Goal: Information Seeking & Learning: Learn about a topic

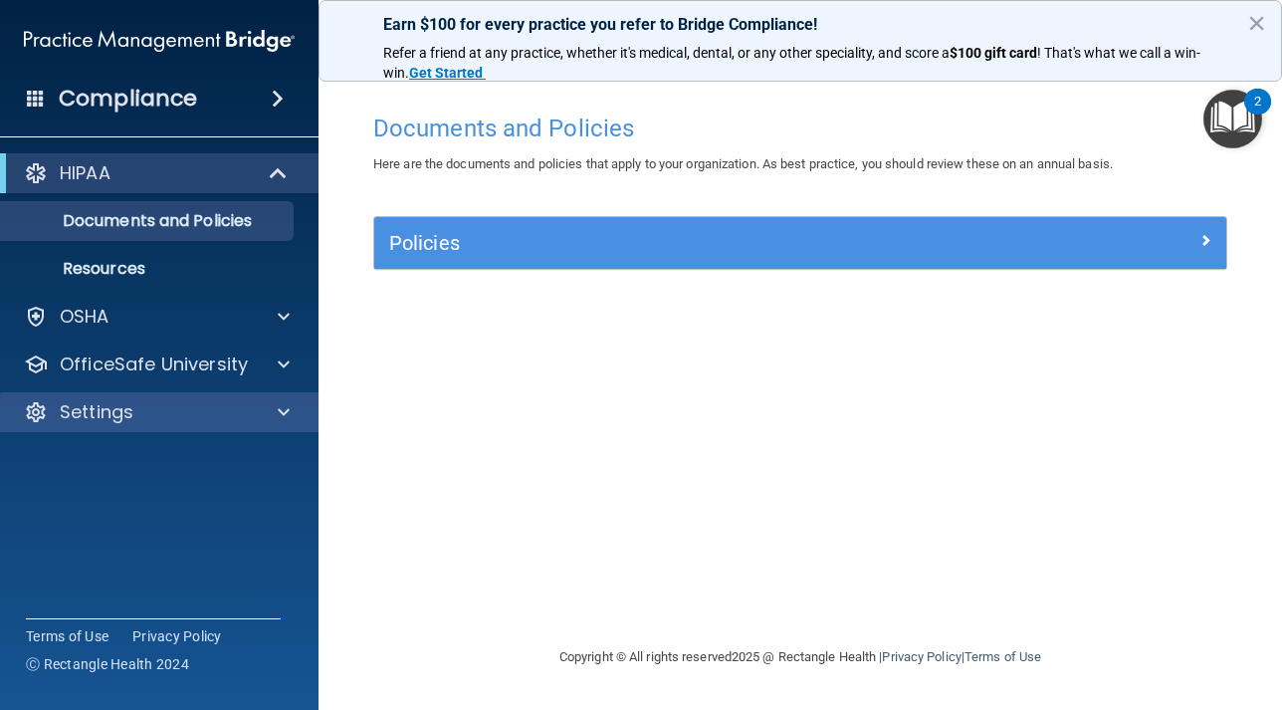
click at [116, 428] on div "Settings" at bounding box center [159, 412] width 319 height 40
click at [281, 412] on span at bounding box center [284, 412] width 12 height 24
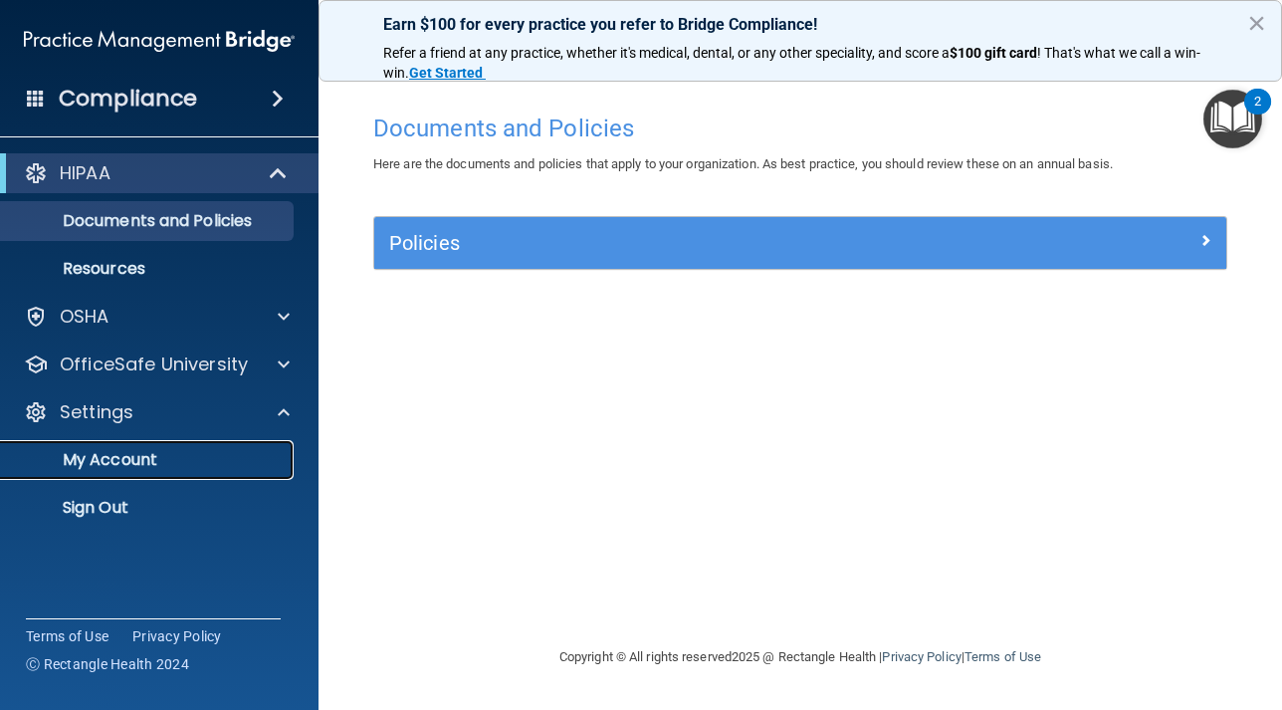
click at [192, 455] on p "My Account" at bounding box center [149, 460] width 272 height 20
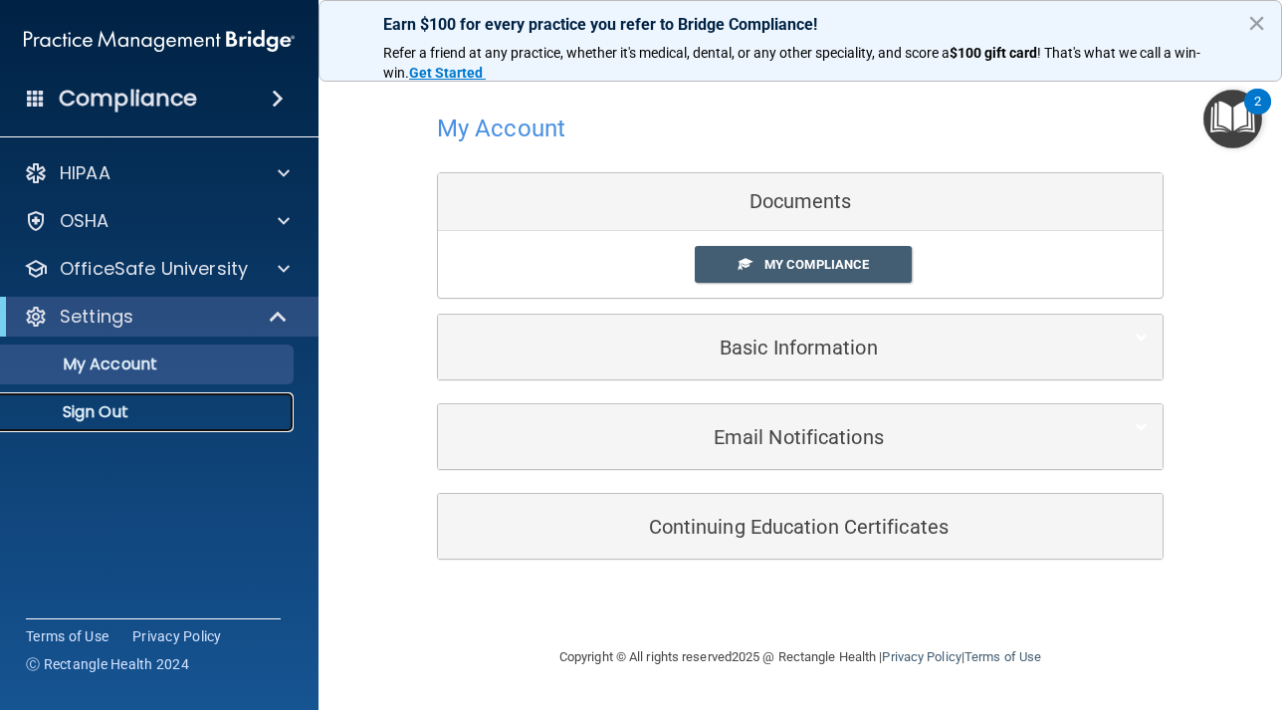
click at [150, 407] on p "Sign Out" at bounding box center [149, 412] width 272 height 20
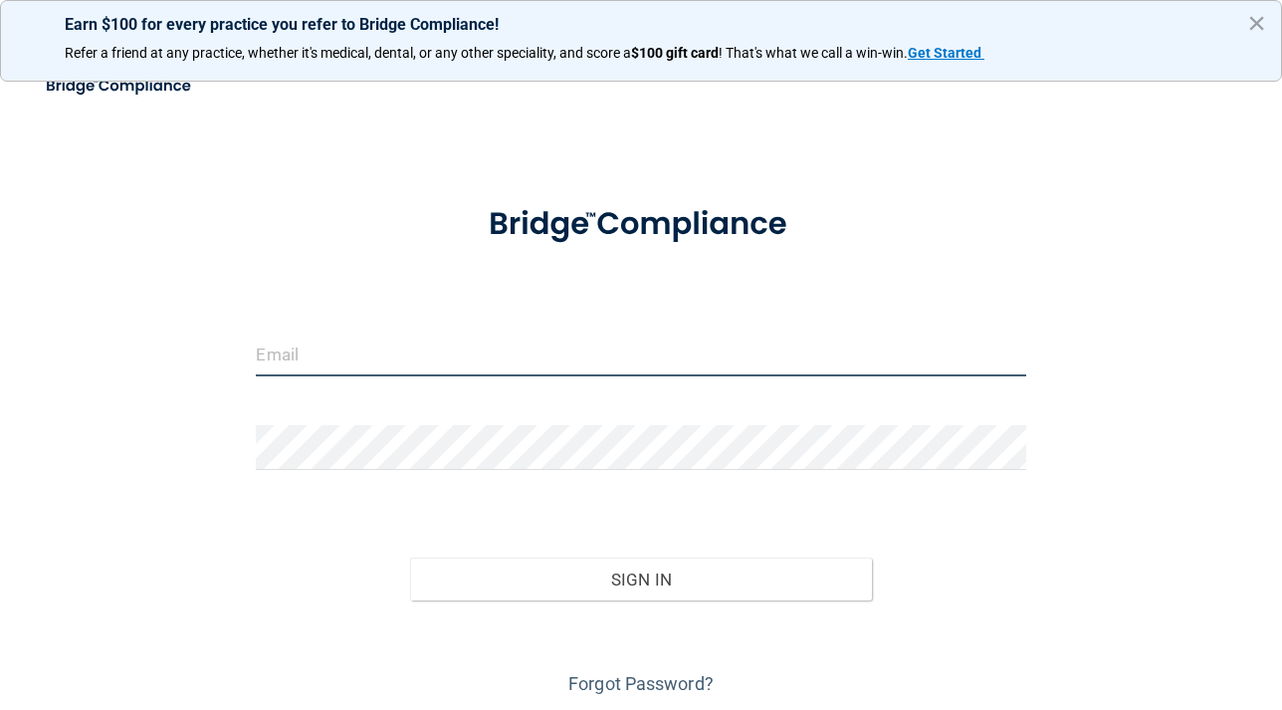
click at [561, 340] on input "email" at bounding box center [640, 353] width 769 height 45
type input "[PERSON_NAME][EMAIL_ADDRESS][DOMAIN_NAME]"
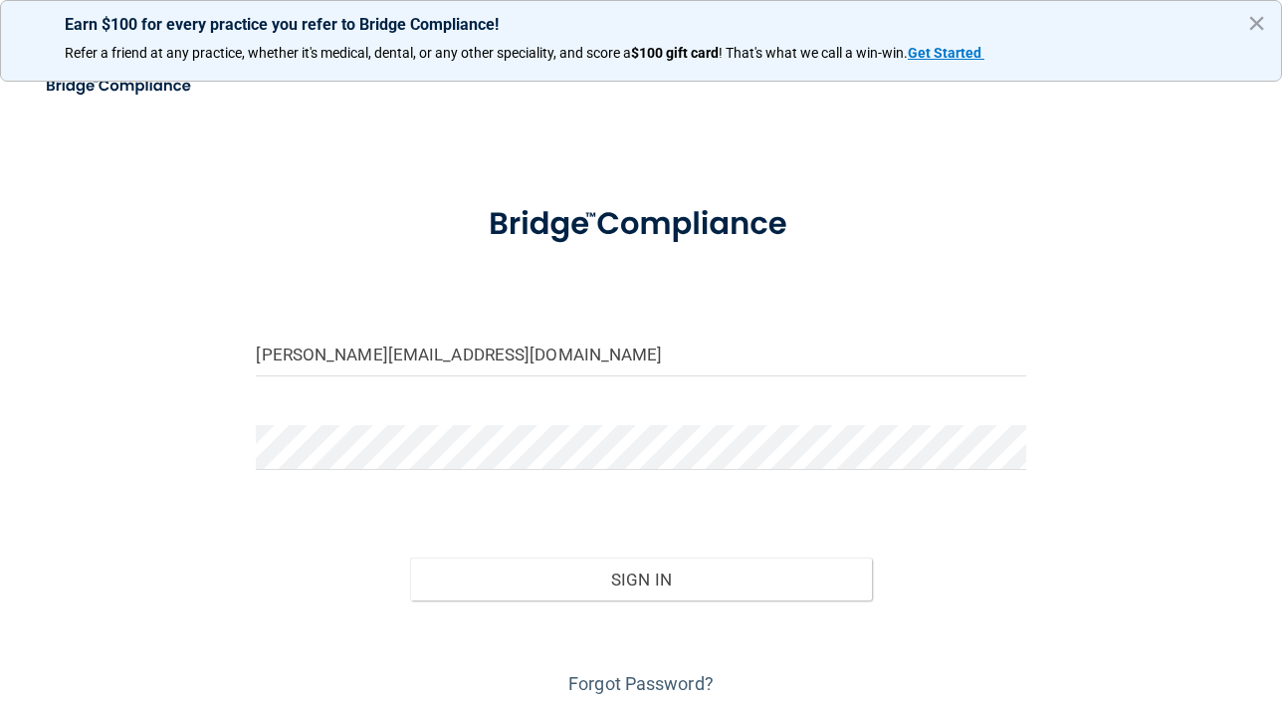
click at [579, 478] on div at bounding box center [640, 455] width 799 height 60
click at [583, 468] on div at bounding box center [640, 455] width 799 height 60
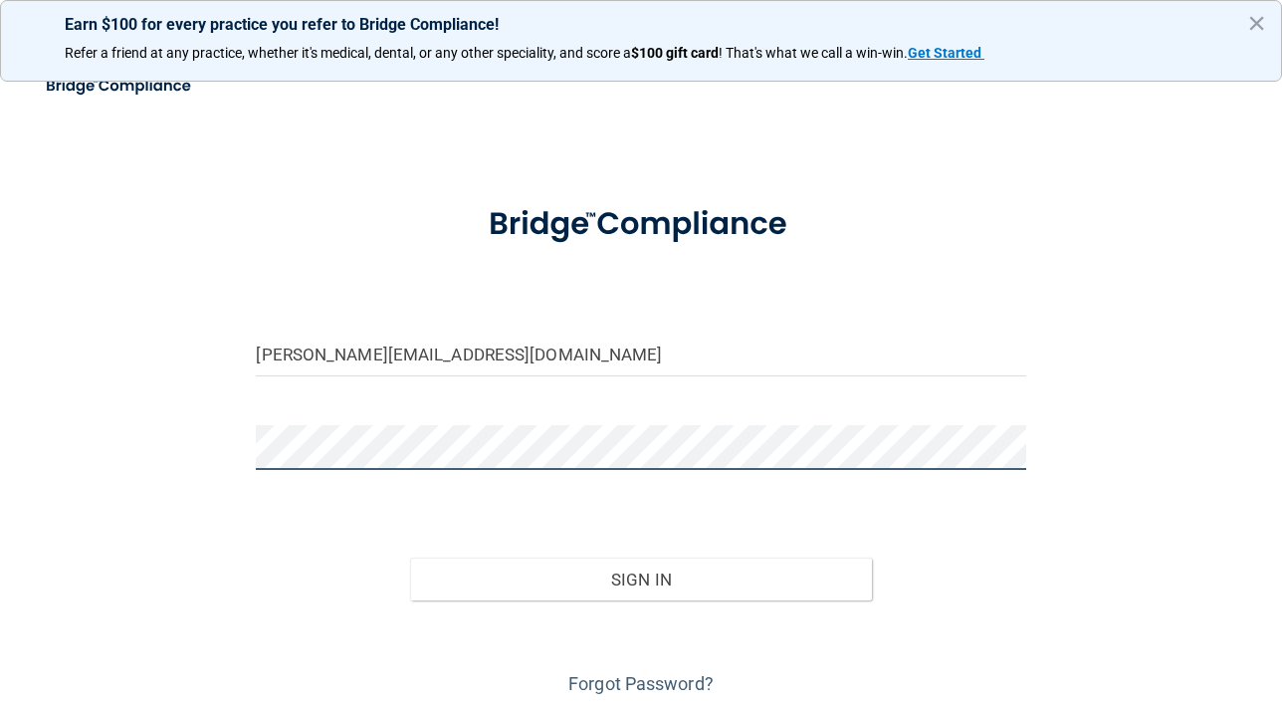
click at [410, 557] on button "Sign In" at bounding box center [641, 579] width 462 height 44
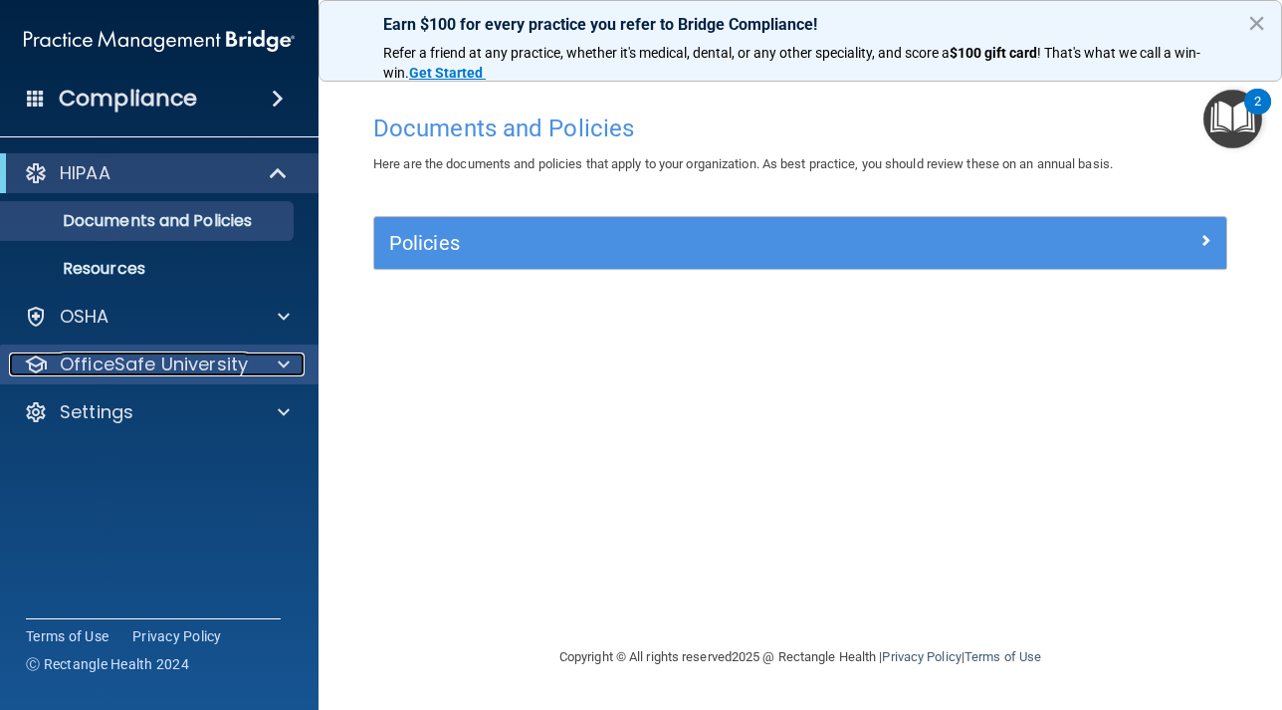
click at [288, 364] on span at bounding box center [284, 364] width 12 height 24
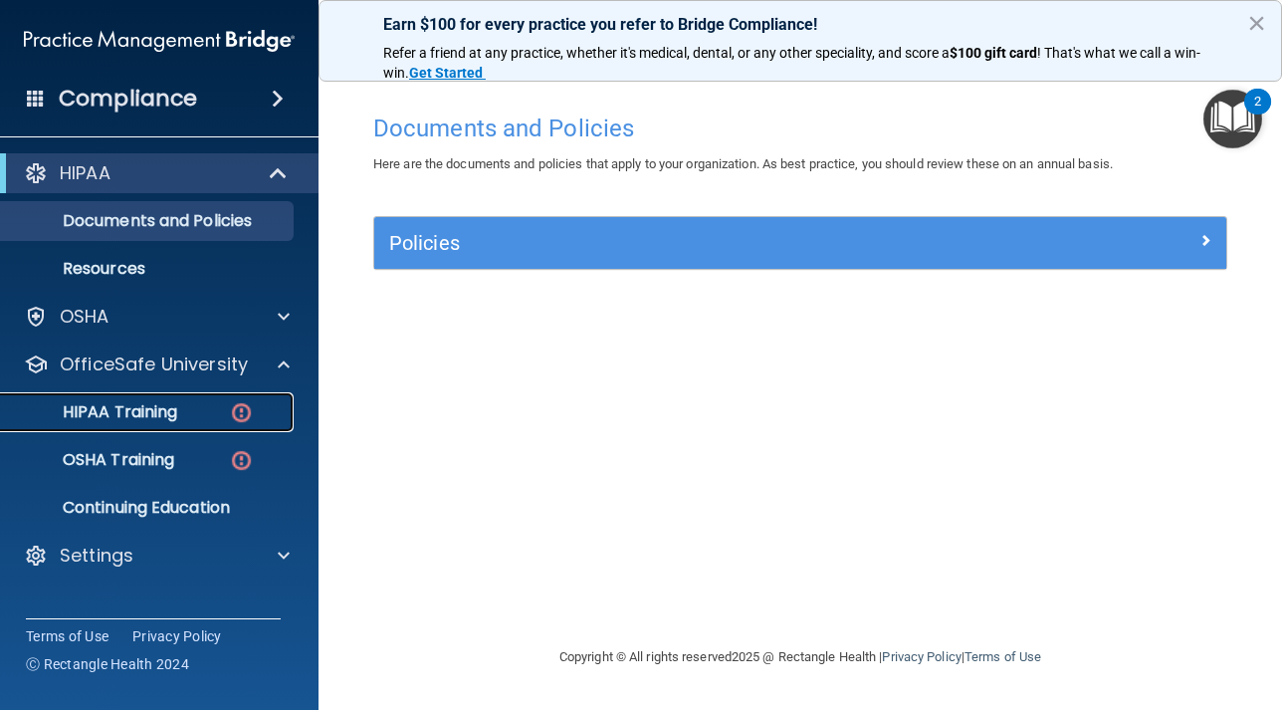
click at [193, 411] on div "HIPAA Training" at bounding box center [149, 412] width 272 height 20
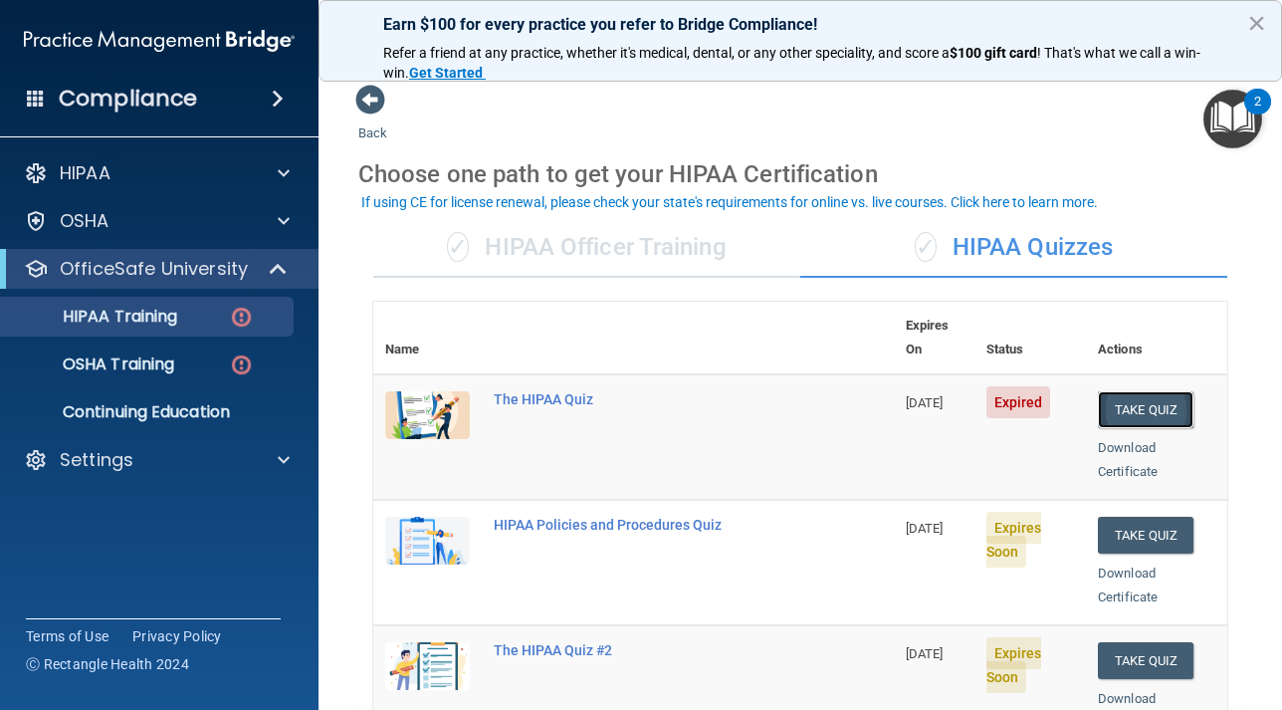
click at [1143, 391] on button "Take Quiz" at bounding box center [1146, 409] width 96 height 37
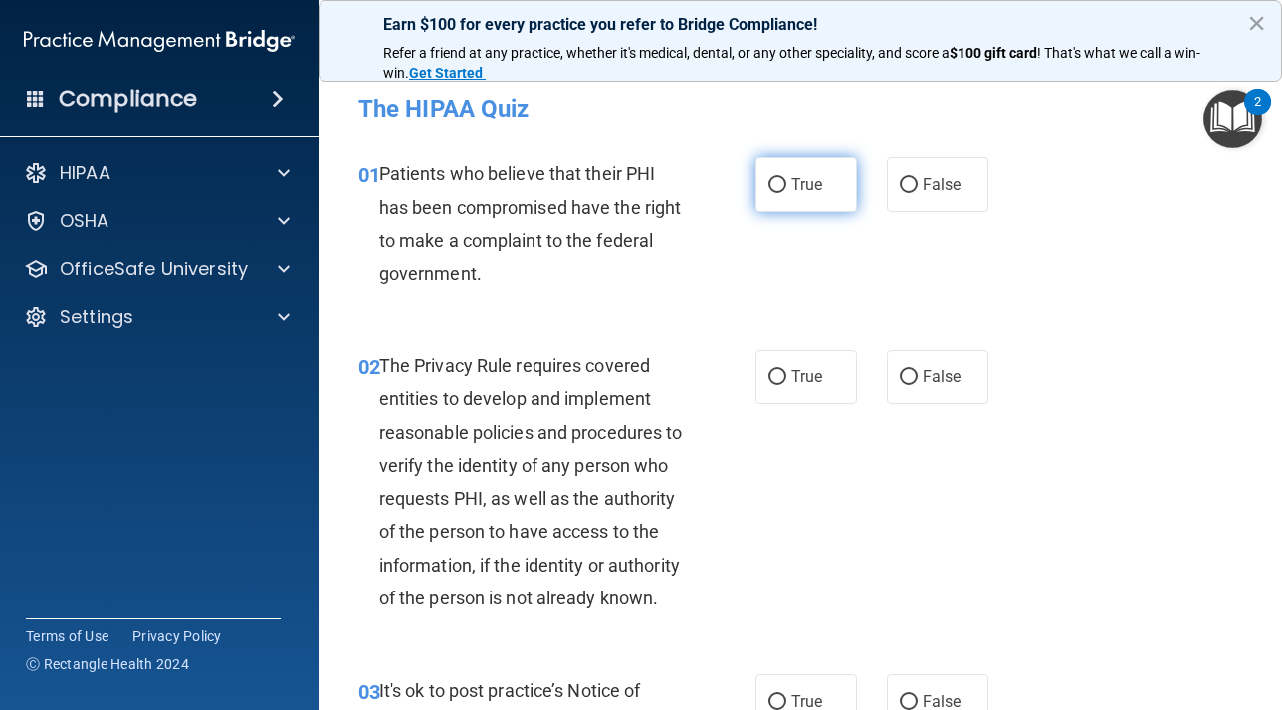
click at [787, 185] on label "True" at bounding box center [806, 184] width 102 height 55
click at [786, 185] on input "True" at bounding box center [777, 185] width 18 height 15
radio input "true"
click at [780, 381] on input "True" at bounding box center [777, 377] width 18 height 15
radio input "true"
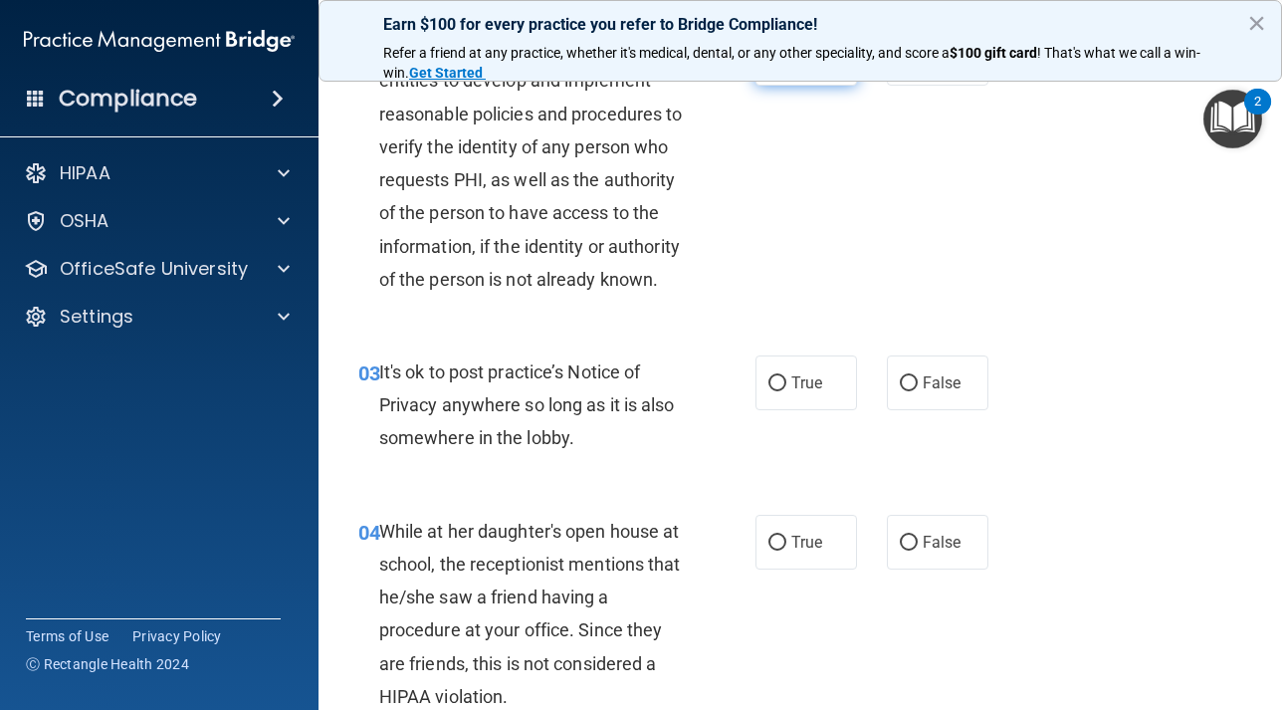
scroll to position [319, 0]
click at [775, 390] on input "True" at bounding box center [777, 382] width 18 height 15
radio input "true"
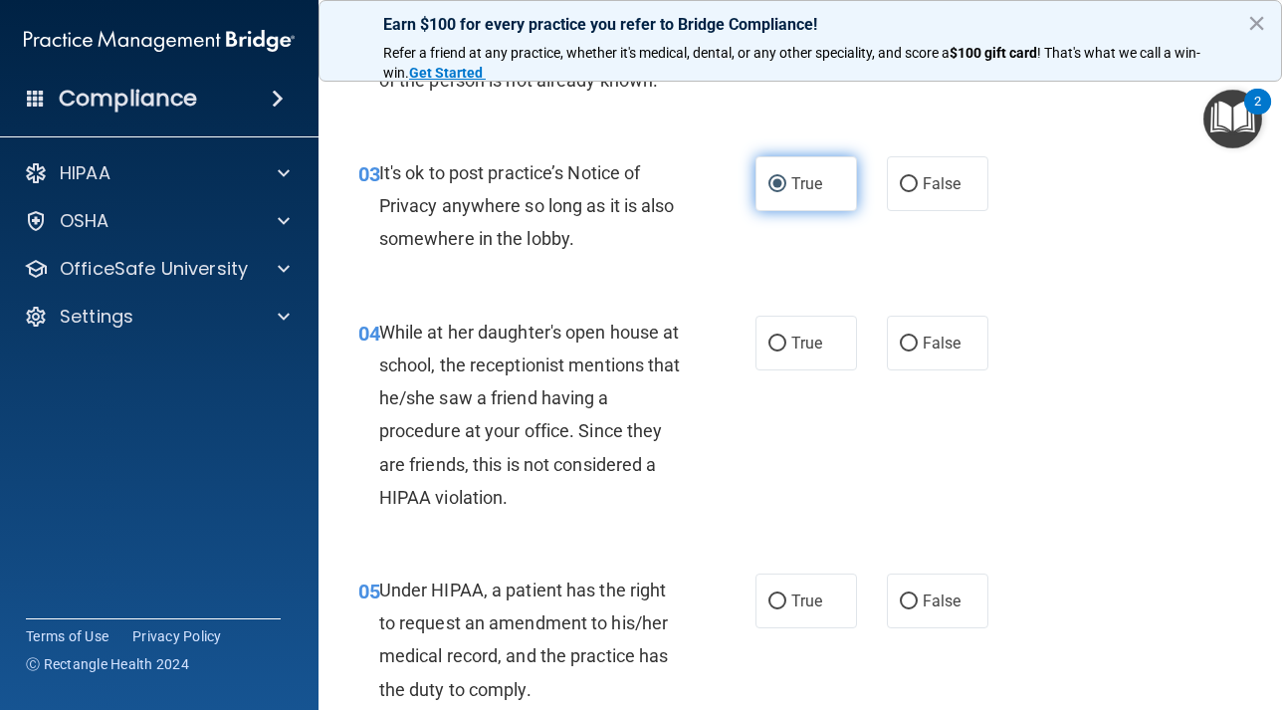
scroll to position [523, 0]
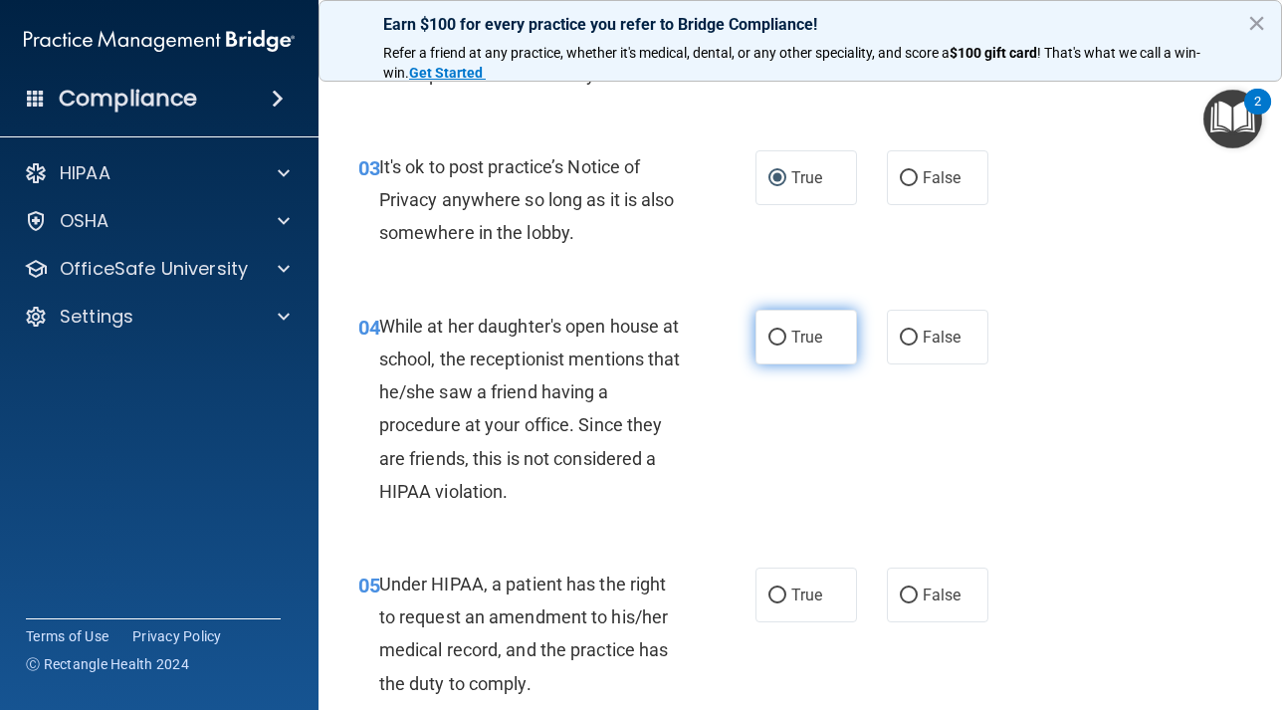
click at [777, 345] on input "True" at bounding box center [777, 337] width 18 height 15
radio input "true"
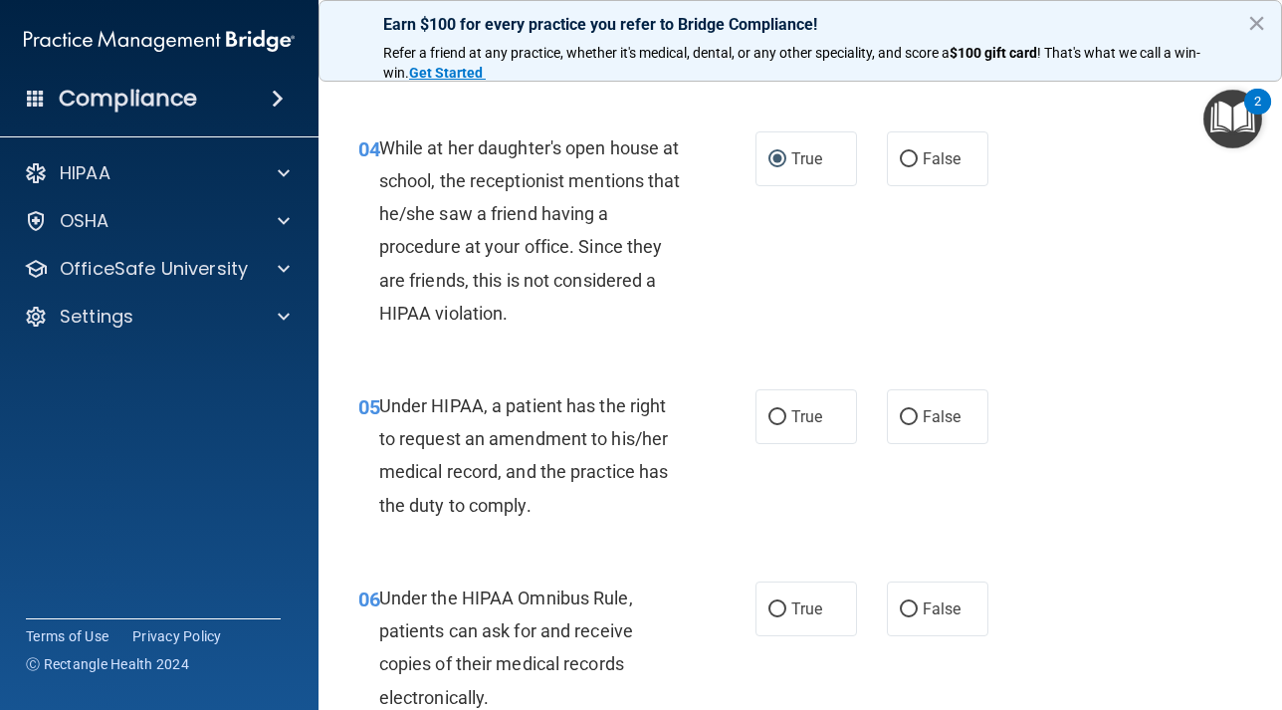
scroll to position [706, 0]
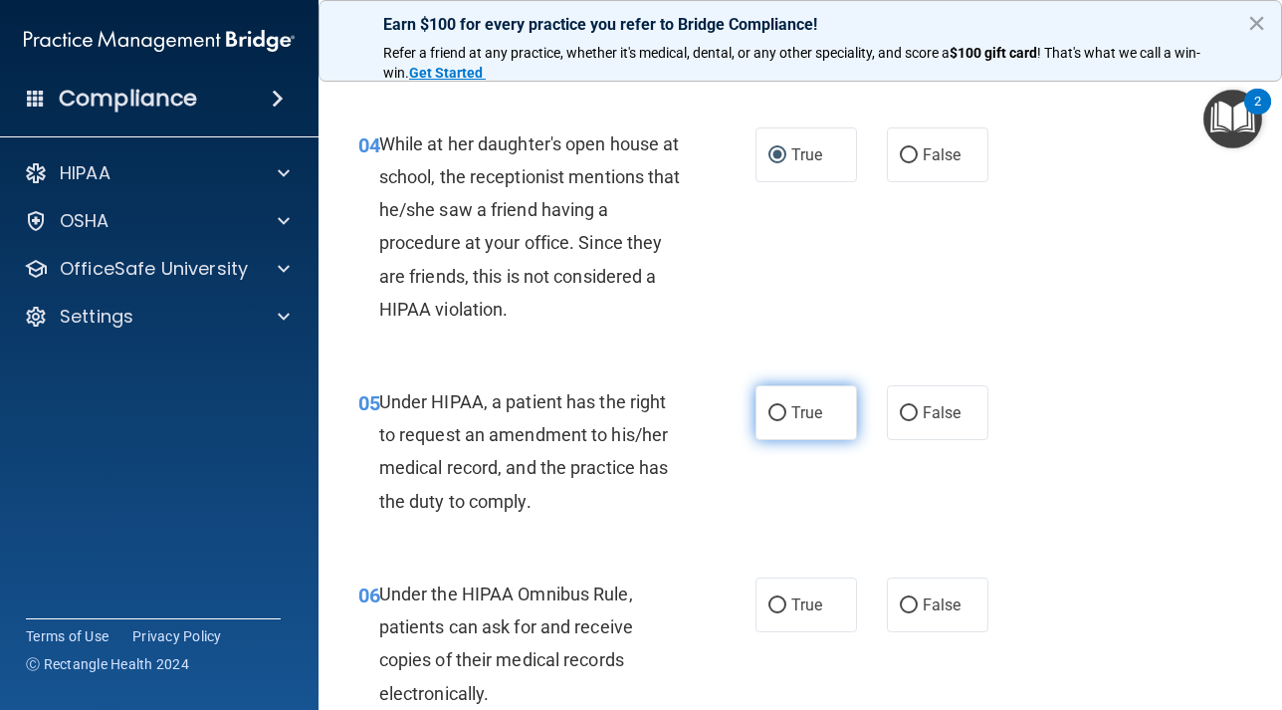
click at [774, 421] on input "True" at bounding box center [777, 413] width 18 height 15
radio input "true"
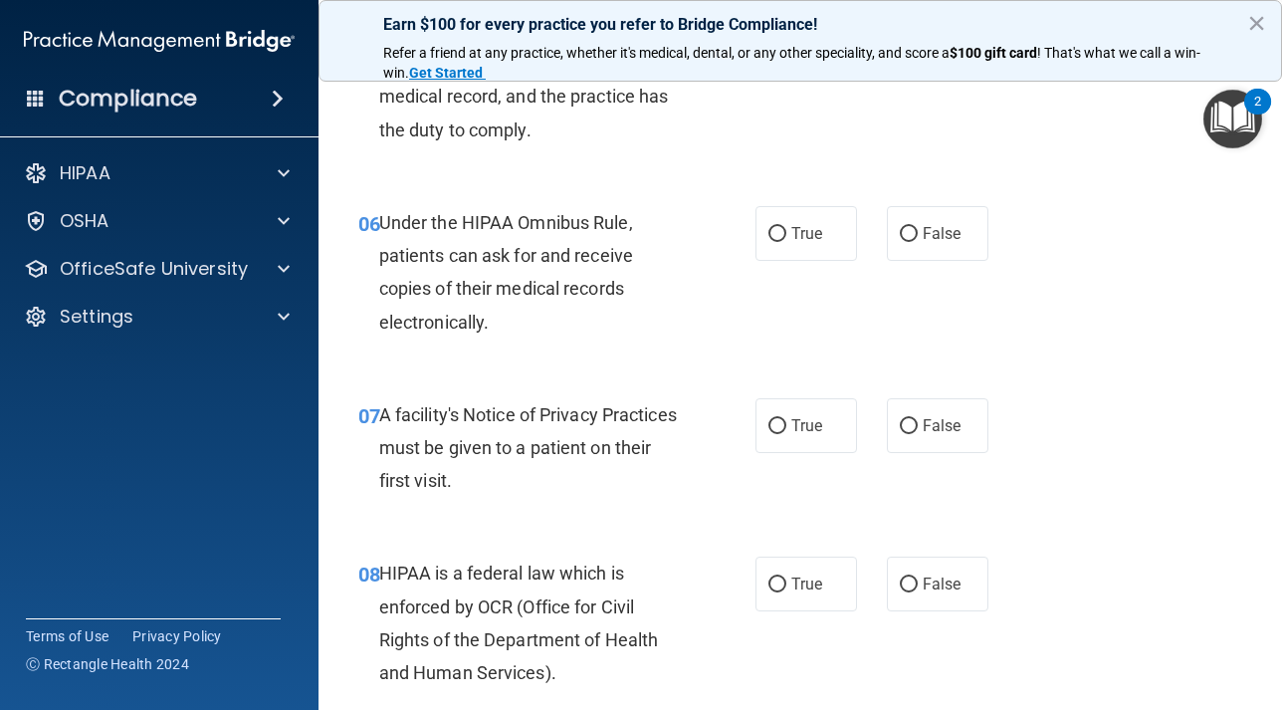
scroll to position [1081, 0]
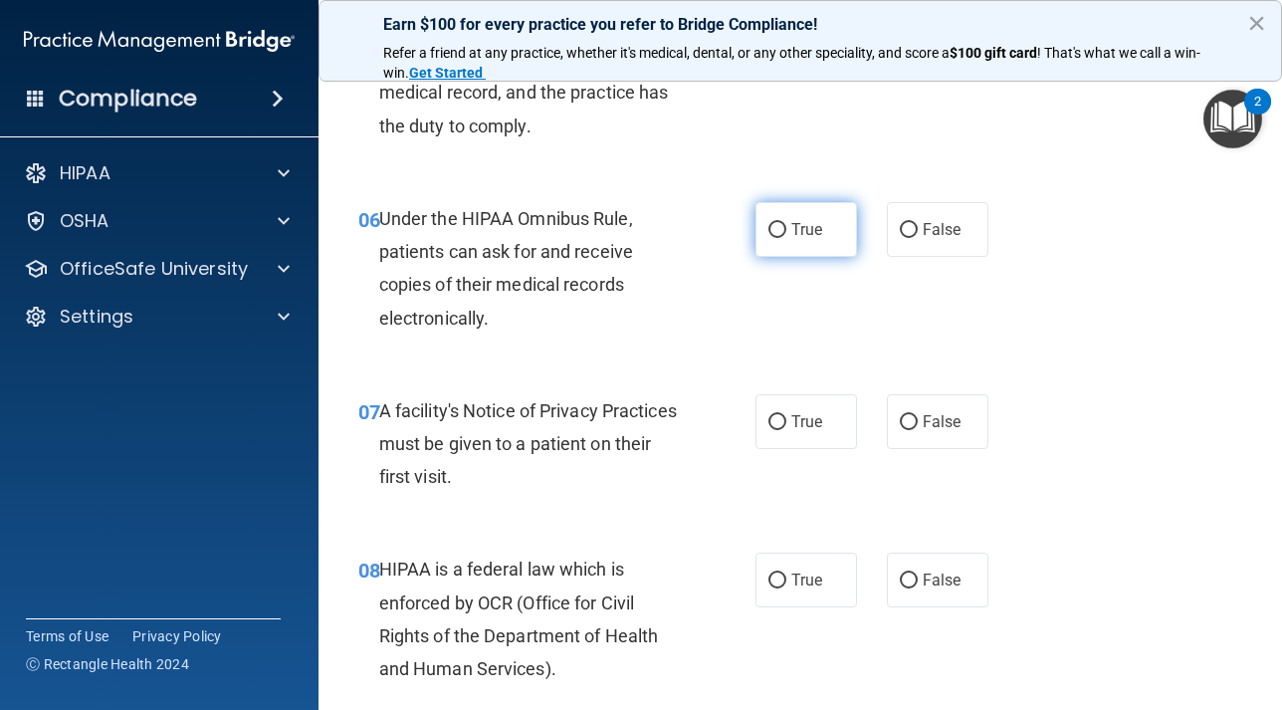
click at [779, 238] on input "True" at bounding box center [777, 230] width 18 height 15
radio input "true"
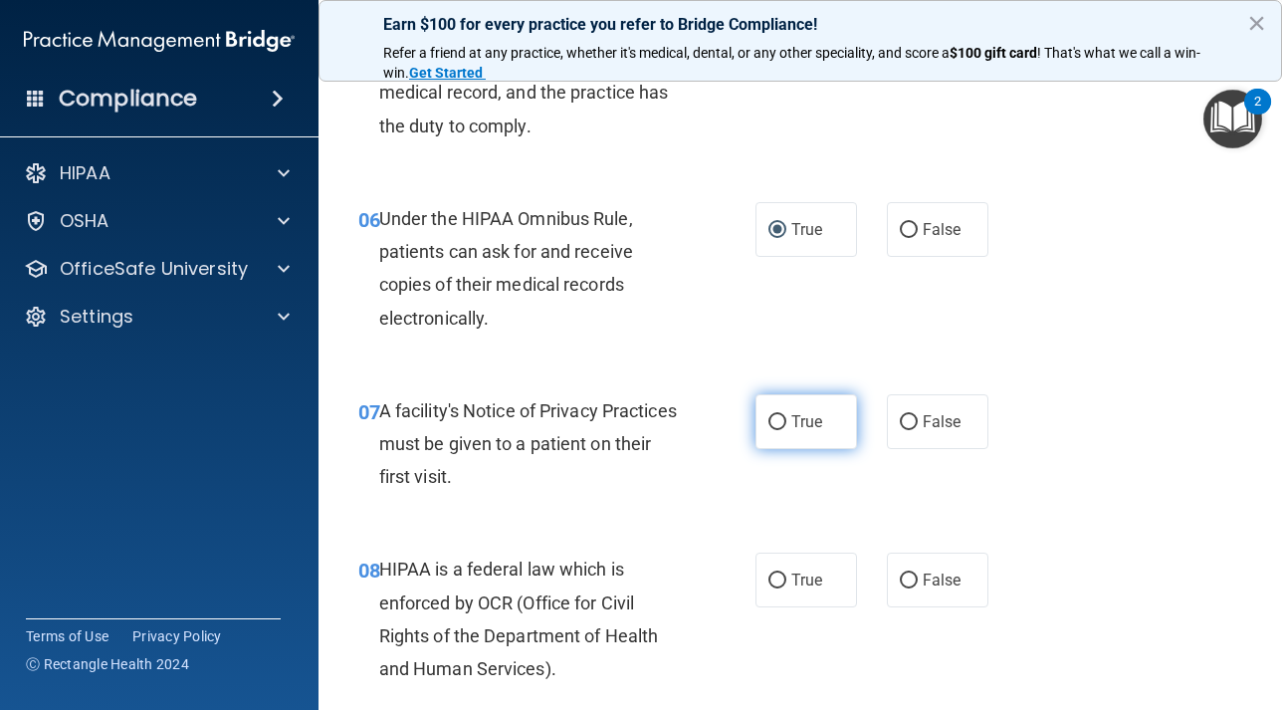
click at [780, 430] on input "True" at bounding box center [777, 422] width 18 height 15
radio input "true"
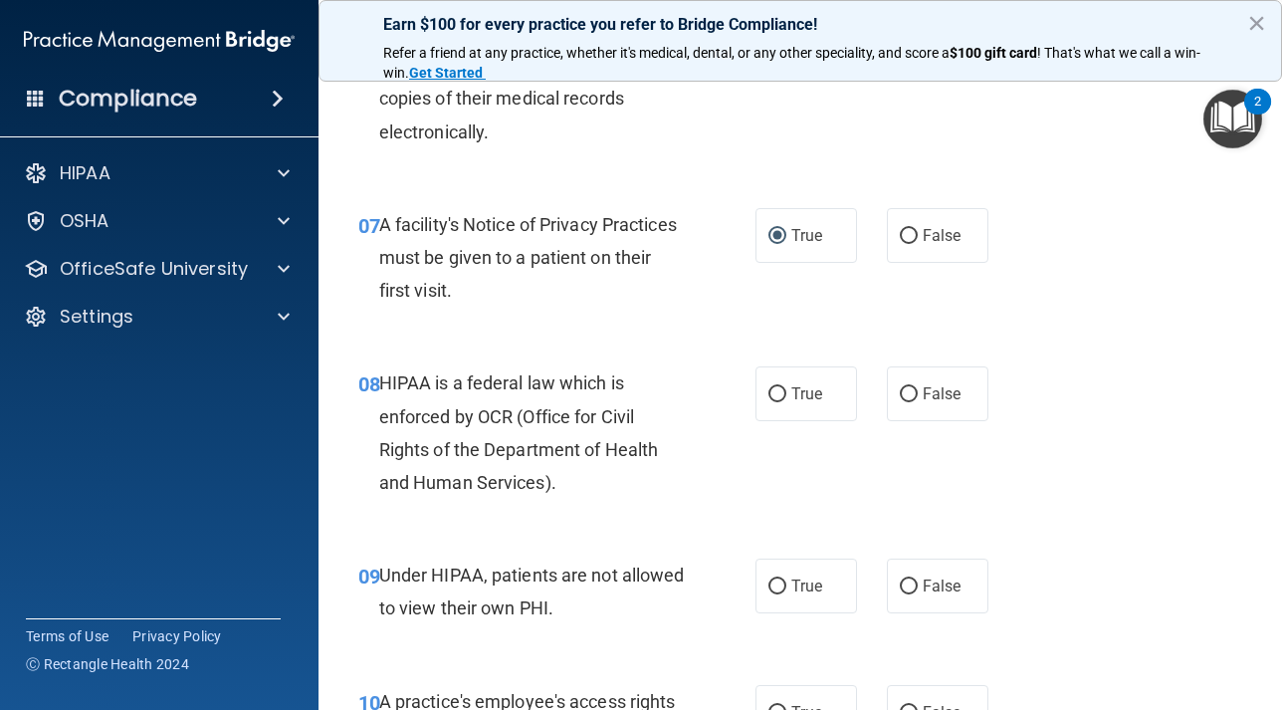
scroll to position [1379, 0]
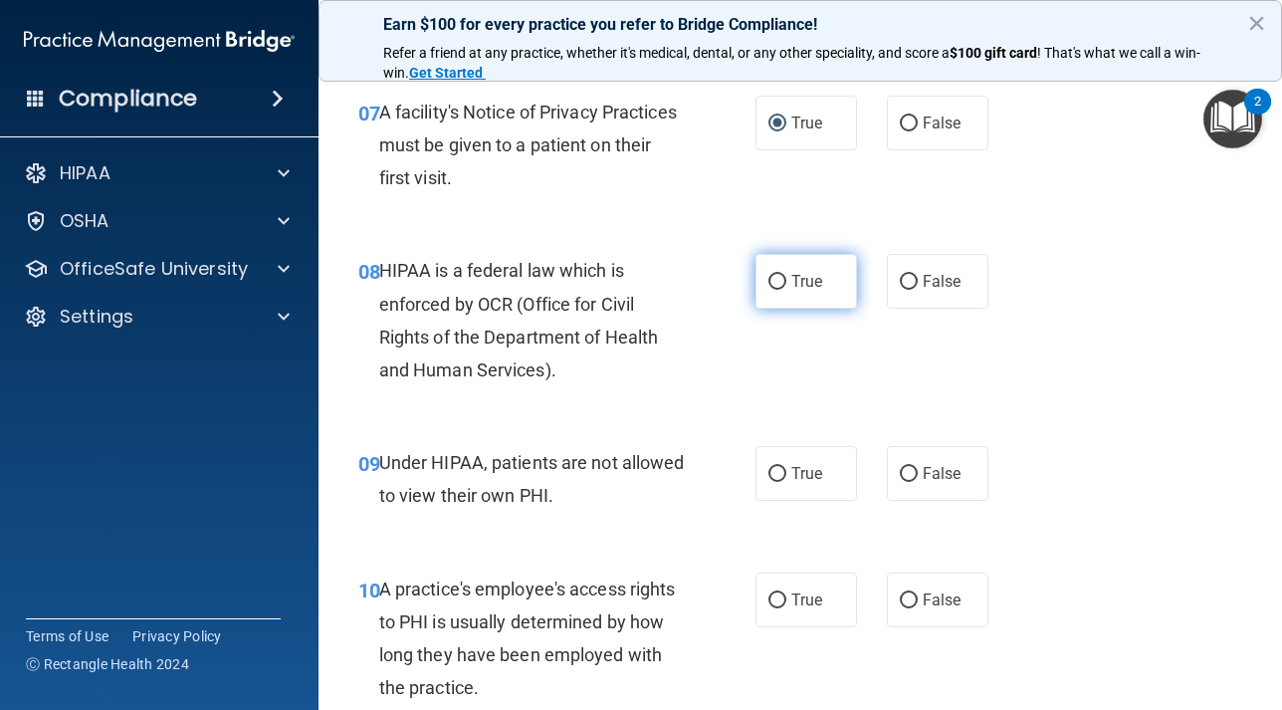
click at [781, 290] on input "True" at bounding box center [777, 282] width 18 height 15
radio input "true"
click at [778, 482] on input "True" at bounding box center [777, 474] width 18 height 15
radio input "true"
click at [779, 608] on input "True" at bounding box center [777, 600] width 18 height 15
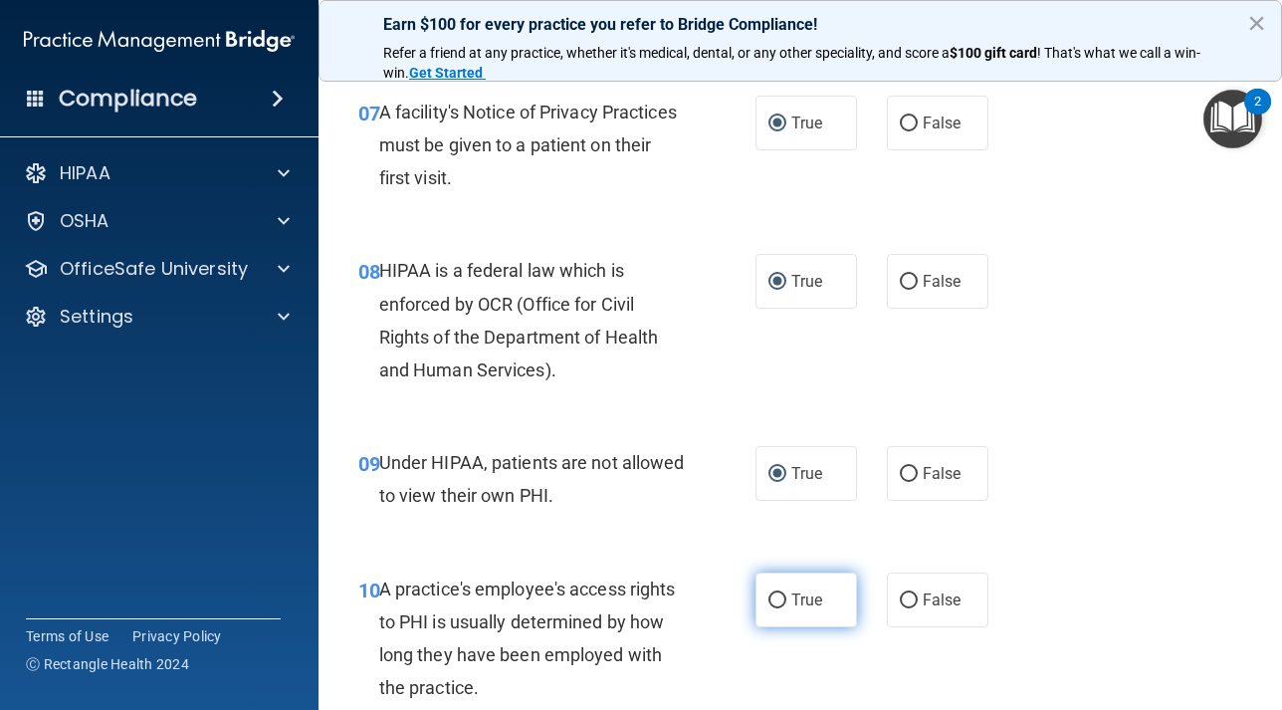
radio input "true"
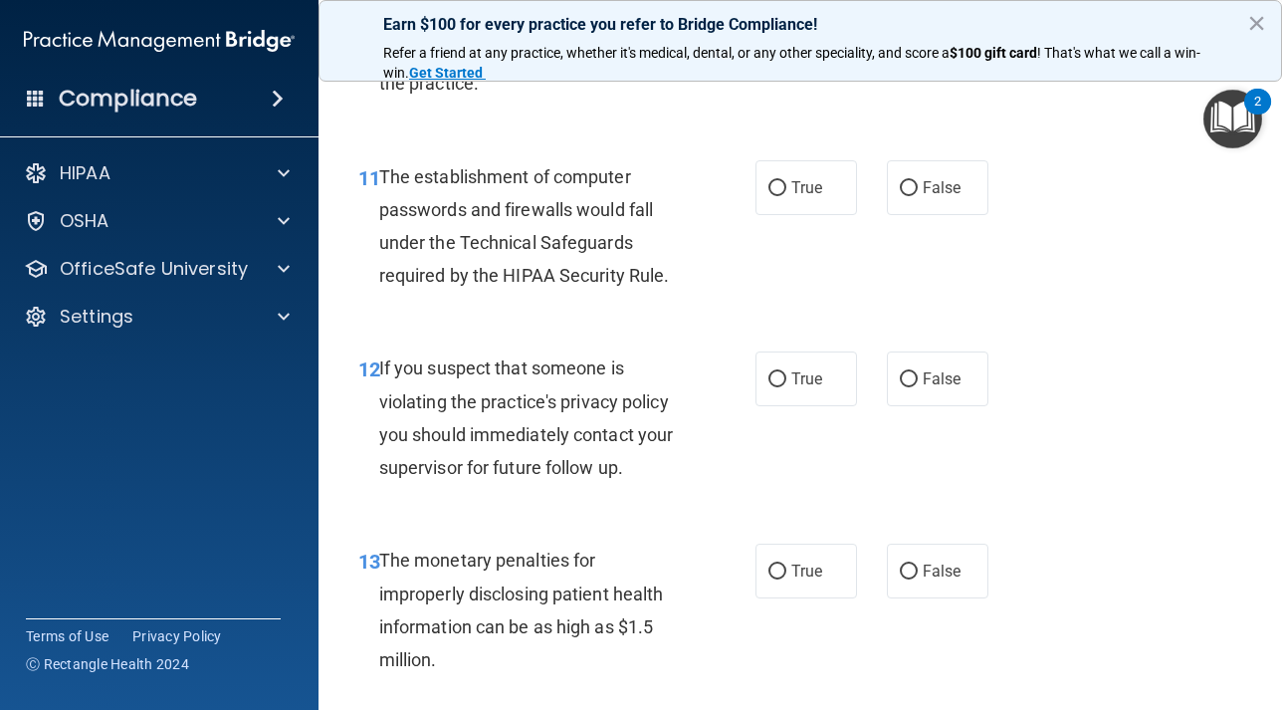
scroll to position [1979, 0]
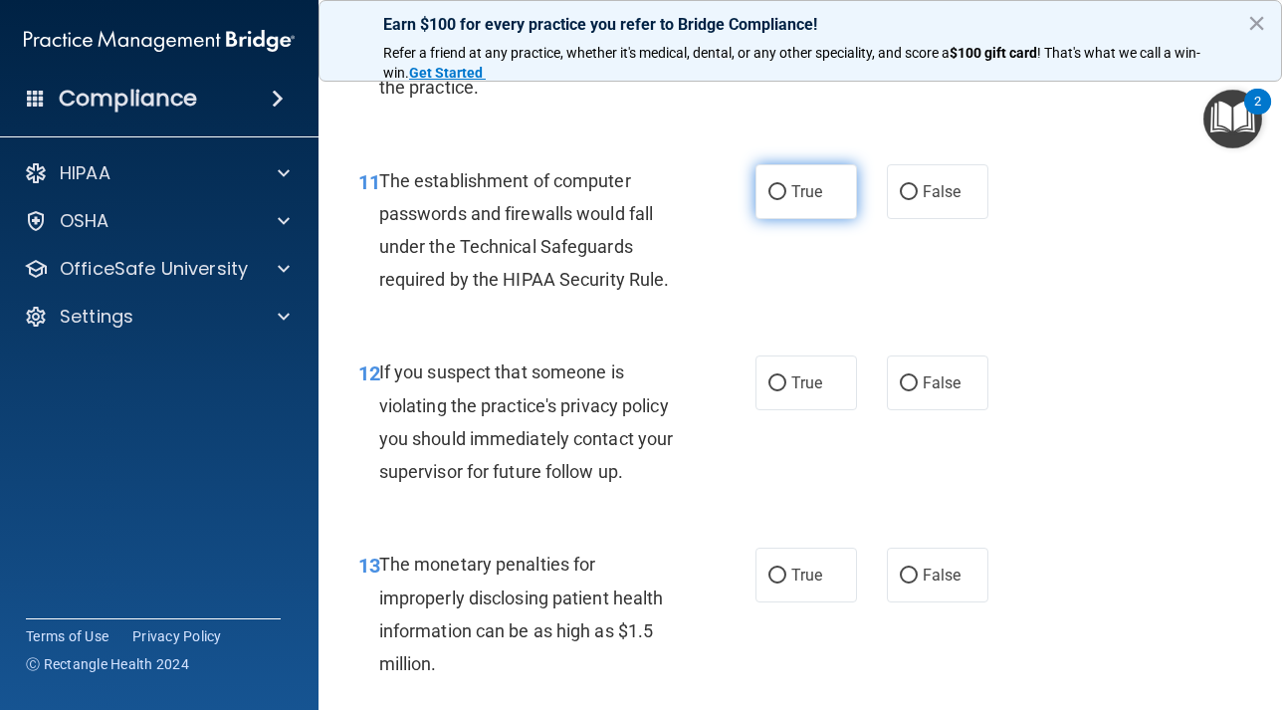
click at [781, 200] on input "True" at bounding box center [777, 192] width 18 height 15
radio input "true"
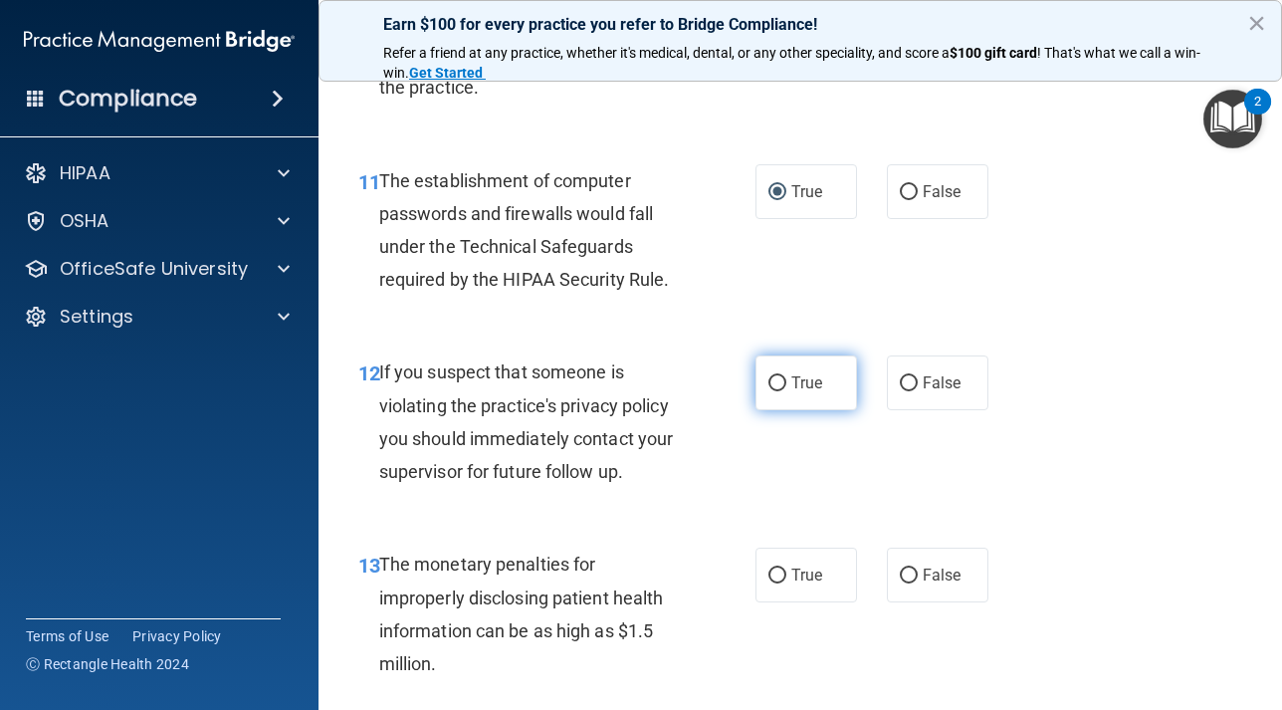
click at [774, 391] on input "True" at bounding box center [777, 383] width 18 height 15
radio input "true"
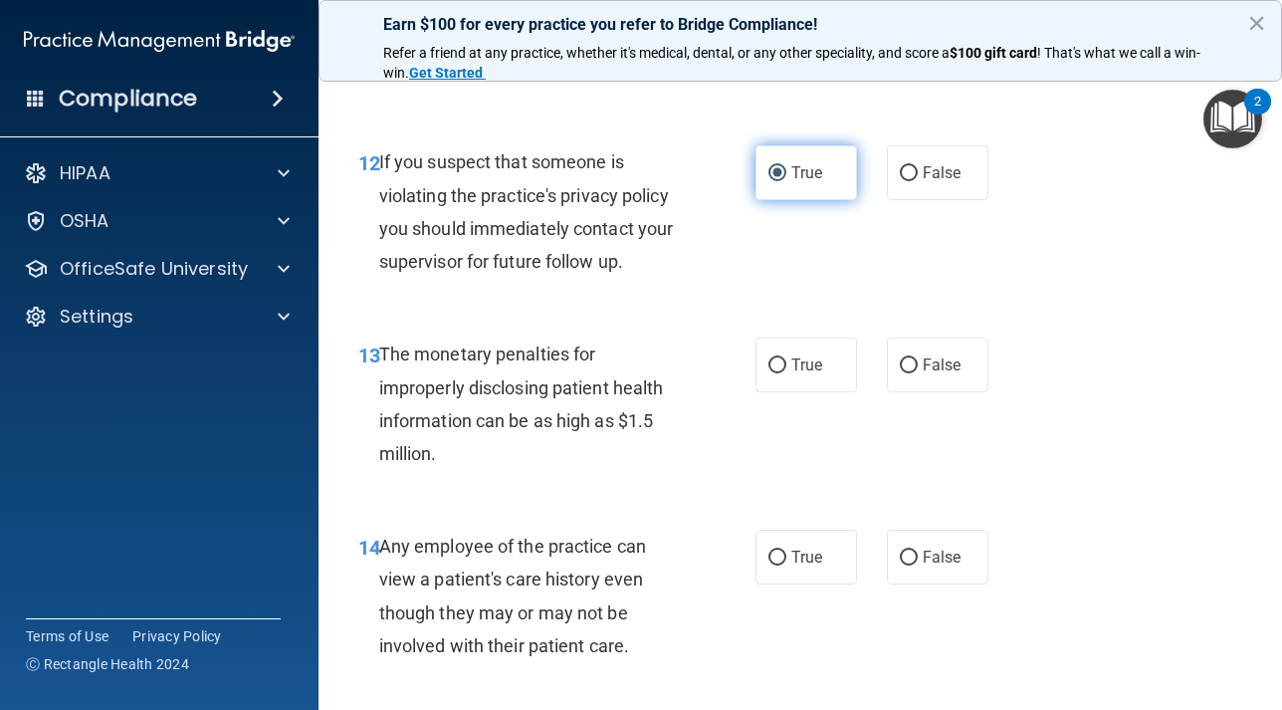
scroll to position [2191, 0]
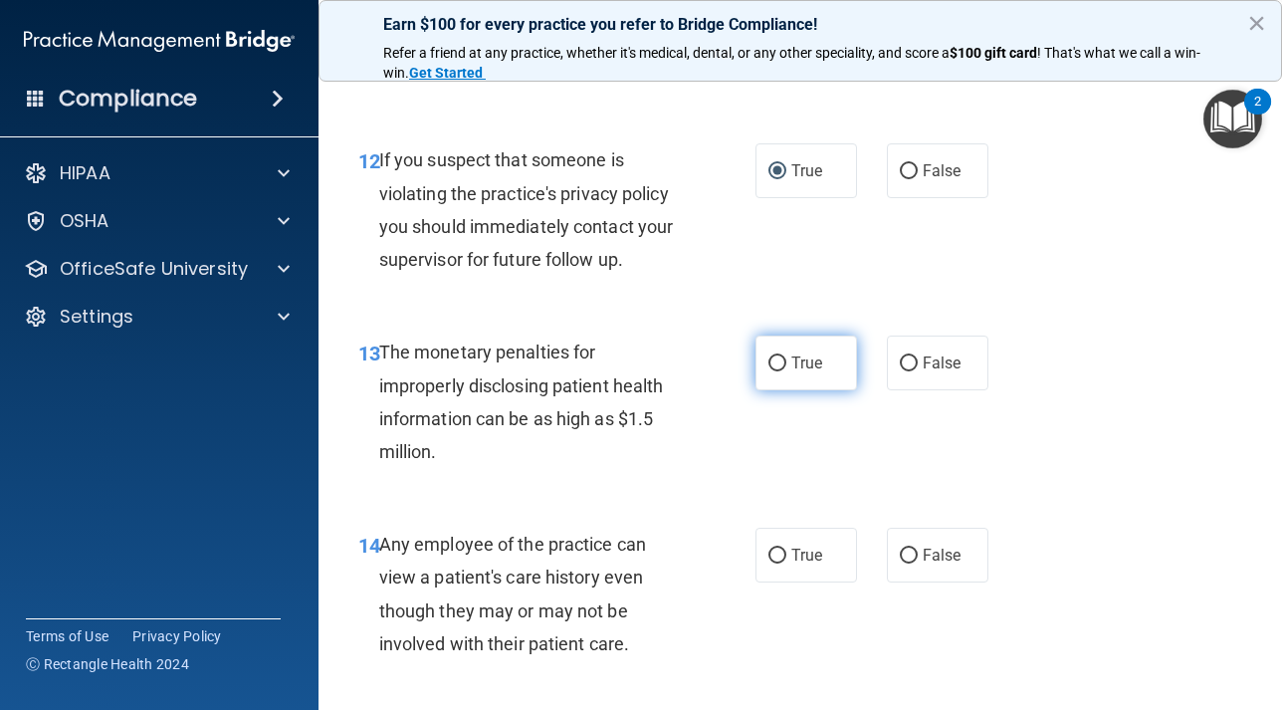
click at [777, 371] on input "True" at bounding box center [777, 363] width 18 height 15
radio input "true"
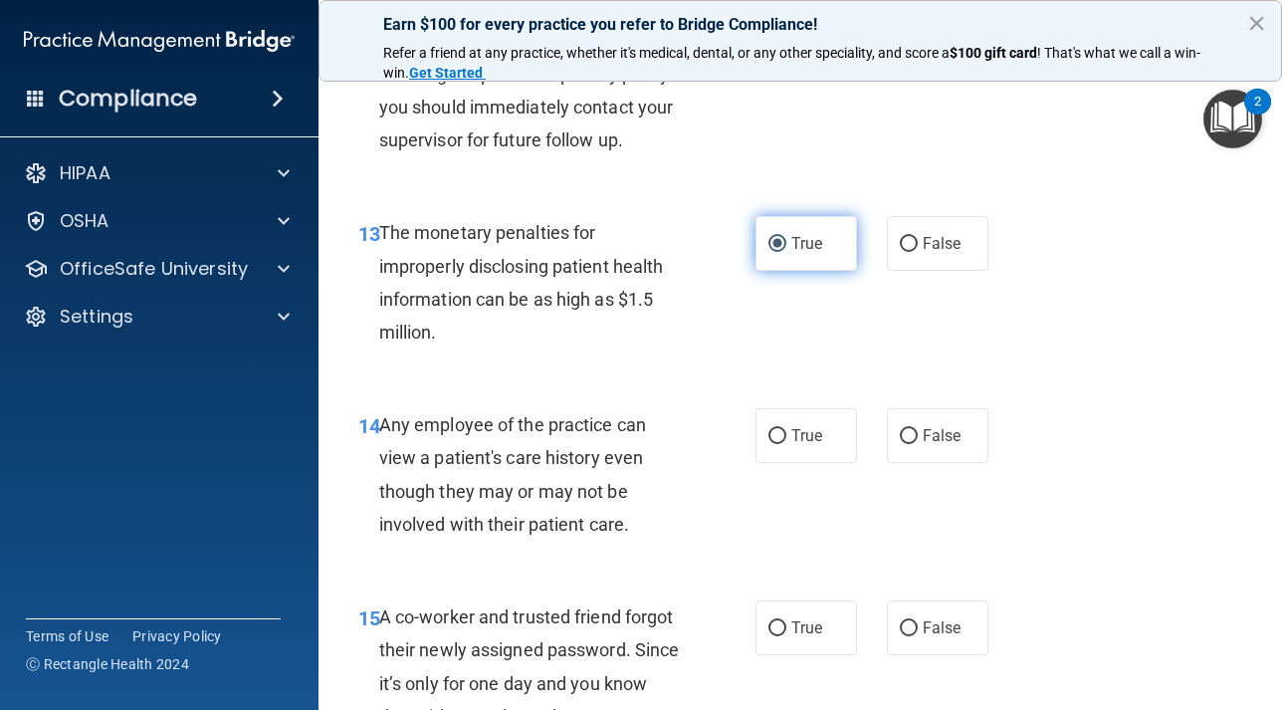
scroll to position [2337, 0]
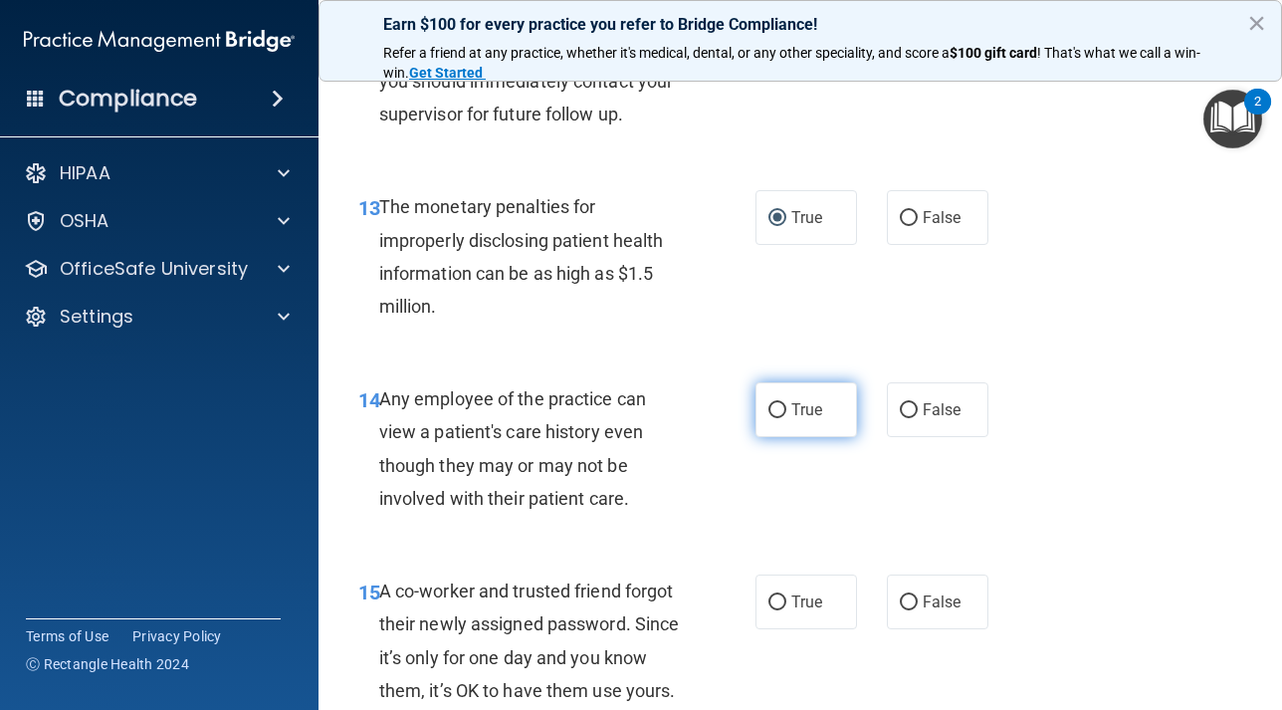
click at [779, 418] on input "True" at bounding box center [777, 410] width 18 height 15
radio input "true"
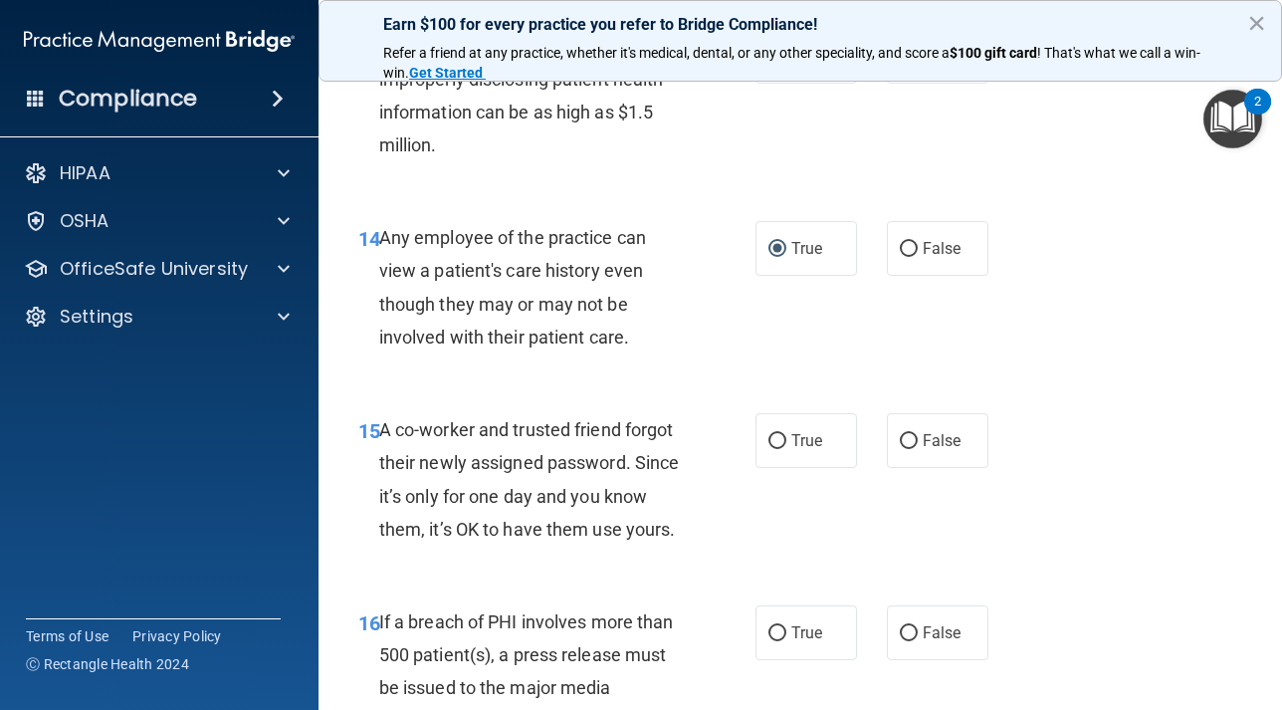
scroll to position [2500, 0]
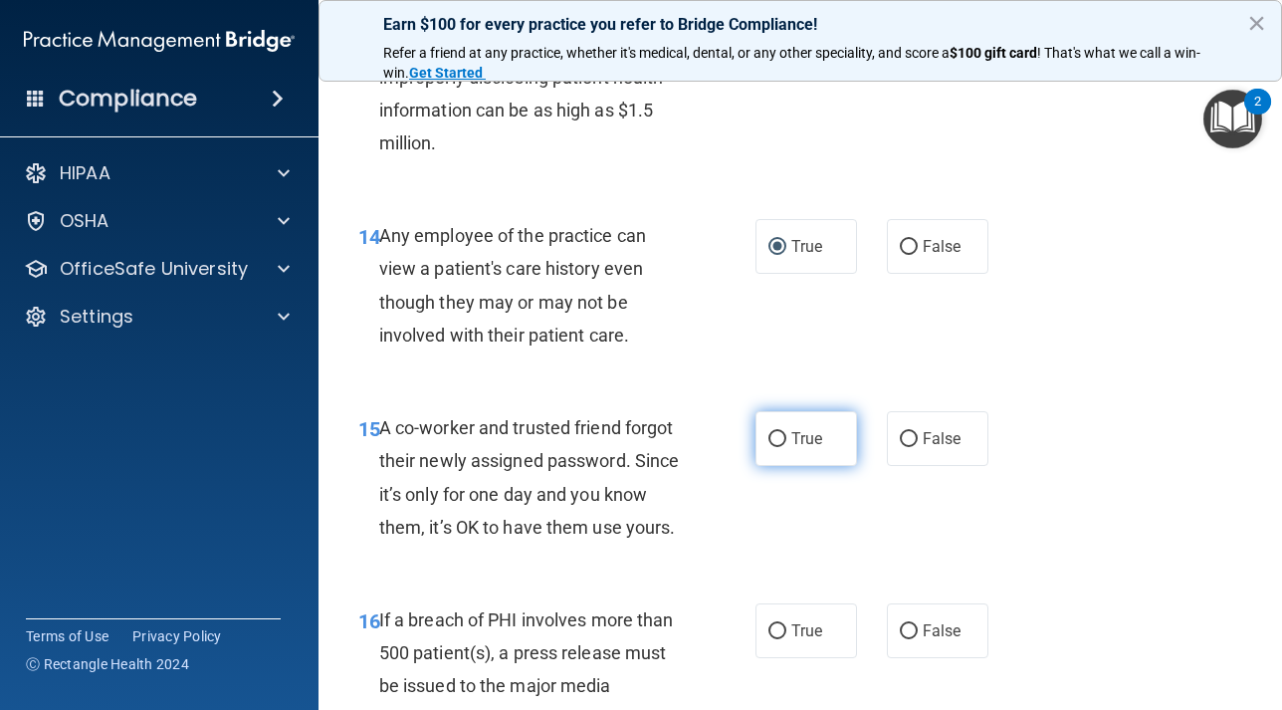
click at [782, 447] on input "True" at bounding box center [777, 439] width 18 height 15
radio input "true"
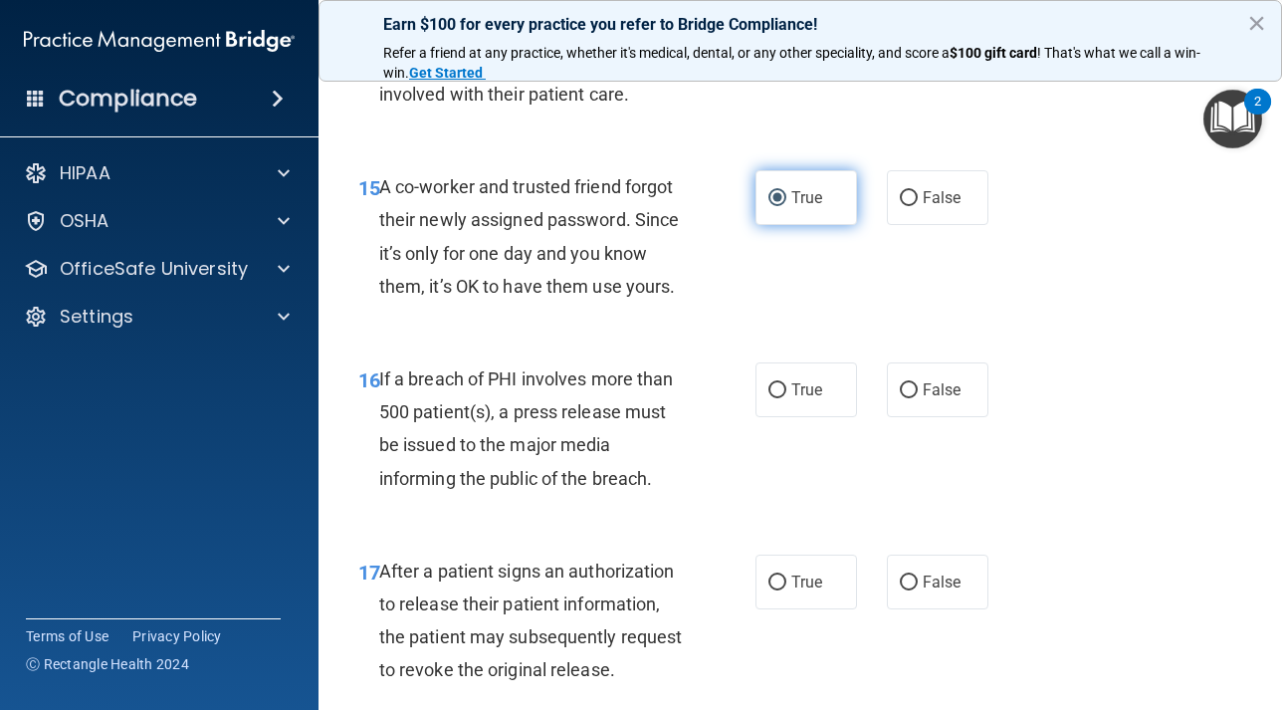
scroll to position [2743, 0]
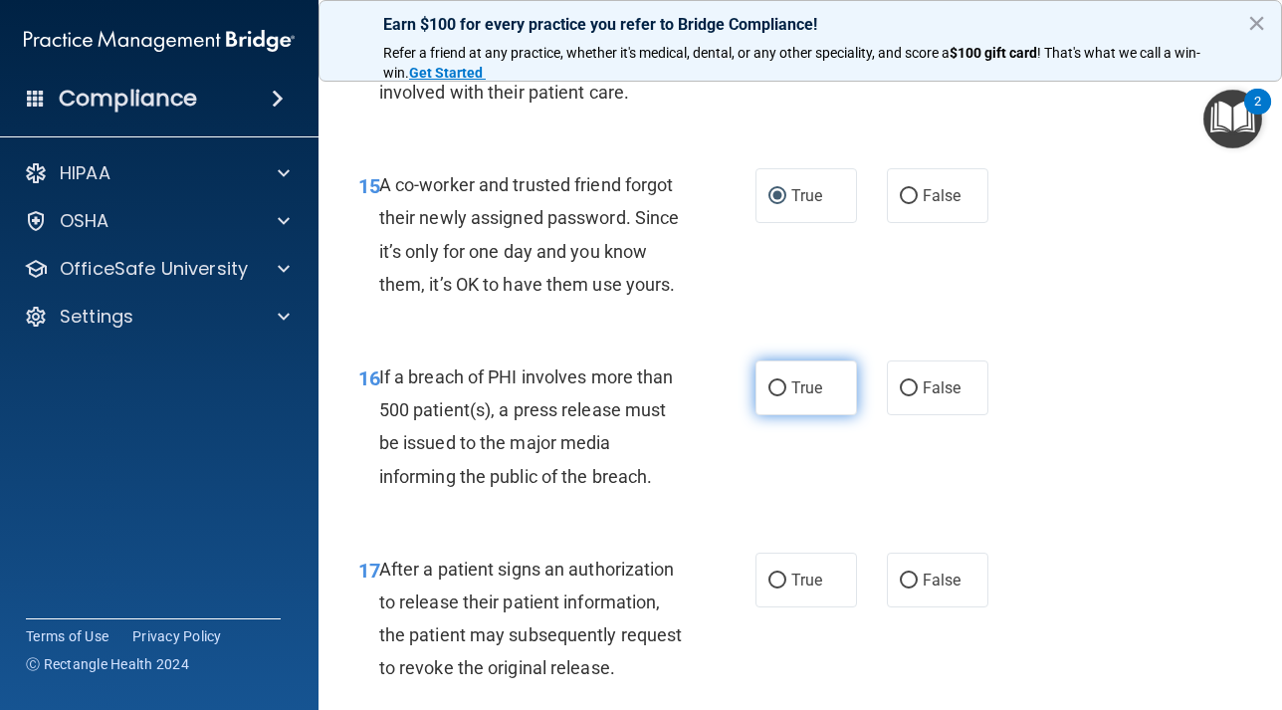
click at [780, 396] on input "True" at bounding box center [777, 388] width 18 height 15
radio input "true"
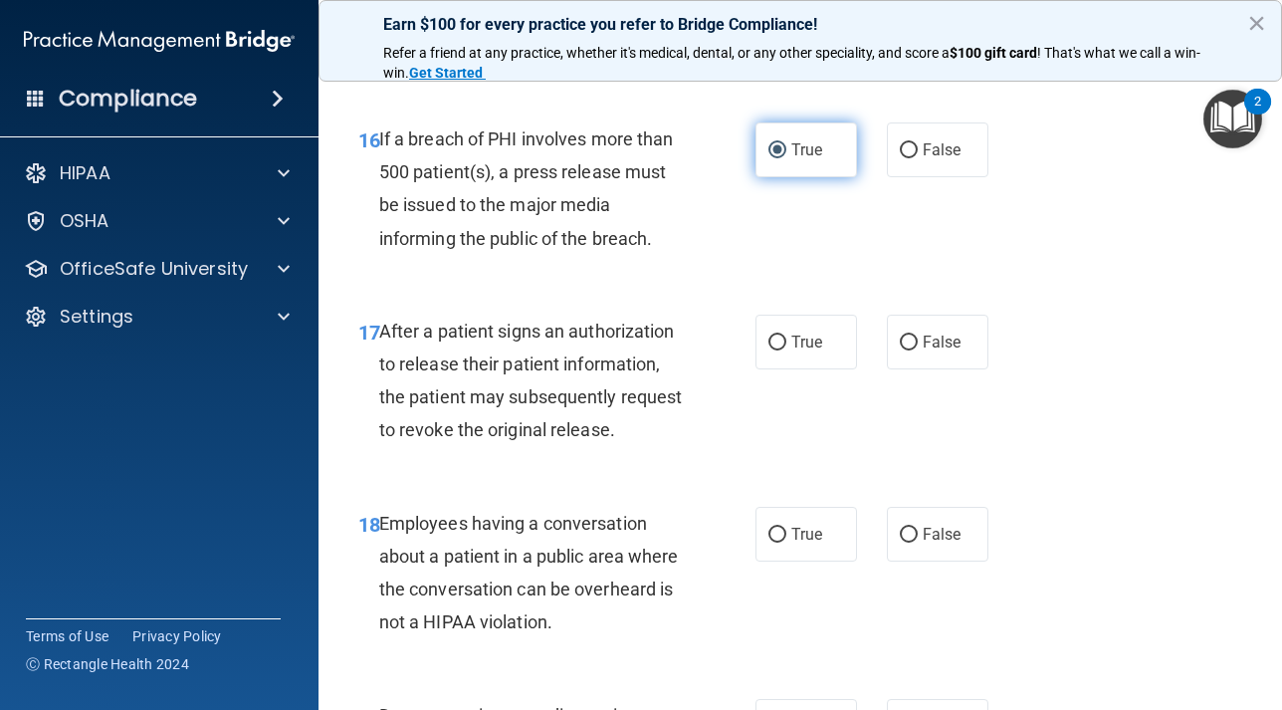
scroll to position [3007, 0]
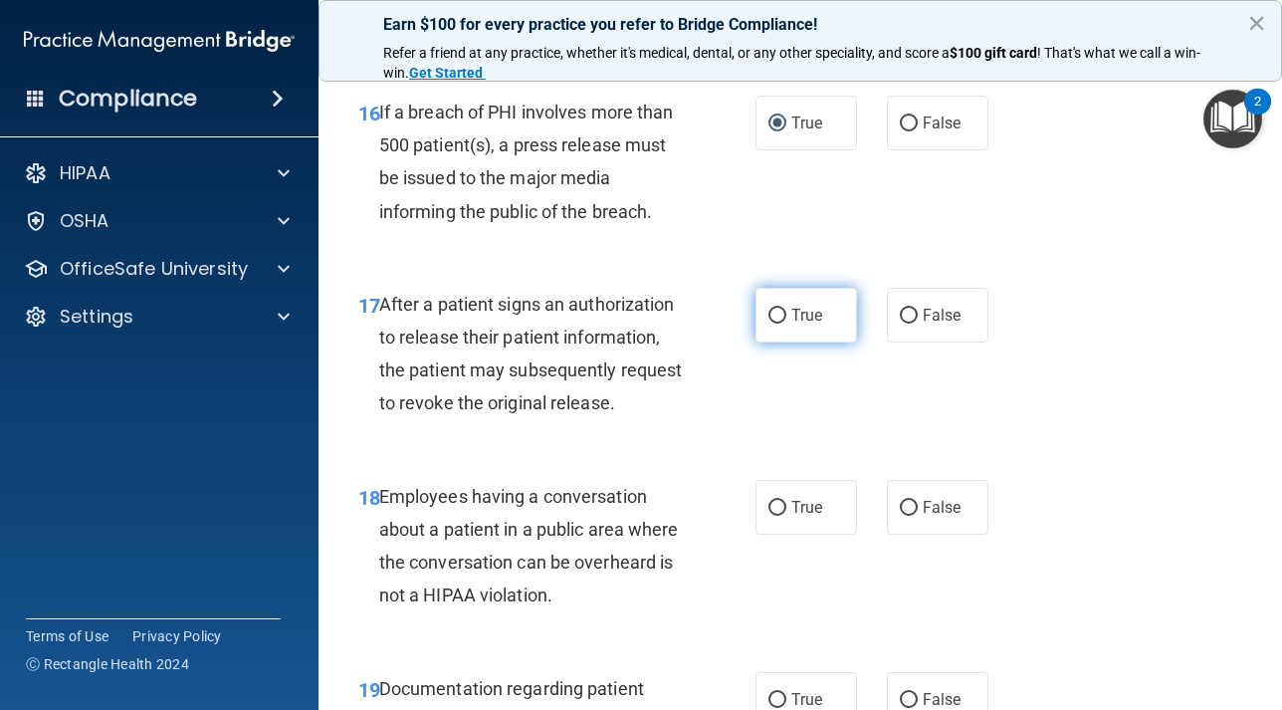
click at [775, 323] on input "True" at bounding box center [777, 315] width 18 height 15
radio input "true"
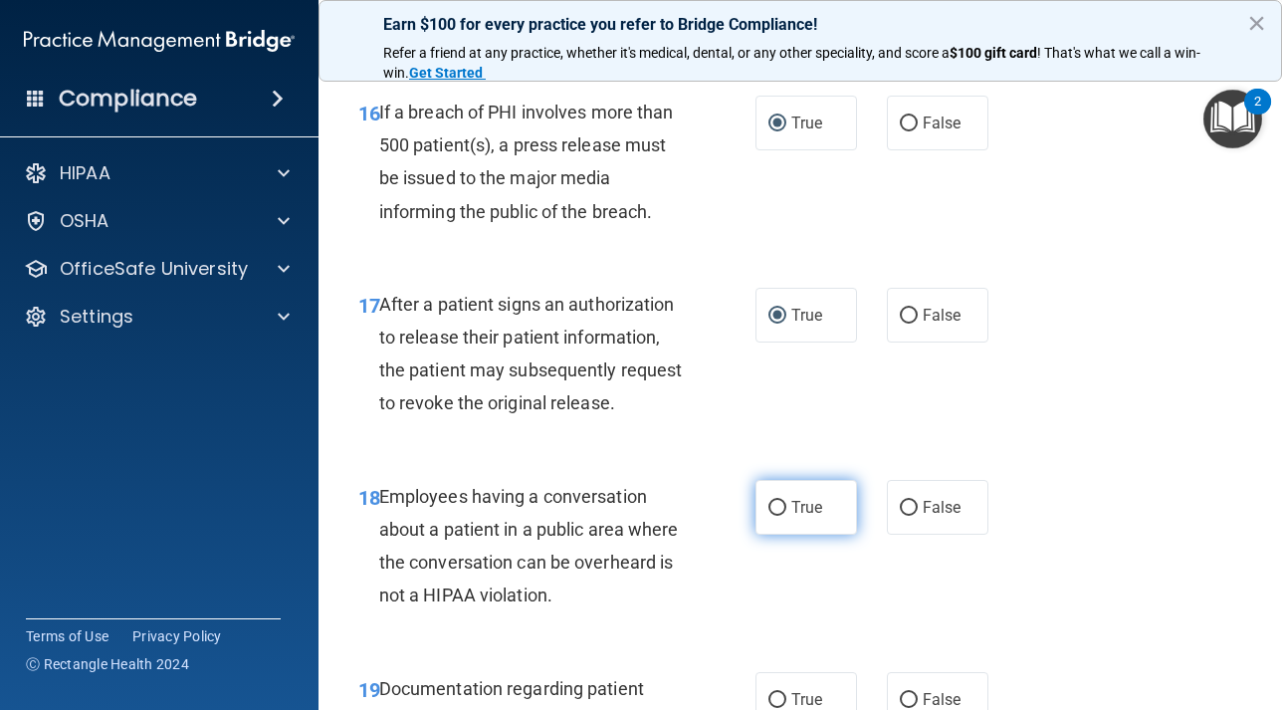
click at [781, 515] on input "True" at bounding box center [777, 508] width 18 height 15
radio input "true"
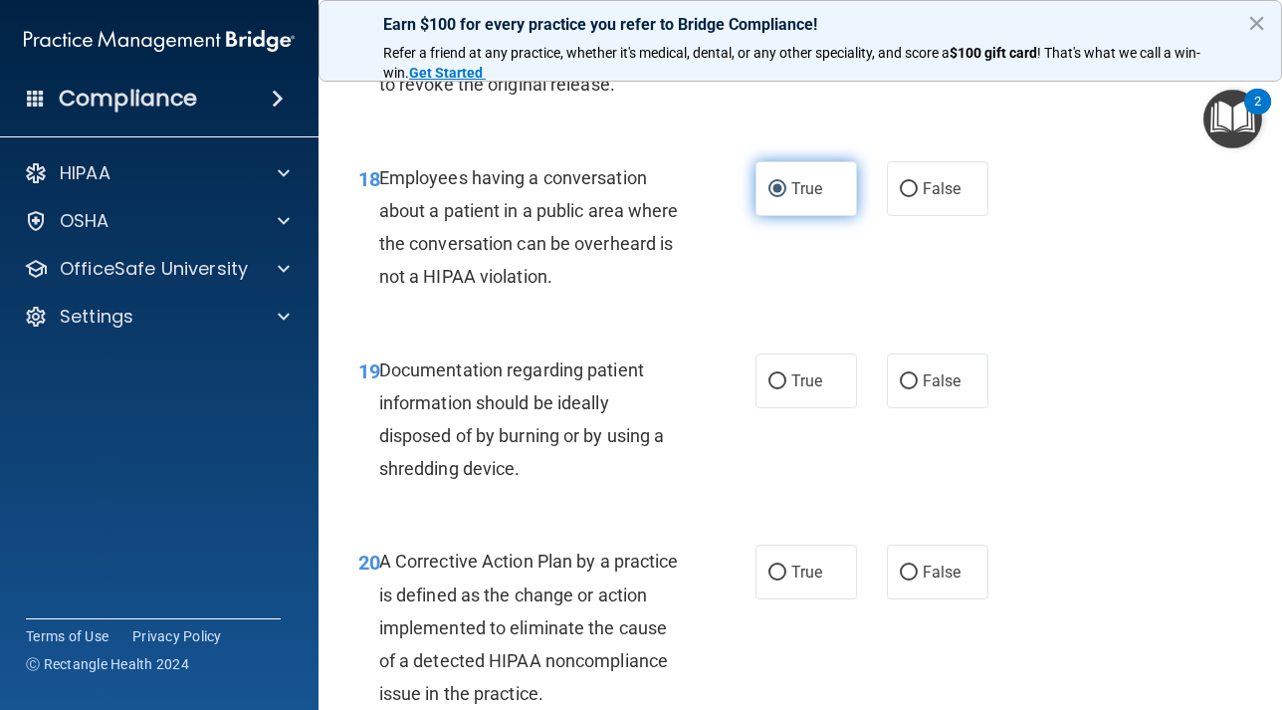
scroll to position [3353, 0]
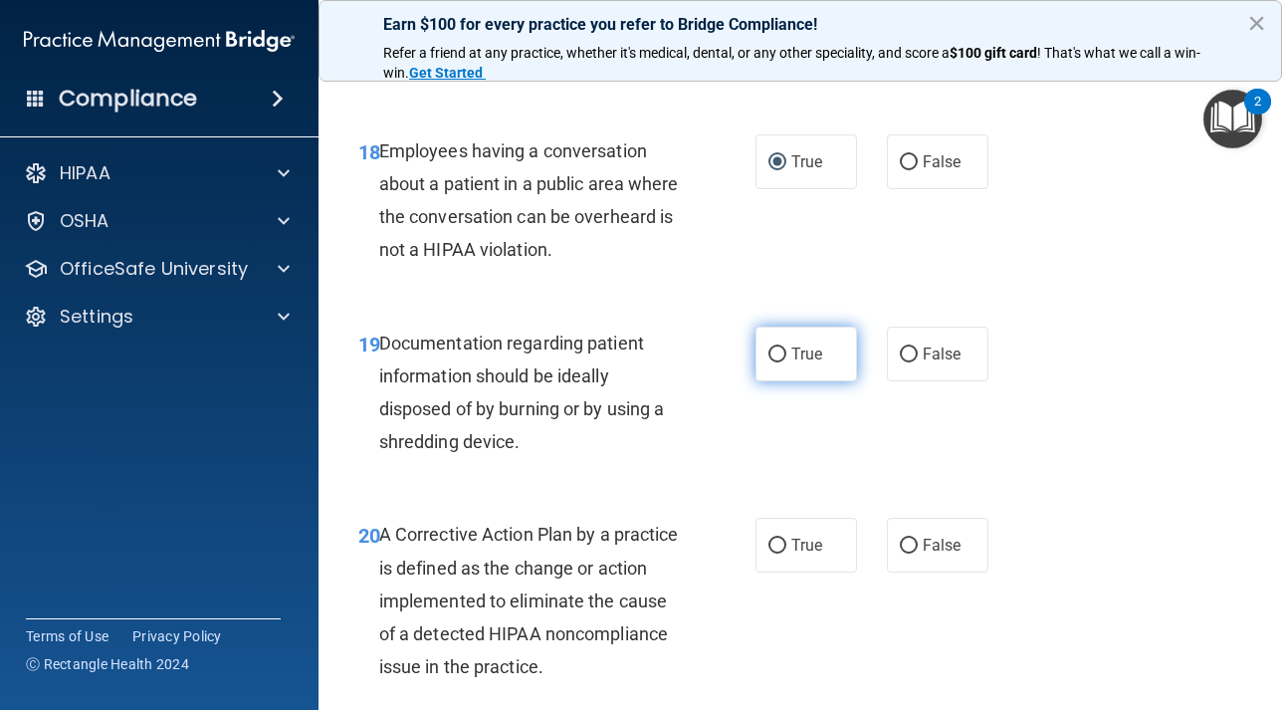
click at [776, 362] on input "True" at bounding box center [777, 354] width 18 height 15
radio input "true"
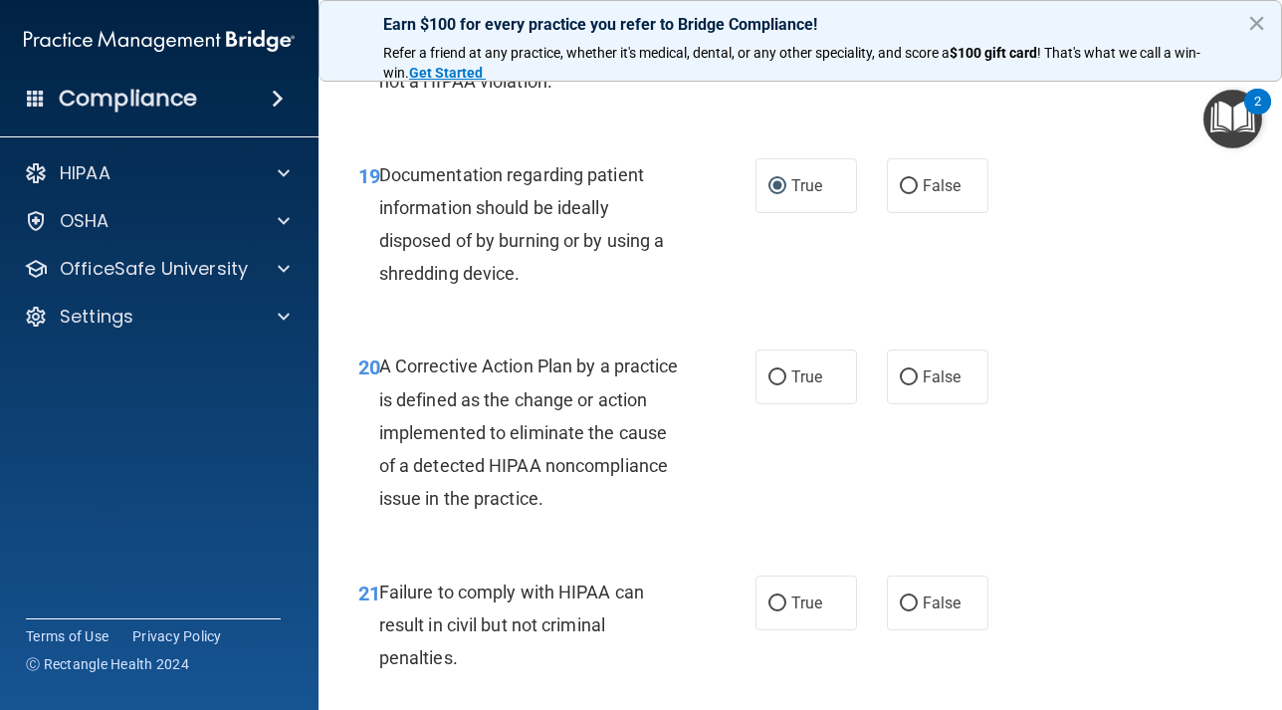
scroll to position [3522, 0]
click at [780, 384] on input "True" at bounding box center [777, 376] width 18 height 15
radio input "true"
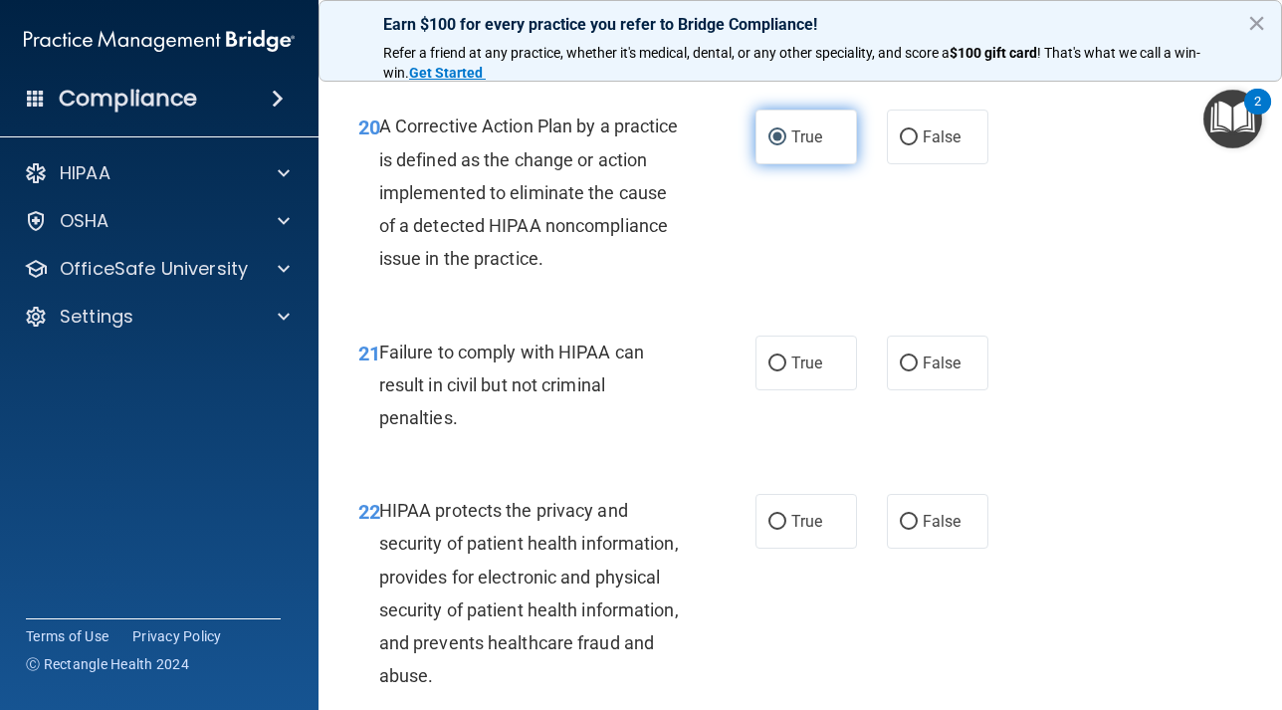
scroll to position [3763, 0]
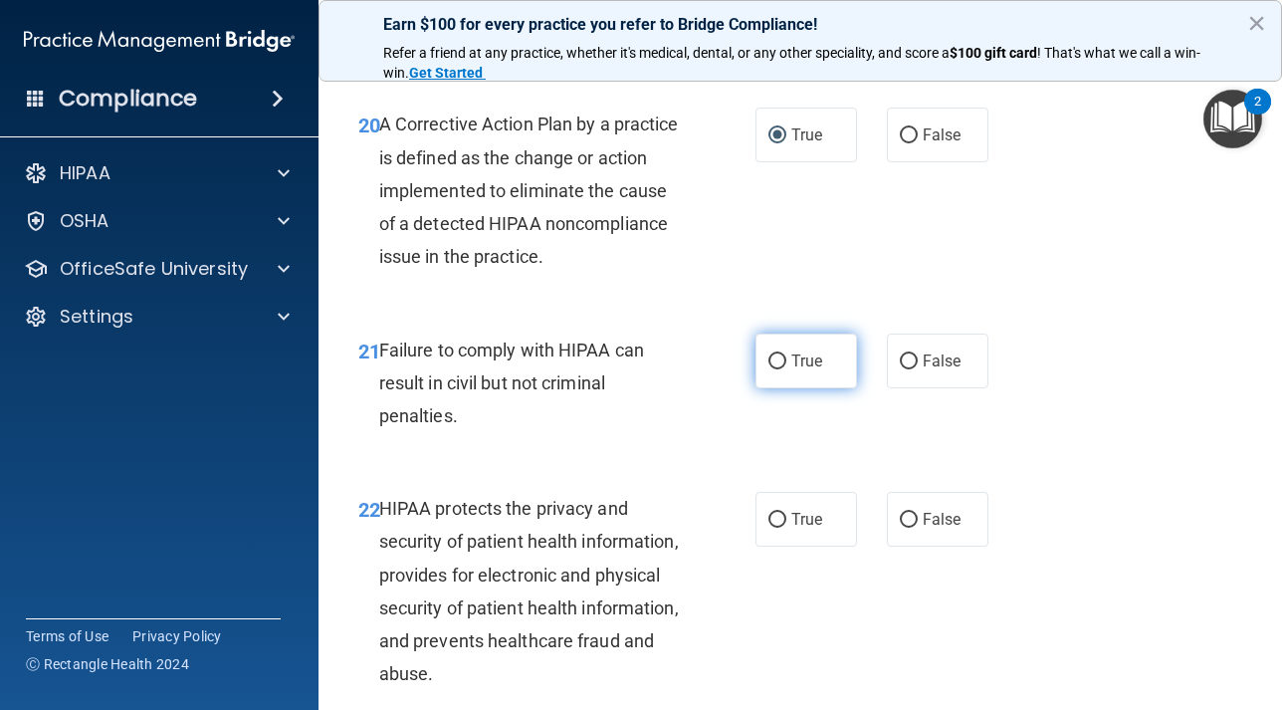
click at [778, 369] on input "True" at bounding box center [777, 361] width 18 height 15
radio input "true"
click at [778, 527] on input "True" at bounding box center [777, 520] width 18 height 15
radio input "true"
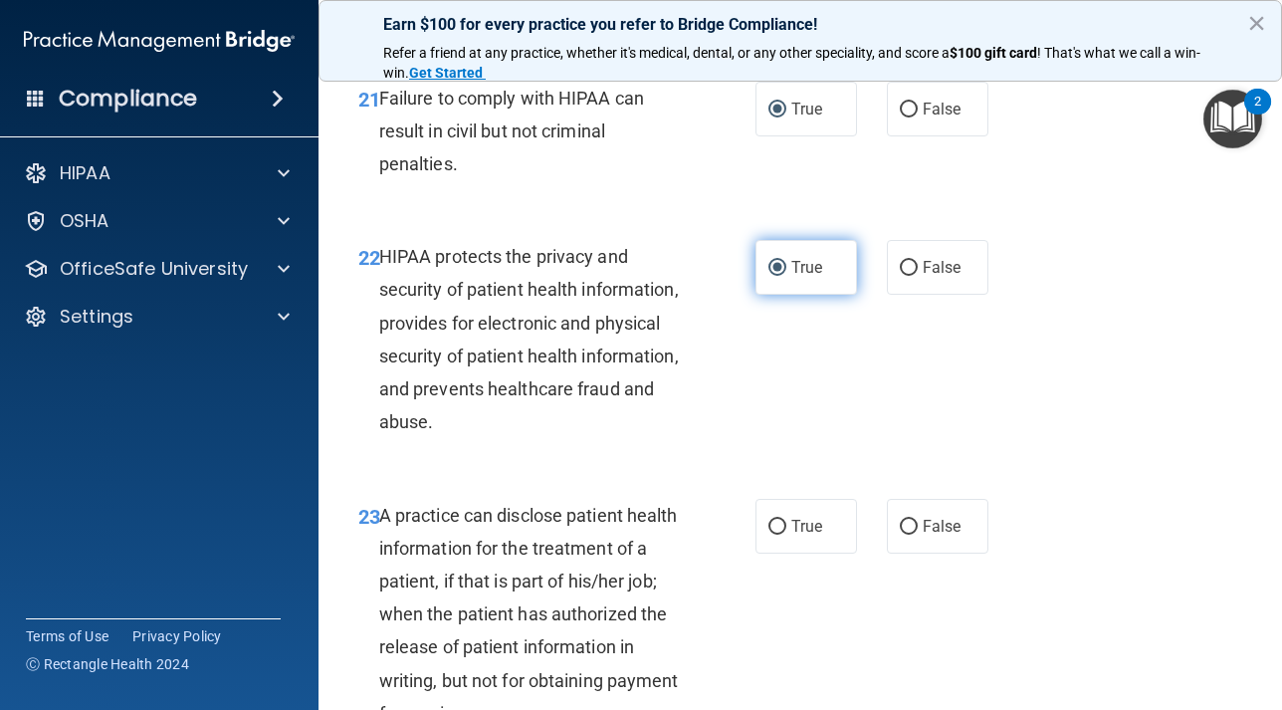
scroll to position [4017, 0]
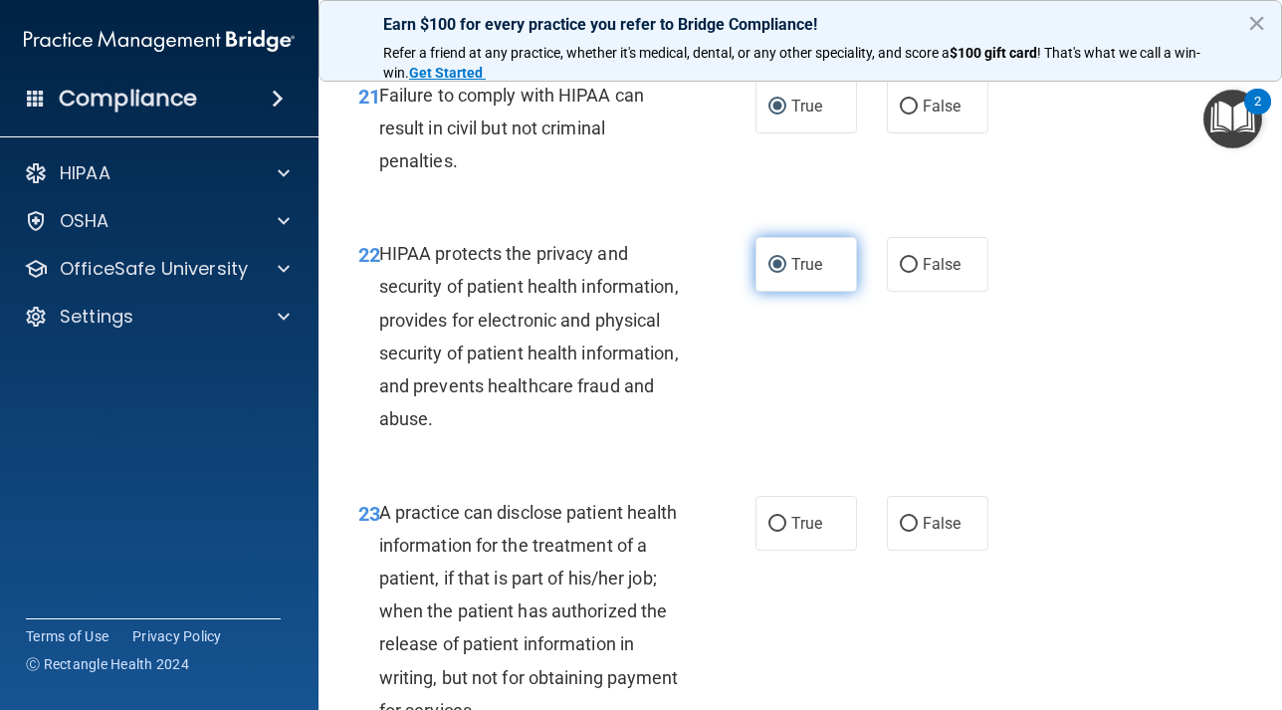
click at [778, 531] on input "True" at bounding box center [777, 523] width 18 height 15
radio input "true"
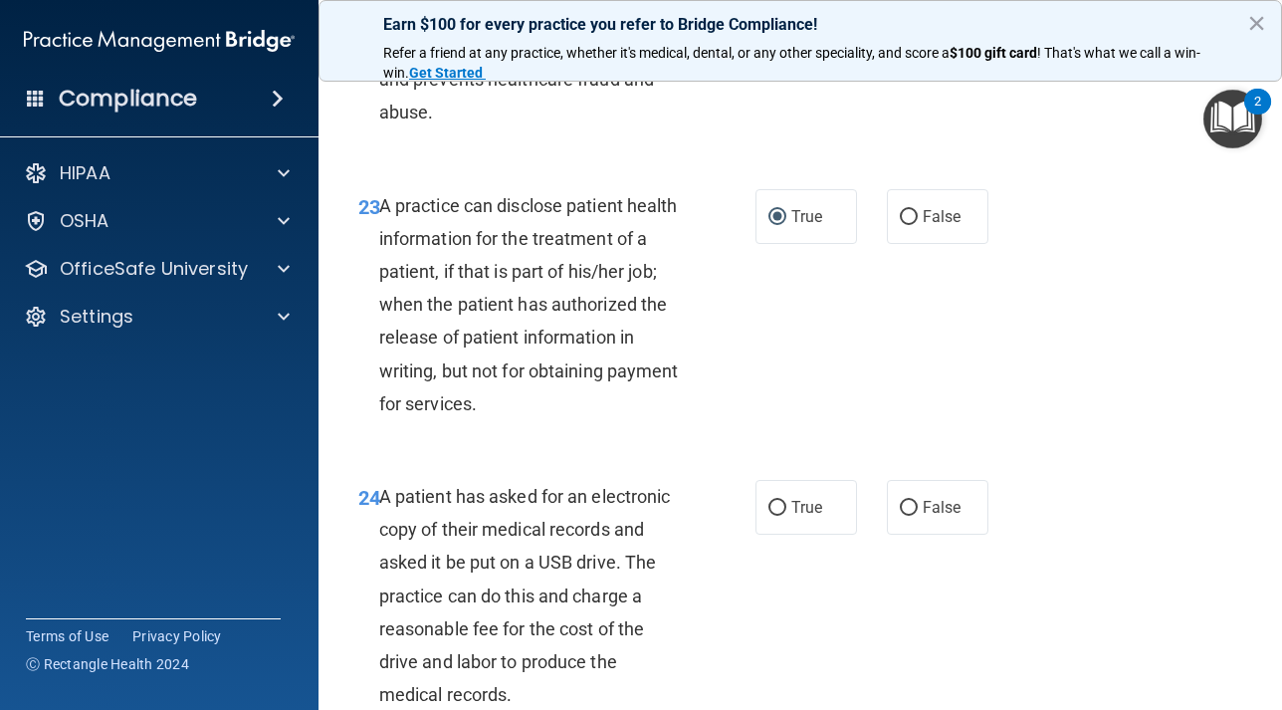
click at [778, 534] on label "True" at bounding box center [806, 507] width 102 height 55
click at [778, 515] on input "True" at bounding box center [777, 508] width 18 height 15
radio input "true"
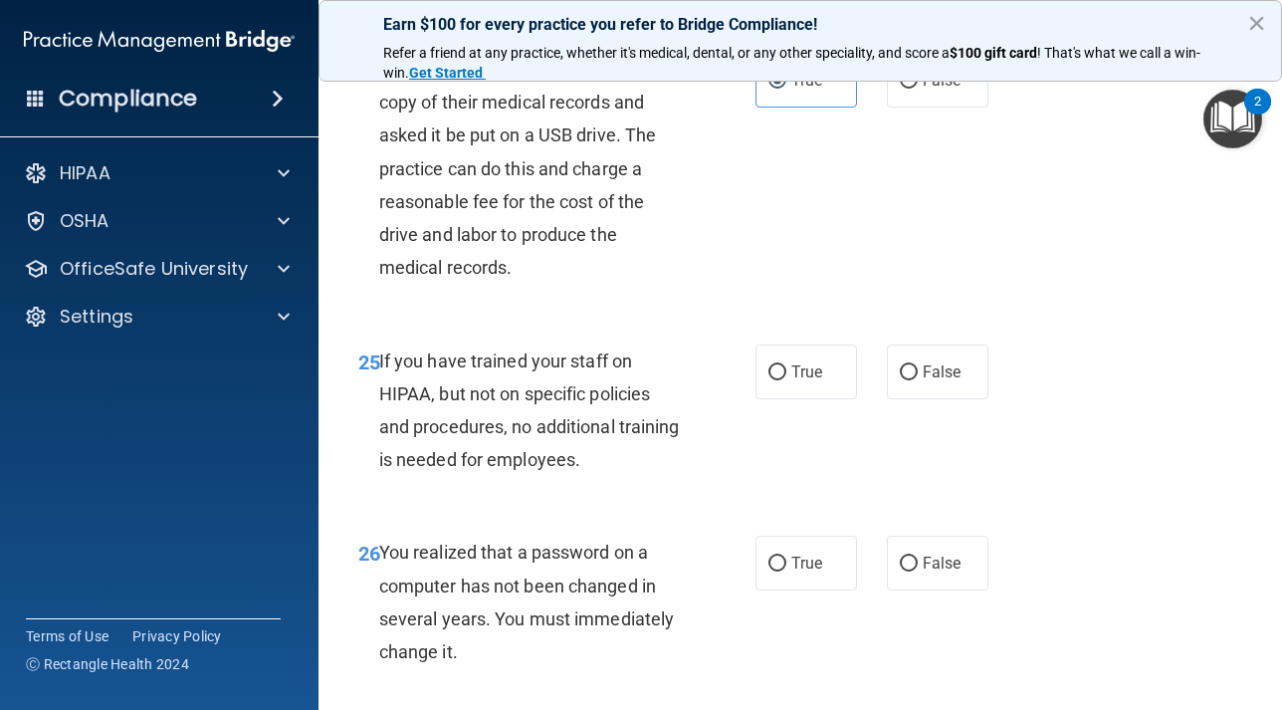
scroll to position [4754, 0]
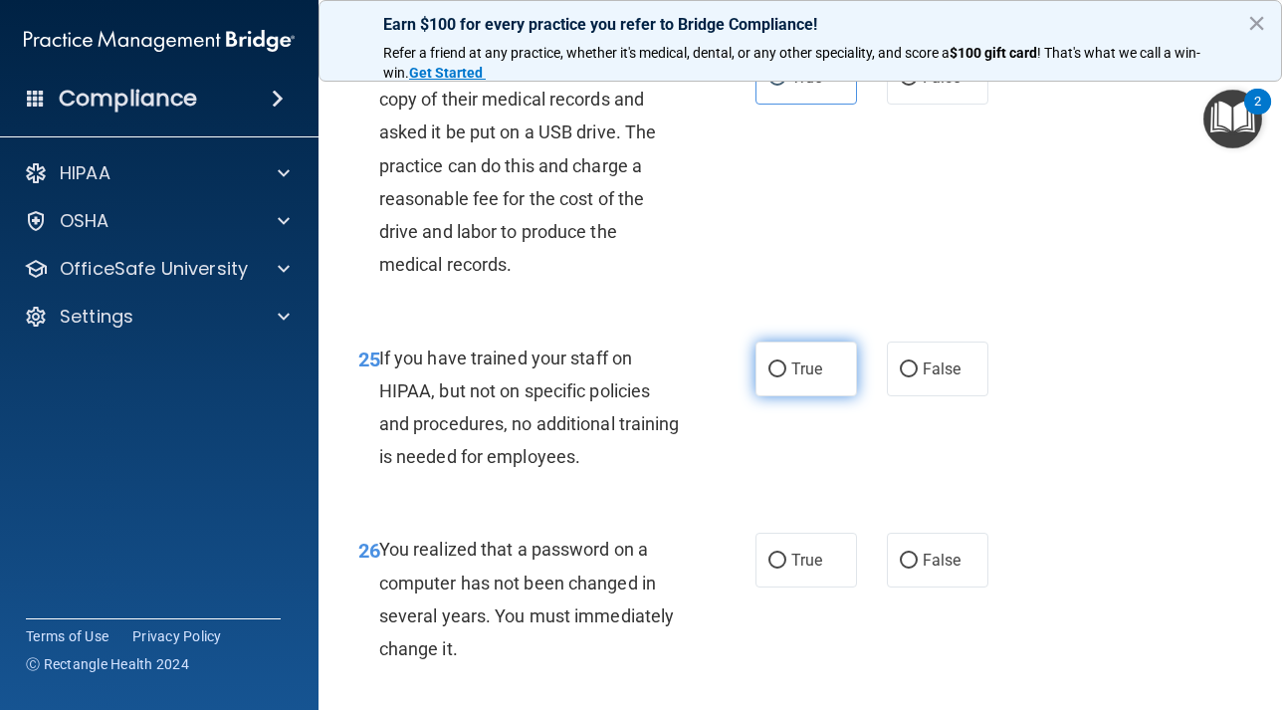
click at [778, 377] on input "True" at bounding box center [777, 369] width 18 height 15
radio input "true"
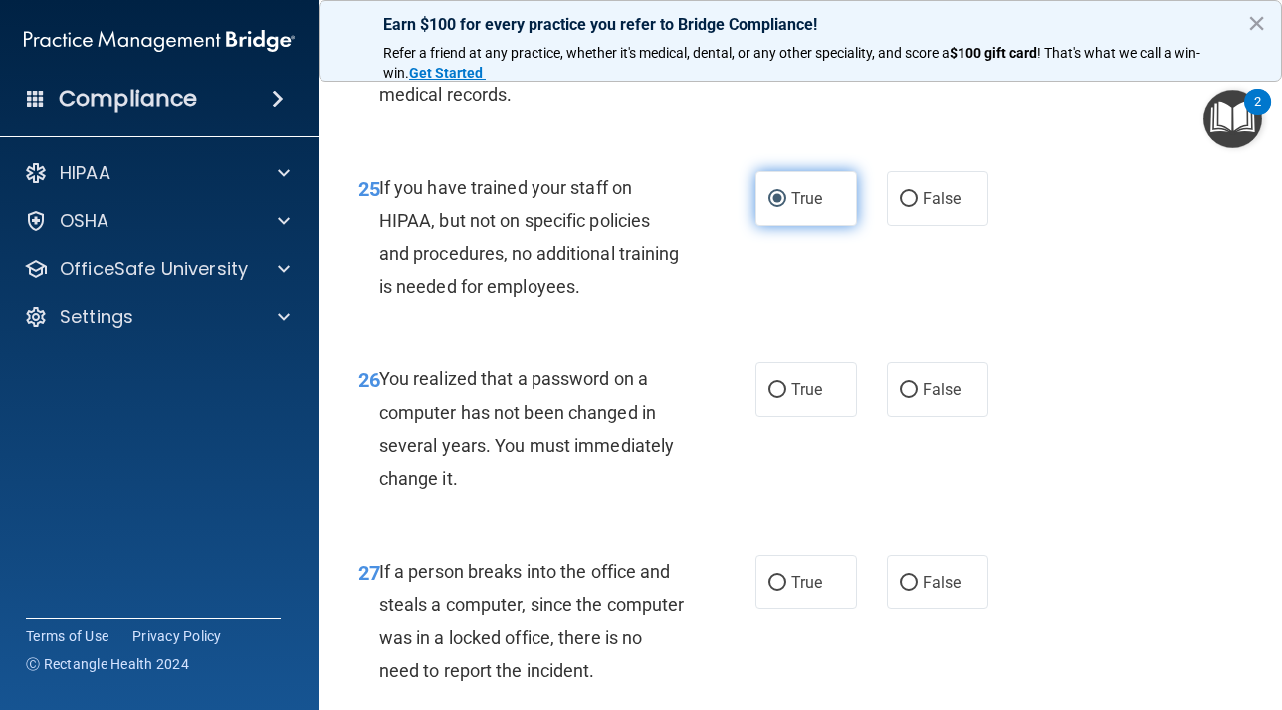
scroll to position [4941, 0]
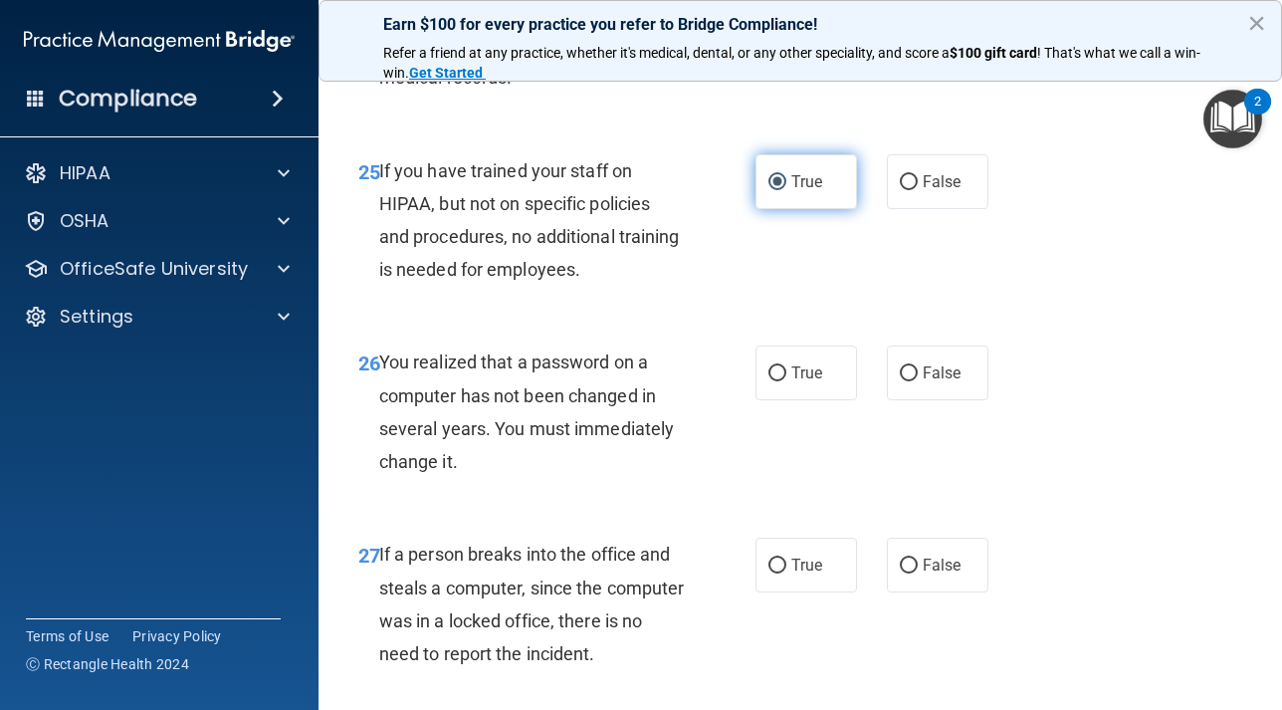
click at [778, 381] on input "True" at bounding box center [777, 373] width 18 height 15
radio input "true"
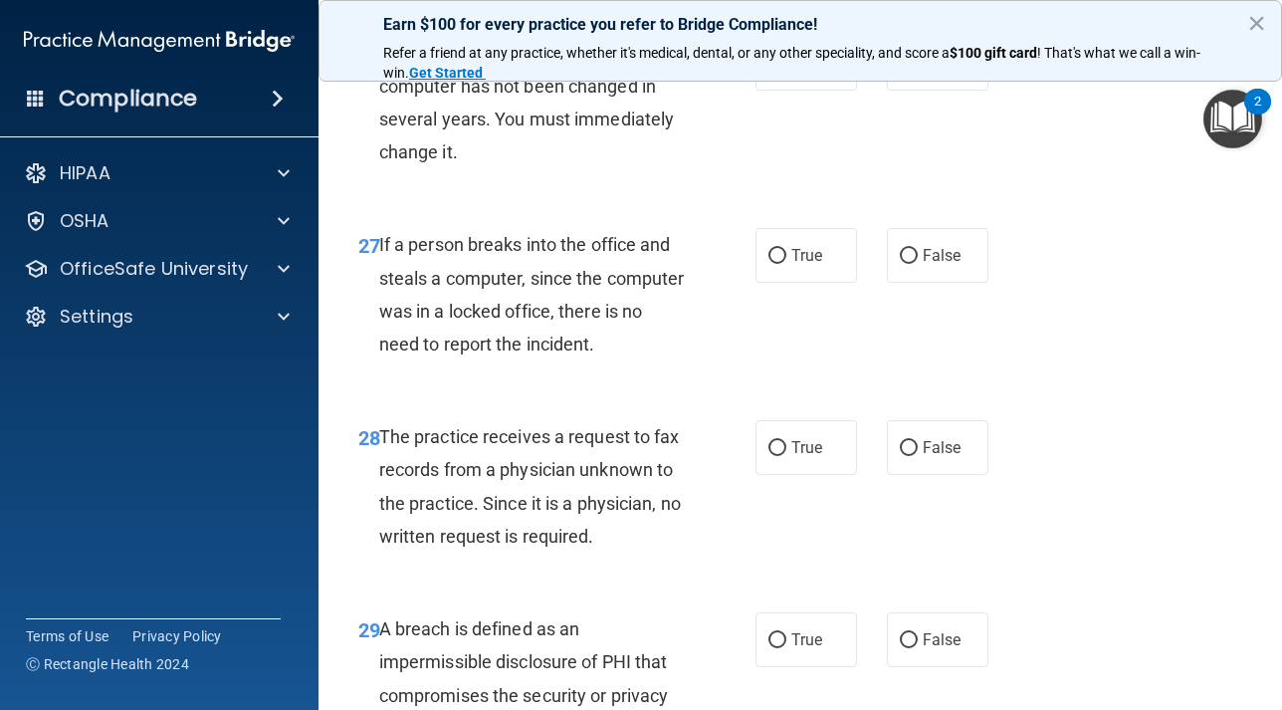
scroll to position [5286, 0]
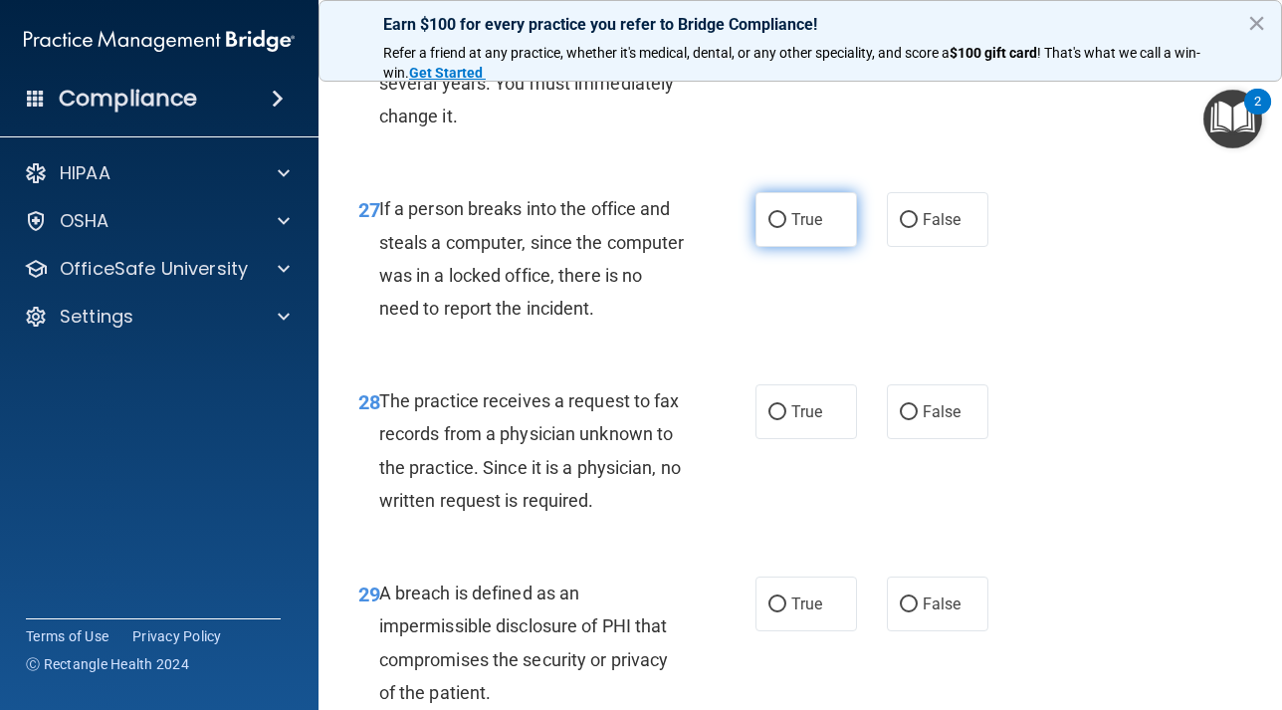
click at [773, 228] on input "True" at bounding box center [777, 220] width 18 height 15
radio input "true"
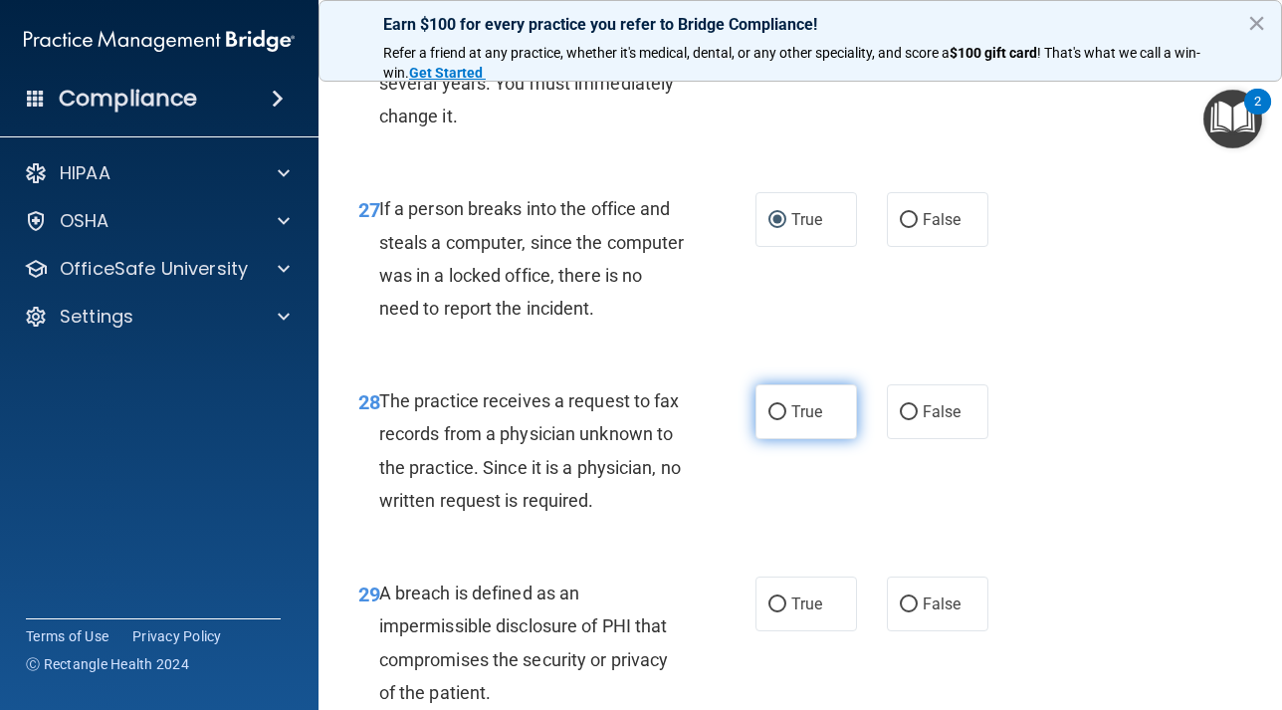
click at [775, 420] on input "True" at bounding box center [777, 412] width 18 height 15
radio input "true"
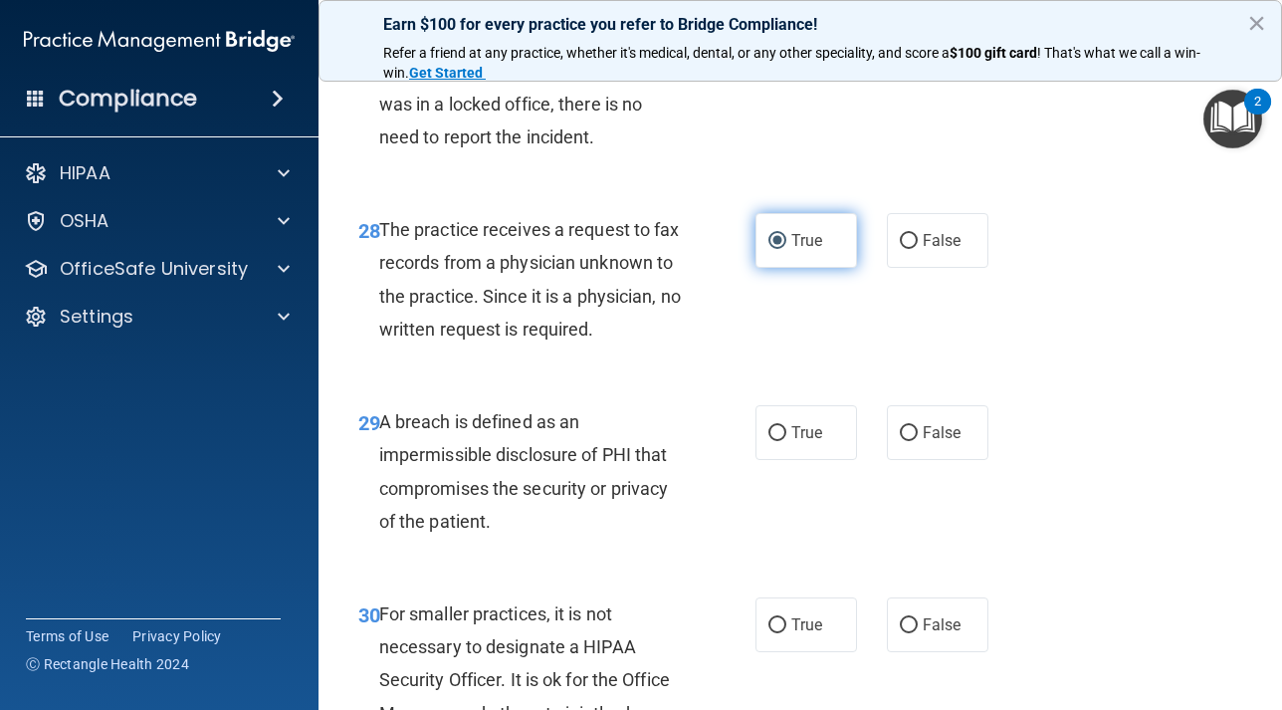
scroll to position [5461, 0]
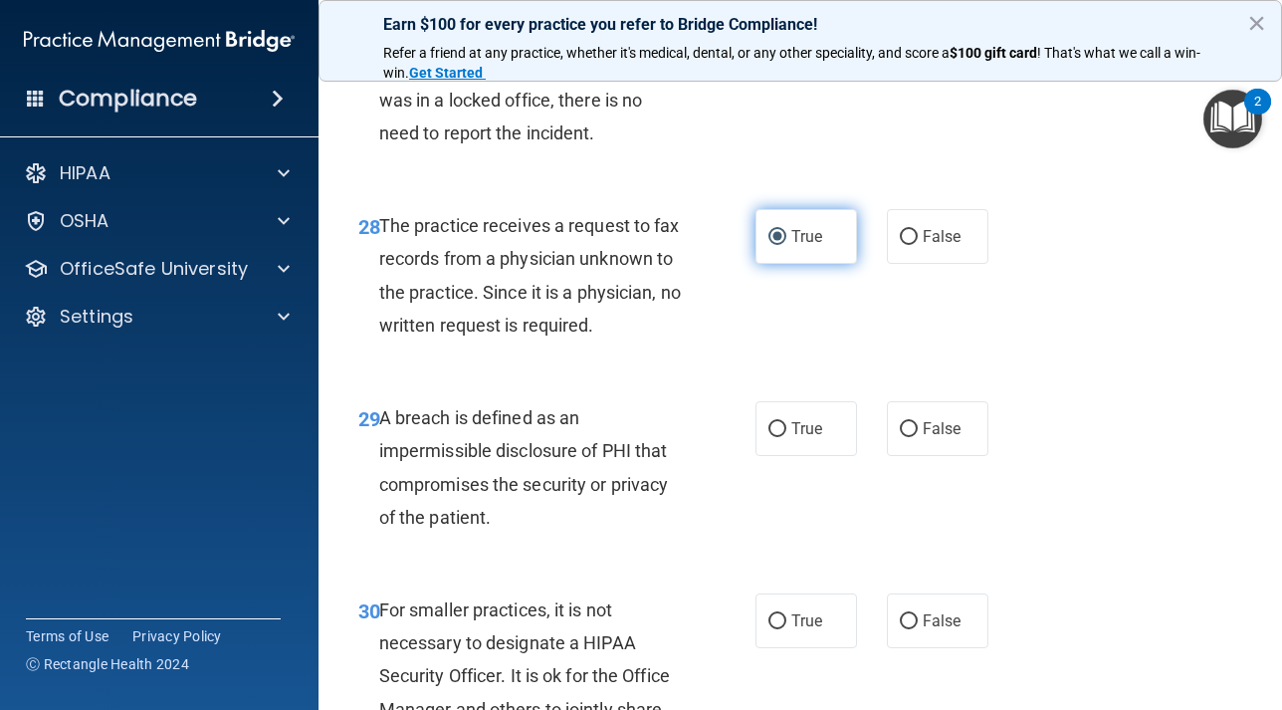
click at [775, 456] on label "True" at bounding box center [806, 428] width 102 height 55
click at [775, 437] on input "True" at bounding box center [777, 429] width 18 height 15
radio input "true"
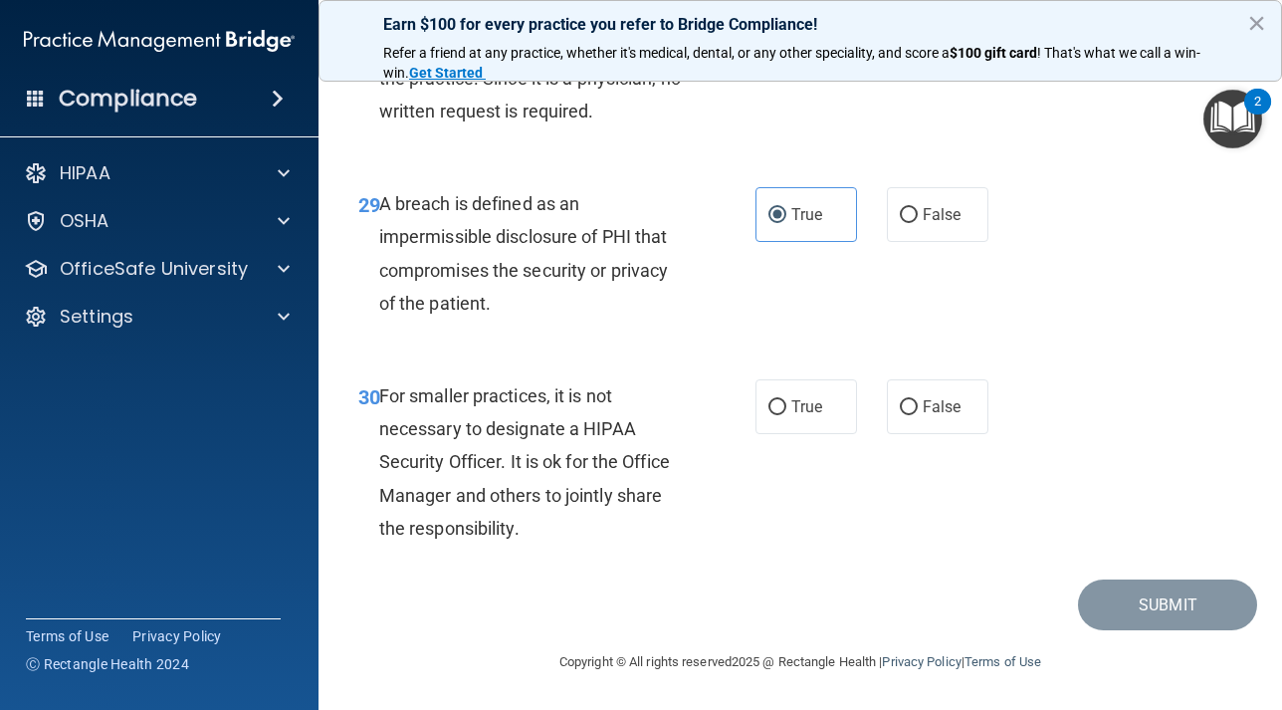
scroll to position [5742, 0]
click at [778, 402] on input "True" at bounding box center [777, 407] width 18 height 15
radio input "true"
click at [1143, 600] on button "Submit" at bounding box center [1167, 604] width 179 height 51
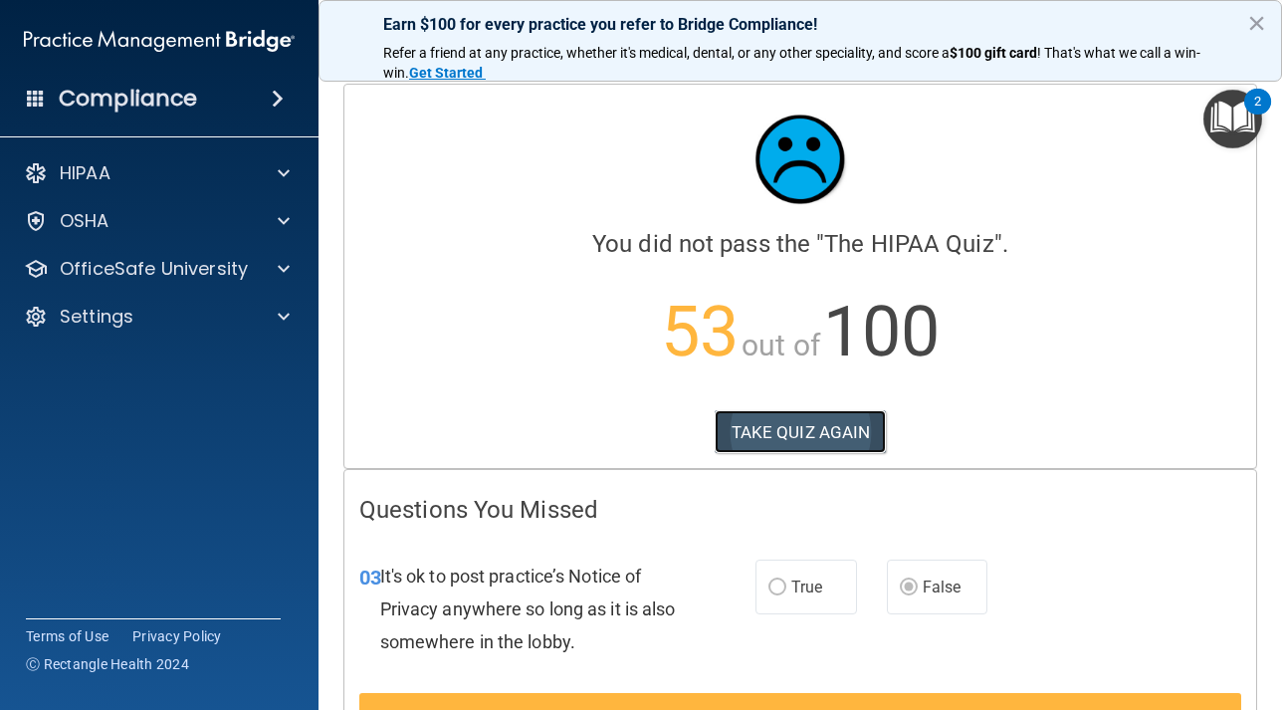
click at [791, 428] on button "TAKE QUIZ AGAIN" at bounding box center [801, 432] width 172 height 44
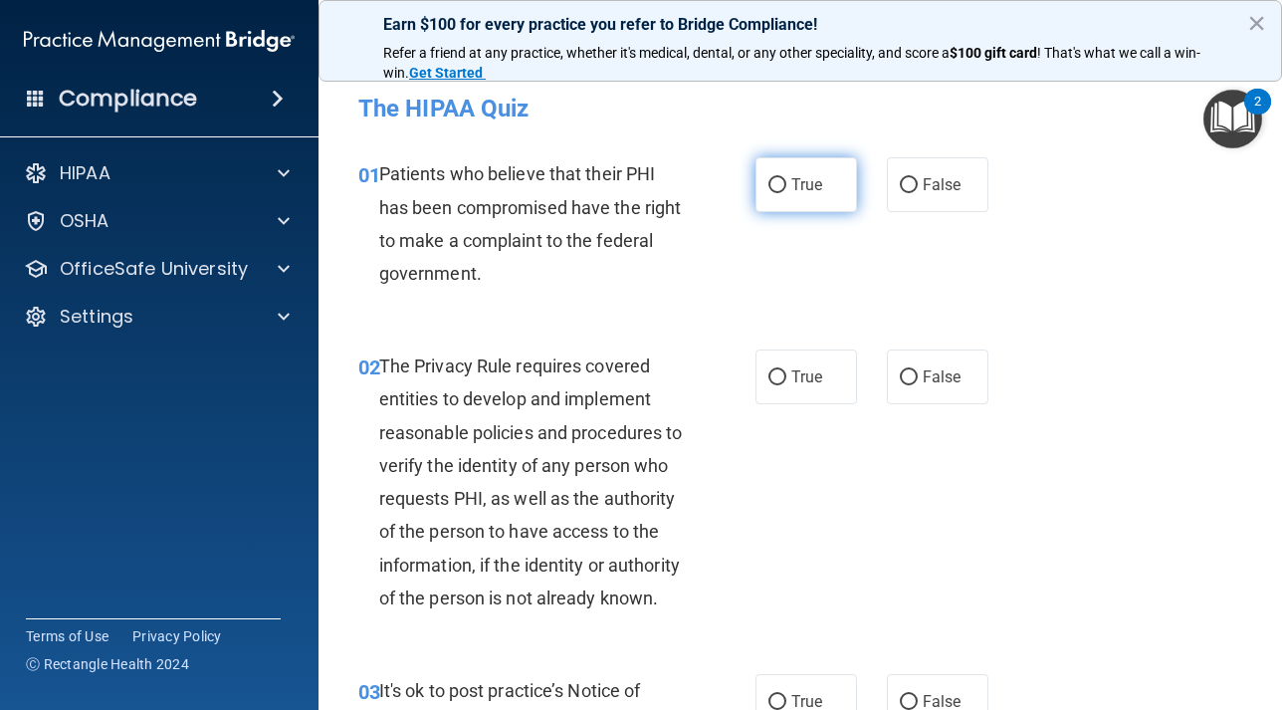
click at [769, 179] on input "True" at bounding box center [777, 185] width 18 height 15
radio input "true"
click at [778, 370] on input "True" at bounding box center [777, 377] width 18 height 15
radio input "true"
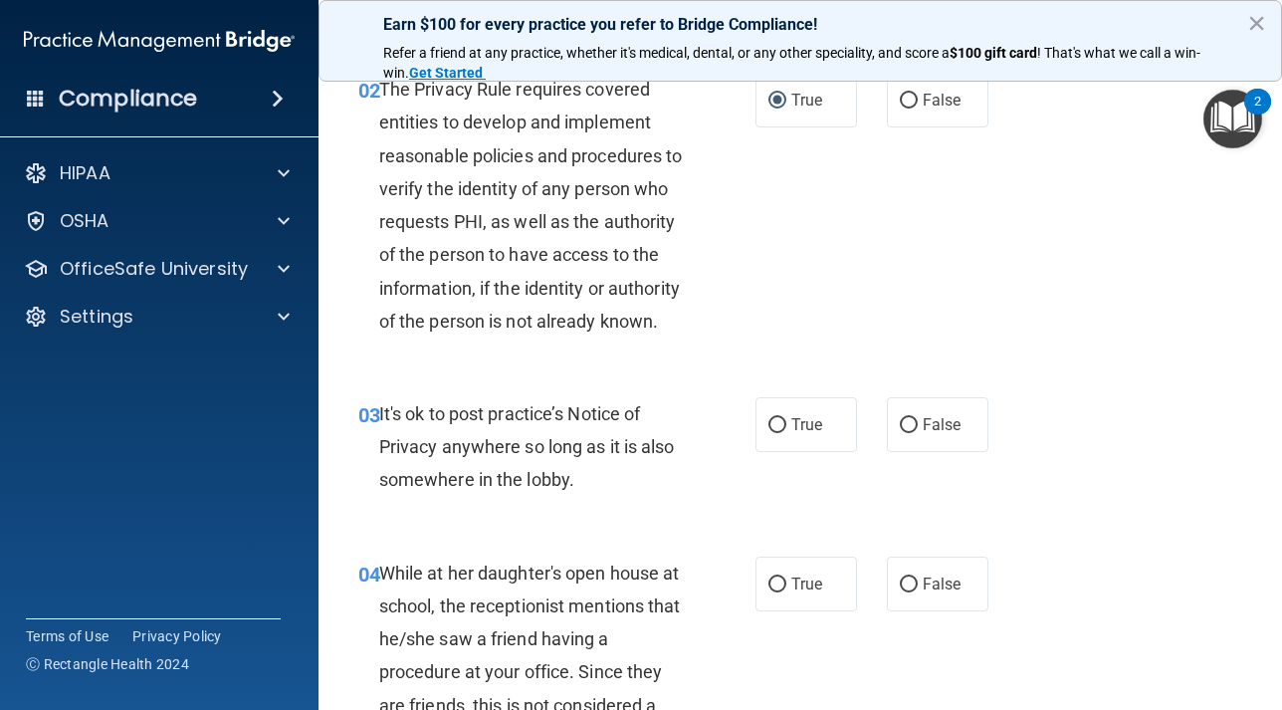
scroll to position [278, 0]
click at [910, 432] on input "False" at bounding box center [909, 424] width 18 height 15
radio input "true"
click at [913, 591] on input "False" at bounding box center [909, 583] width 18 height 15
radio input "true"
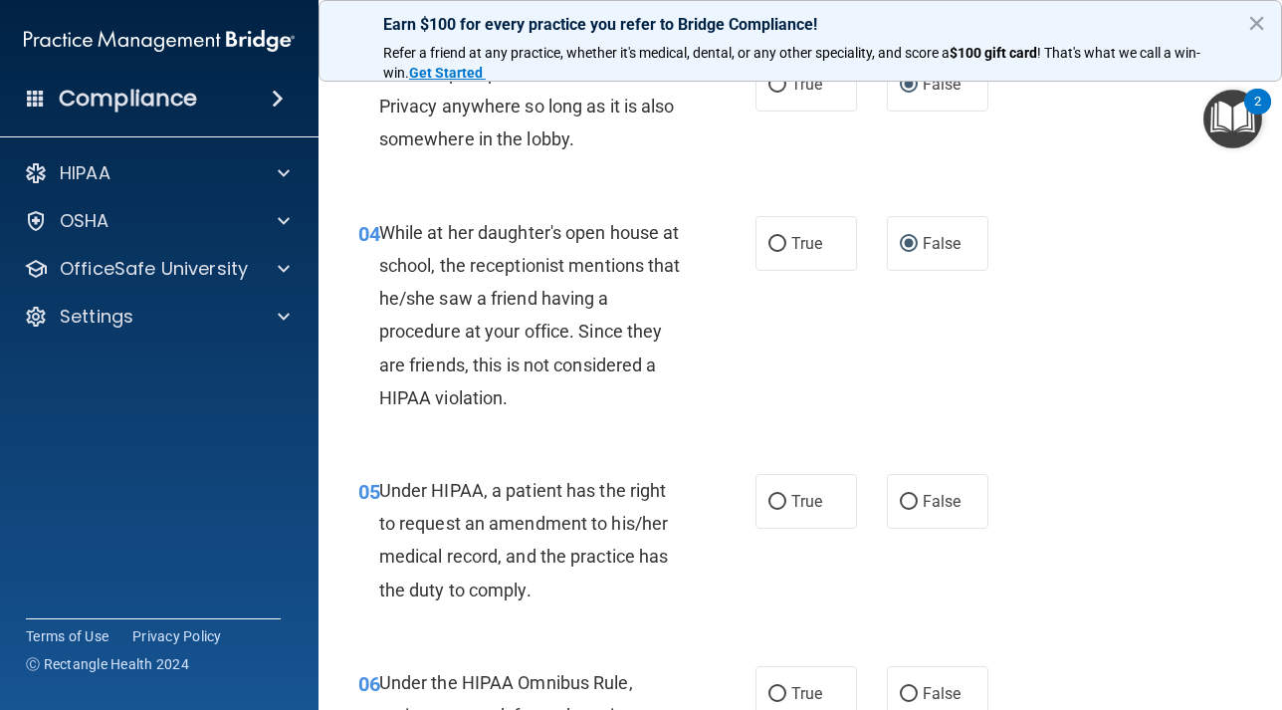
scroll to position [640, 0]
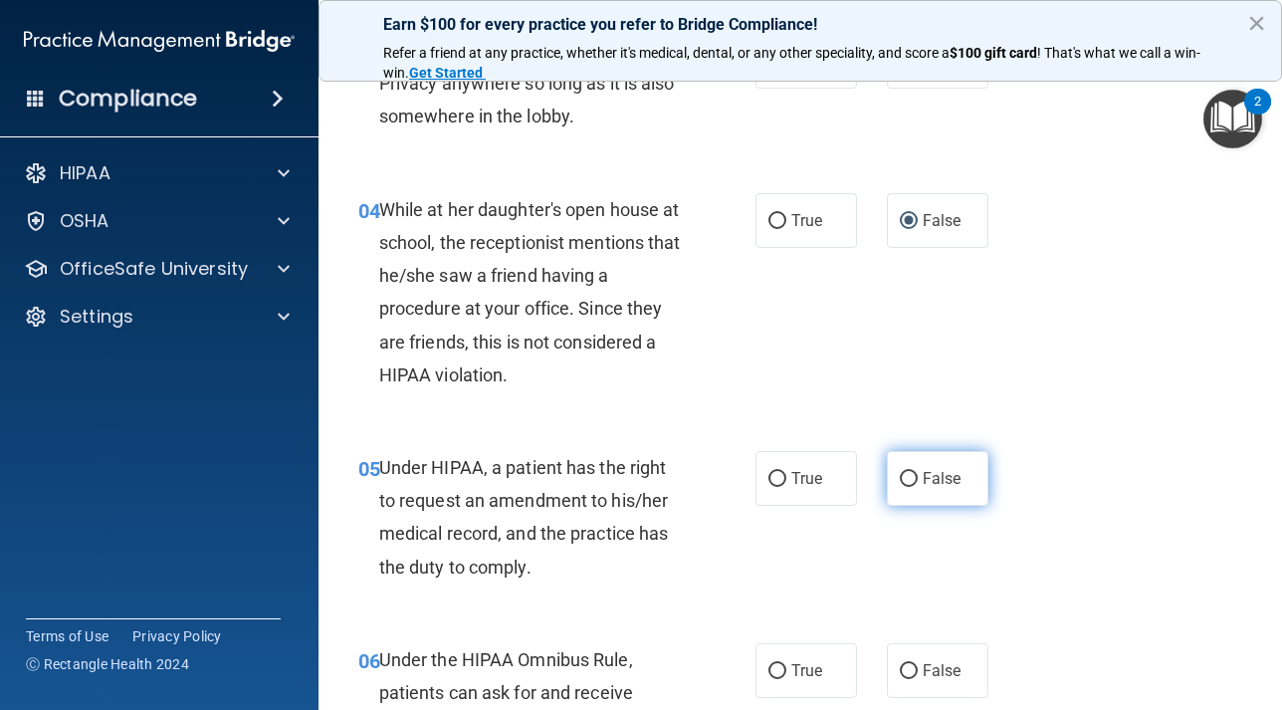
click at [907, 487] on input "False" at bounding box center [909, 479] width 18 height 15
radio input "true"
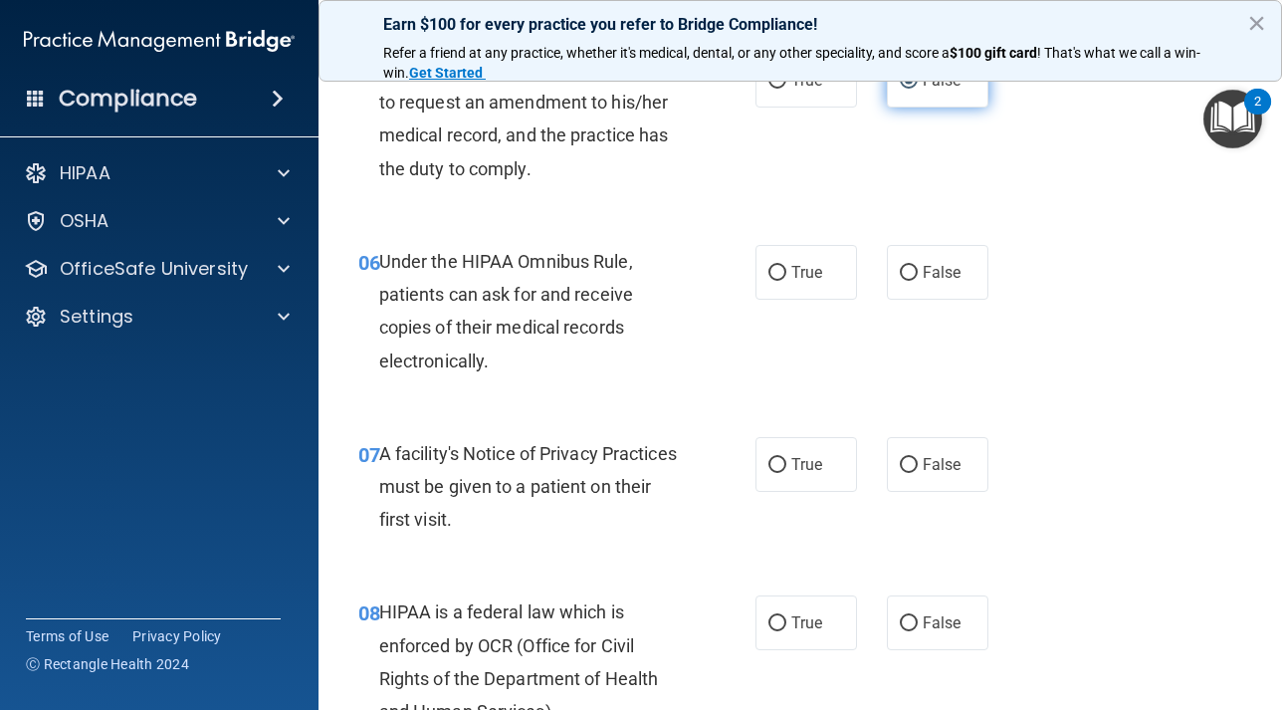
scroll to position [1052, 0]
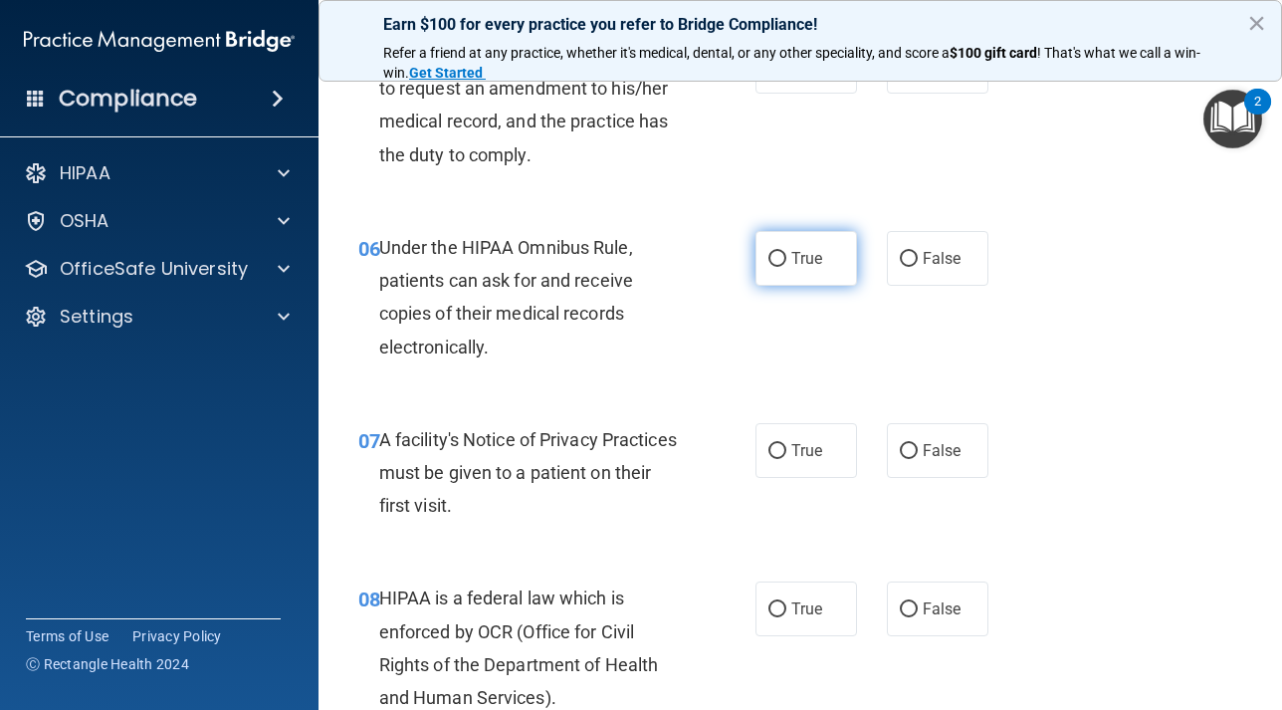
click at [775, 267] on input "True" at bounding box center [777, 259] width 18 height 15
radio input "true"
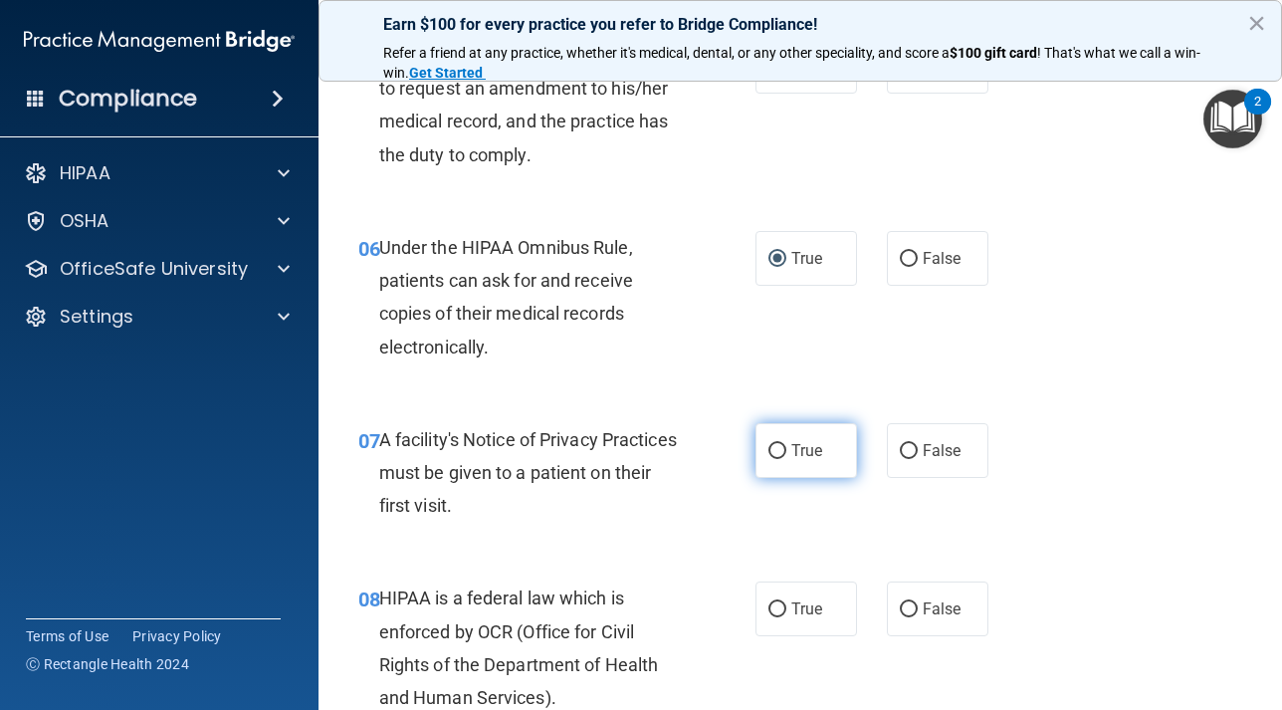
click at [778, 459] on input "True" at bounding box center [777, 451] width 18 height 15
radio input "true"
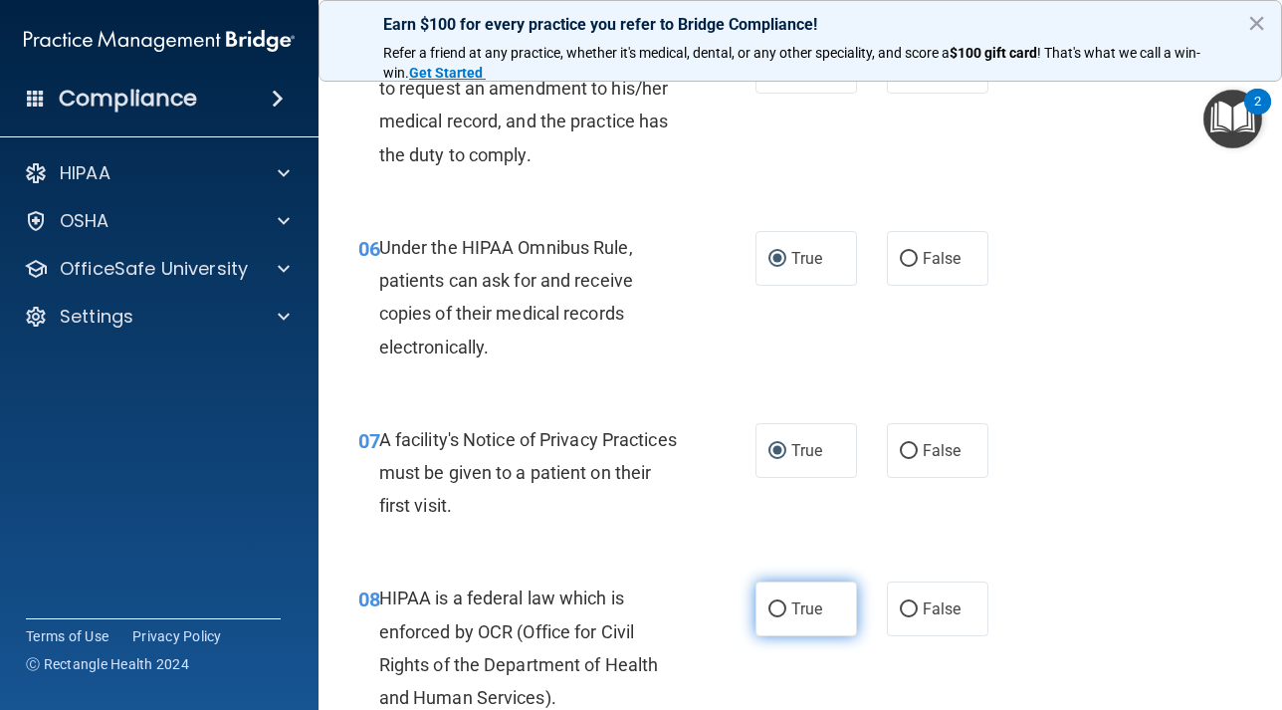
click at [785, 617] on input "True" at bounding box center [777, 609] width 18 height 15
radio input "true"
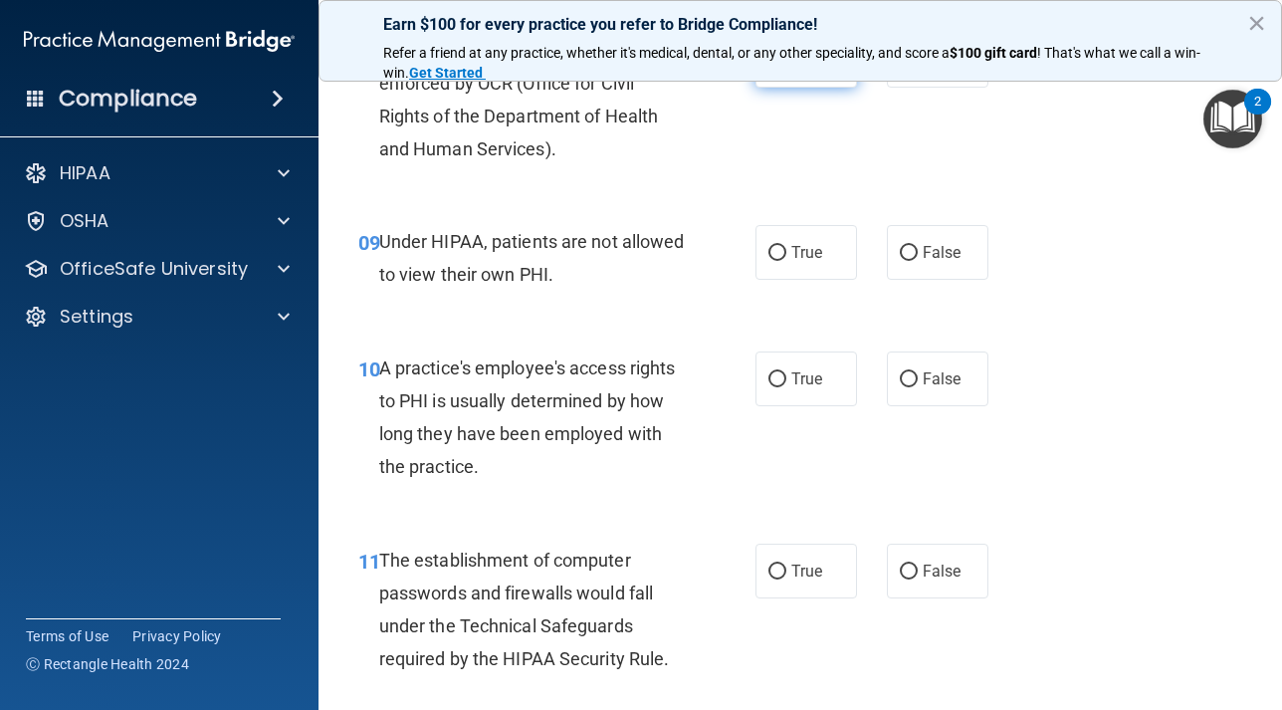
scroll to position [1627, 0]
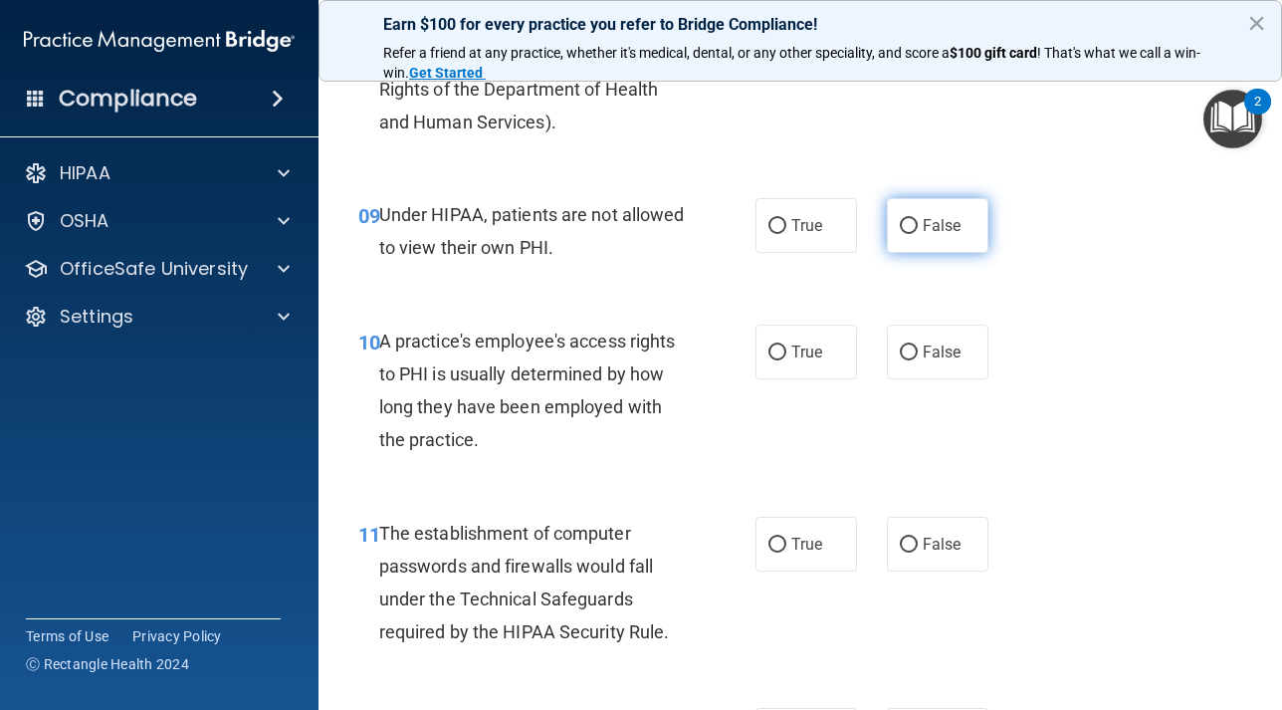
click at [907, 234] on input "False" at bounding box center [909, 226] width 18 height 15
radio input "true"
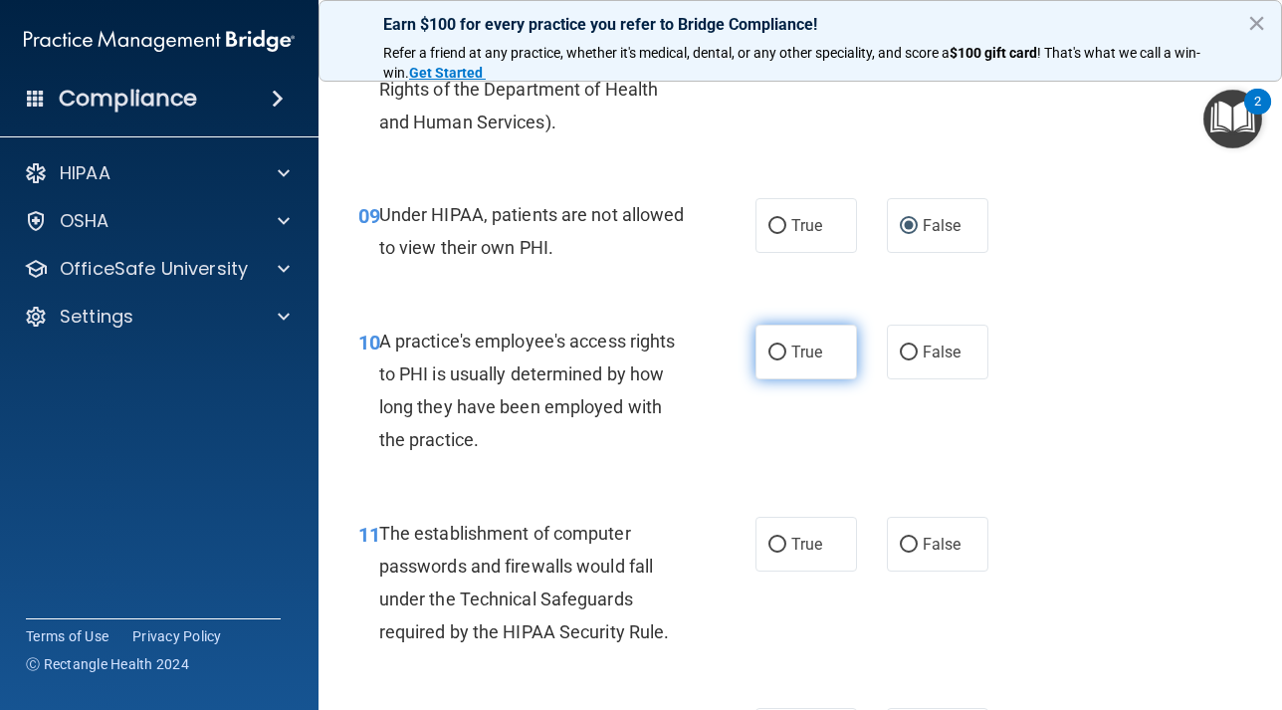
click at [779, 360] on input "True" at bounding box center [777, 352] width 18 height 15
radio input "true"
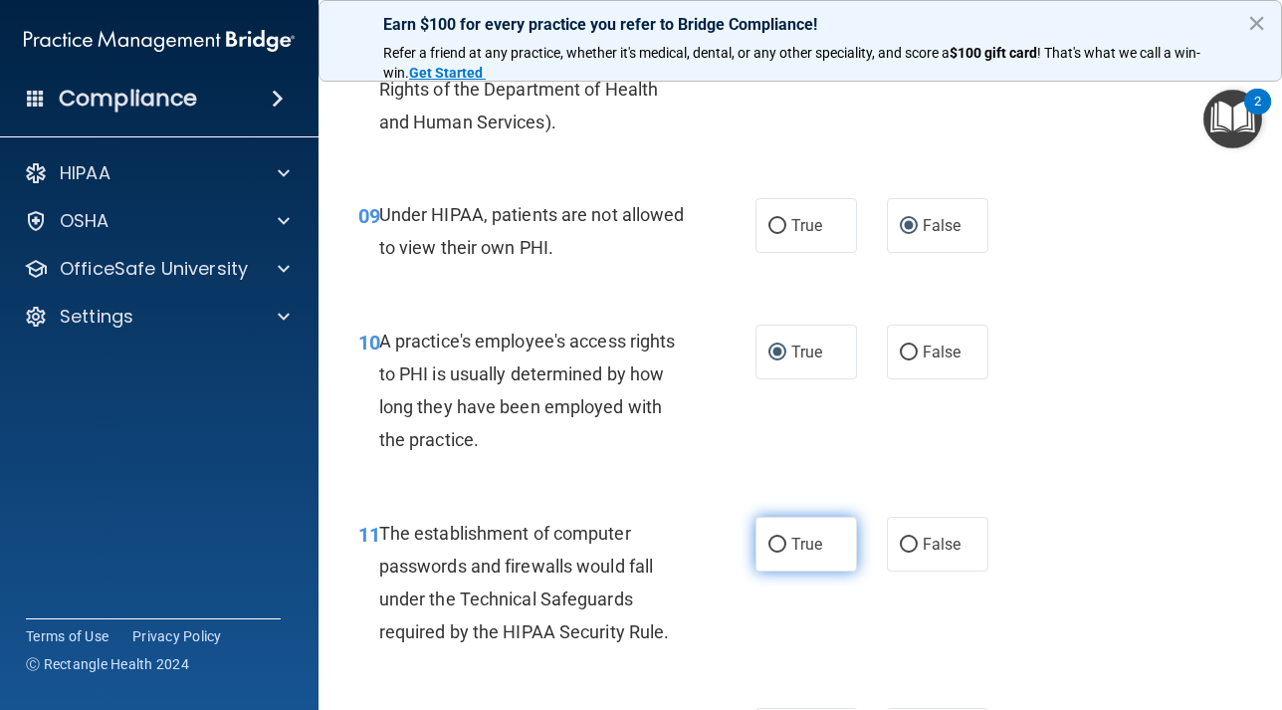
click at [782, 552] on input "True" at bounding box center [777, 544] width 18 height 15
radio input "true"
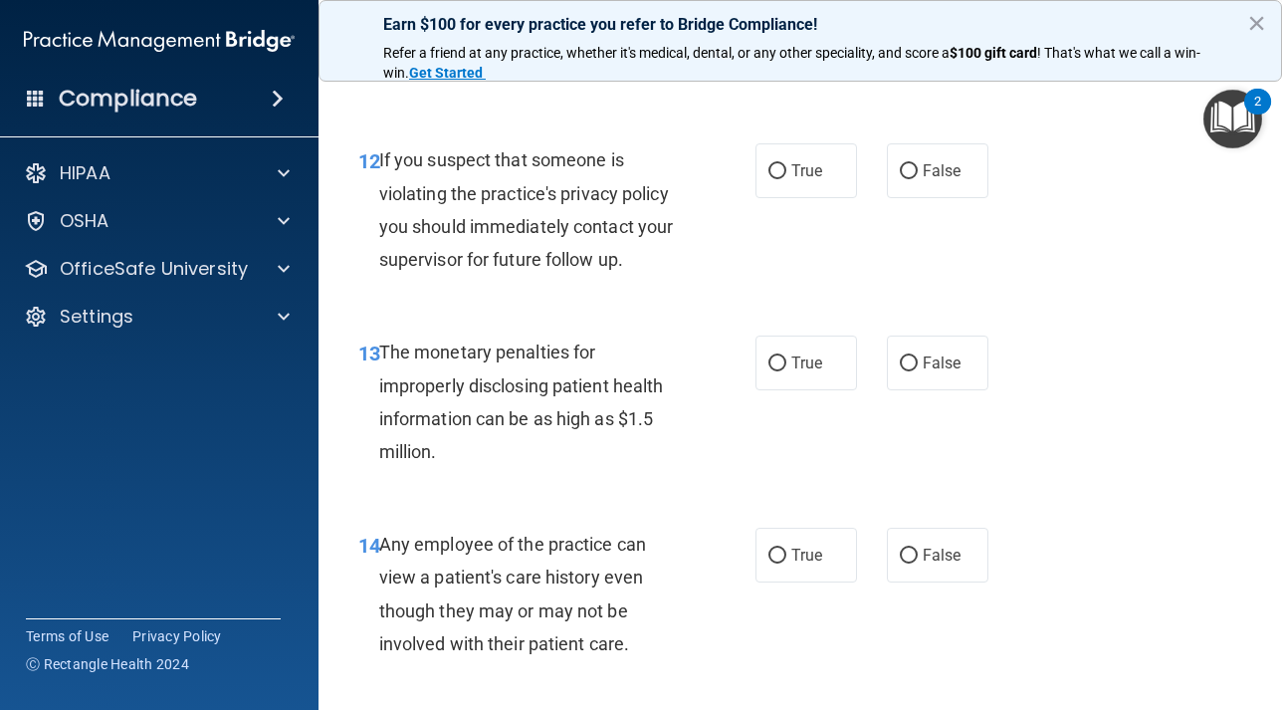
scroll to position [2193, 0]
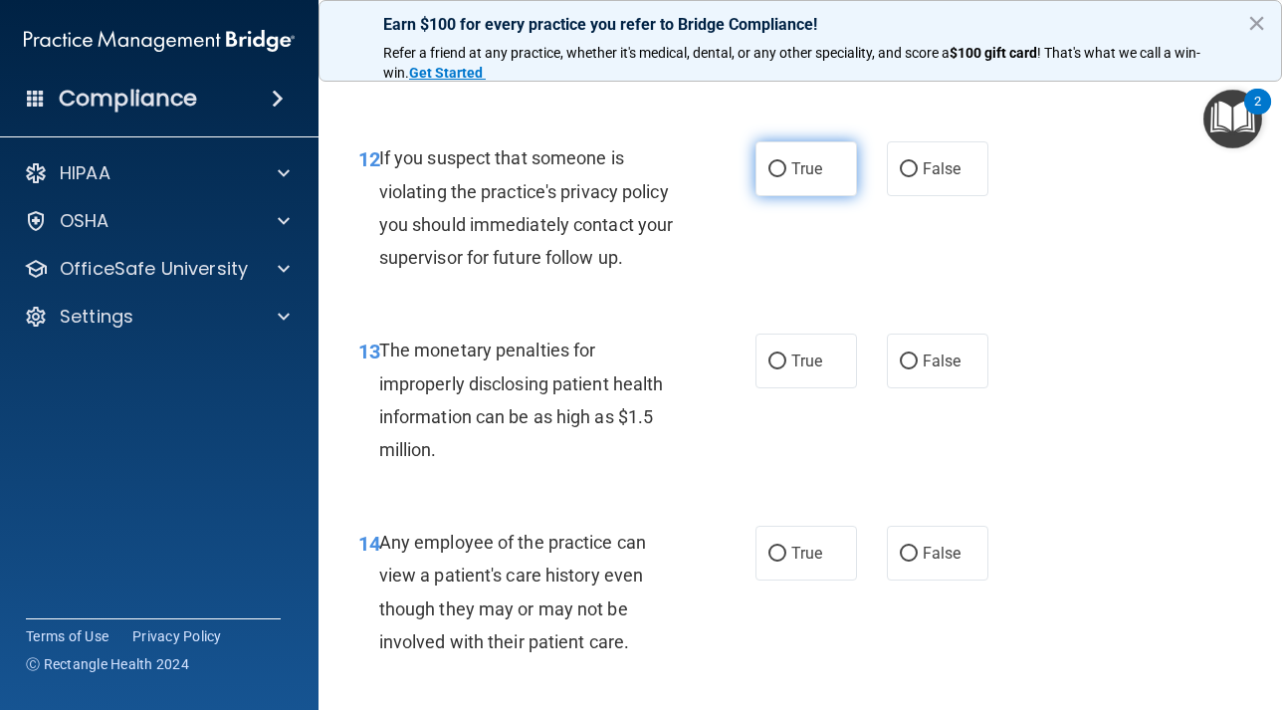
click at [775, 177] on input "True" at bounding box center [777, 169] width 18 height 15
radio input "true"
click at [781, 369] on input "True" at bounding box center [777, 361] width 18 height 15
radio input "true"
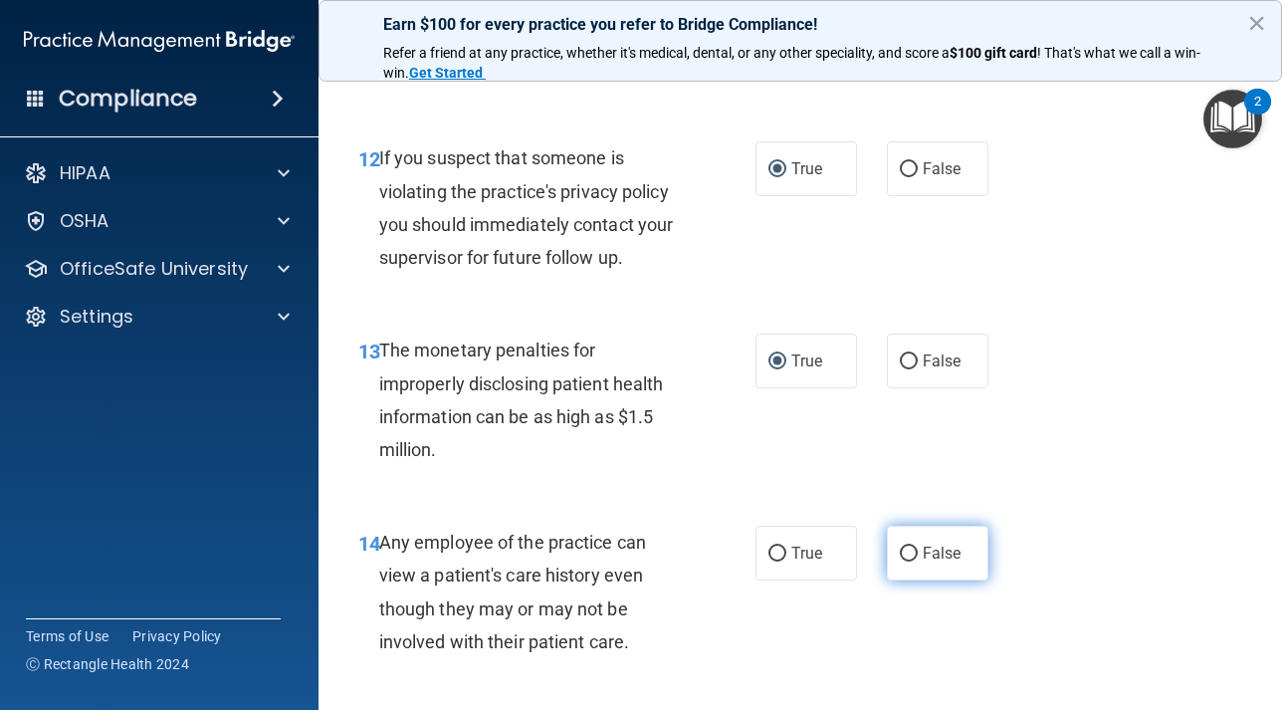
click at [916, 561] on input "False" at bounding box center [909, 553] width 18 height 15
radio input "true"
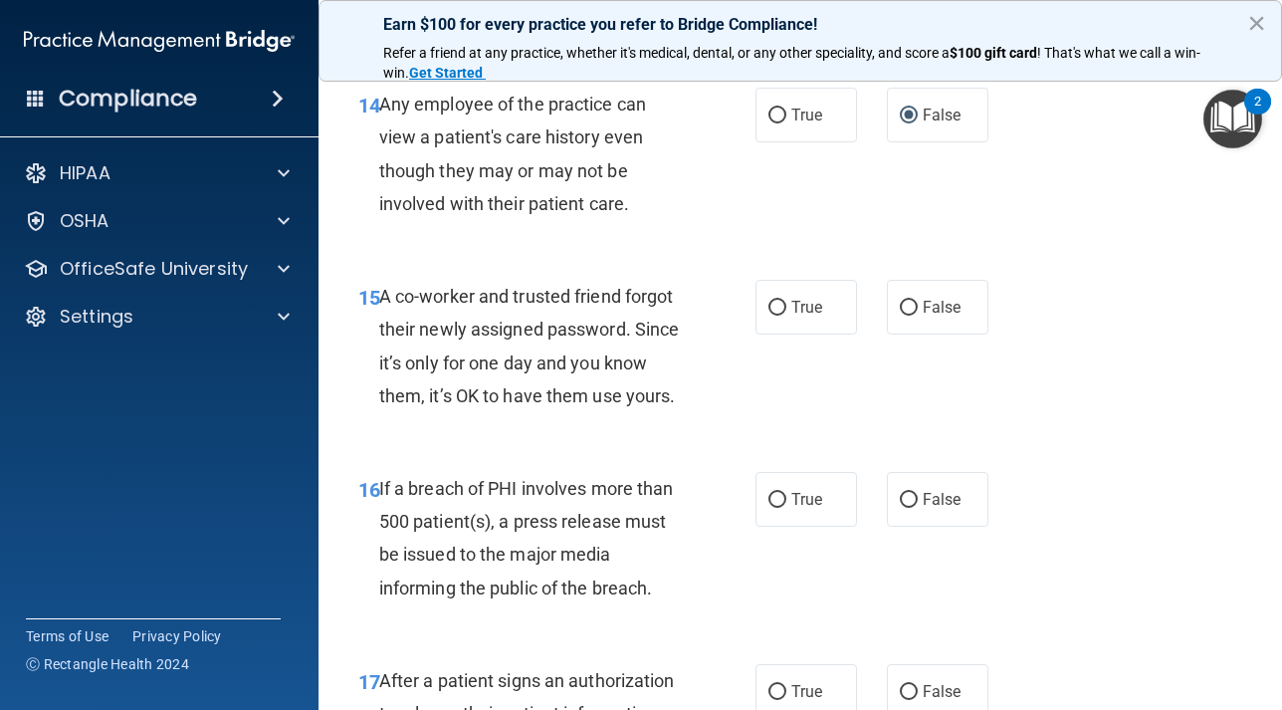
scroll to position [2650, 0]
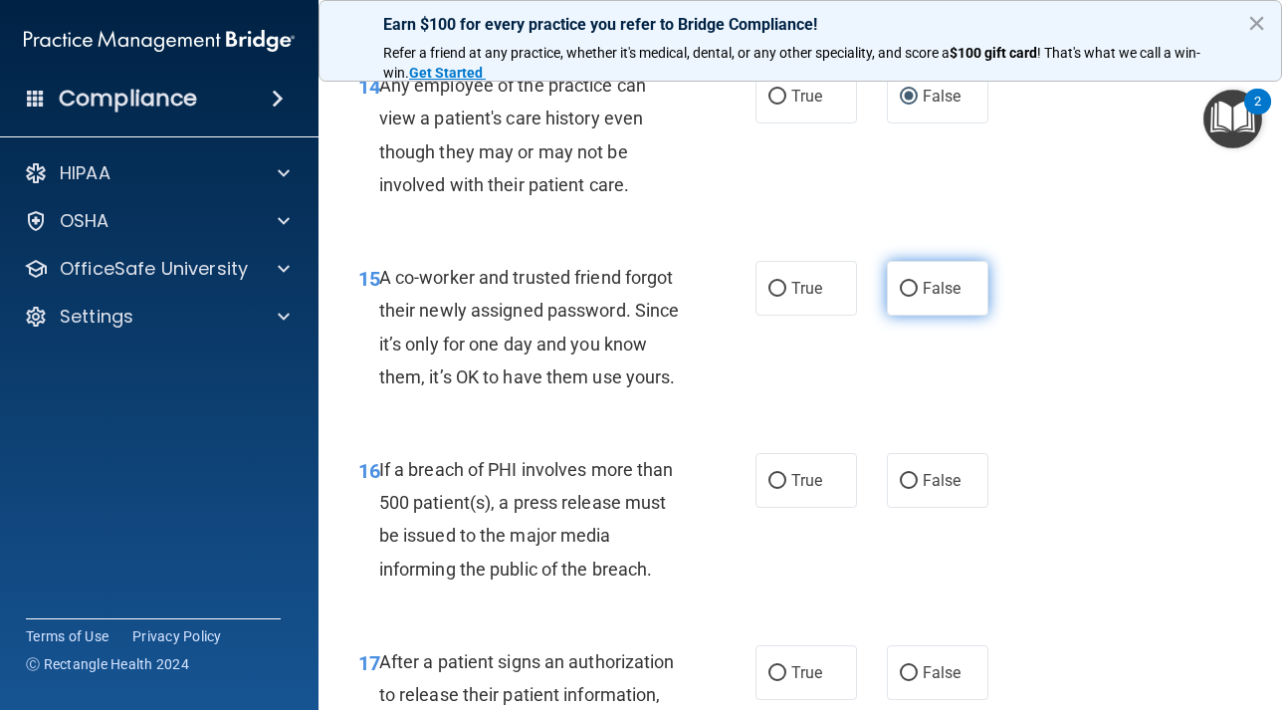
click at [908, 297] on input "False" at bounding box center [909, 289] width 18 height 15
radio input "true"
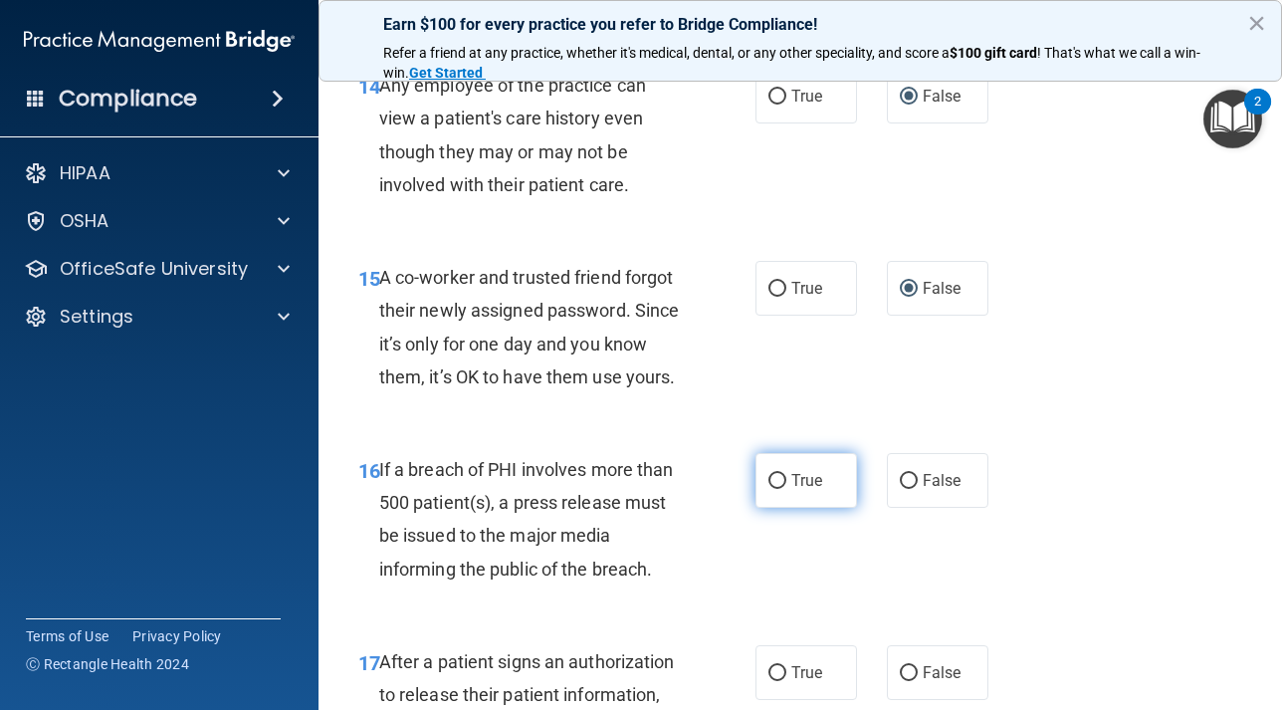
click at [777, 503] on label "True" at bounding box center [806, 480] width 102 height 55
click at [777, 489] on input "True" at bounding box center [777, 481] width 18 height 15
radio input "true"
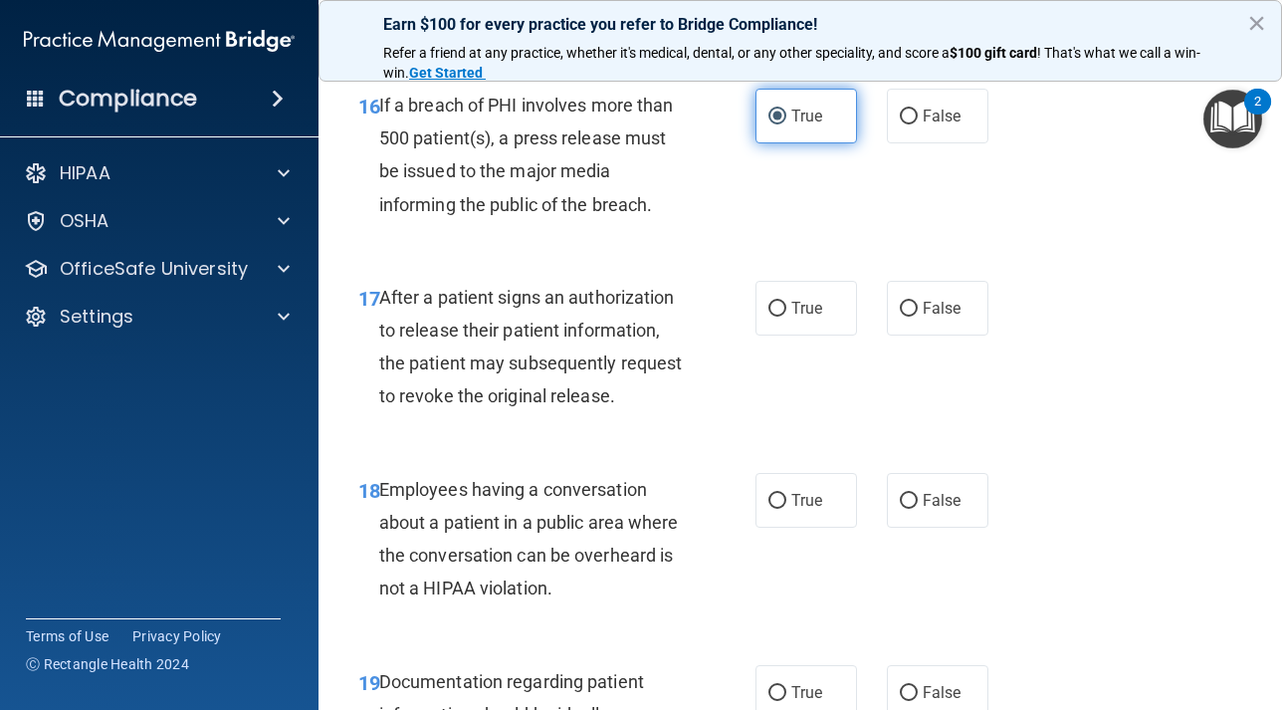
scroll to position [3024, 0]
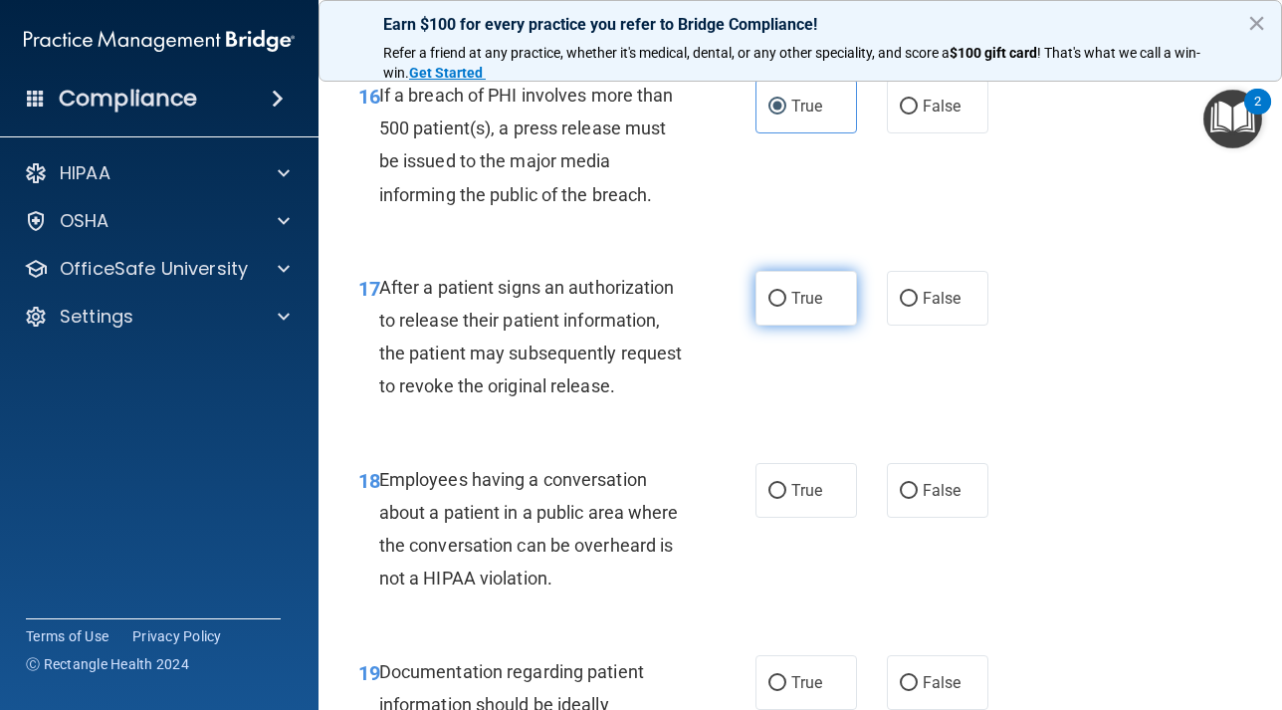
click at [774, 307] on input "True" at bounding box center [777, 299] width 18 height 15
radio input "true"
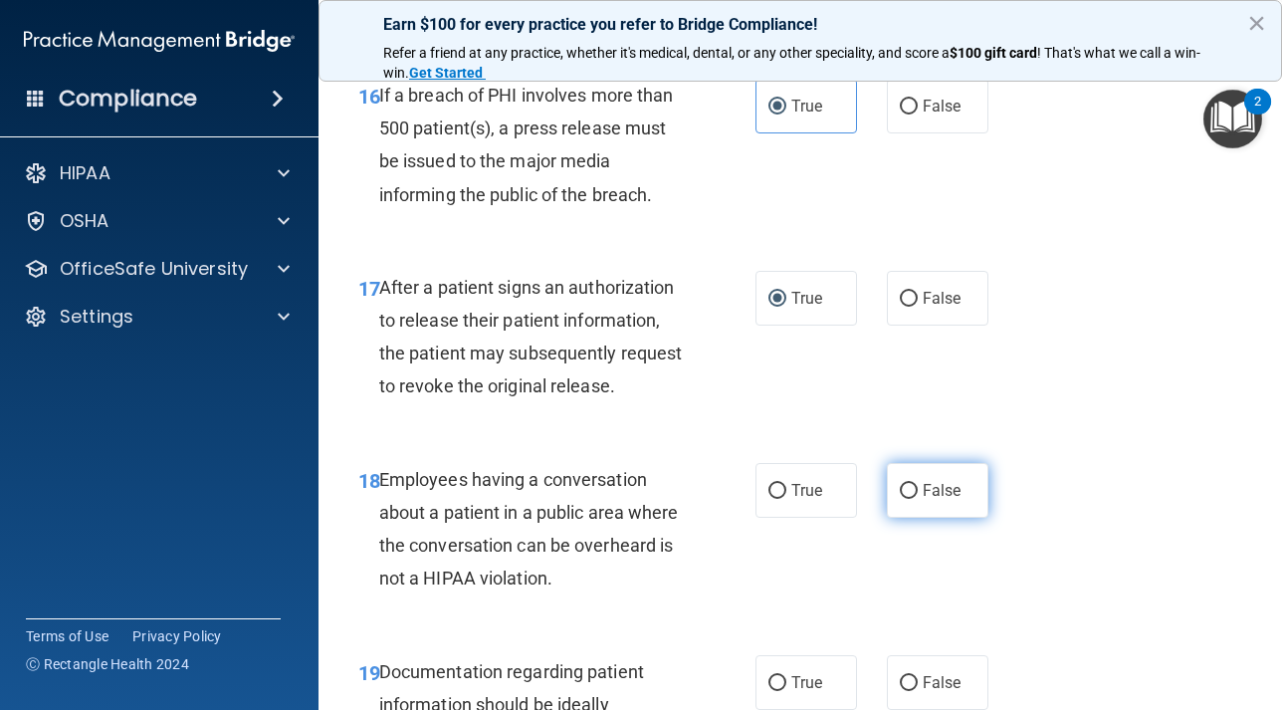
click at [909, 499] on input "False" at bounding box center [909, 491] width 18 height 15
radio input "true"
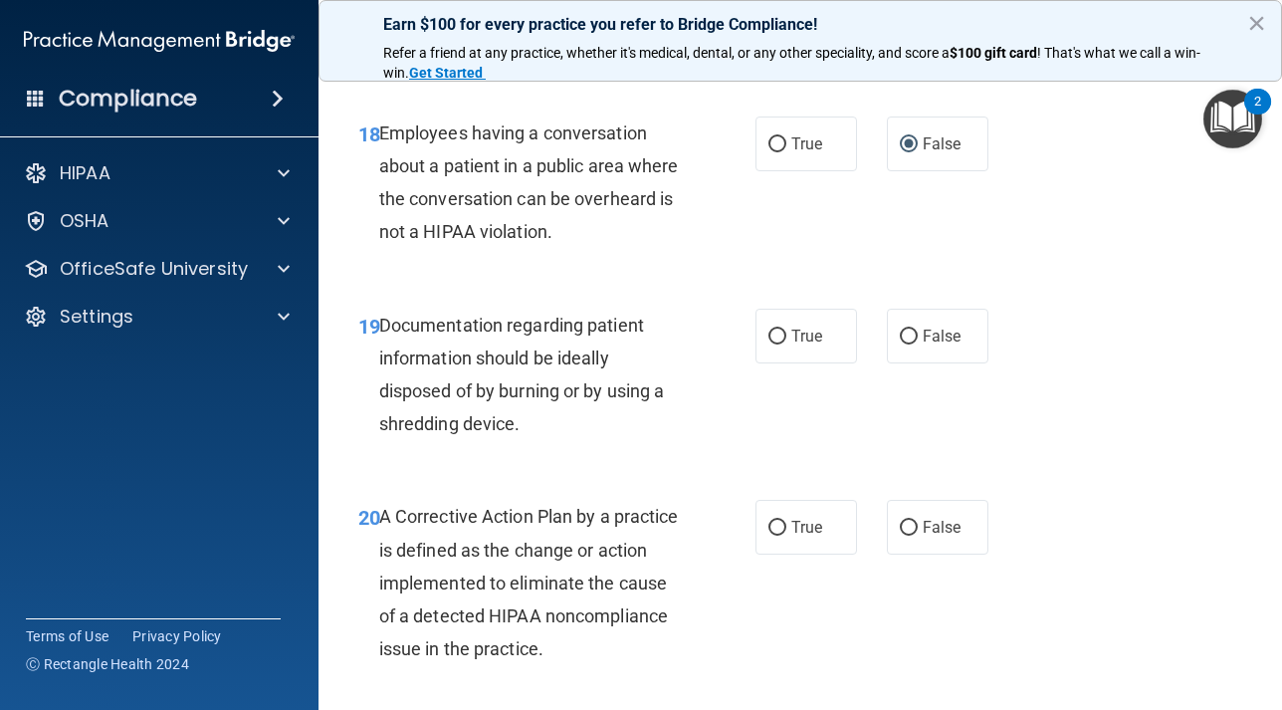
scroll to position [3385, 0]
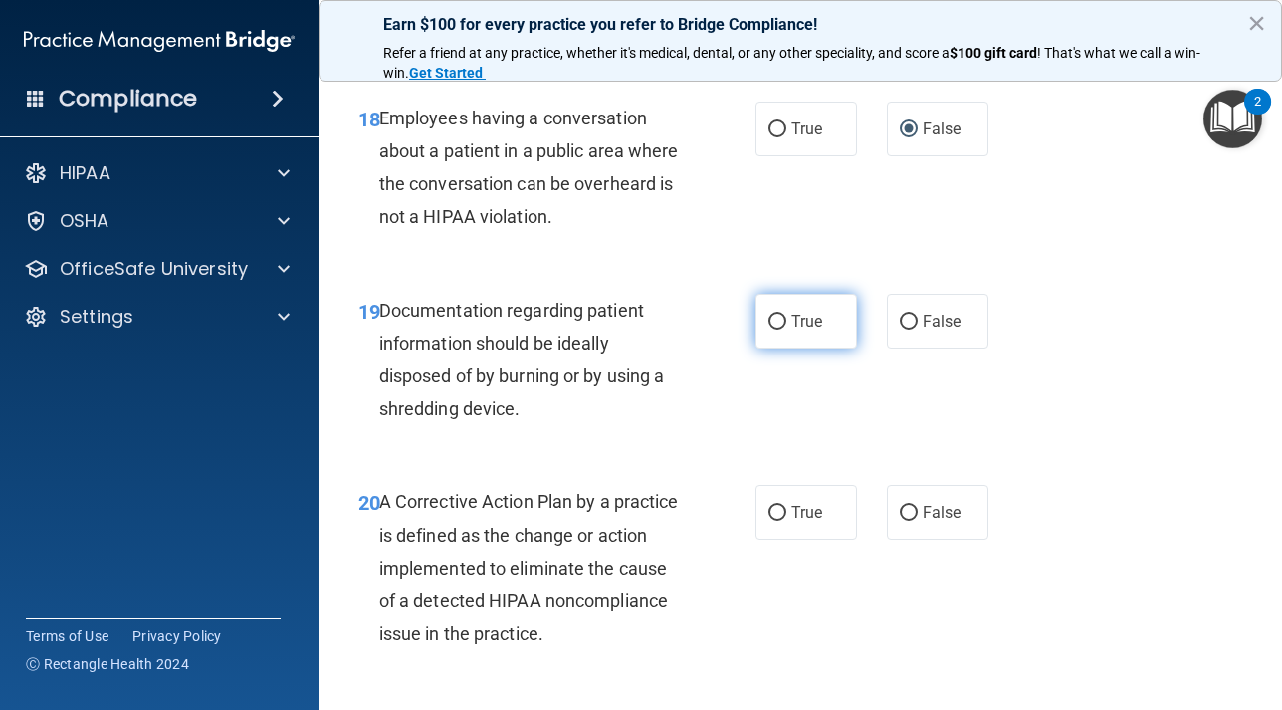
click at [773, 329] on input "True" at bounding box center [777, 321] width 18 height 15
radio input "true"
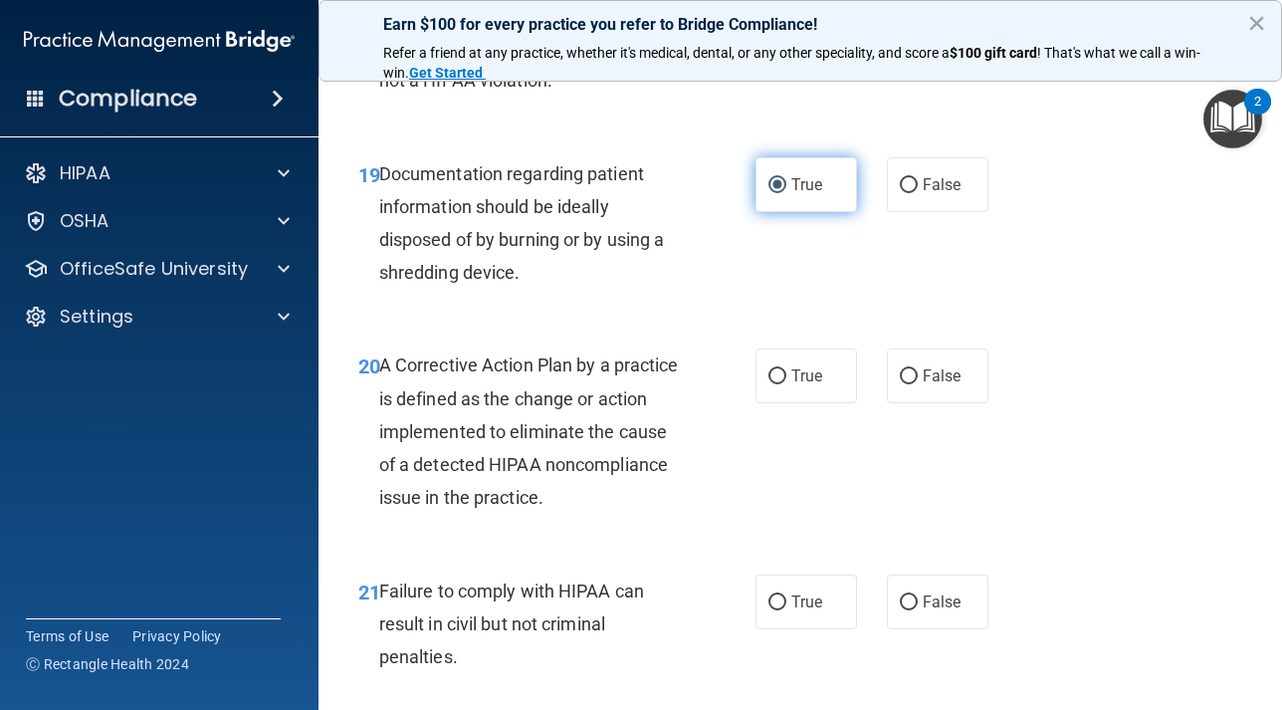
scroll to position [3529, 0]
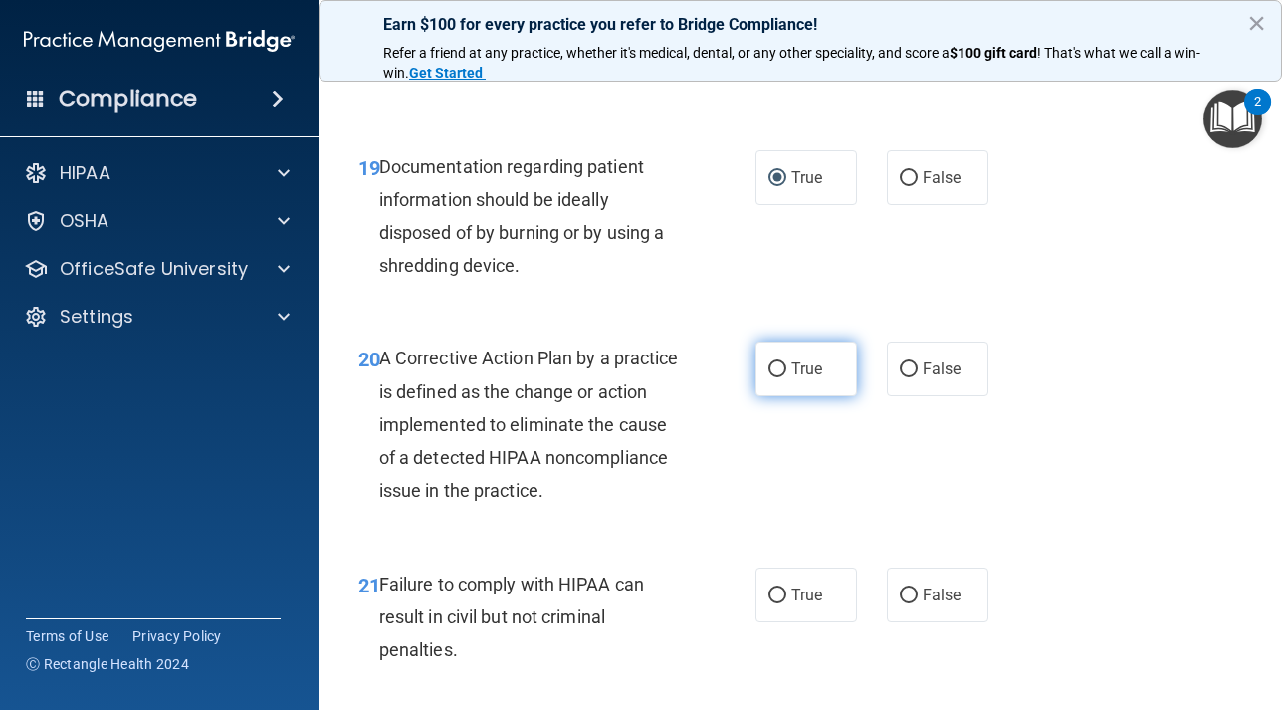
click at [778, 377] on input "True" at bounding box center [777, 369] width 18 height 15
radio input "true"
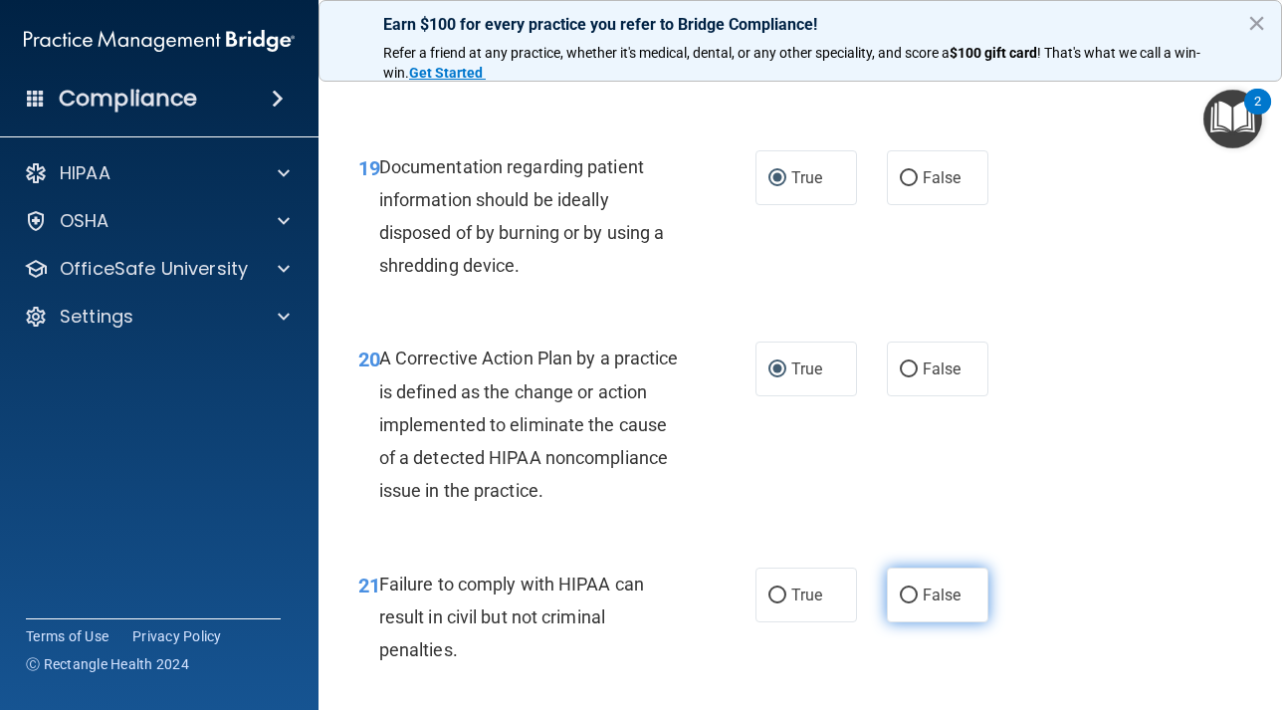
click at [912, 603] on input "False" at bounding box center [909, 595] width 18 height 15
radio input "true"
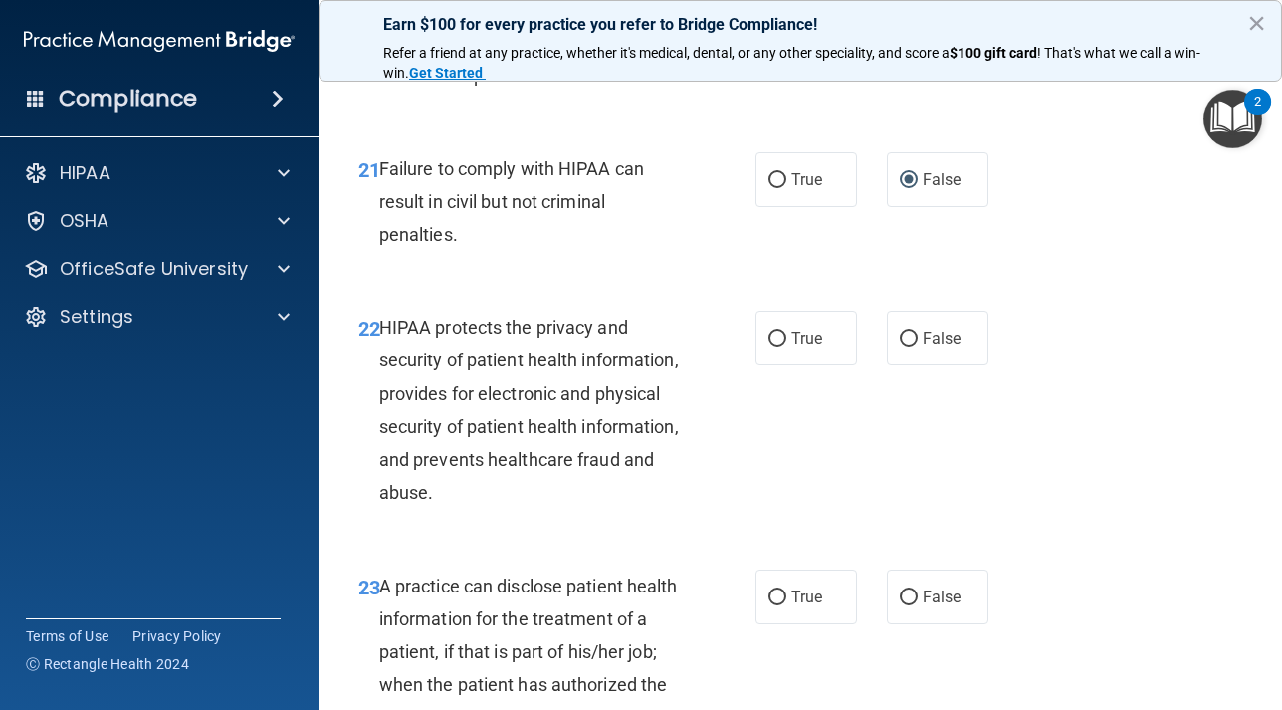
scroll to position [3958, 0]
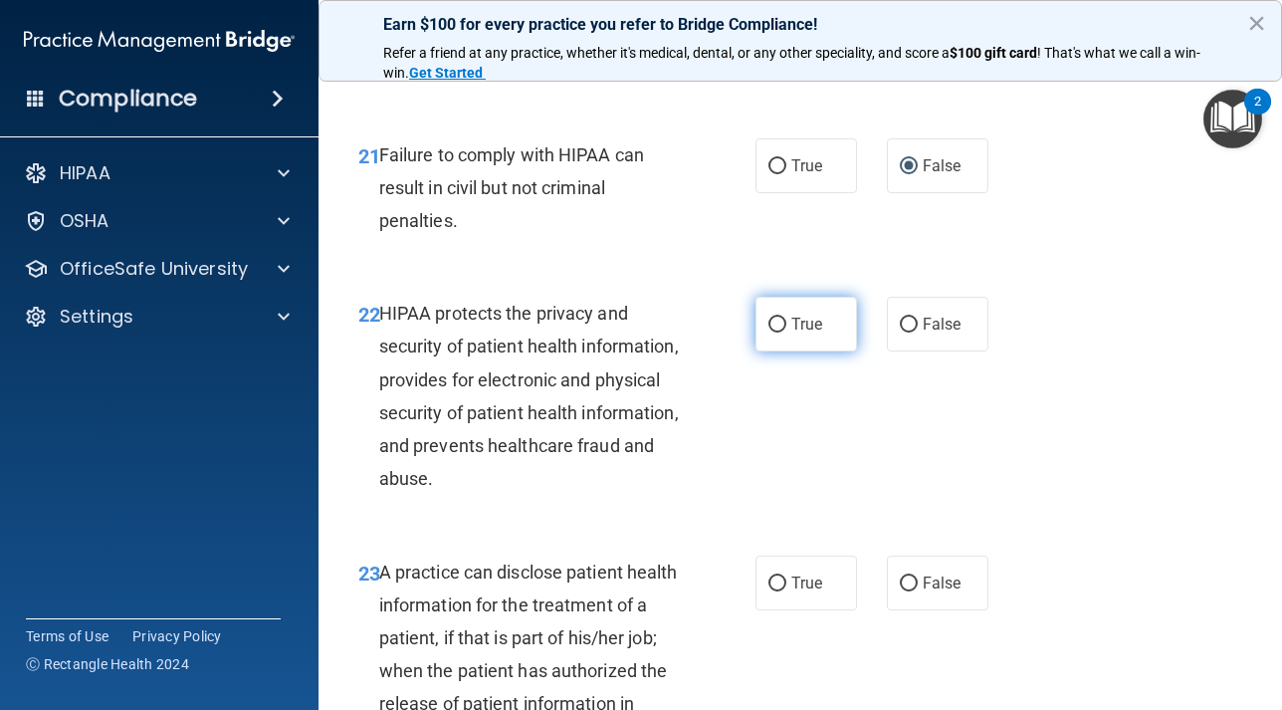
click at [775, 332] on input "True" at bounding box center [777, 324] width 18 height 15
radio input "true"
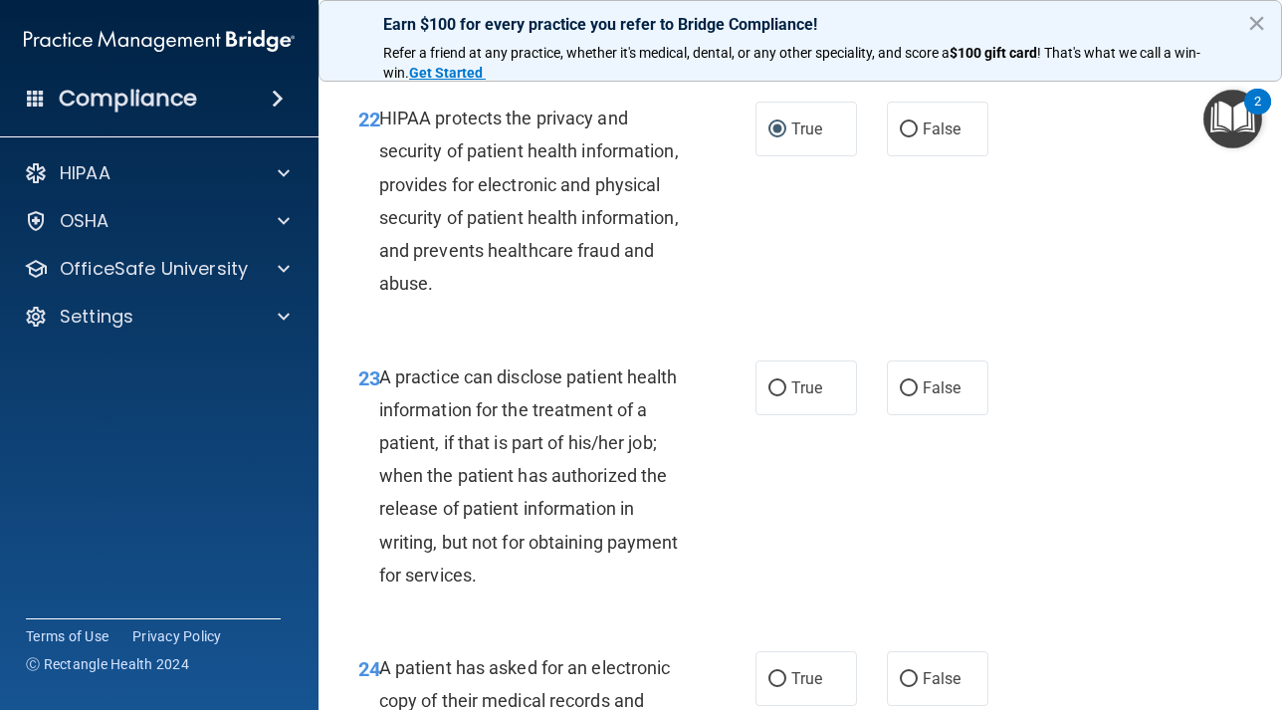
scroll to position [4164, 0]
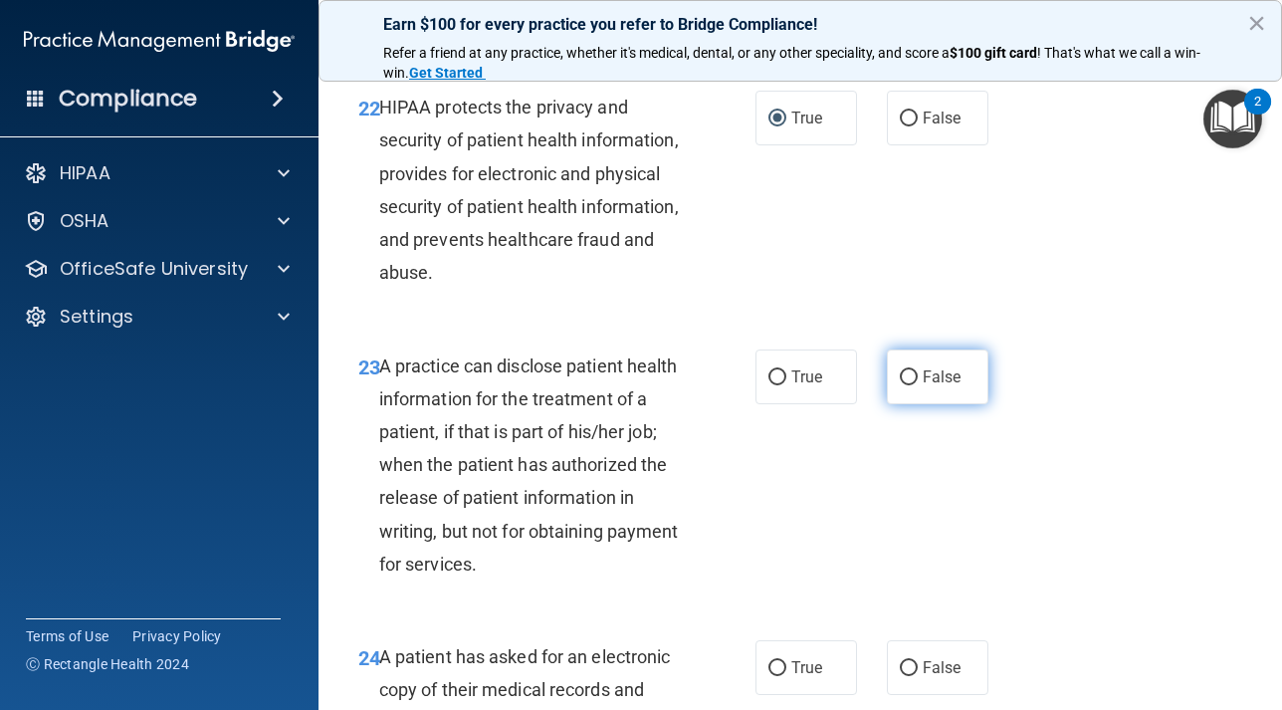
click at [906, 385] on input "False" at bounding box center [909, 377] width 18 height 15
radio input "true"
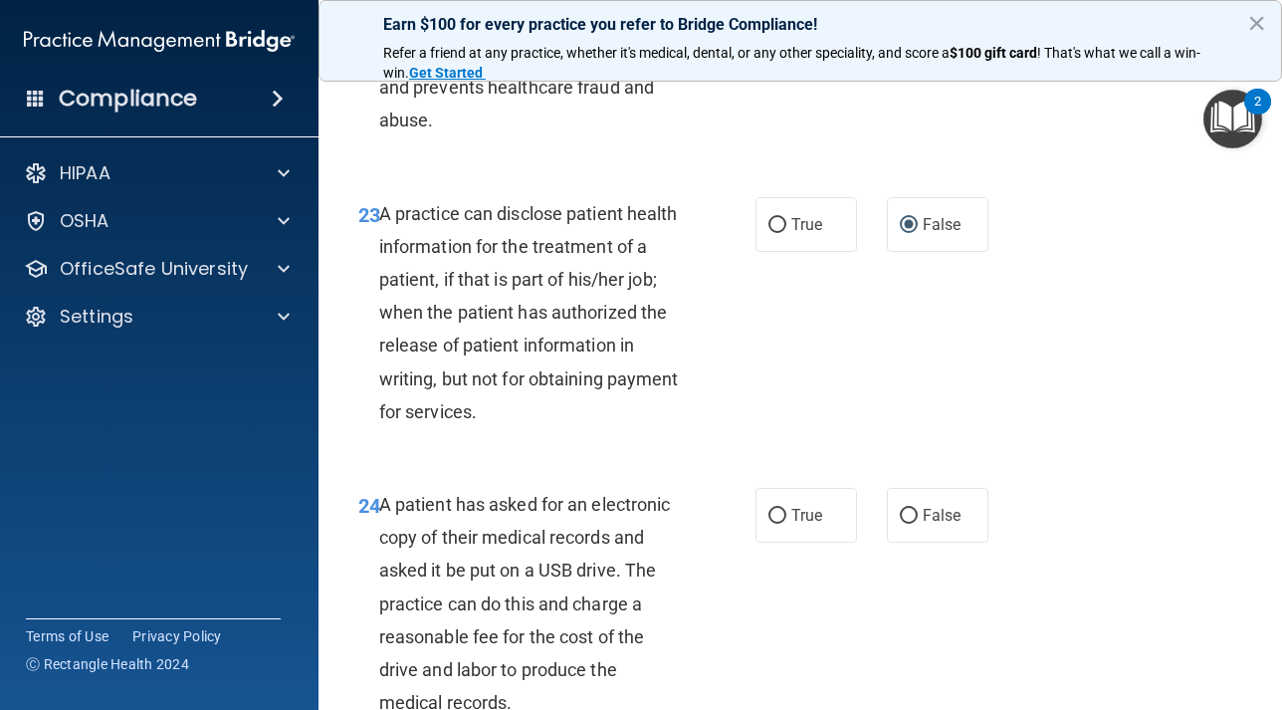
scroll to position [4318, 0]
click at [778, 521] on input "True" at bounding box center [777, 514] width 18 height 15
radio input "true"
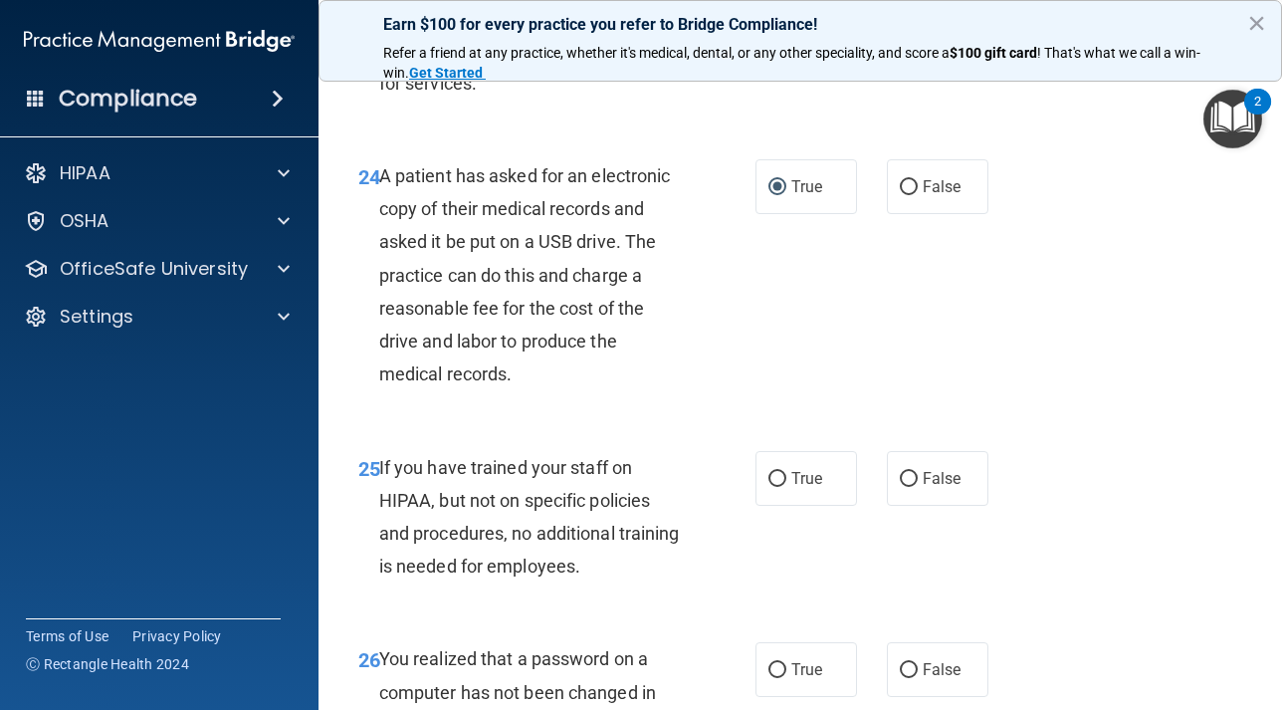
scroll to position [4693, 0]
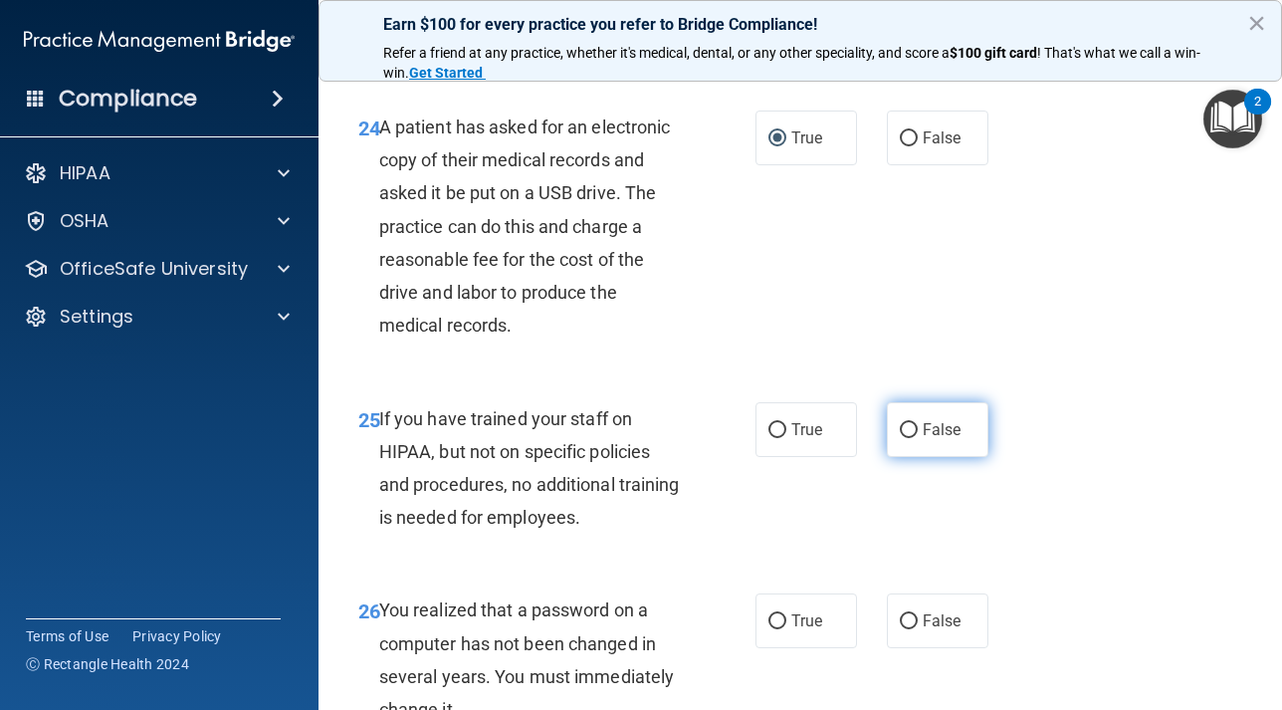
click at [912, 438] on input "False" at bounding box center [909, 430] width 18 height 15
radio input "true"
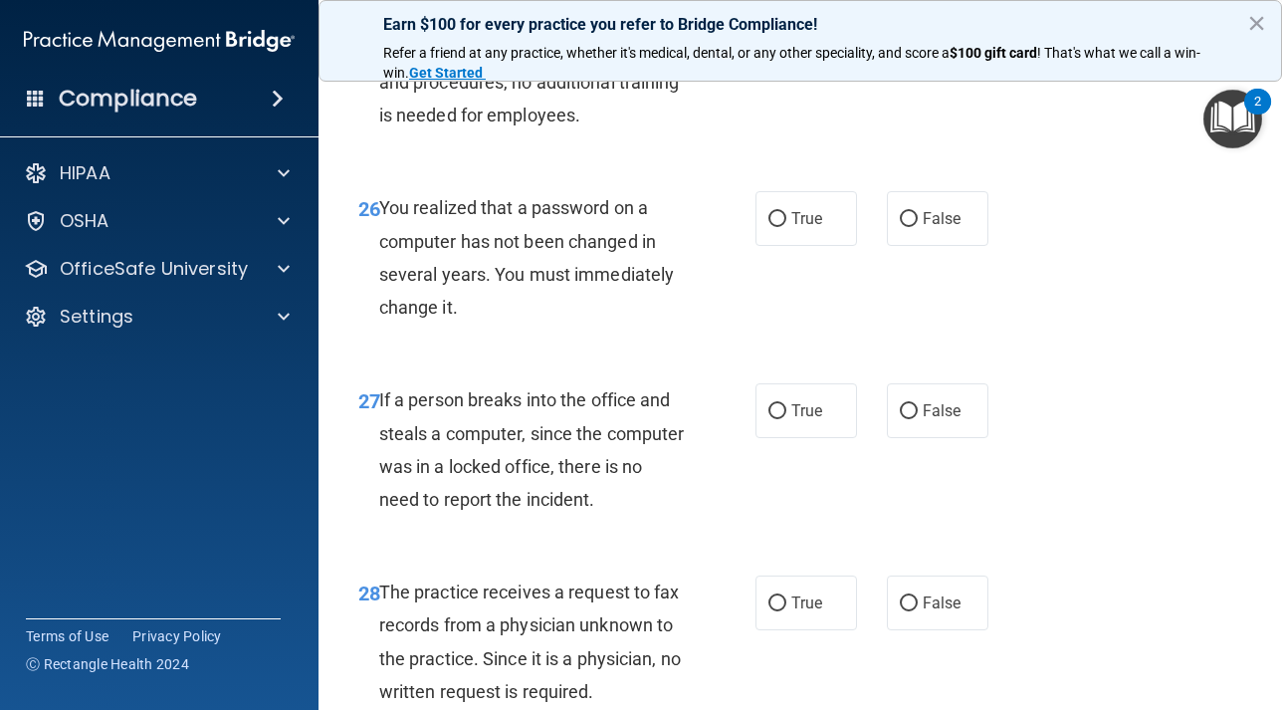
scroll to position [5108, 0]
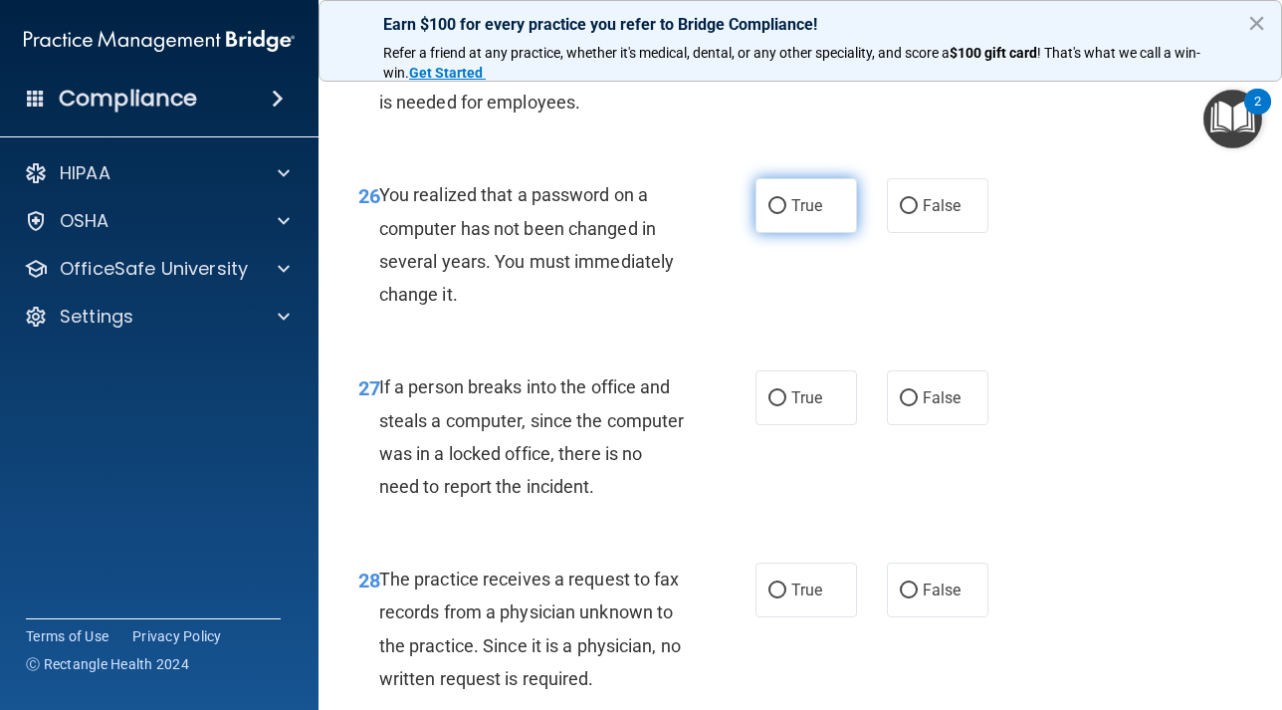
click at [780, 214] on input "True" at bounding box center [777, 206] width 18 height 15
radio input "true"
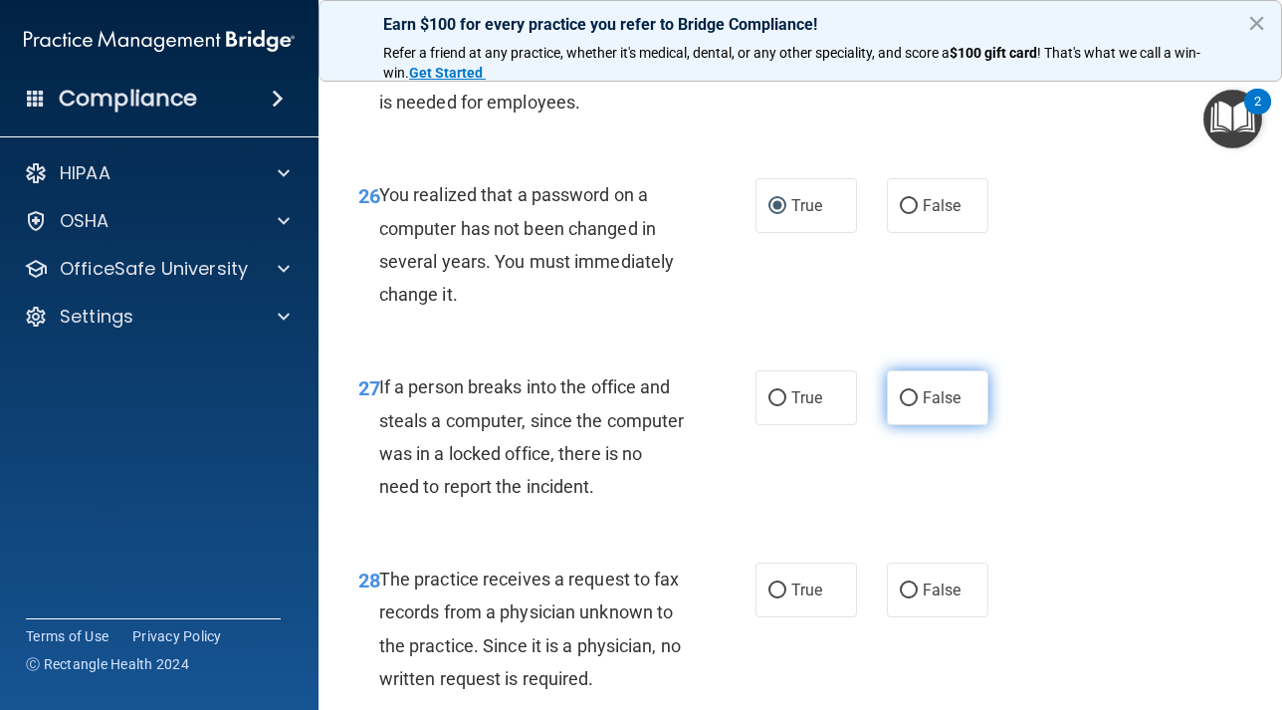
click at [915, 406] on input "False" at bounding box center [909, 398] width 18 height 15
radio input "true"
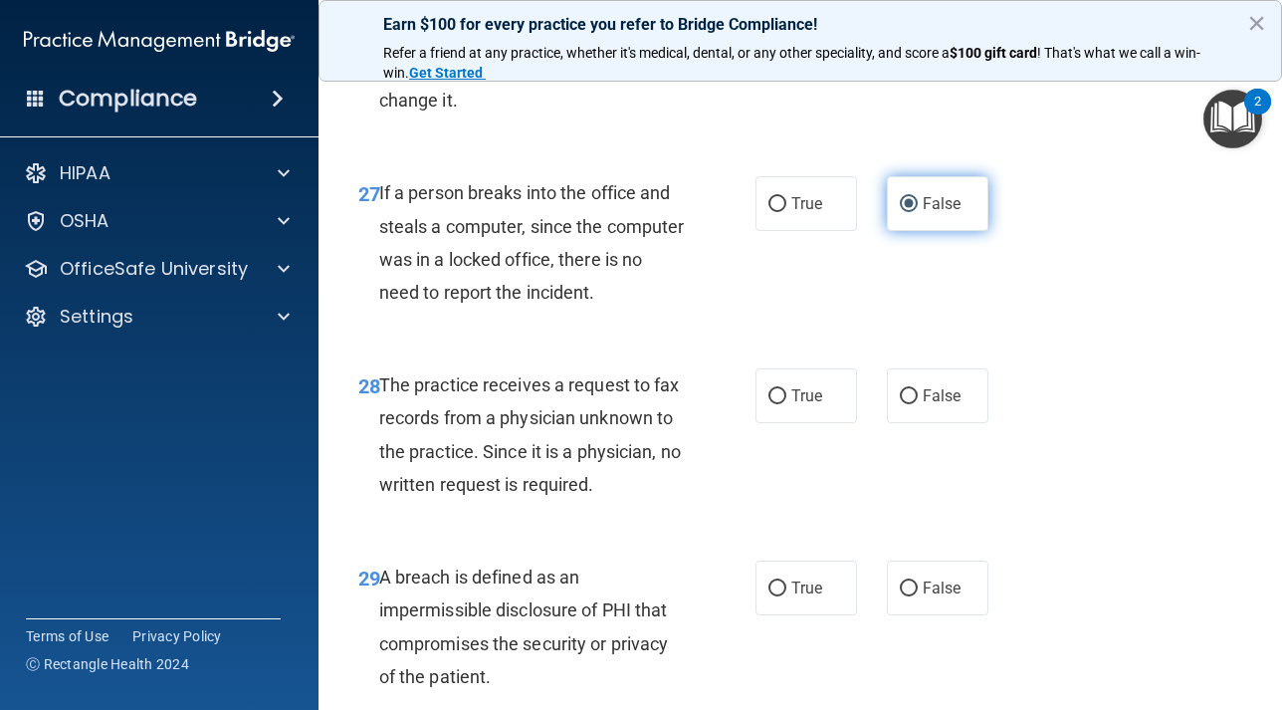
scroll to position [5312, 0]
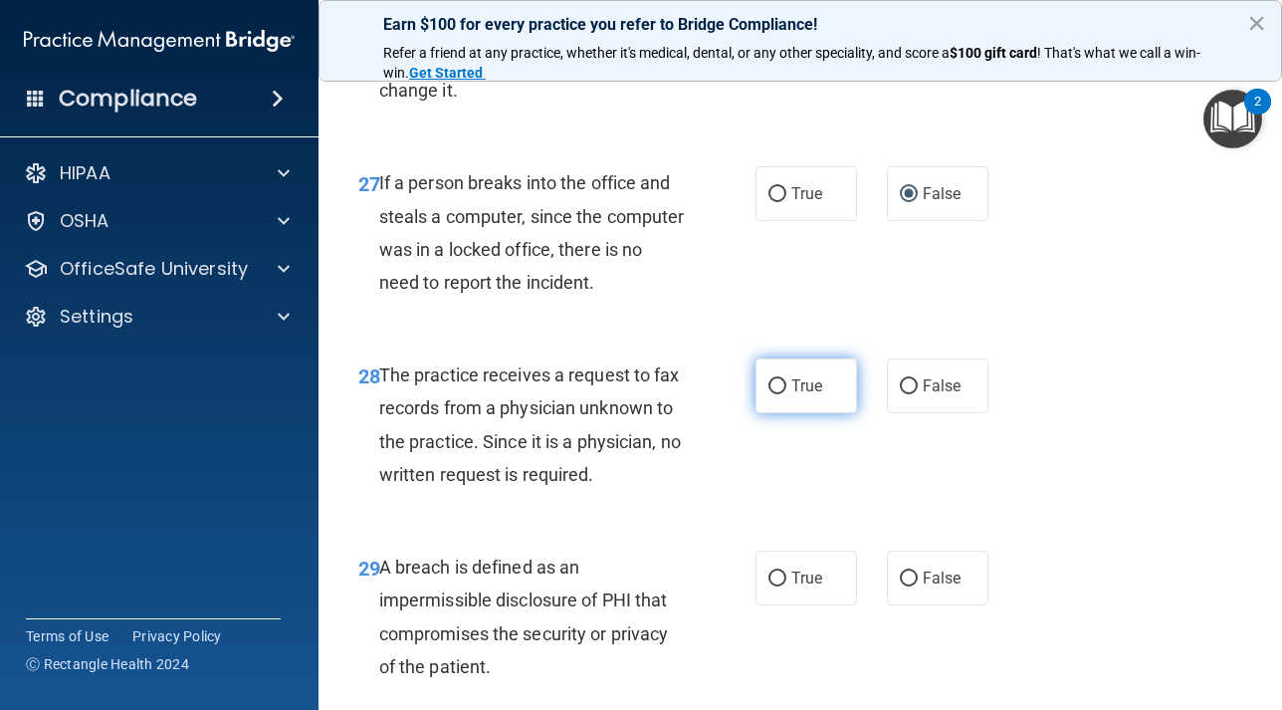
click at [780, 394] on input "True" at bounding box center [777, 386] width 18 height 15
radio input "true"
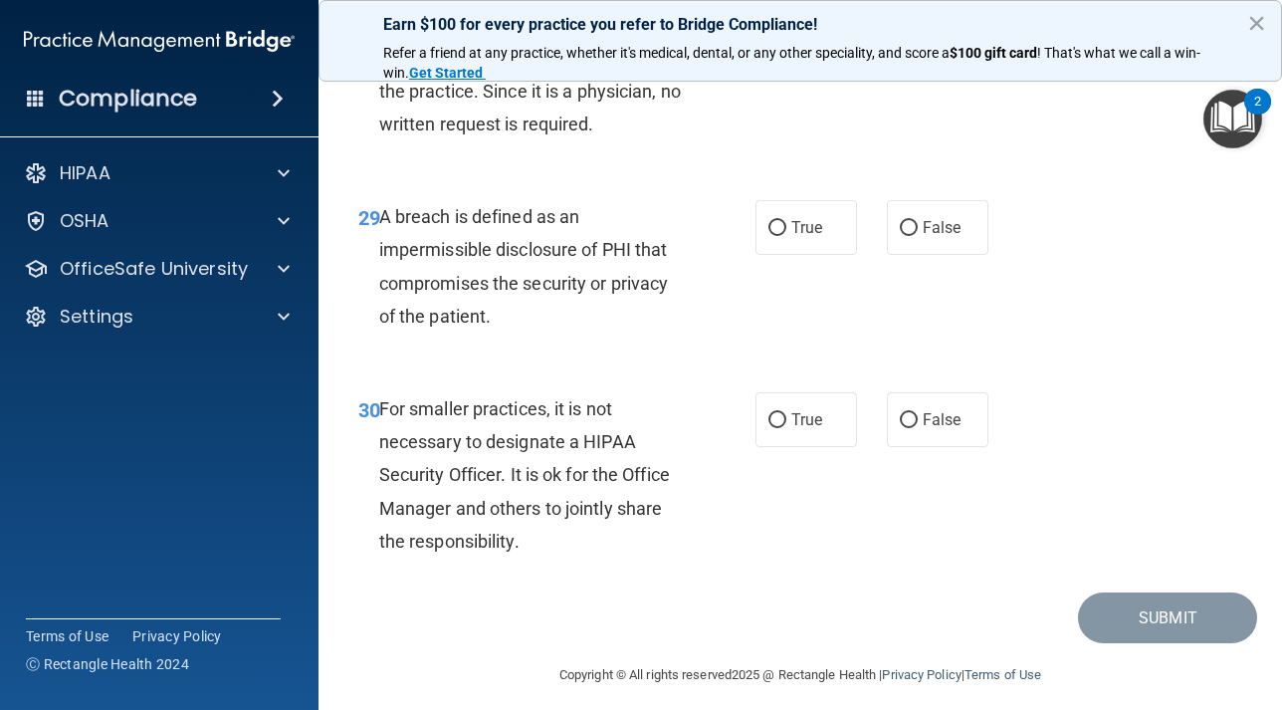
scroll to position [5667, 0]
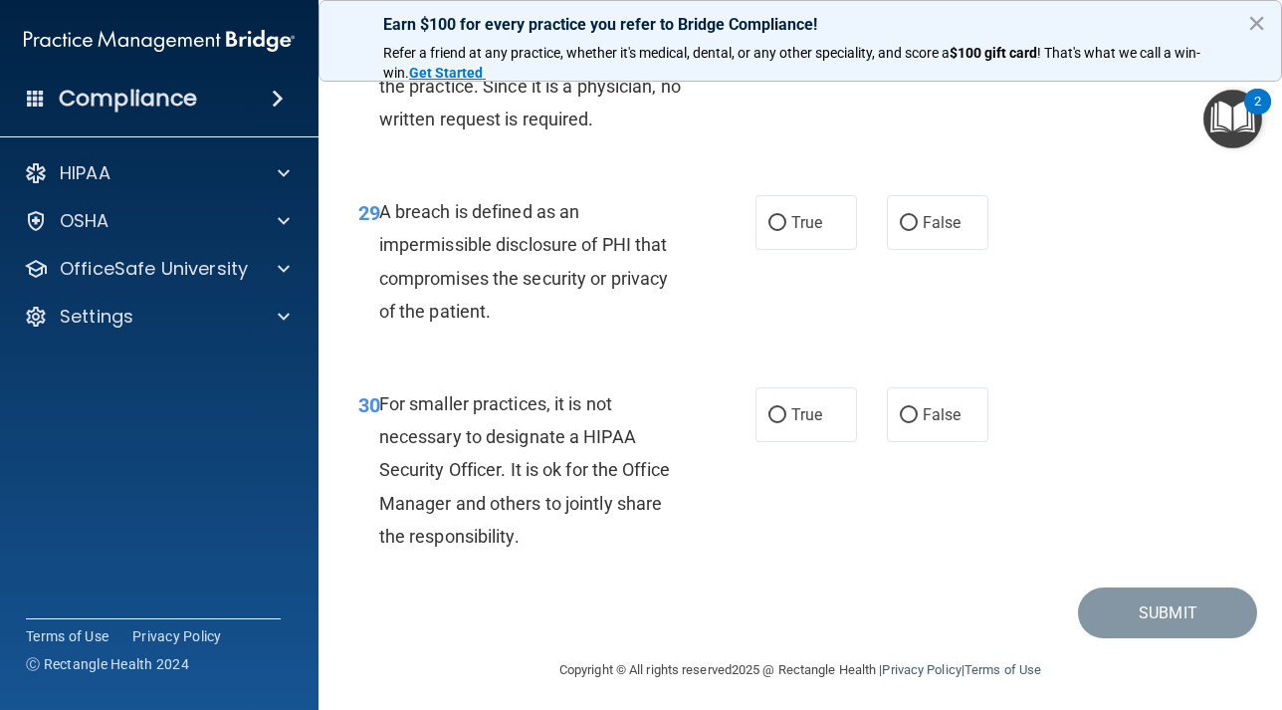
click at [905, 39] on input "False" at bounding box center [909, 31] width 18 height 15
radio input "true"
radio input "false"
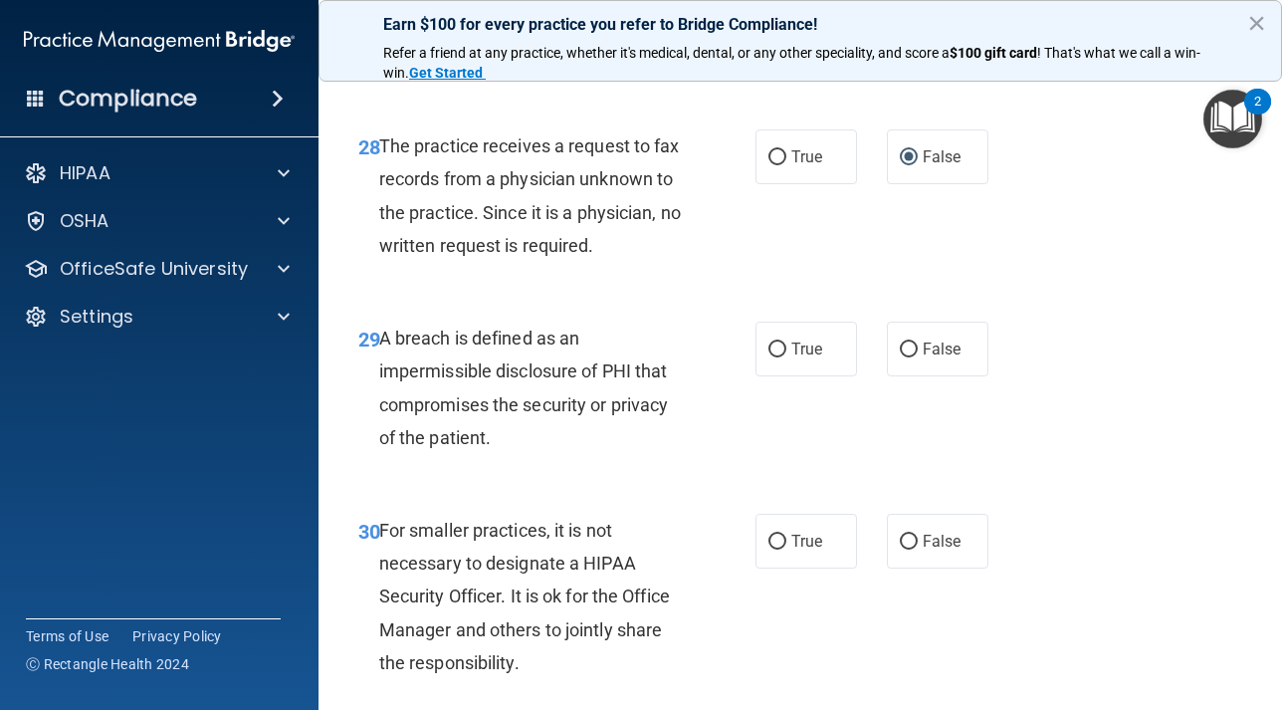
scroll to position [5695, 0]
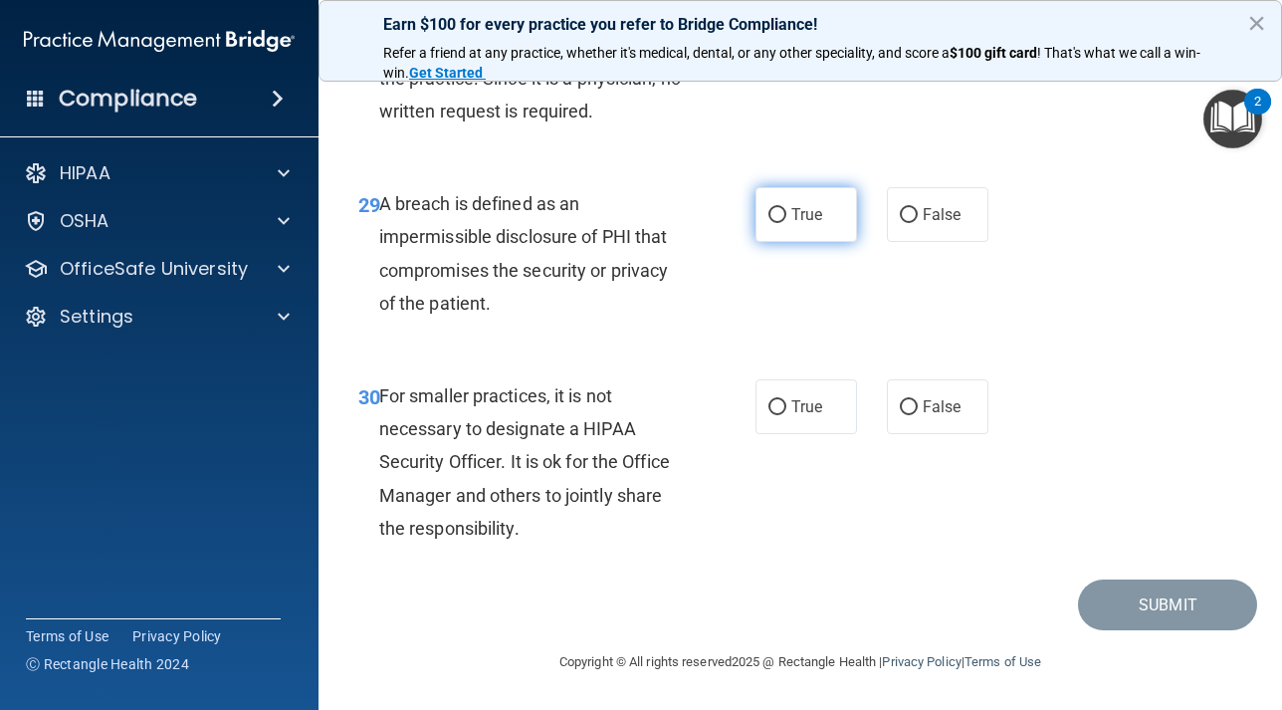
click at [774, 223] on input "True" at bounding box center [777, 215] width 18 height 15
radio input "true"
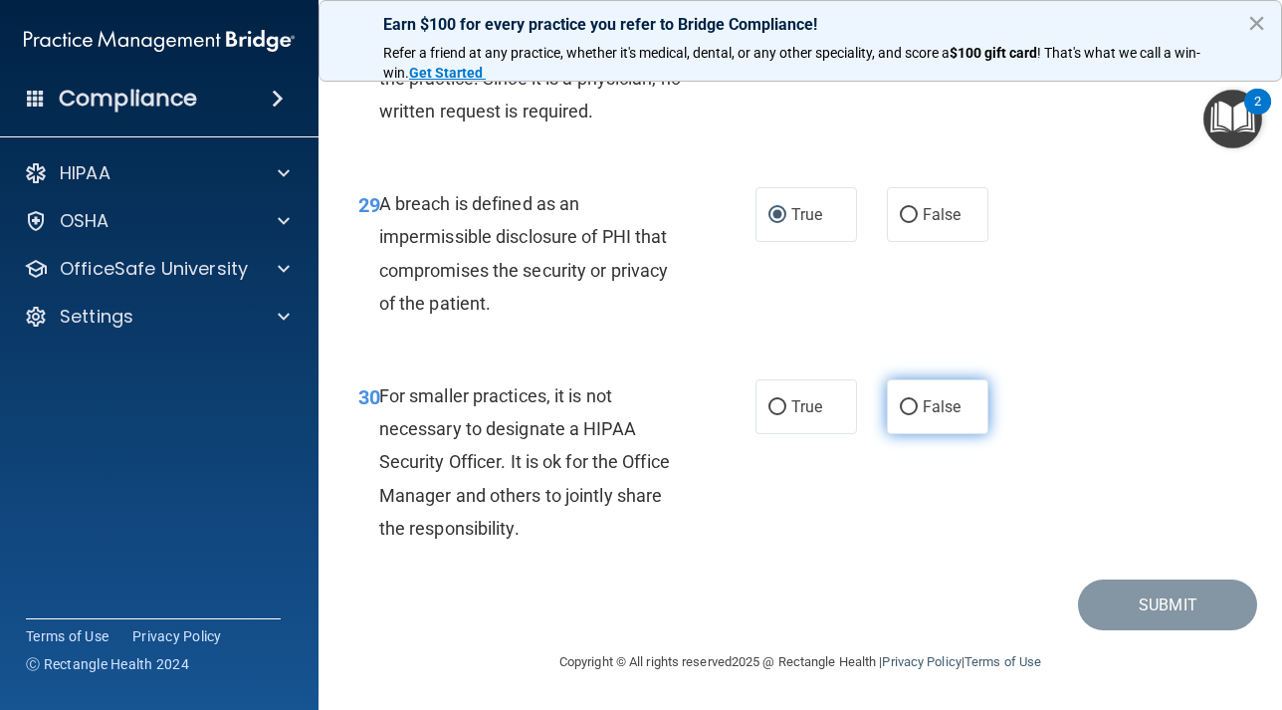
click at [915, 415] on input "False" at bounding box center [909, 407] width 18 height 15
radio input "true"
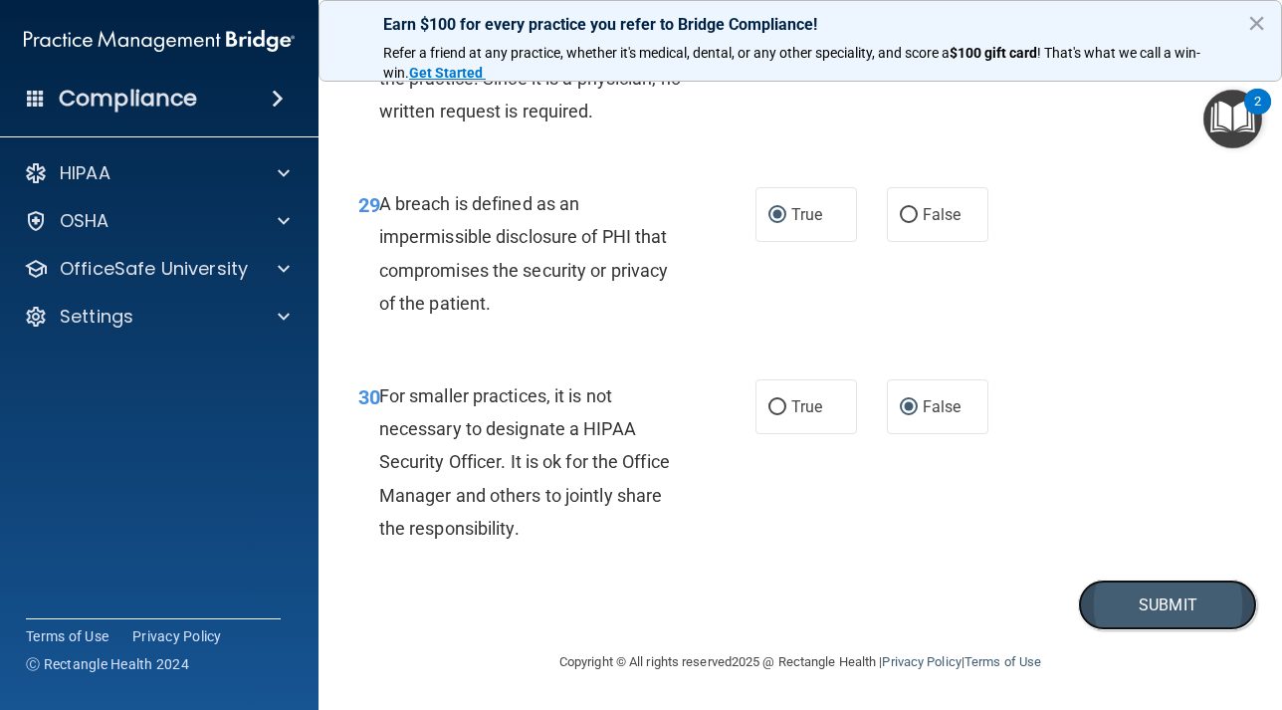
click at [1127, 630] on button "Submit" at bounding box center [1167, 604] width 179 height 51
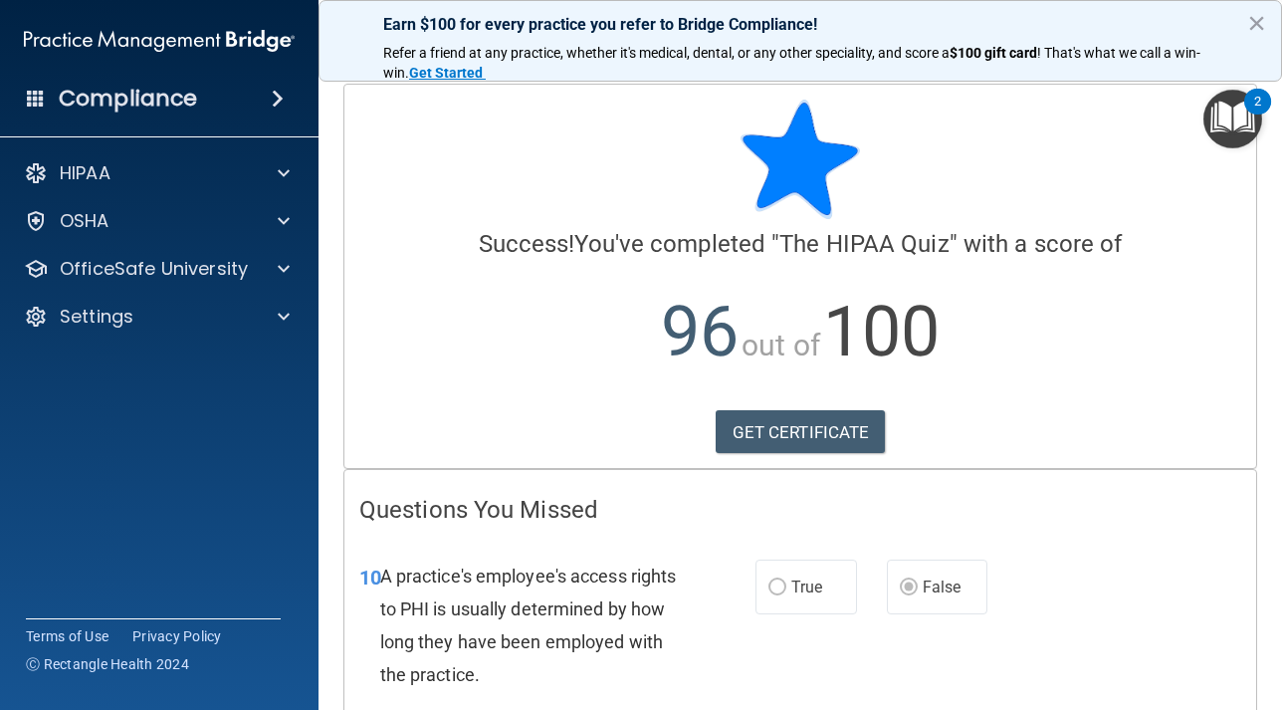
scroll to position [188, 0]
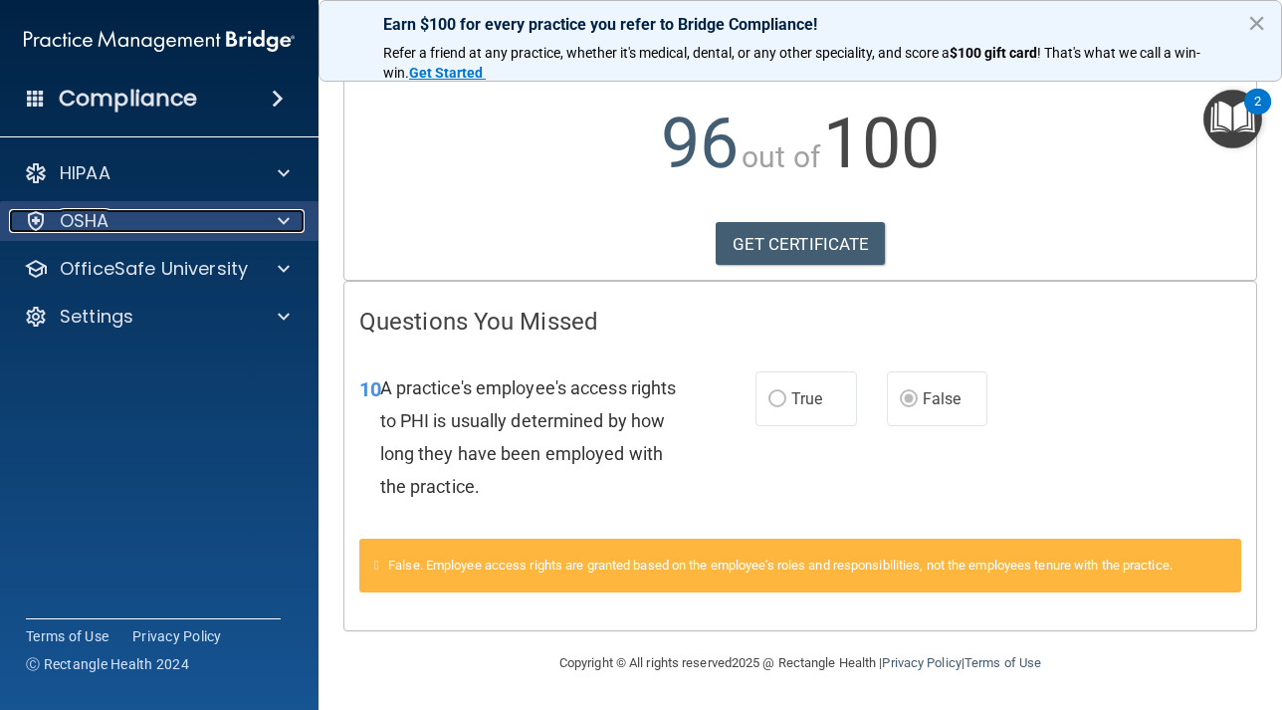
click at [269, 222] on div at bounding box center [281, 221] width 50 height 24
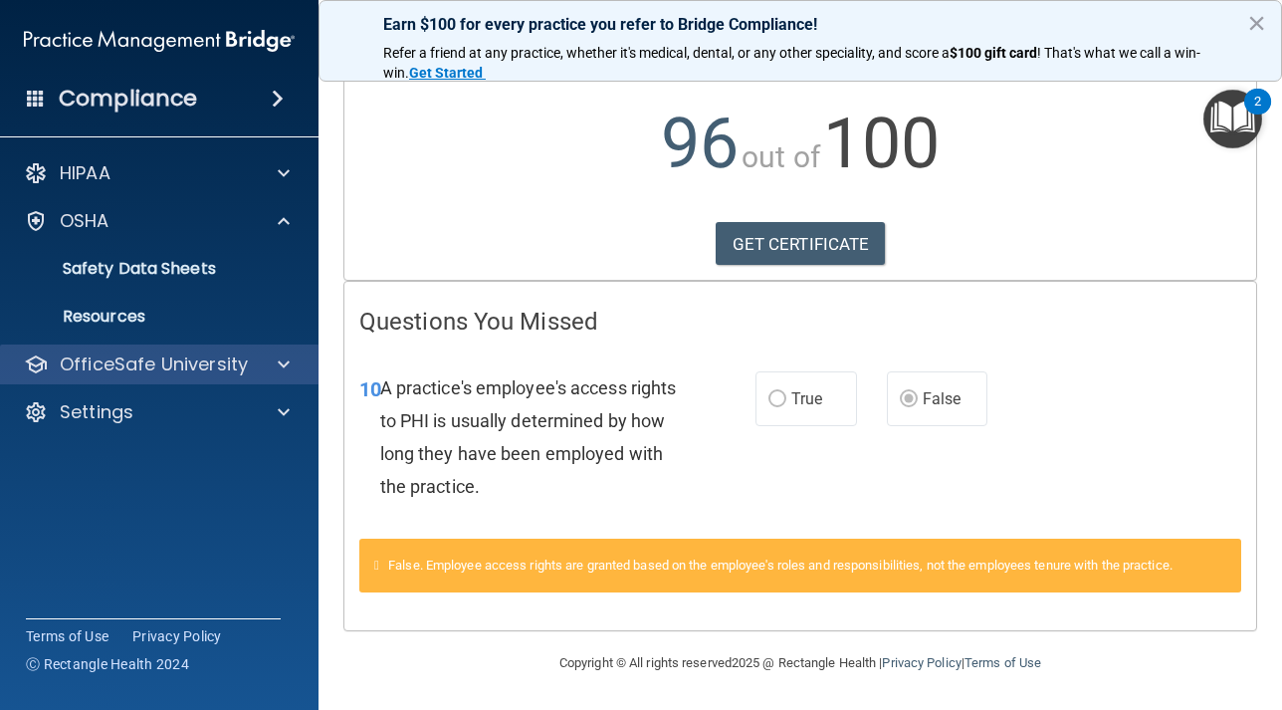
click at [250, 377] on div "OfficeSafe University" at bounding box center [159, 364] width 319 height 40
click at [278, 368] on span at bounding box center [284, 364] width 12 height 24
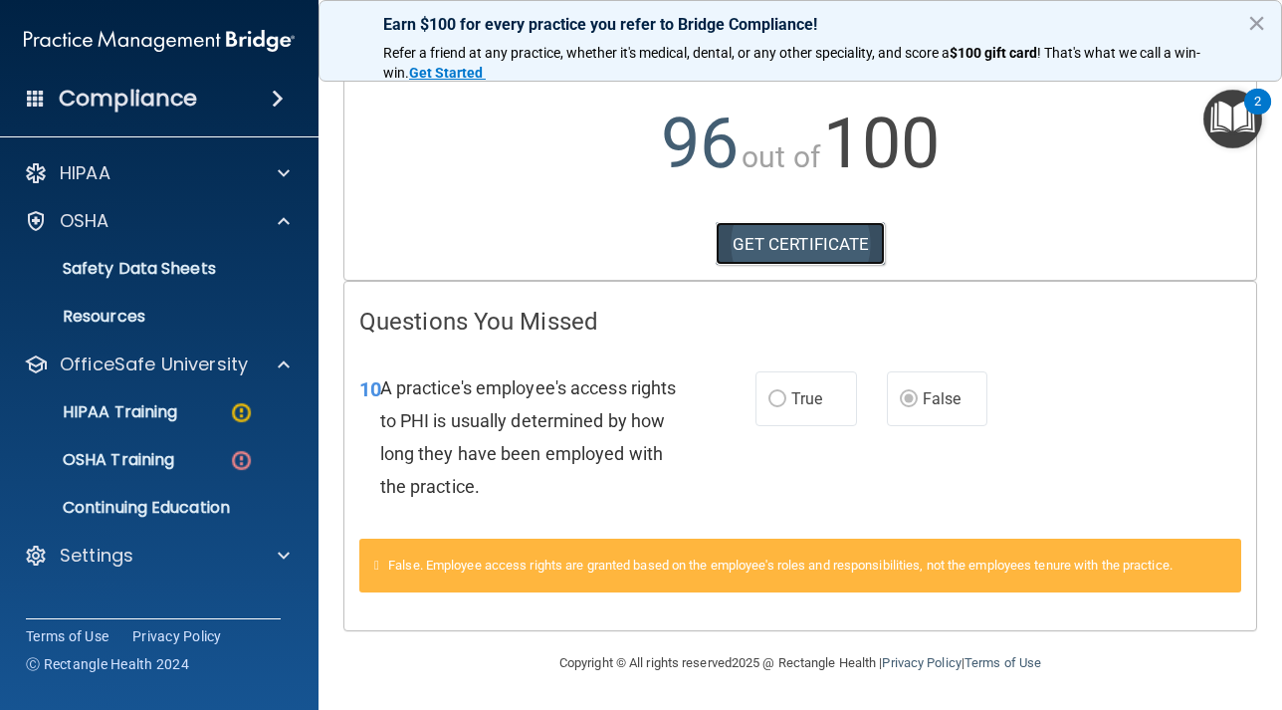
click at [808, 250] on link "GET CERTIFICATE" at bounding box center [801, 244] width 170 height 44
click at [240, 451] on img at bounding box center [241, 460] width 25 height 25
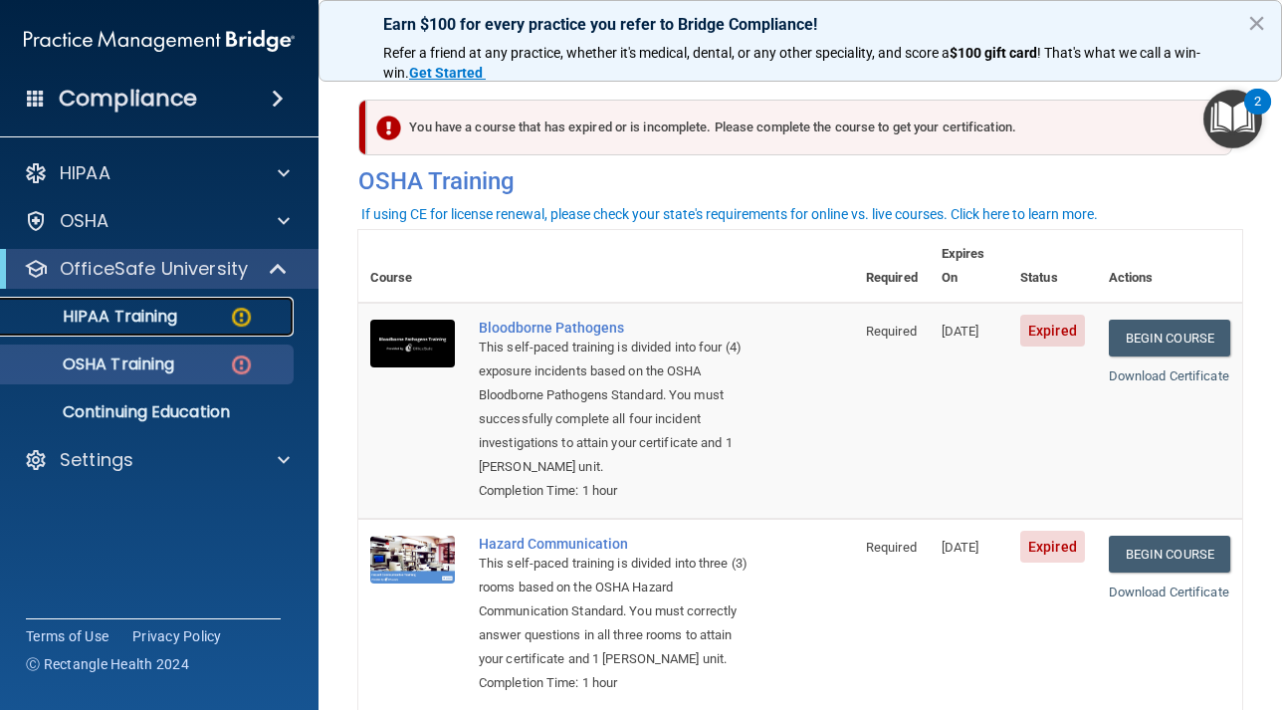
click at [215, 328] on link "HIPAA Training" at bounding box center [136, 317] width 313 height 40
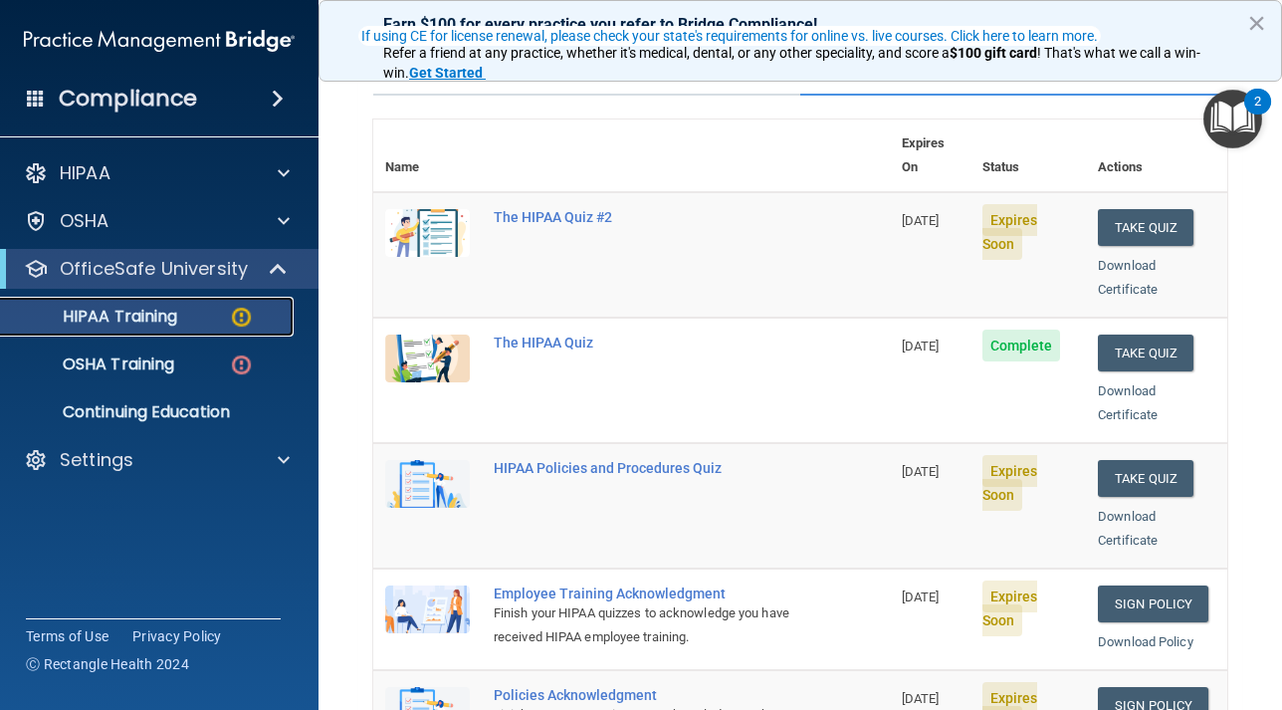
scroll to position [187, 0]
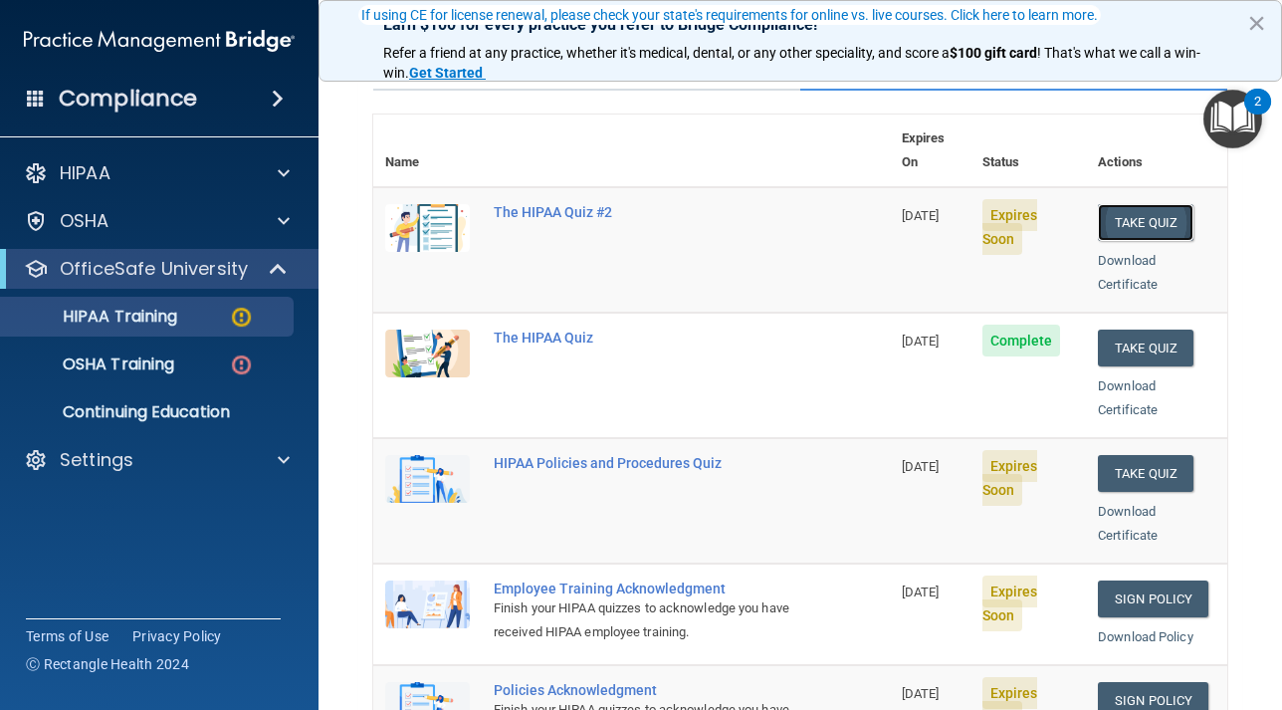
click at [1137, 204] on button "Take Quiz" at bounding box center [1146, 222] width 96 height 37
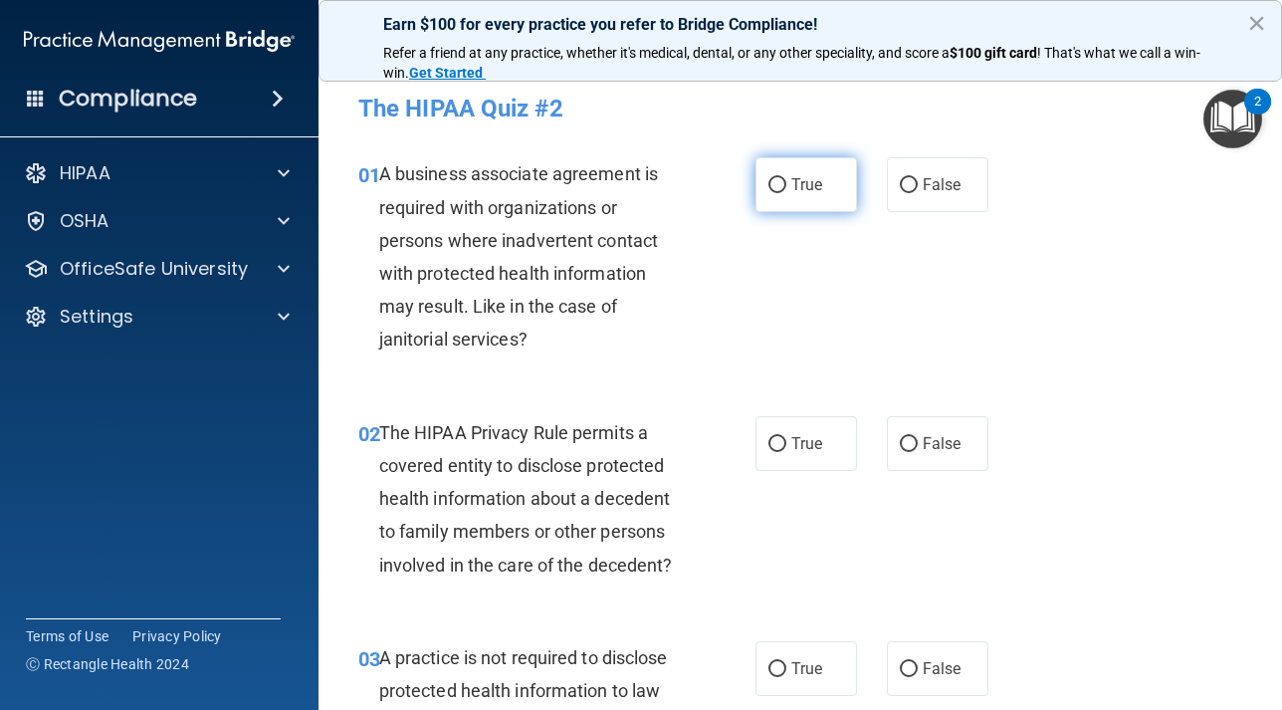
click at [786, 181] on label "True" at bounding box center [806, 184] width 102 height 55
click at [786, 181] on input "True" at bounding box center [777, 185] width 18 height 15
radio input "true"
click at [783, 441] on input "True" at bounding box center [777, 444] width 18 height 15
radio input "true"
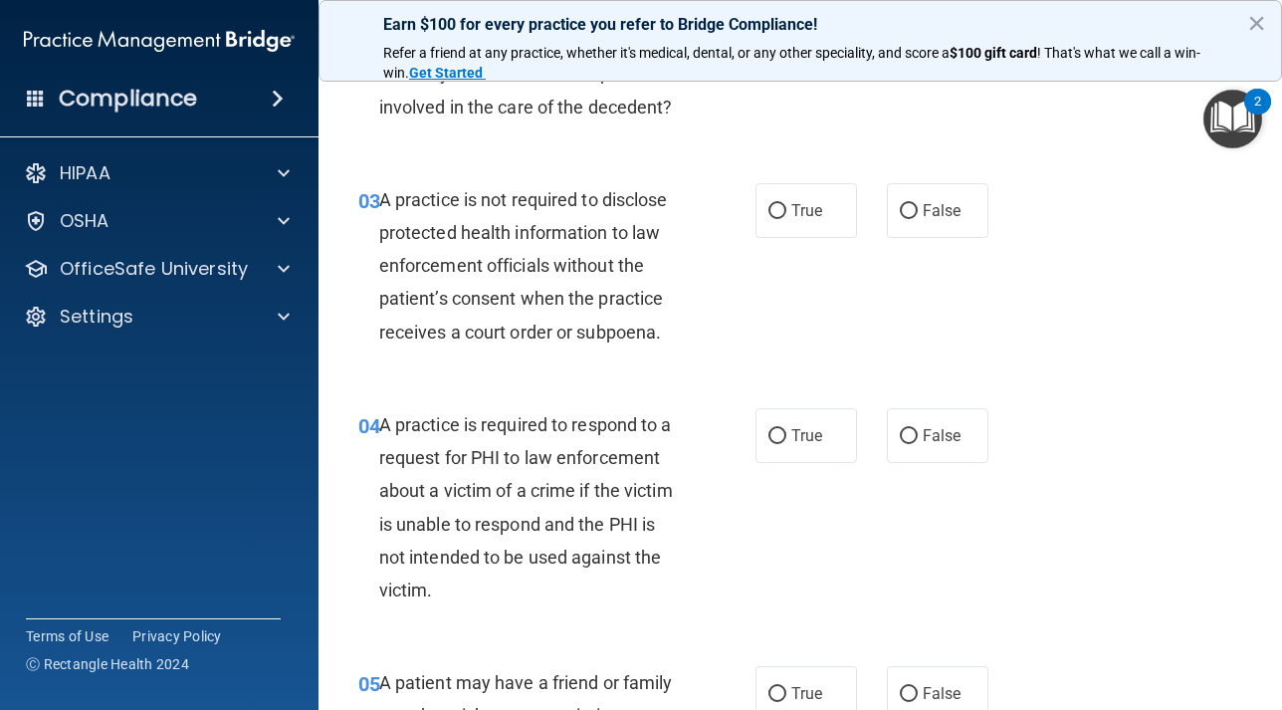
scroll to position [460, 0]
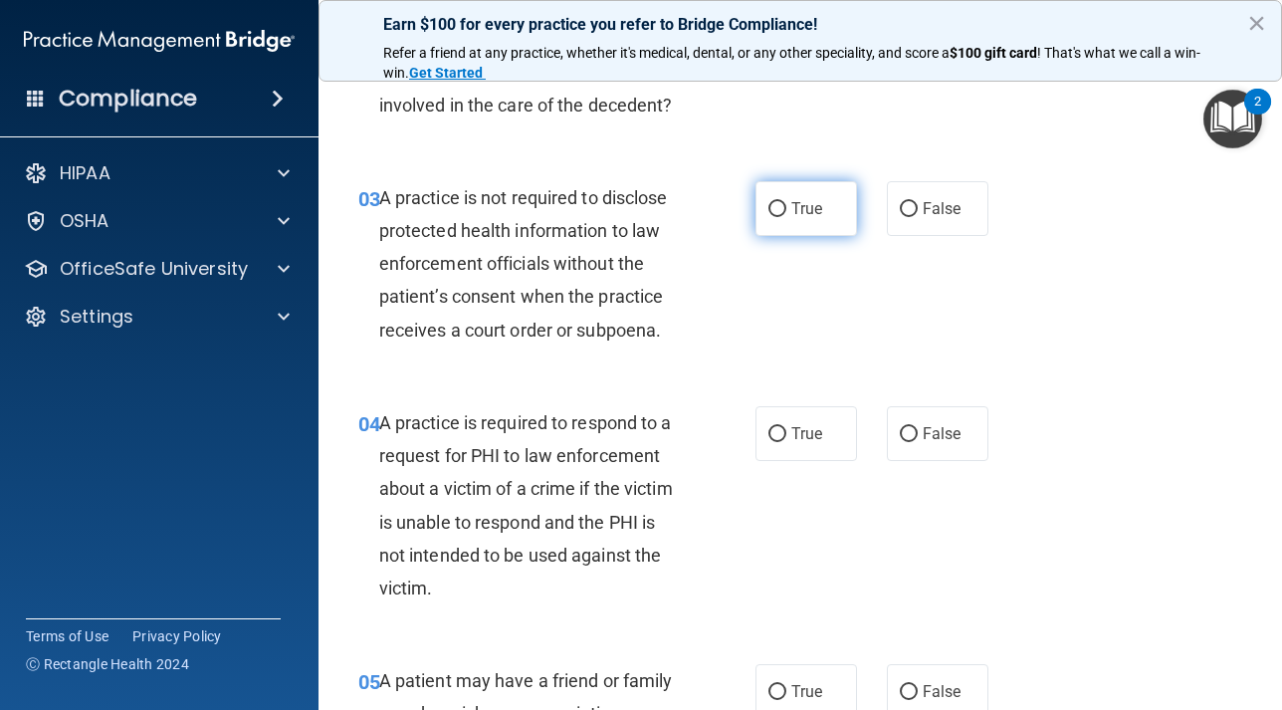
click at [775, 213] on input "True" at bounding box center [777, 209] width 18 height 15
radio input "true"
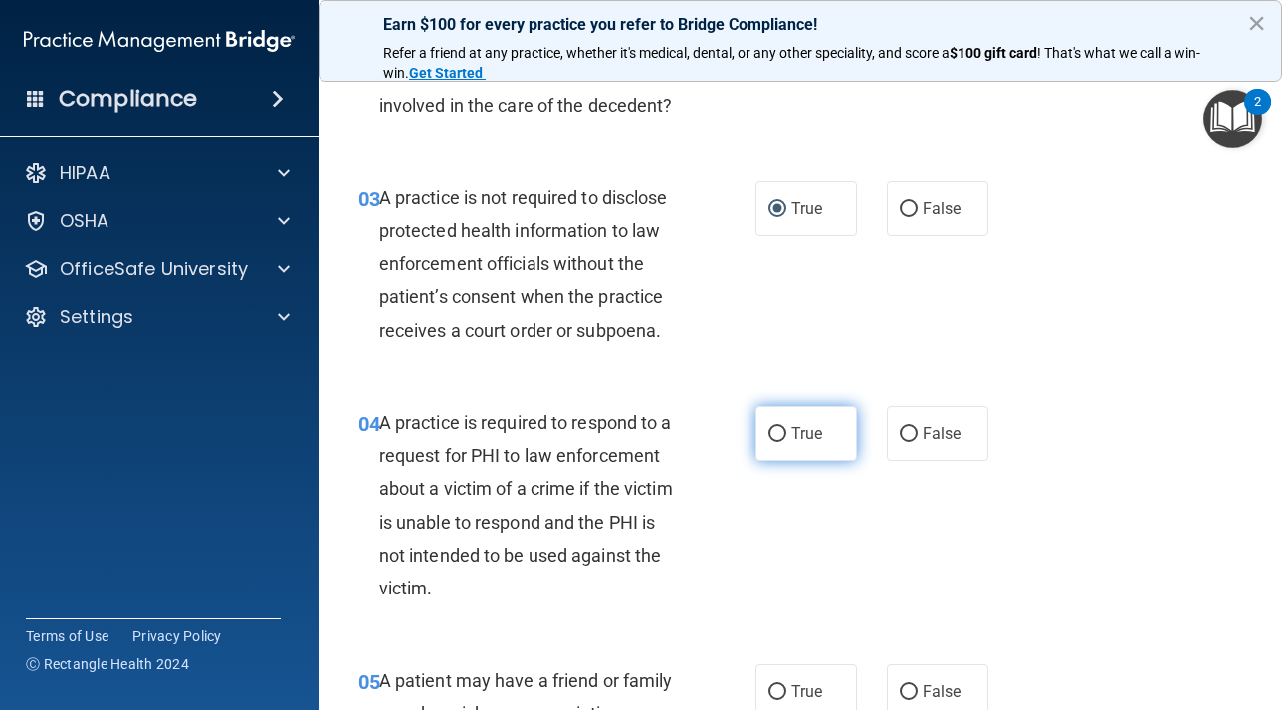
click at [779, 442] on label "True" at bounding box center [806, 433] width 102 height 55
click at [779, 442] on input "True" at bounding box center [777, 434] width 18 height 15
radio input "true"
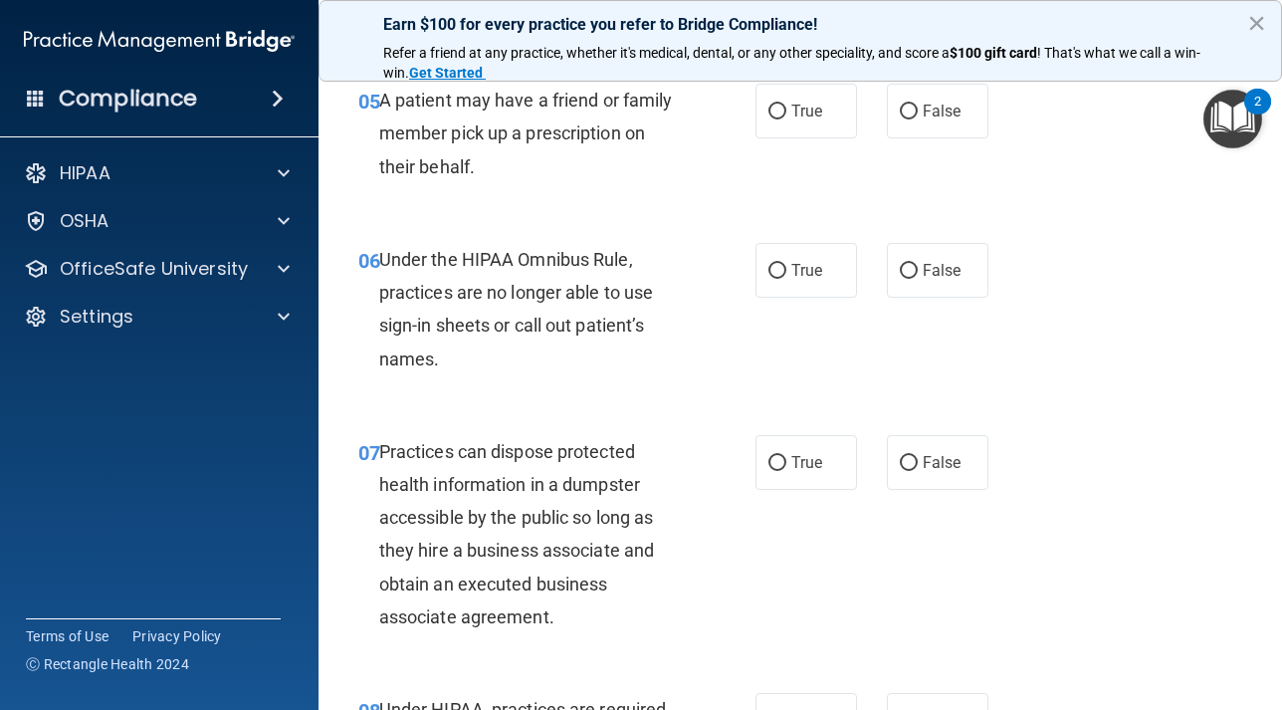
scroll to position [1039, 0]
click at [765, 122] on label "True" at bounding box center [806, 112] width 102 height 55
click at [768, 120] on input "True" at bounding box center [777, 112] width 18 height 15
radio input "true"
click at [787, 276] on label "True" at bounding box center [806, 271] width 102 height 55
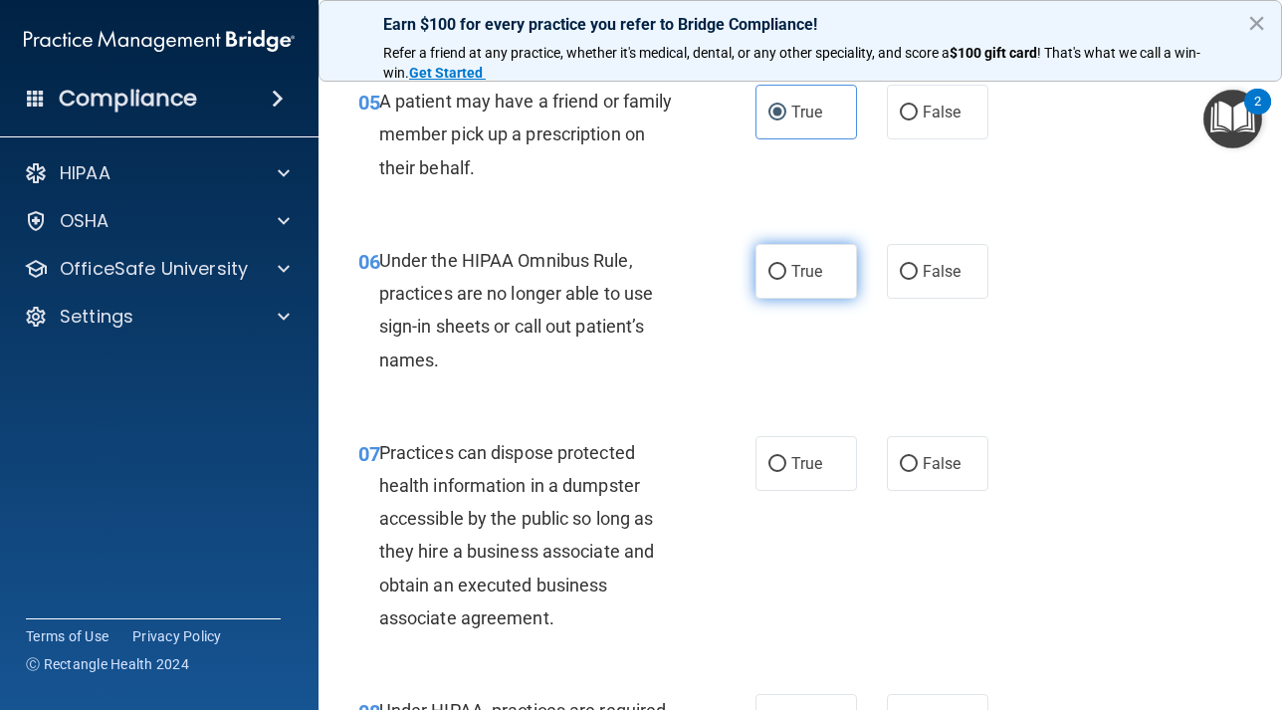
click at [786, 276] on input "True" at bounding box center [777, 272] width 18 height 15
radio input "true"
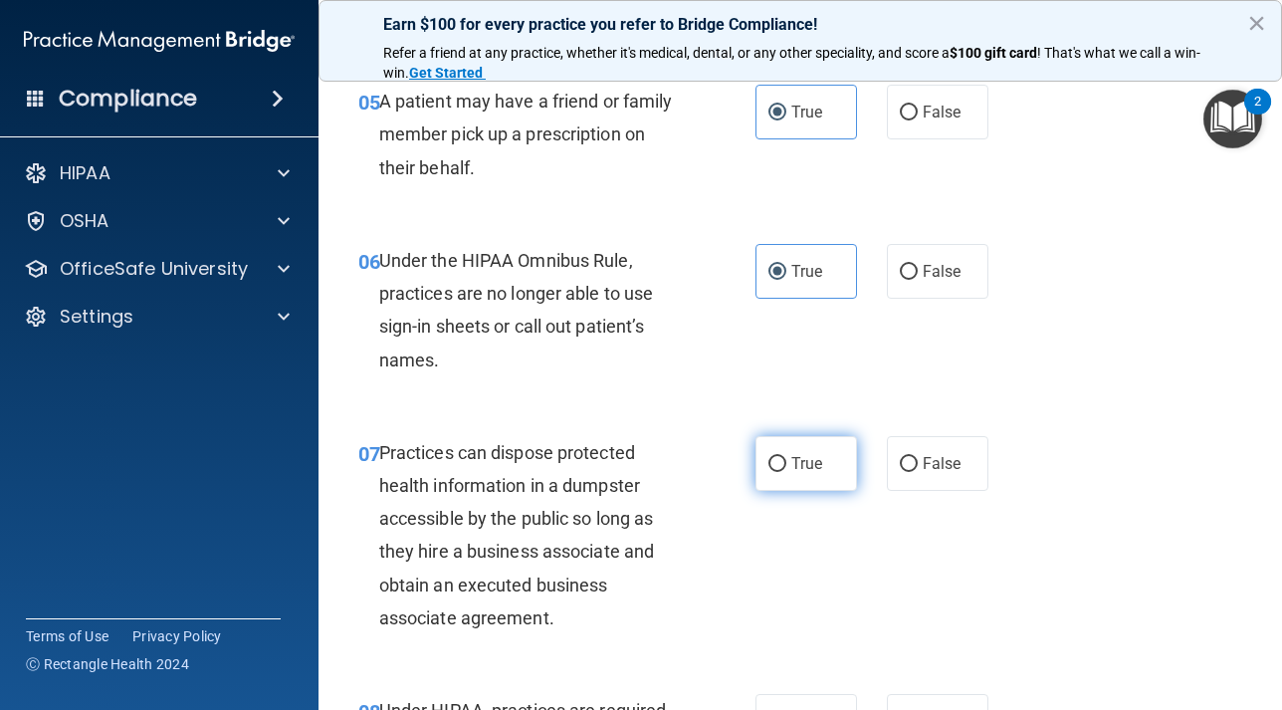
click at [786, 470] on label "True" at bounding box center [806, 463] width 102 height 55
click at [786, 470] on input "True" at bounding box center [777, 464] width 18 height 15
radio input "true"
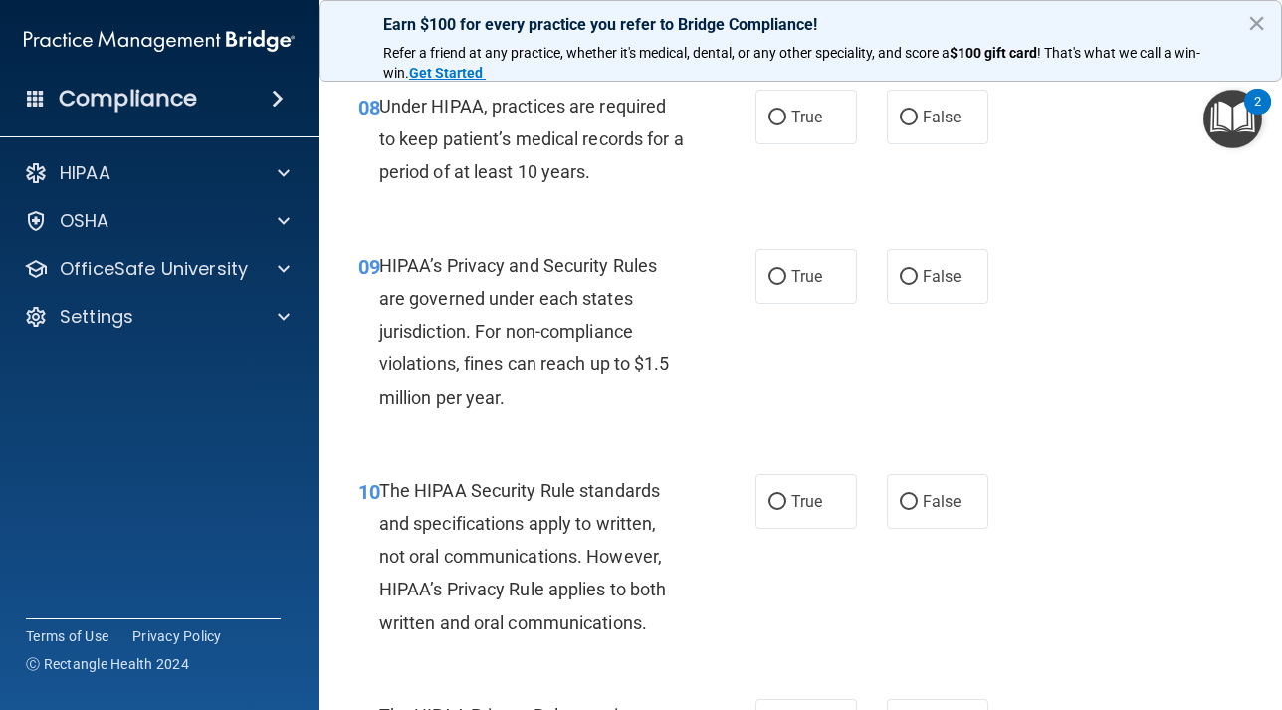
scroll to position [1645, 0]
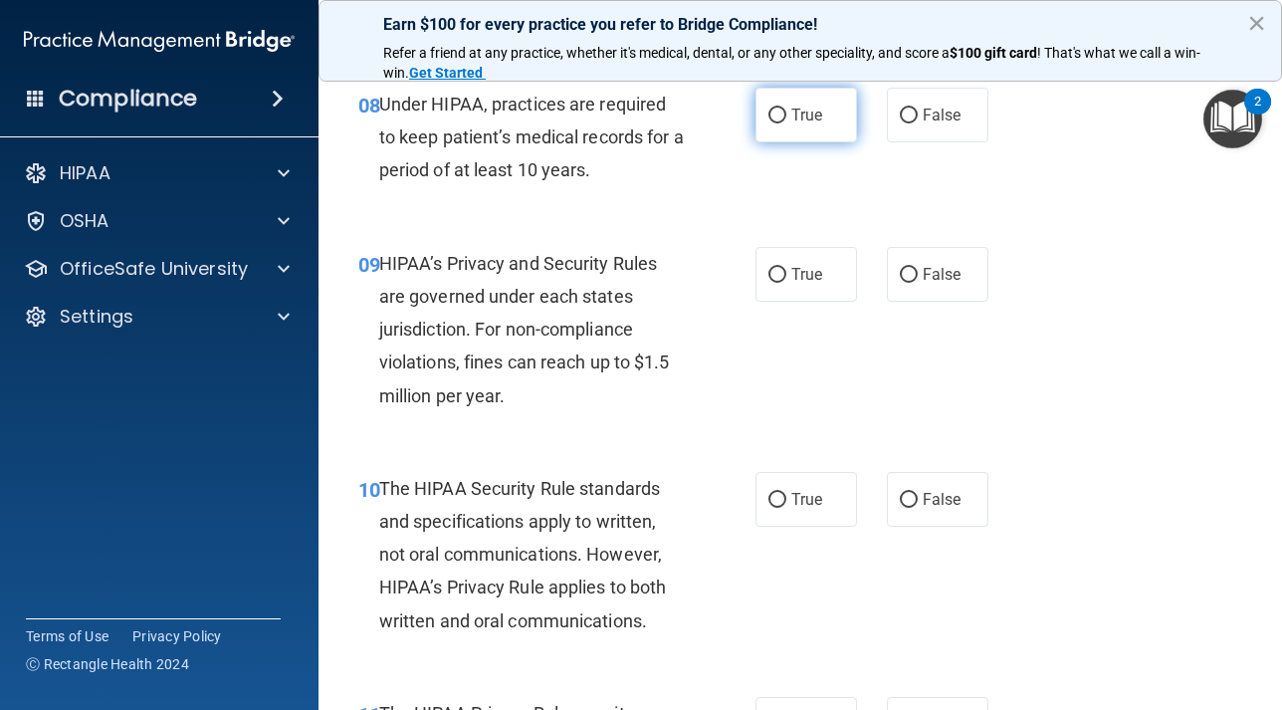
click at [779, 110] on input "True" at bounding box center [777, 115] width 18 height 15
radio input "true"
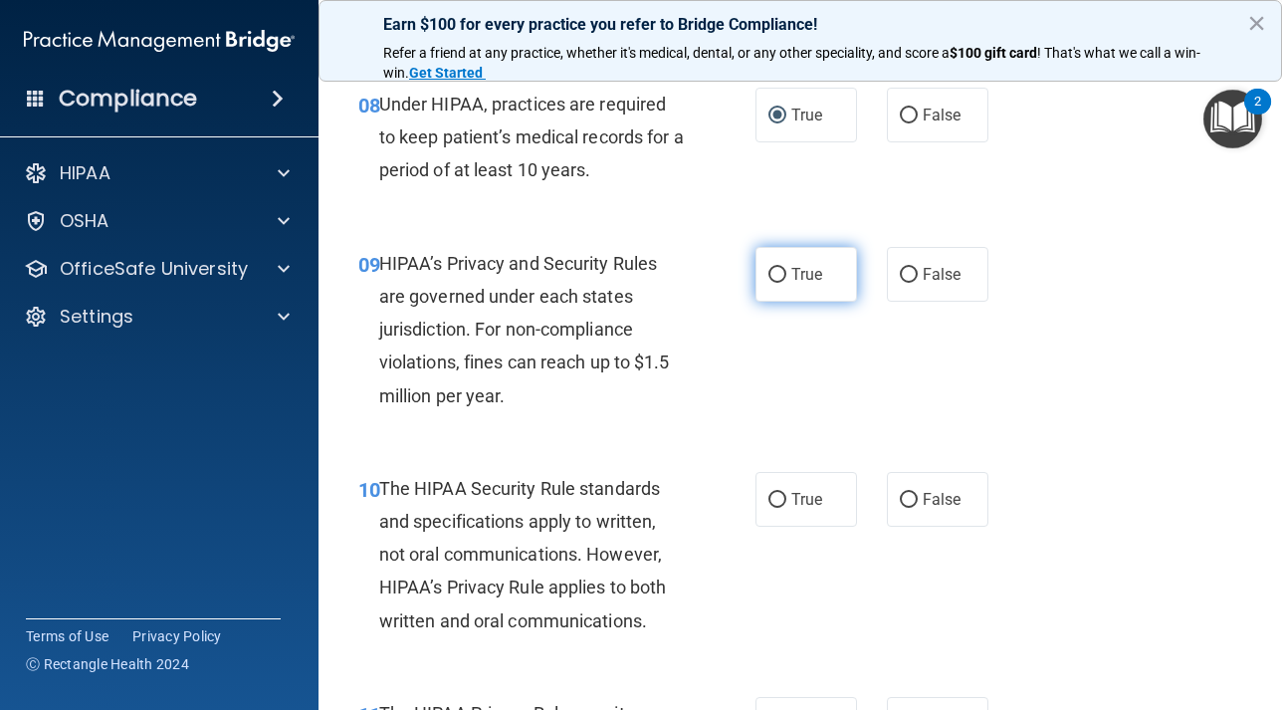
click at [790, 269] on label "True" at bounding box center [806, 274] width 102 height 55
click at [786, 269] on input "True" at bounding box center [777, 275] width 18 height 15
radio input "true"
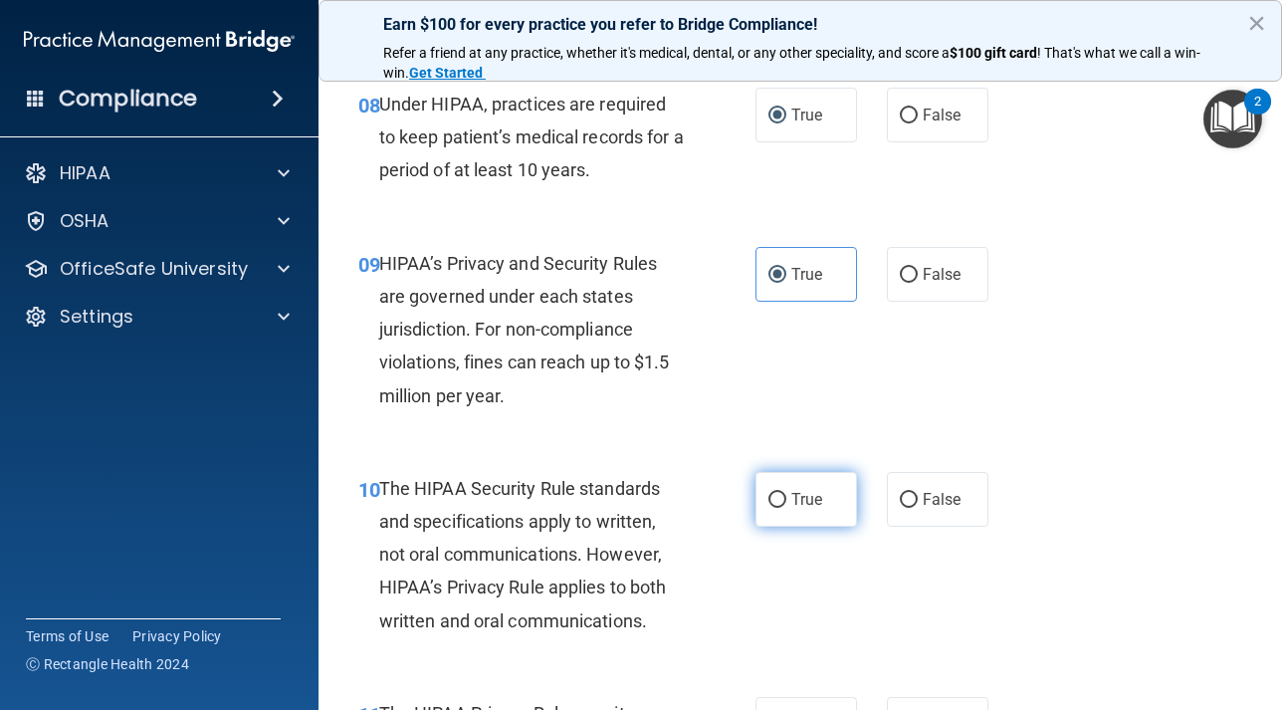
click at [787, 498] on label "True" at bounding box center [806, 499] width 102 height 55
click at [786, 498] on input "True" at bounding box center [777, 500] width 18 height 15
radio input "true"
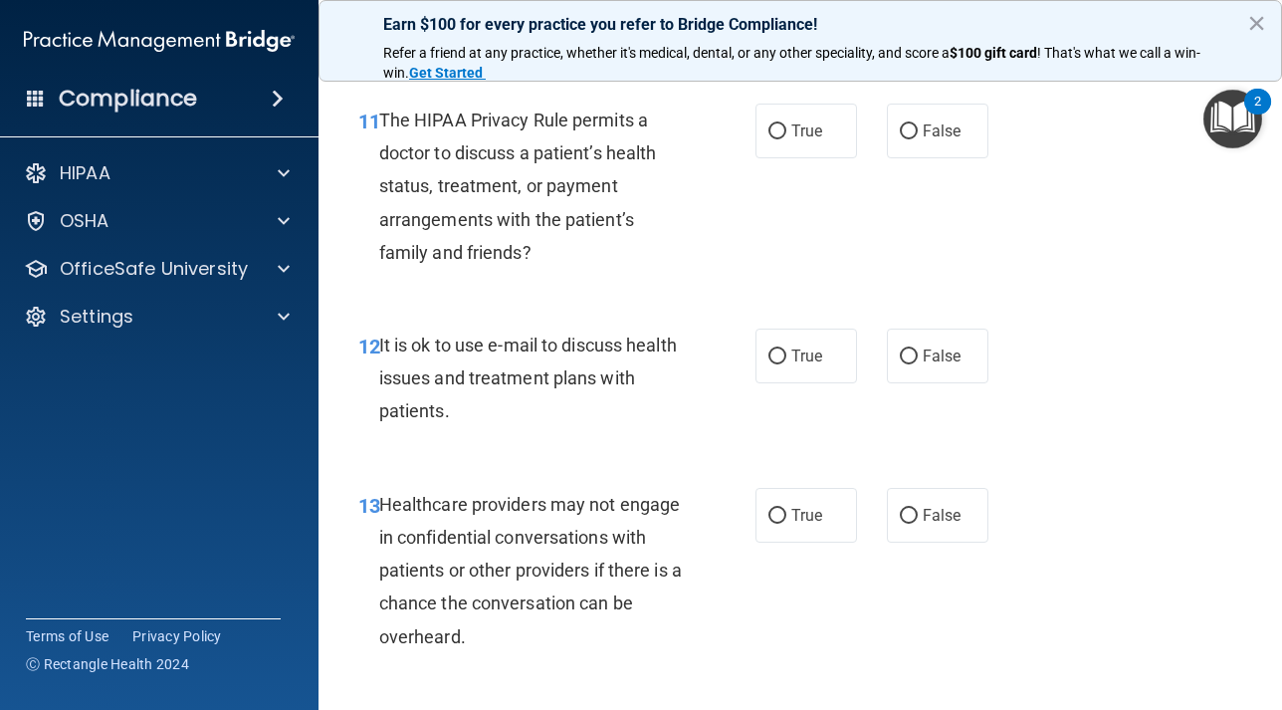
scroll to position [2237, 0]
click at [768, 138] on input "True" at bounding box center [777, 132] width 18 height 15
radio input "true"
click at [784, 356] on input "True" at bounding box center [777, 357] width 18 height 15
radio input "true"
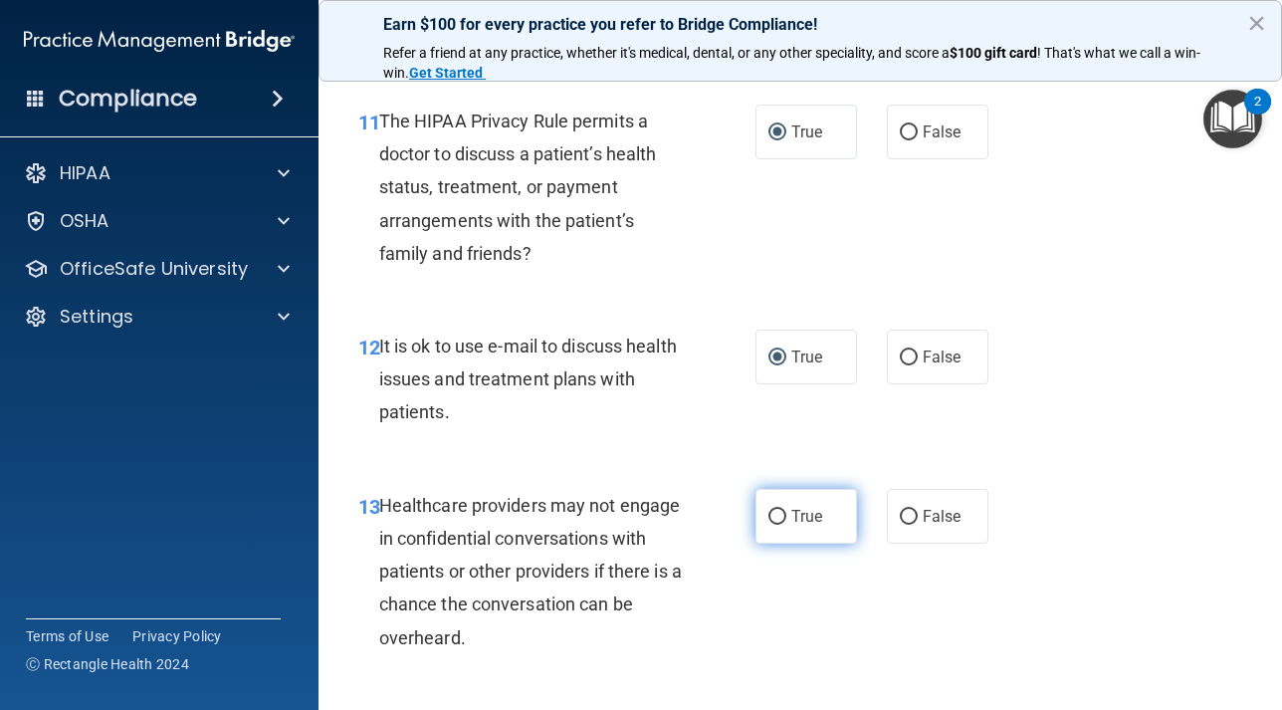
click at [783, 520] on input "True" at bounding box center [777, 517] width 18 height 15
radio input "true"
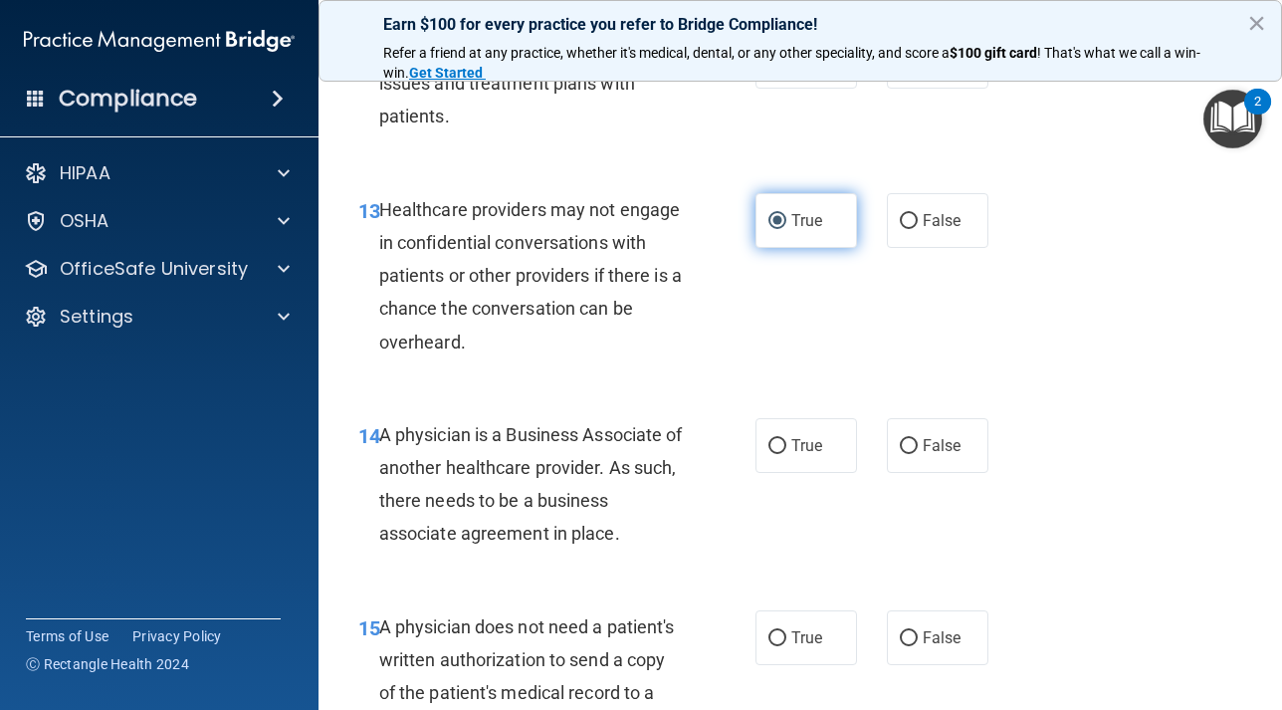
scroll to position [2651, 0]
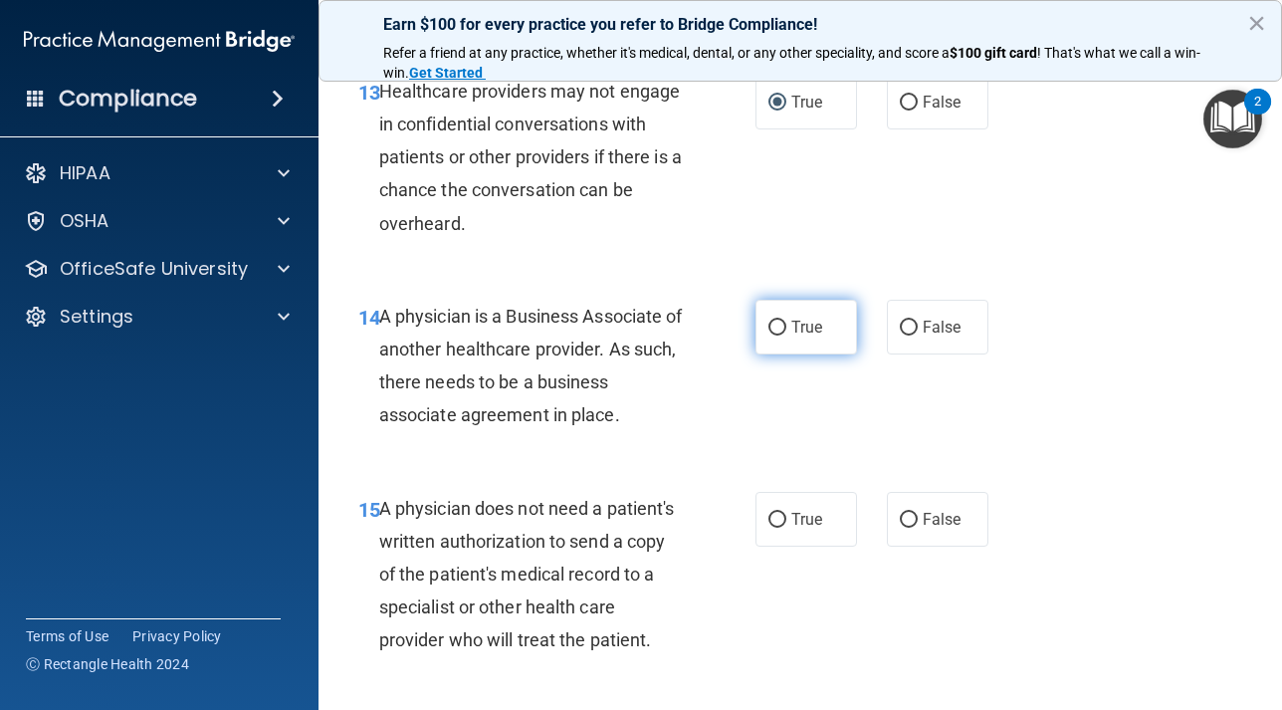
click at [770, 330] on input "True" at bounding box center [777, 327] width 18 height 15
radio input "true"
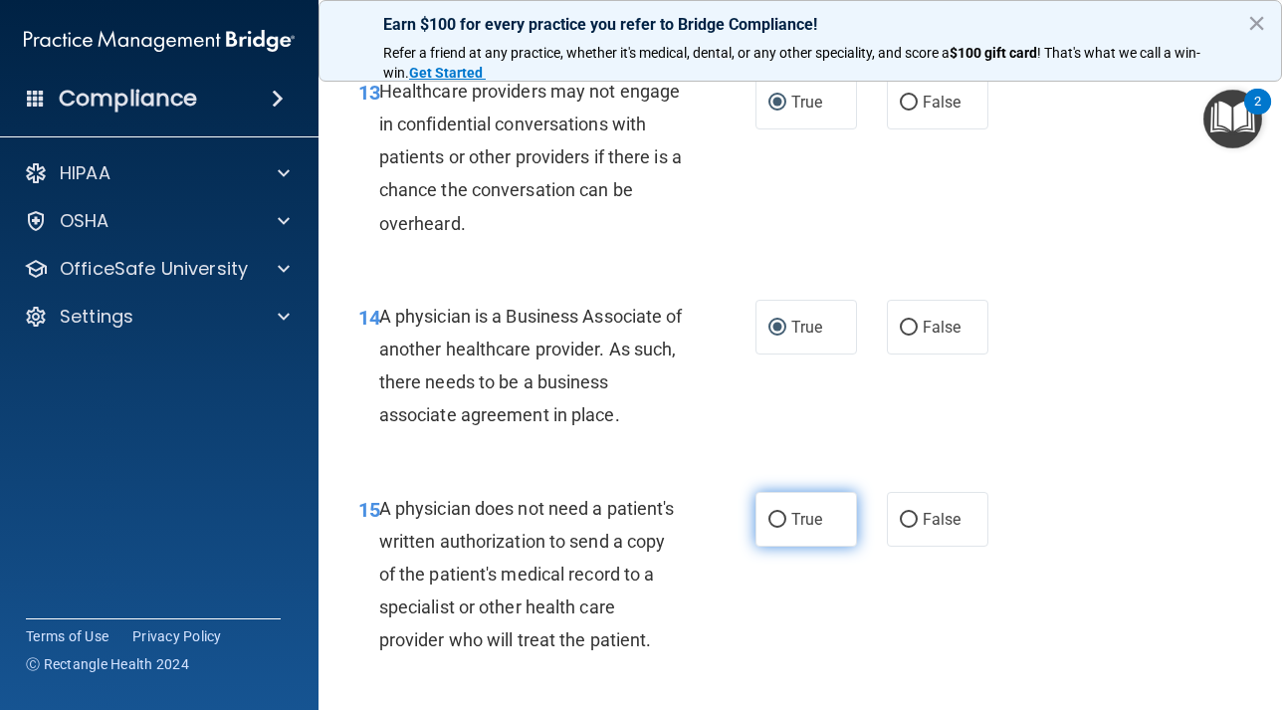
click at [786, 504] on label "True" at bounding box center [806, 519] width 102 height 55
click at [786, 513] on input "True" at bounding box center [777, 520] width 18 height 15
radio input "true"
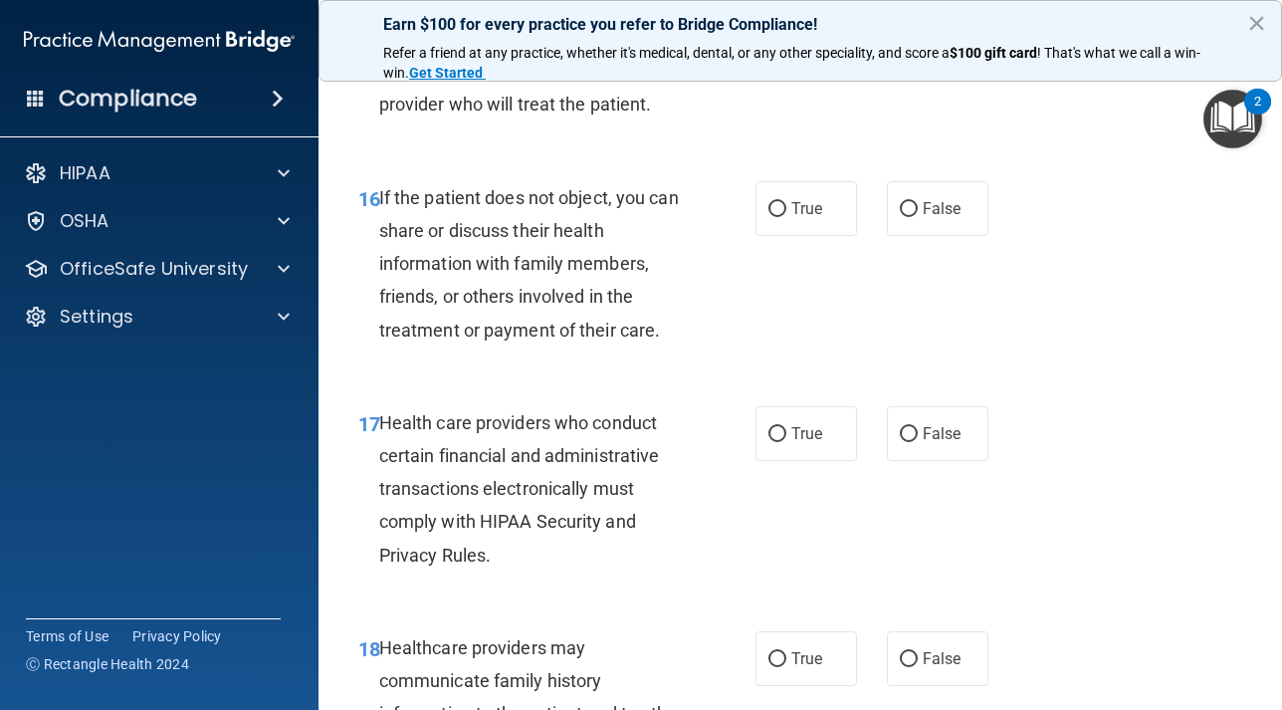
scroll to position [3187, 0]
click at [772, 213] on input "True" at bounding box center [777, 208] width 18 height 15
radio input "true"
click at [785, 433] on input "True" at bounding box center [777, 433] width 18 height 15
radio input "true"
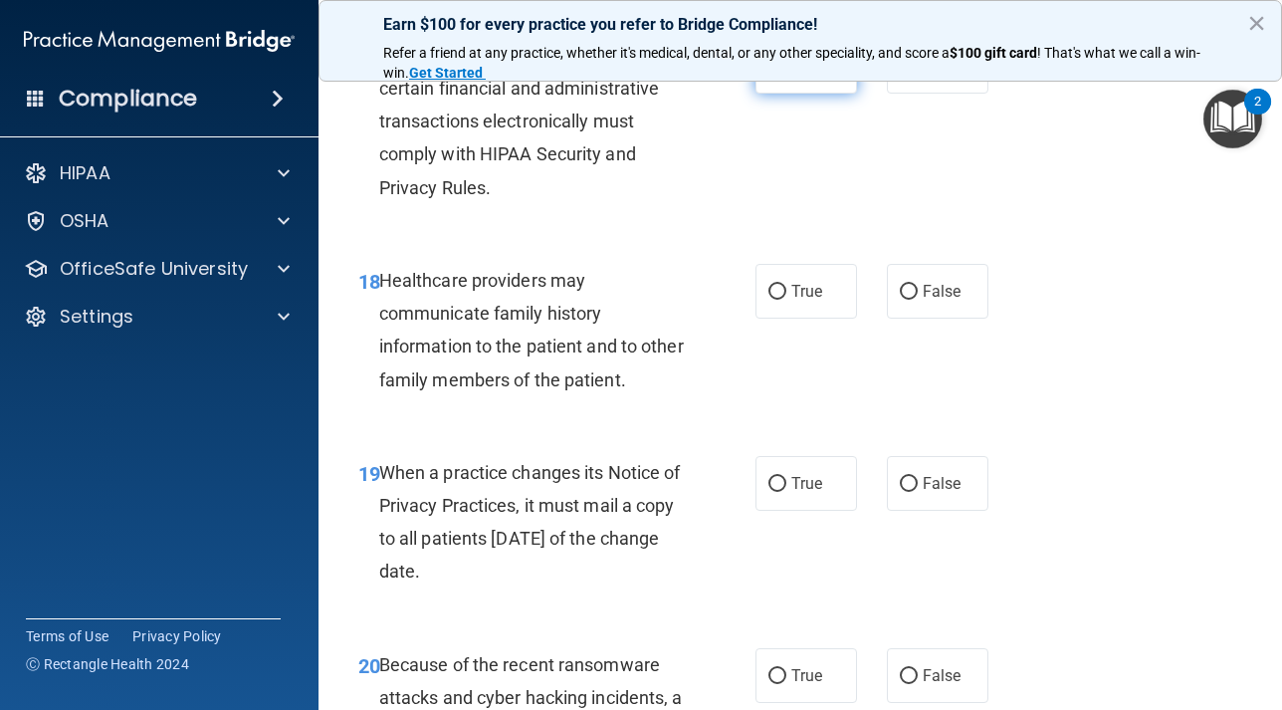
scroll to position [3558, 0]
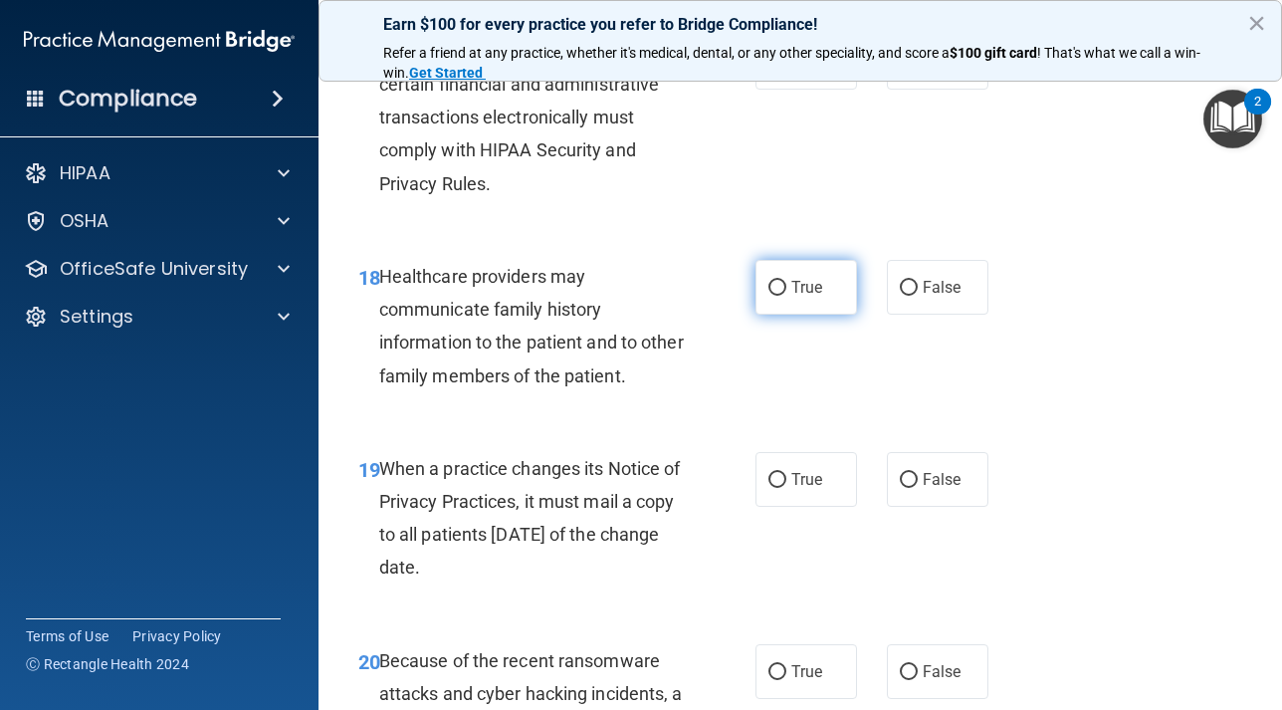
click at [784, 293] on input "True" at bounding box center [777, 288] width 18 height 15
radio input "true"
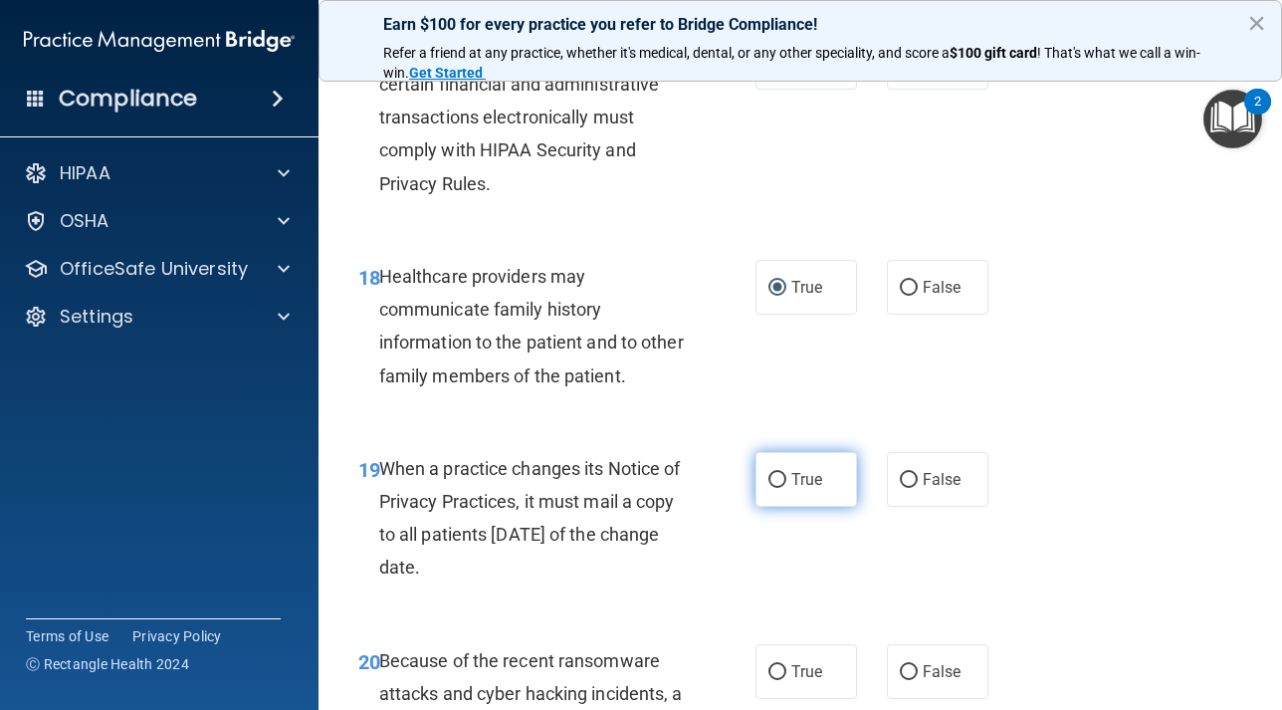
click at [784, 487] on input "True" at bounding box center [777, 480] width 18 height 15
radio input "true"
click at [781, 662] on label "True" at bounding box center [806, 671] width 102 height 55
click at [781, 665] on input "True" at bounding box center [777, 672] width 18 height 15
radio input "true"
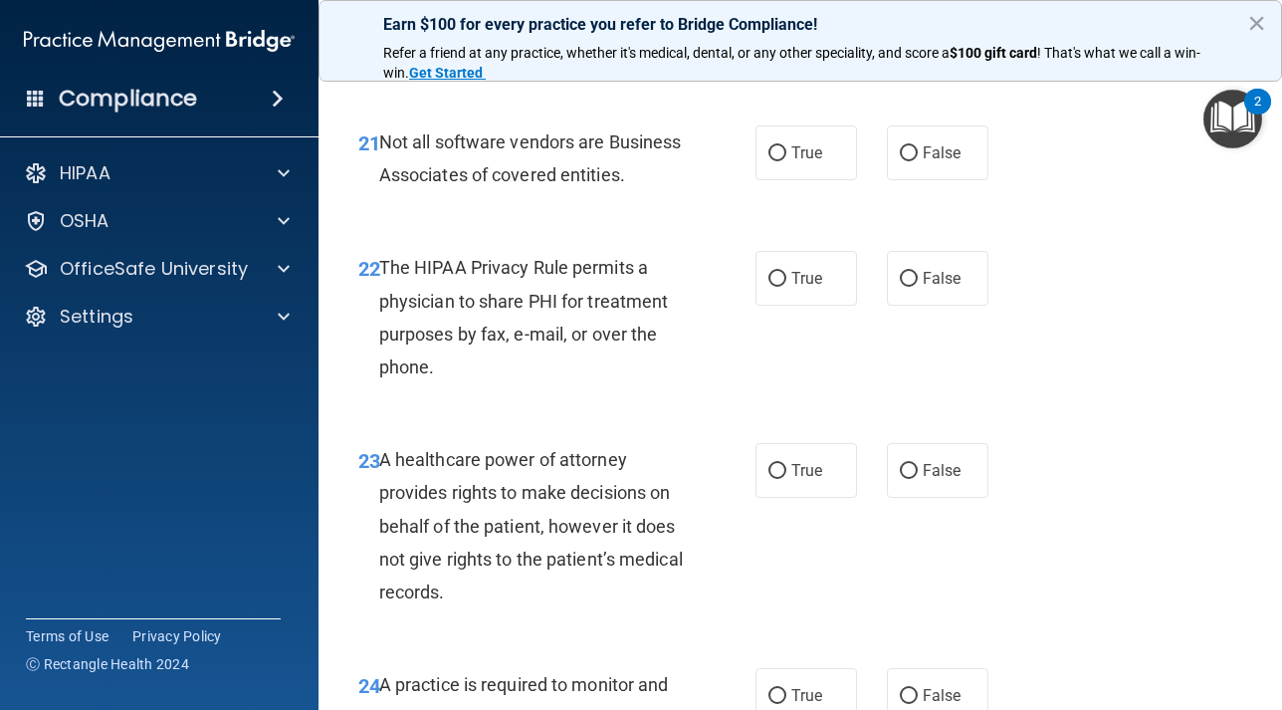
scroll to position [4350, 0]
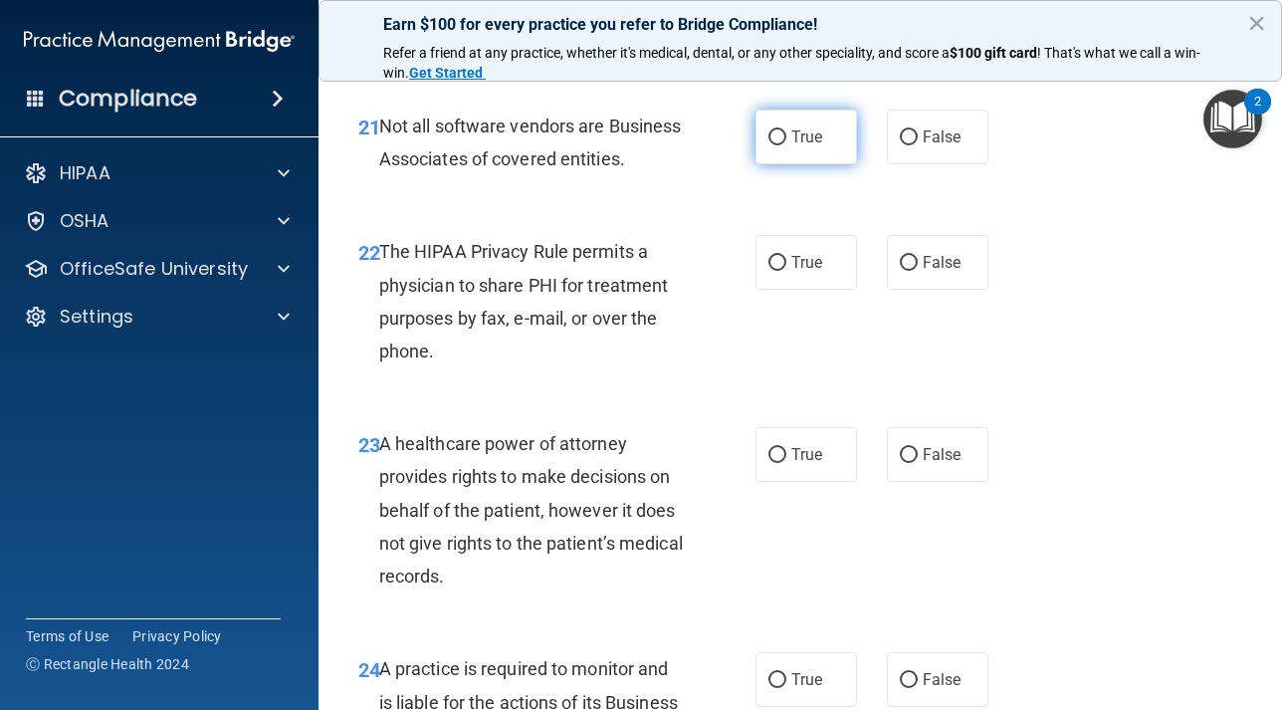
click at [765, 148] on label "True" at bounding box center [806, 136] width 102 height 55
click at [768, 145] on input "True" at bounding box center [777, 137] width 18 height 15
radio input "true"
click at [781, 267] on input "True" at bounding box center [777, 263] width 18 height 15
radio input "true"
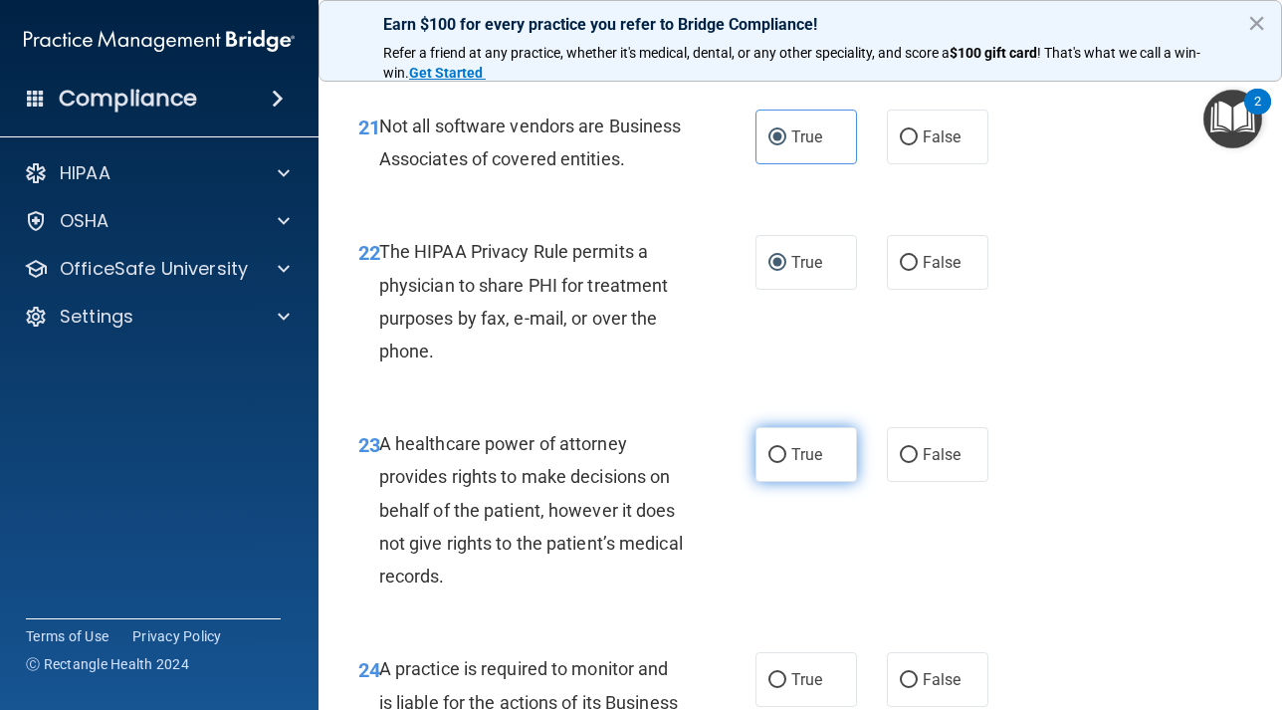
click at [776, 459] on input "True" at bounding box center [777, 455] width 18 height 15
radio input "true"
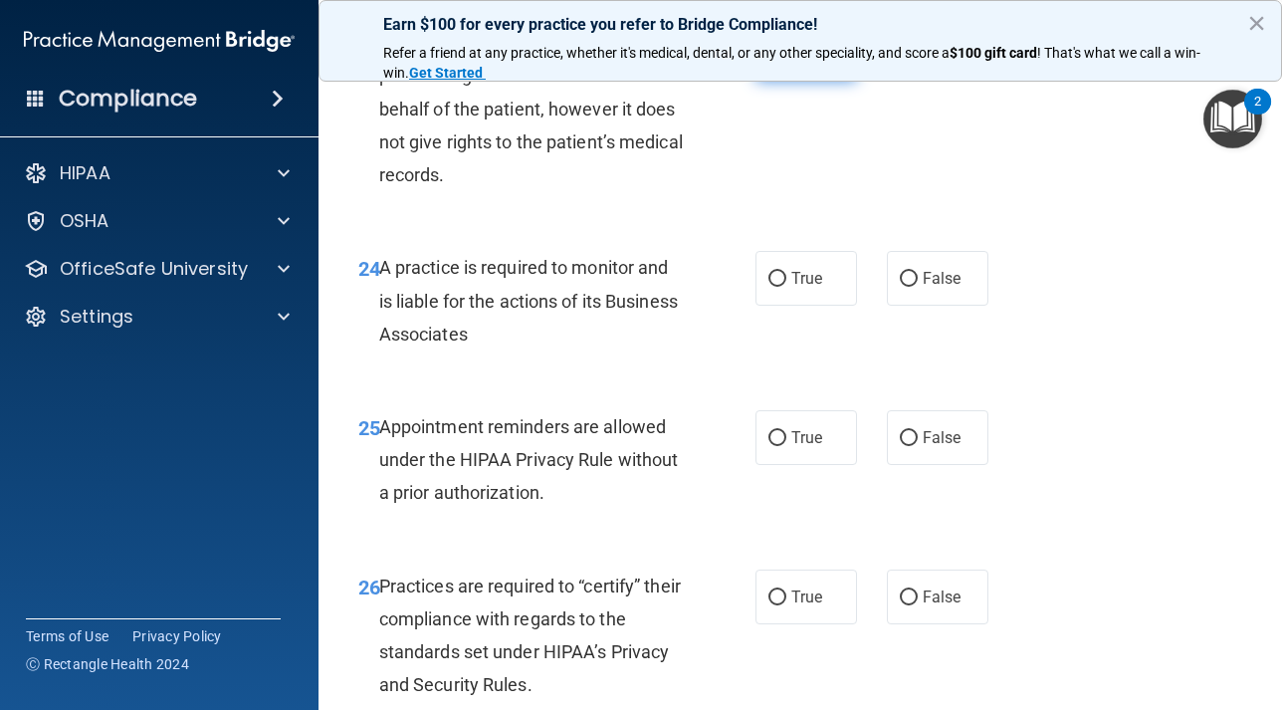
scroll to position [4757, 0]
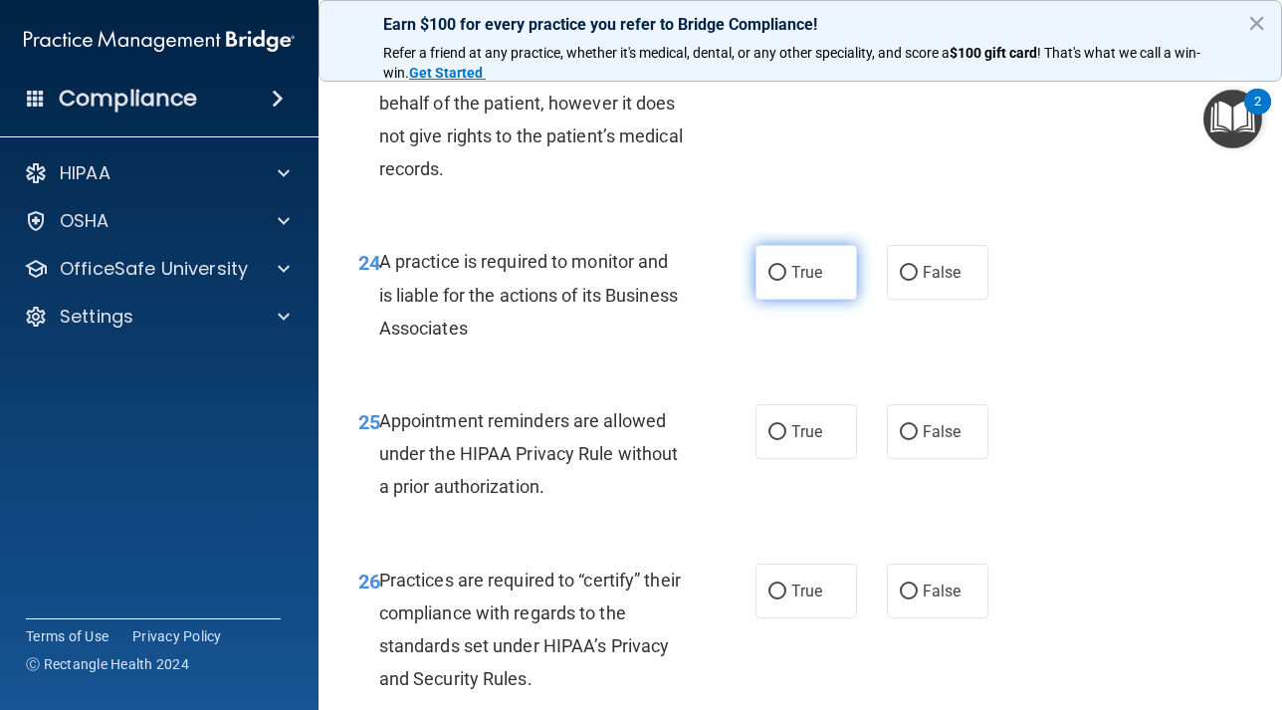
click at [768, 269] on input "True" at bounding box center [777, 273] width 18 height 15
radio input "true"
click at [777, 443] on label "True" at bounding box center [806, 431] width 102 height 55
click at [777, 440] on input "True" at bounding box center [777, 432] width 18 height 15
radio input "true"
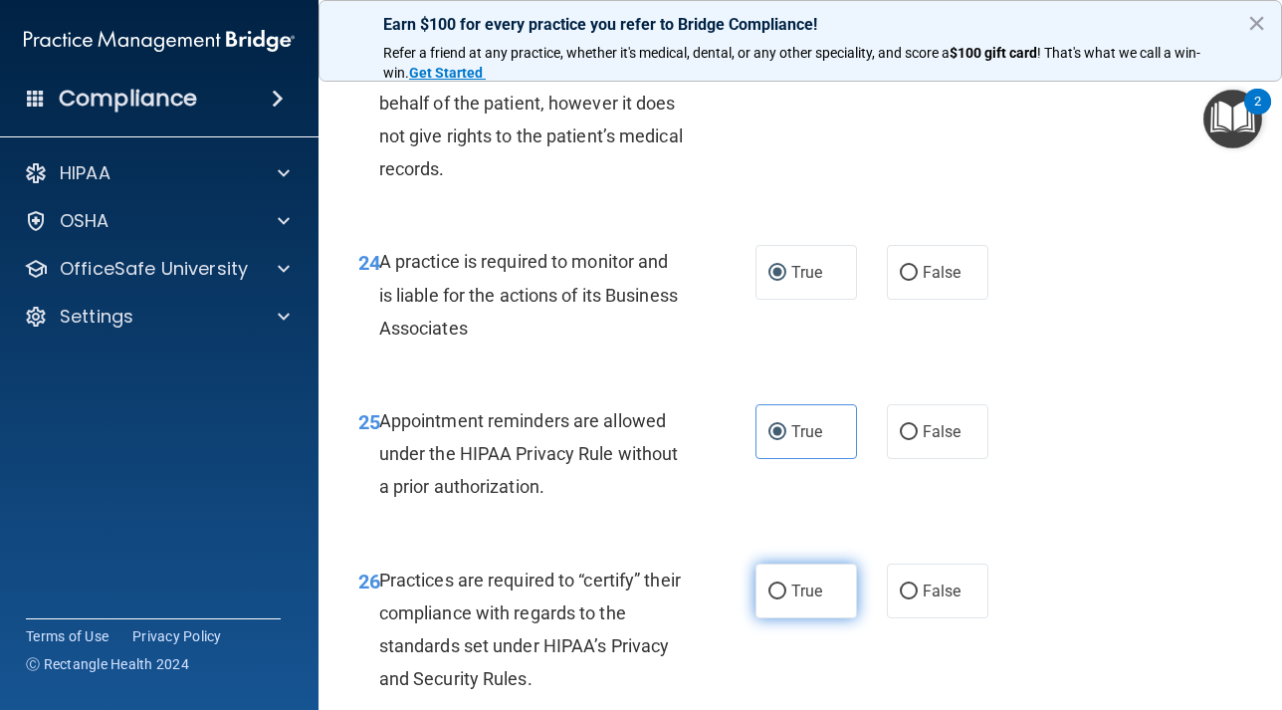
click at [786, 591] on label "True" at bounding box center [806, 590] width 102 height 55
click at [786, 591] on input "True" at bounding box center [777, 591] width 18 height 15
radio input "true"
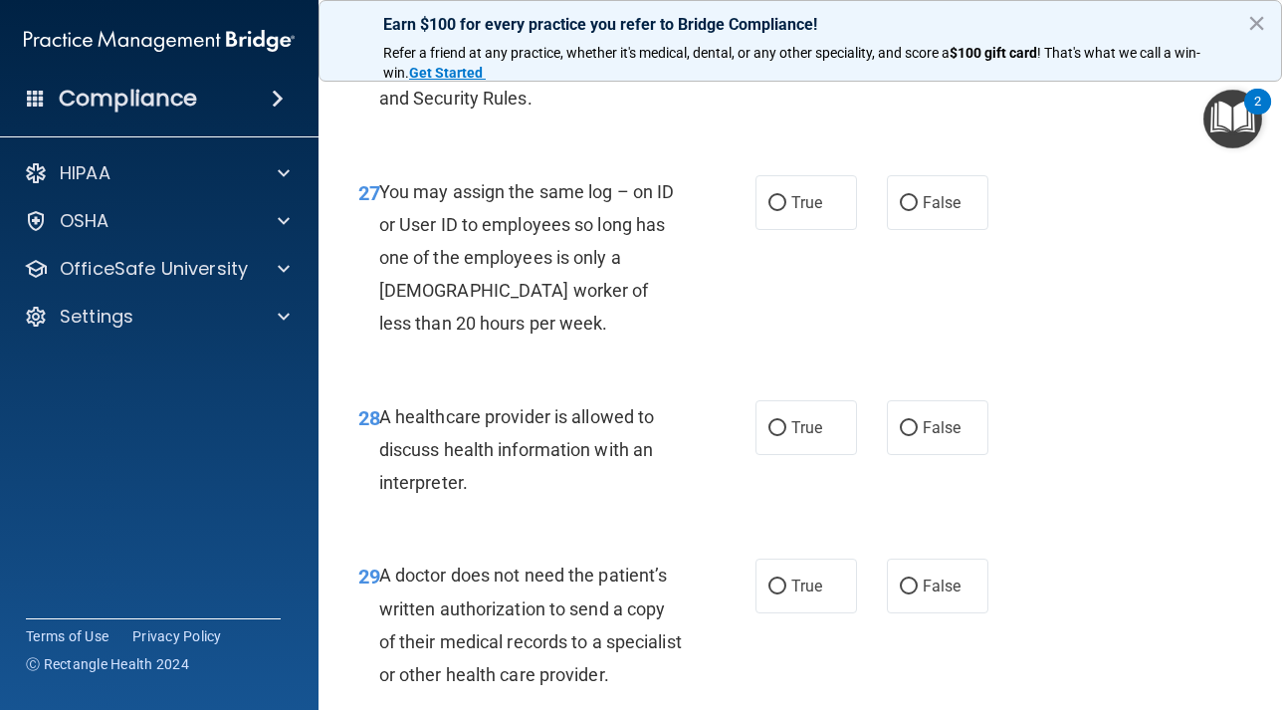
scroll to position [5358, 0]
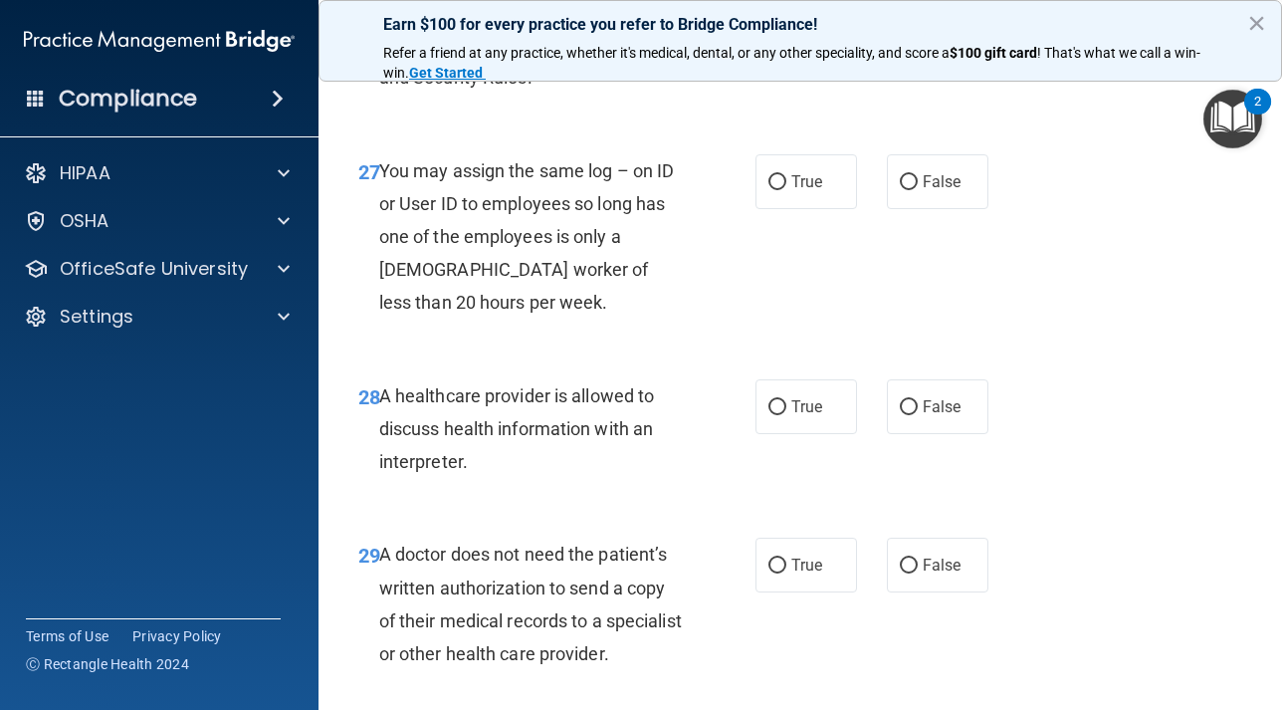
click at [786, 591] on label "True" at bounding box center [806, 564] width 102 height 55
click at [786, 573] on input "True" at bounding box center [777, 565] width 18 height 15
radio input "true"
click at [762, 410] on label "True" at bounding box center [806, 406] width 102 height 55
click at [768, 410] on input "True" at bounding box center [777, 407] width 18 height 15
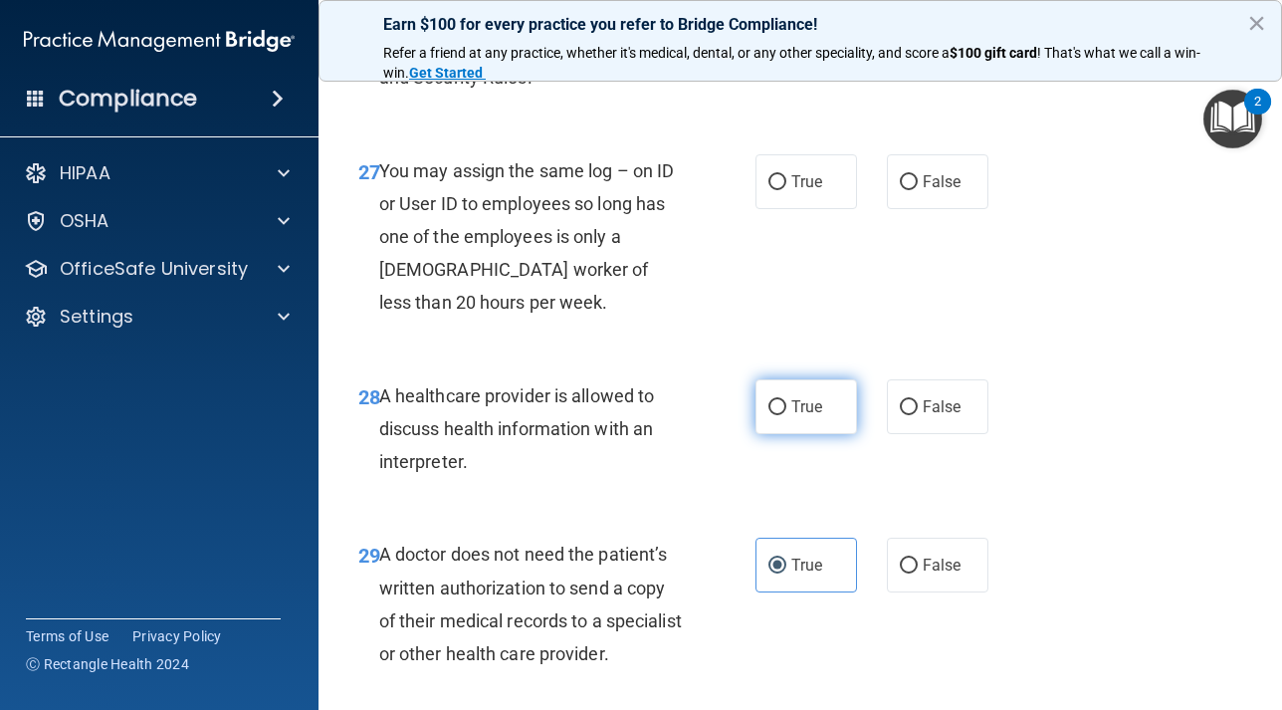
radio input "true"
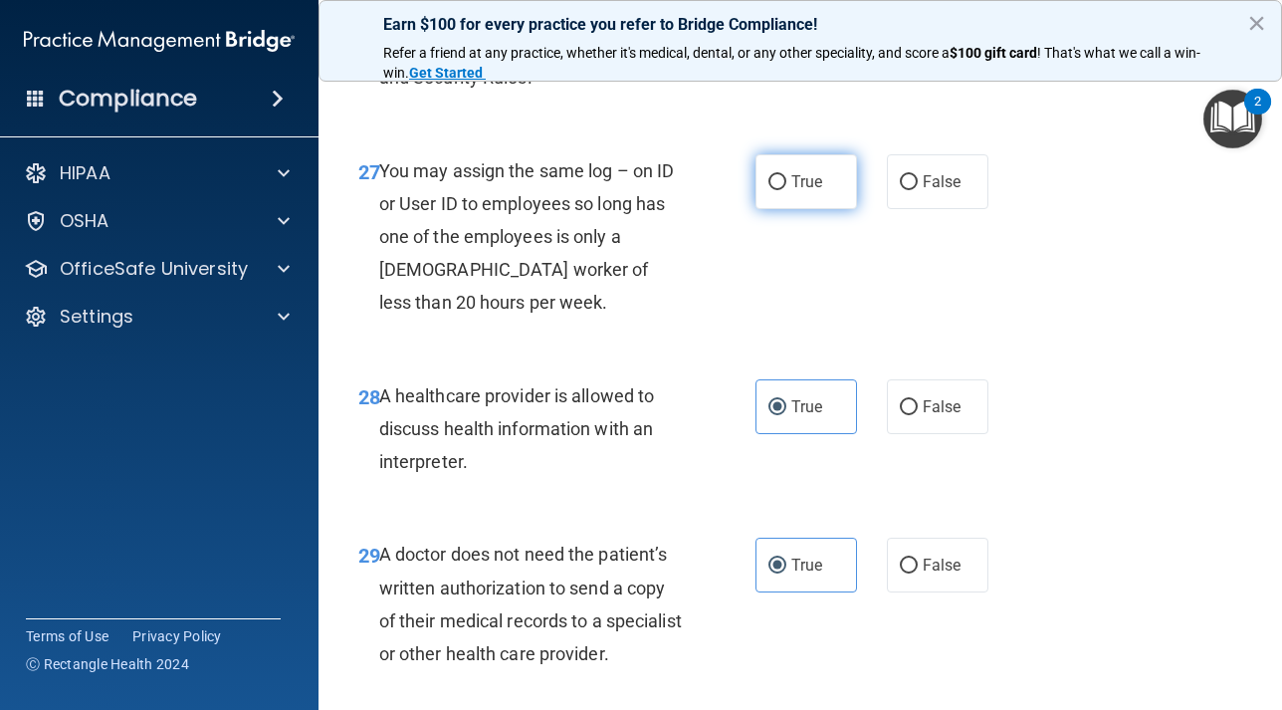
click at [773, 175] on input "True" at bounding box center [777, 182] width 18 height 15
radio input "true"
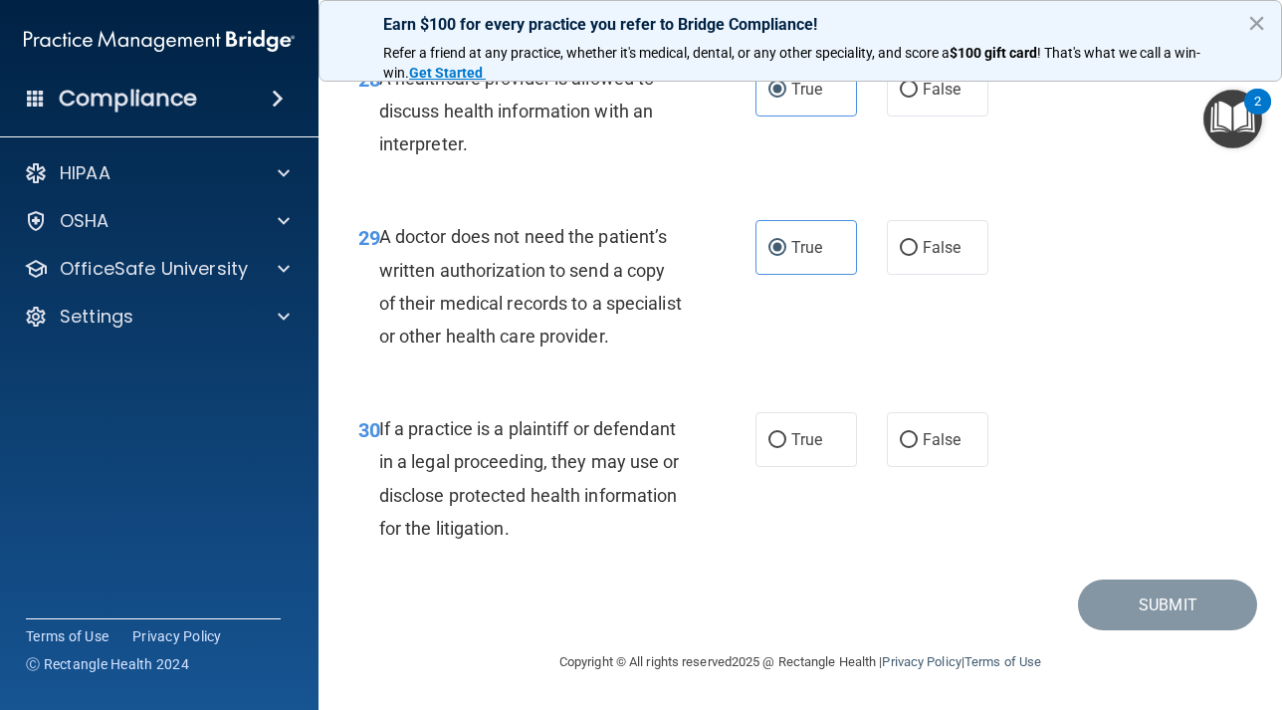
scroll to position [5709, 0]
click at [781, 443] on input "True" at bounding box center [777, 440] width 18 height 15
radio input "true"
click at [1123, 607] on button "Submit" at bounding box center [1167, 604] width 179 height 51
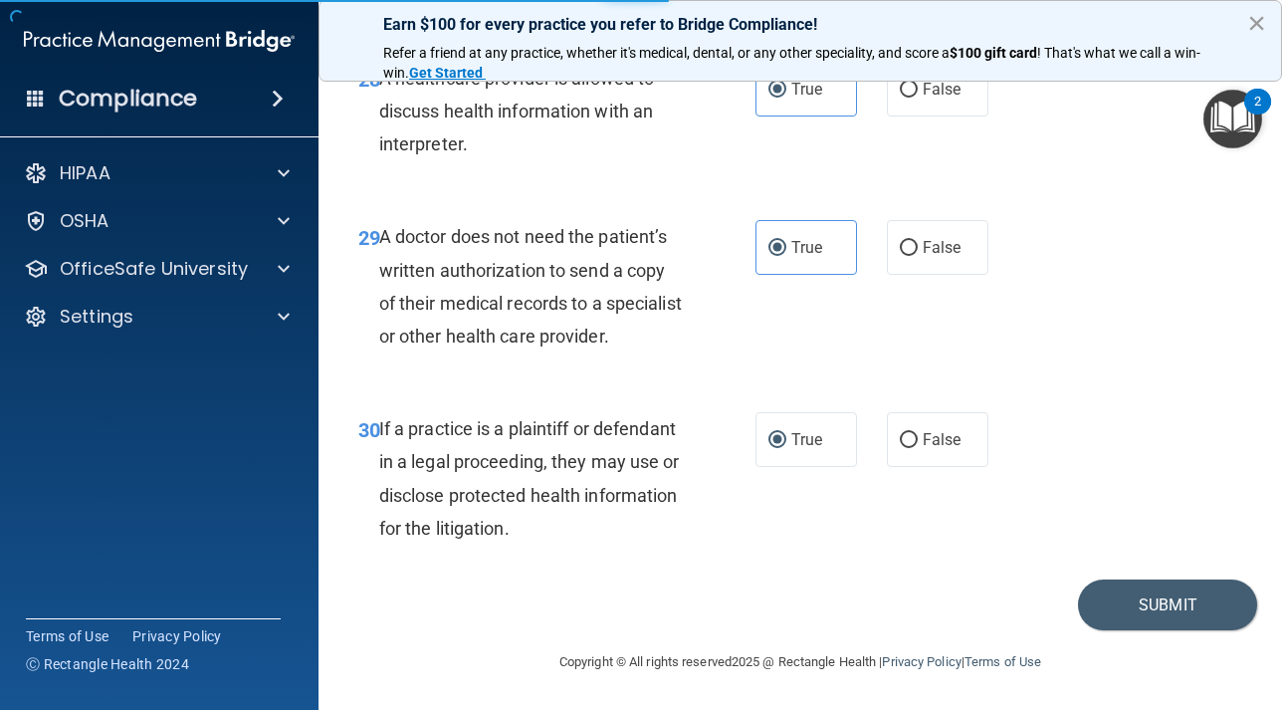
click at [1260, 27] on button "×" at bounding box center [1256, 23] width 19 height 32
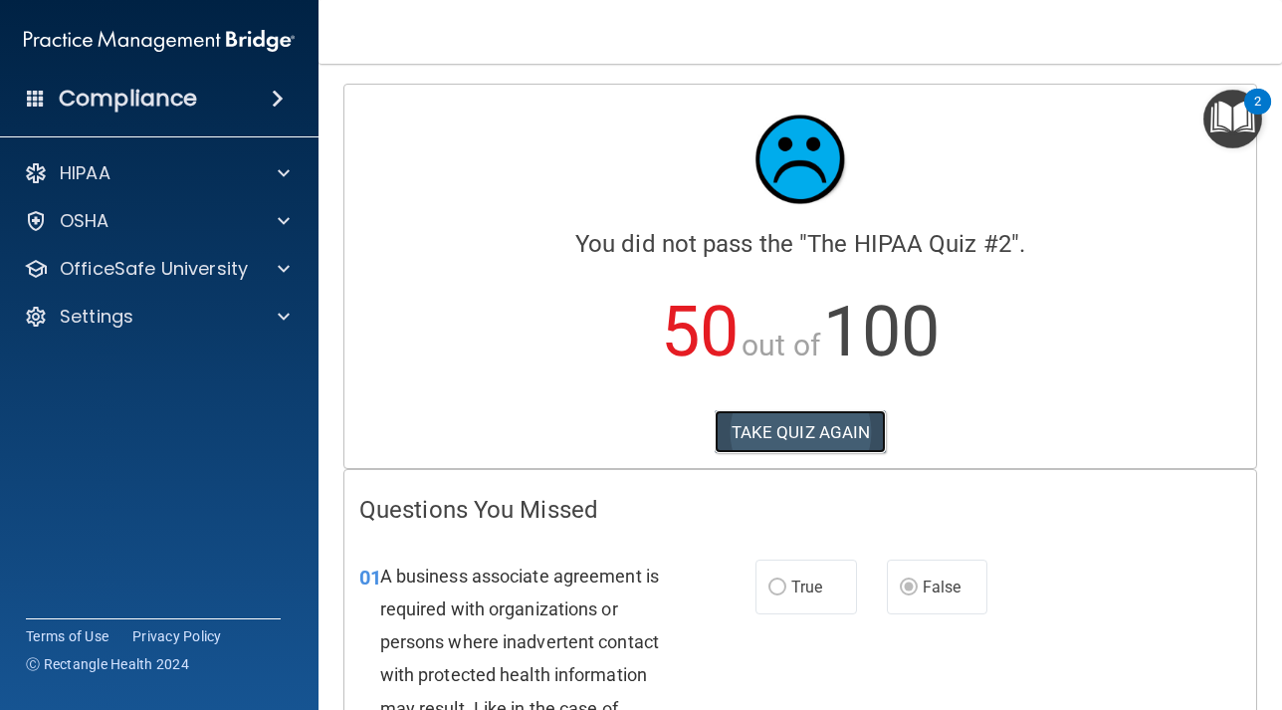
click at [839, 428] on button "TAKE QUIZ AGAIN" at bounding box center [801, 432] width 172 height 44
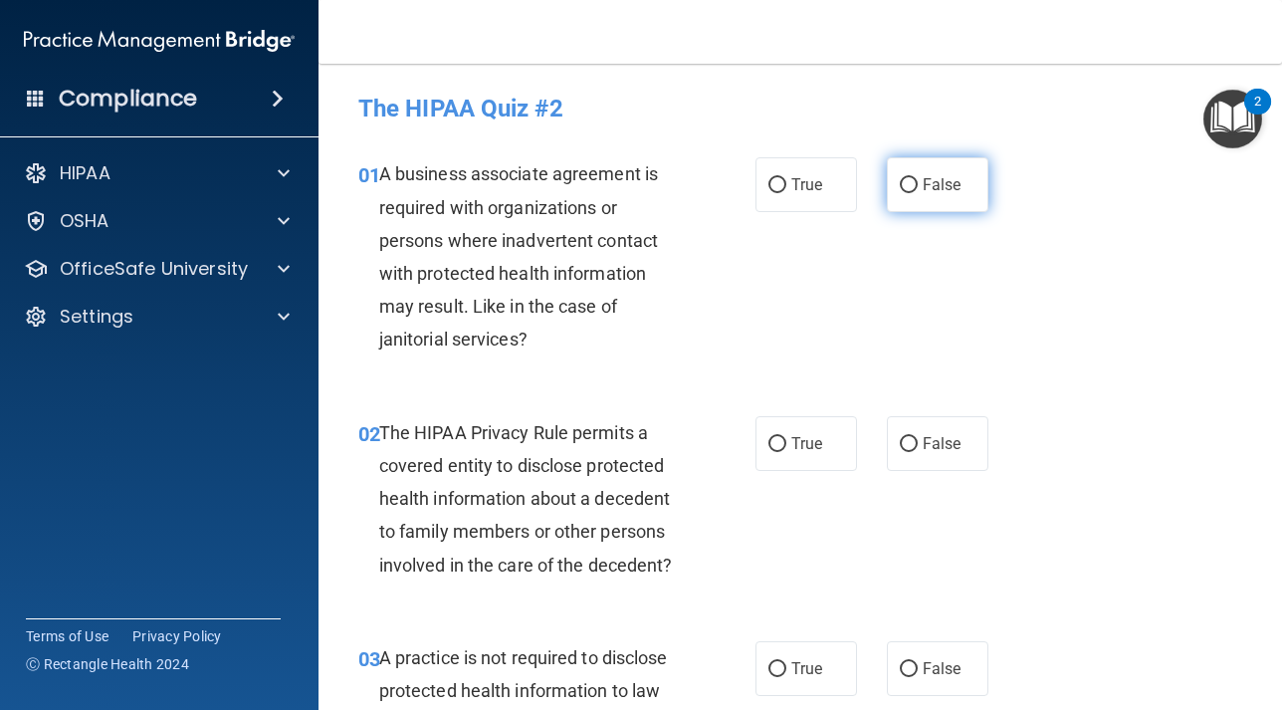
click at [912, 185] on input "False" at bounding box center [909, 185] width 18 height 15
radio input "true"
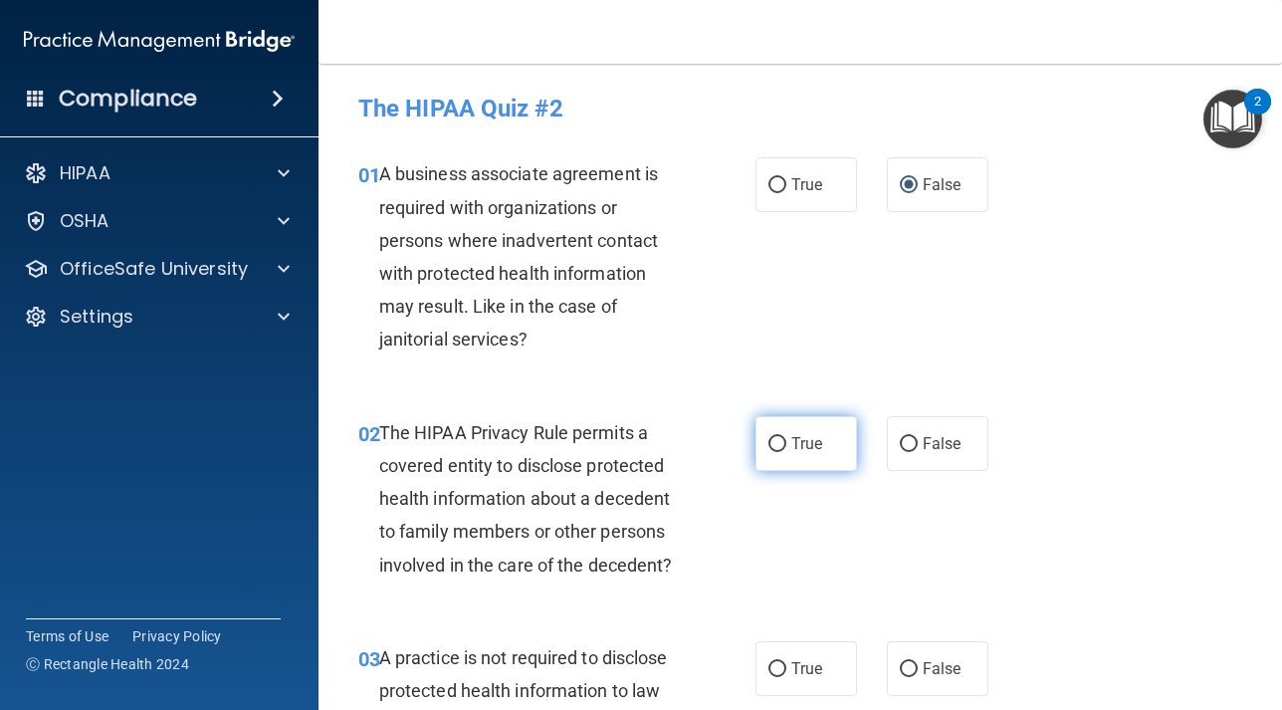
click at [783, 442] on input "True" at bounding box center [777, 444] width 18 height 15
radio input "true"
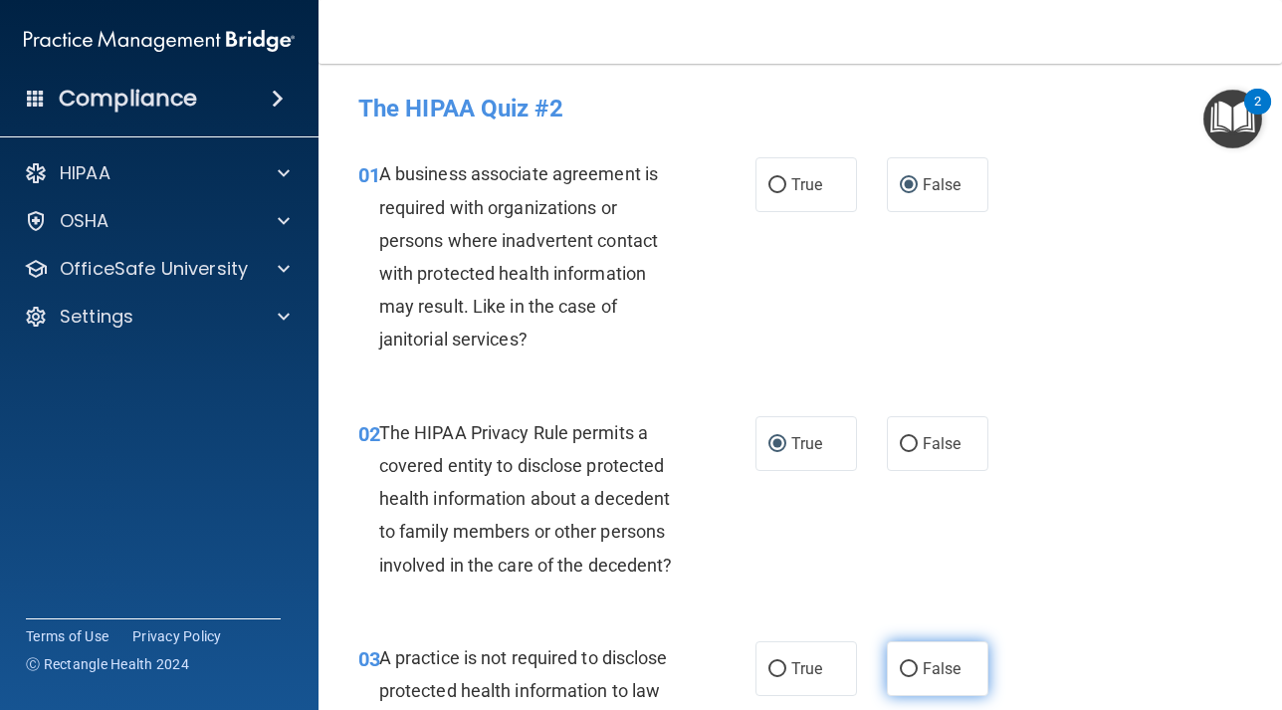
click at [916, 675] on input "False" at bounding box center [909, 669] width 18 height 15
radio input "true"
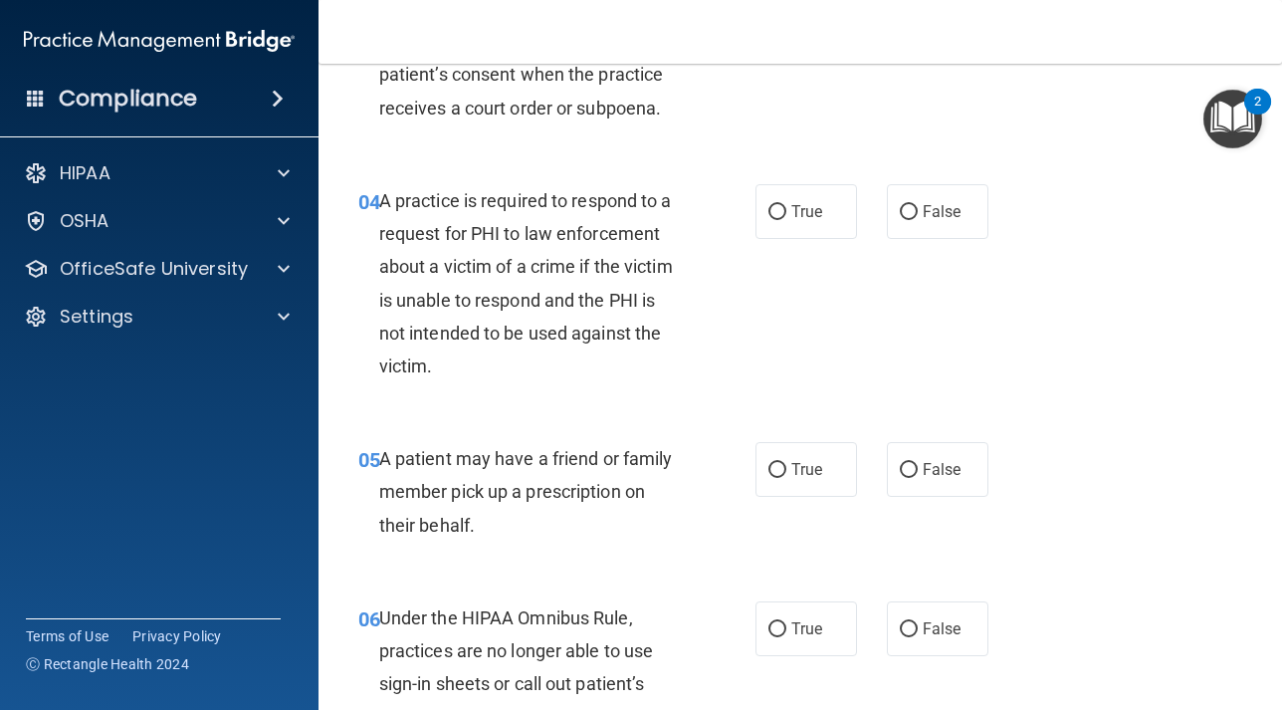
scroll to position [696, 0]
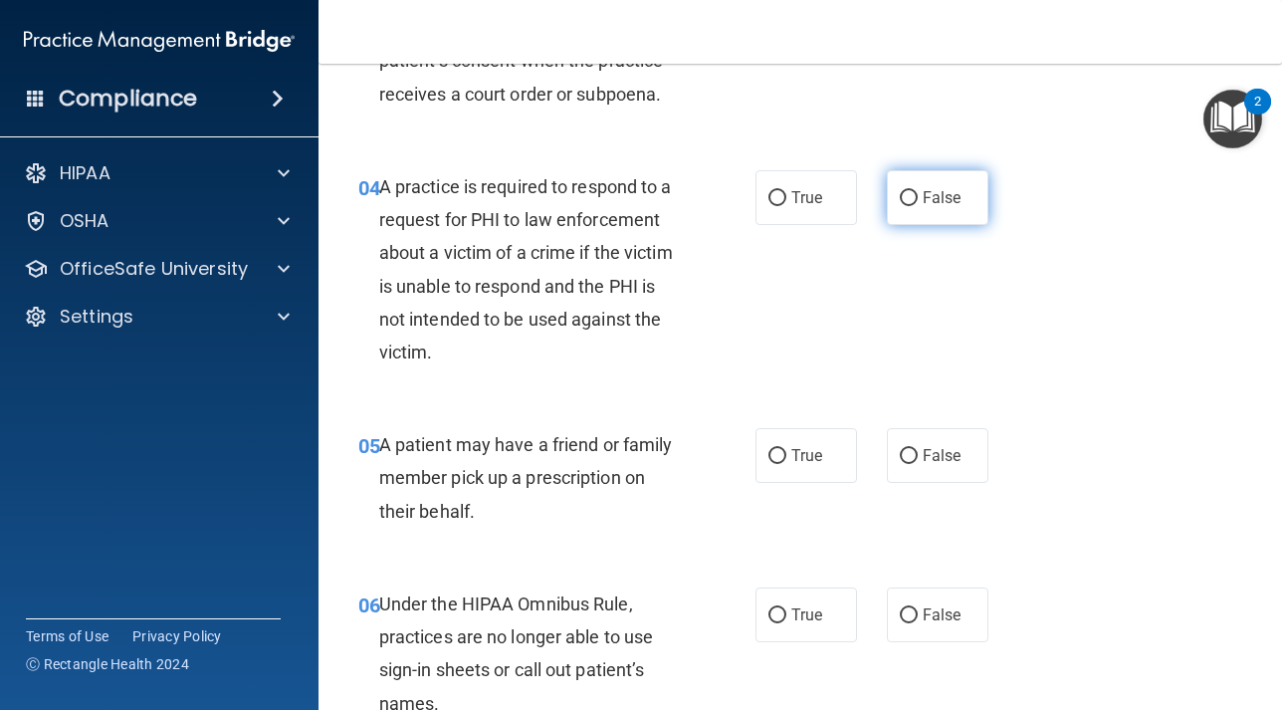
click at [911, 195] on input "False" at bounding box center [909, 198] width 18 height 15
radio input "true"
click at [778, 449] on input "True" at bounding box center [777, 456] width 18 height 15
radio input "true"
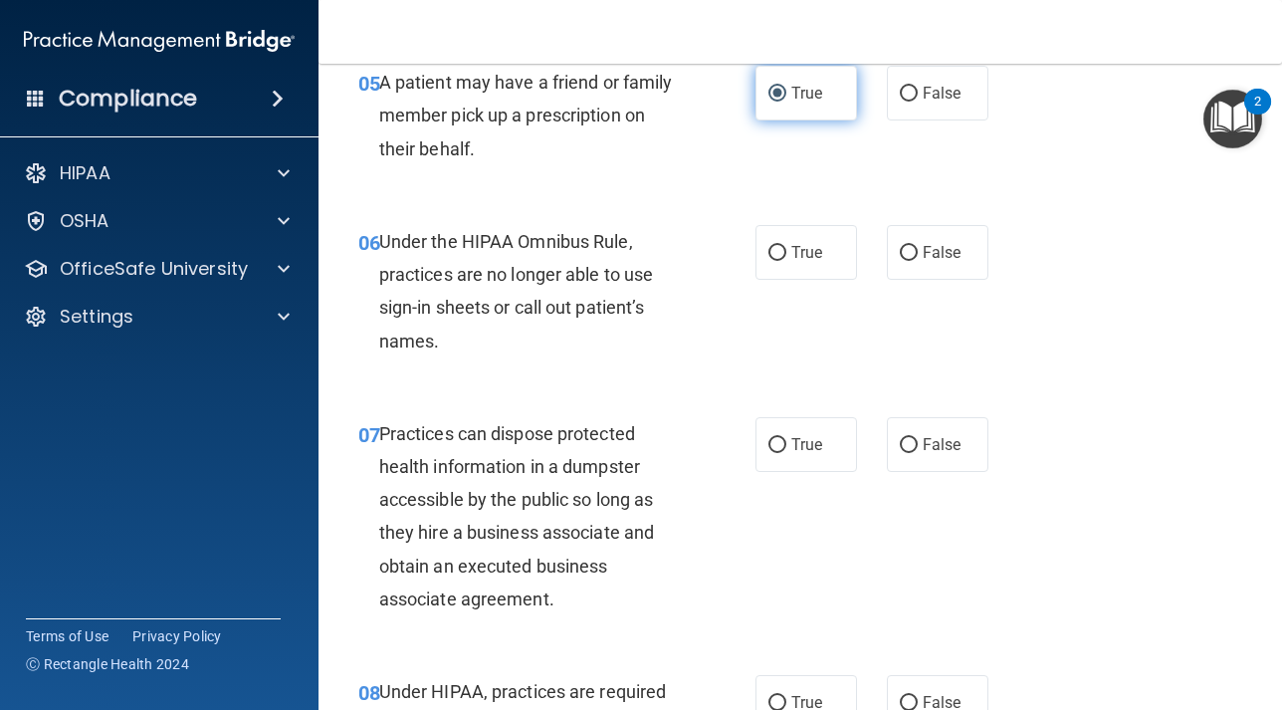
scroll to position [1062, 0]
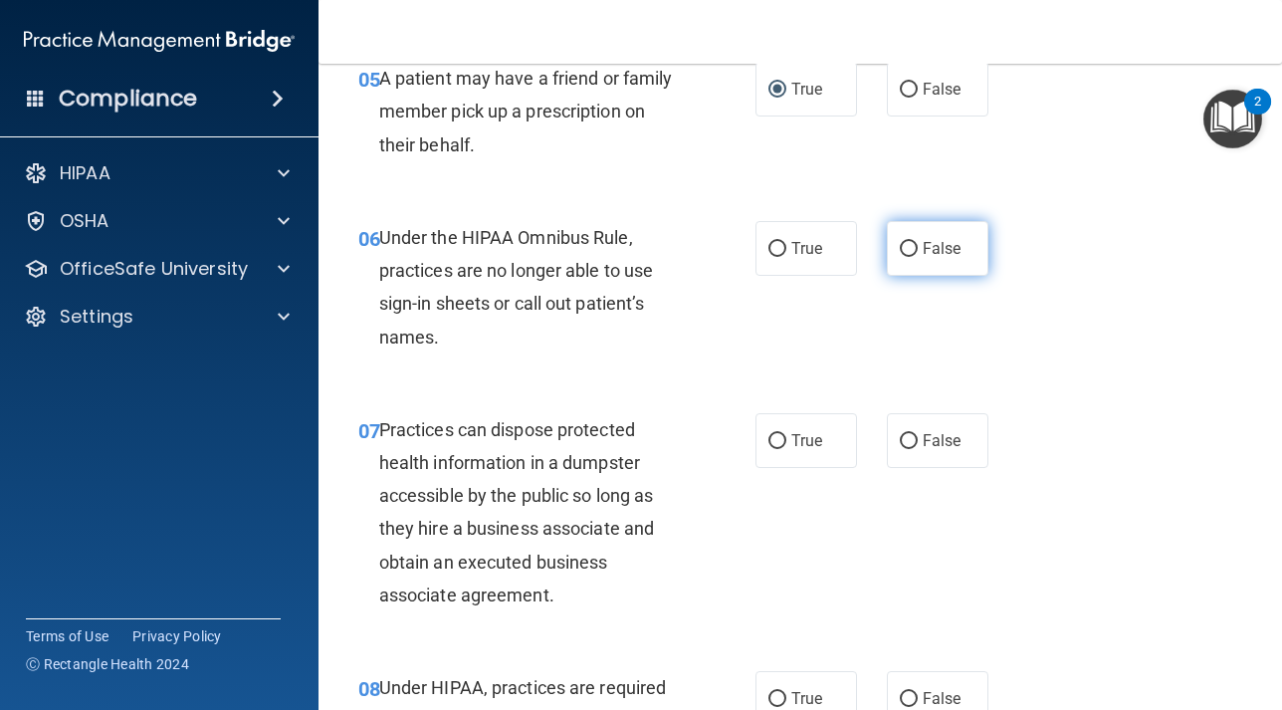
click at [903, 250] on input "False" at bounding box center [909, 249] width 18 height 15
radio input "true"
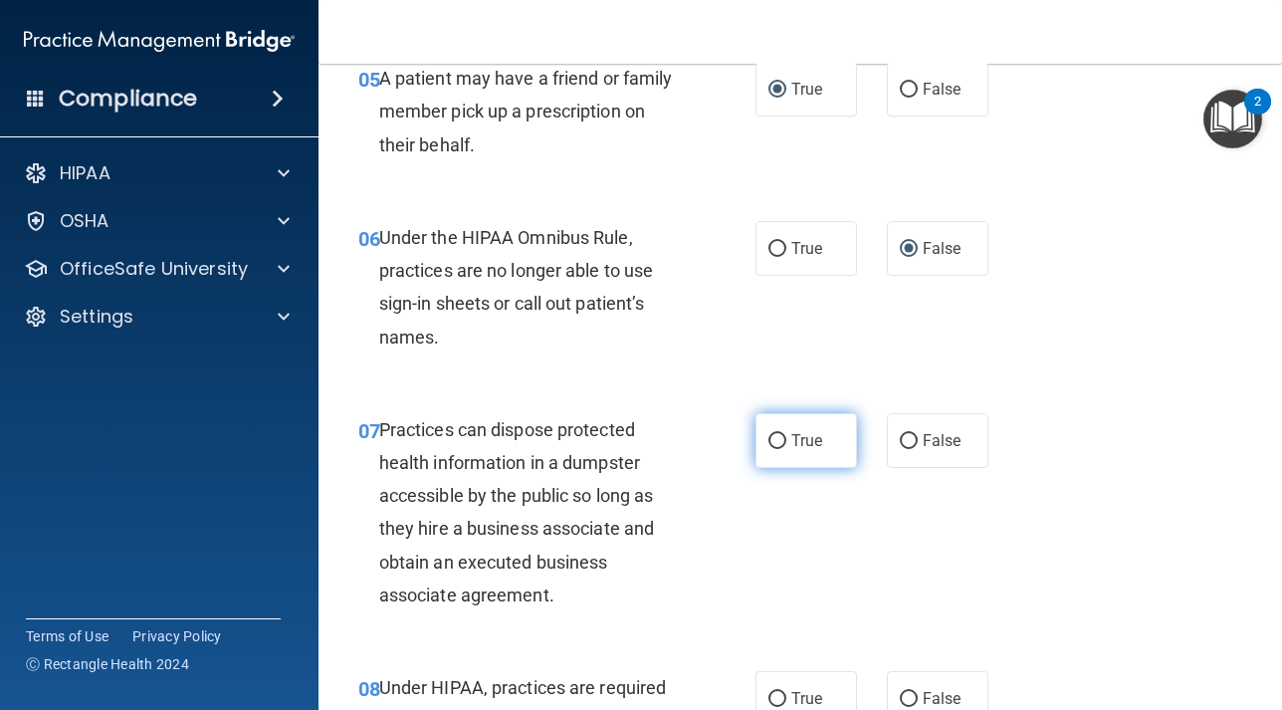
click at [781, 442] on input "True" at bounding box center [777, 441] width 18 height 15
radio input "true"
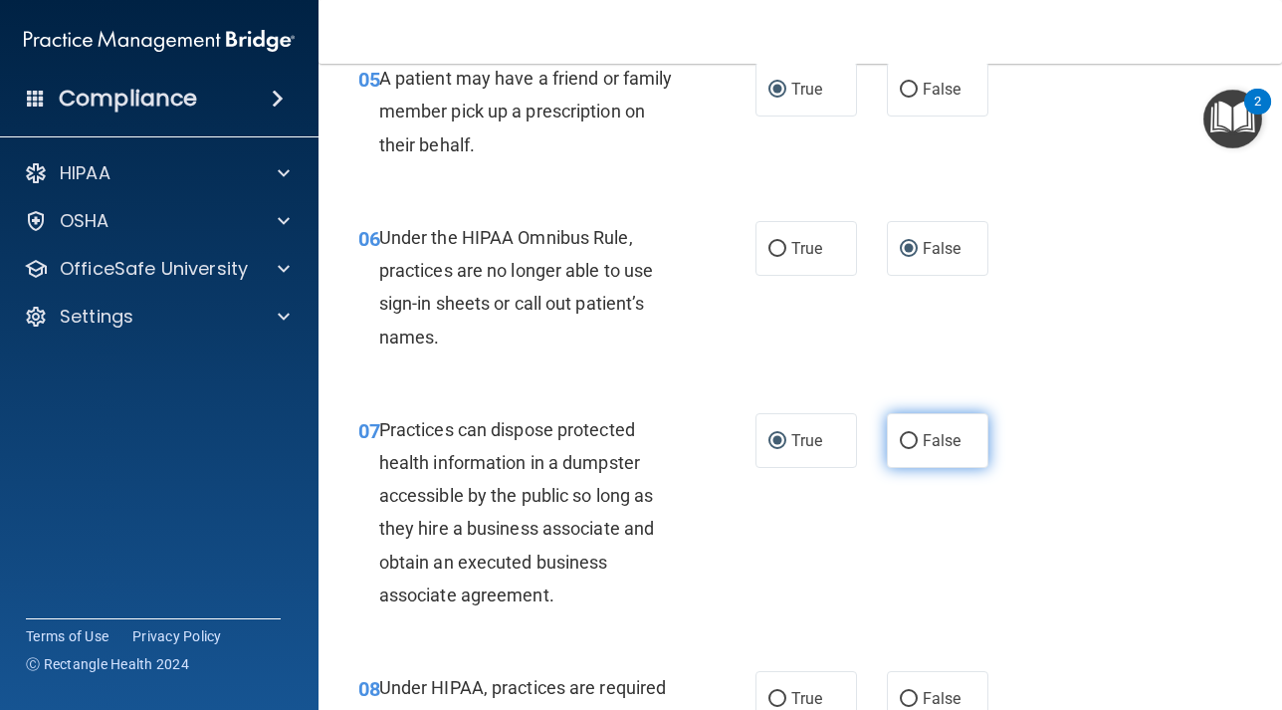
click at [912, 431] on label "False" at bounding box center [938, 440] width 102 height 55
click at [912, 434] on input "False" at bounding box center [909, 441] width 18 height 15
radio input "true"
radio input "false"
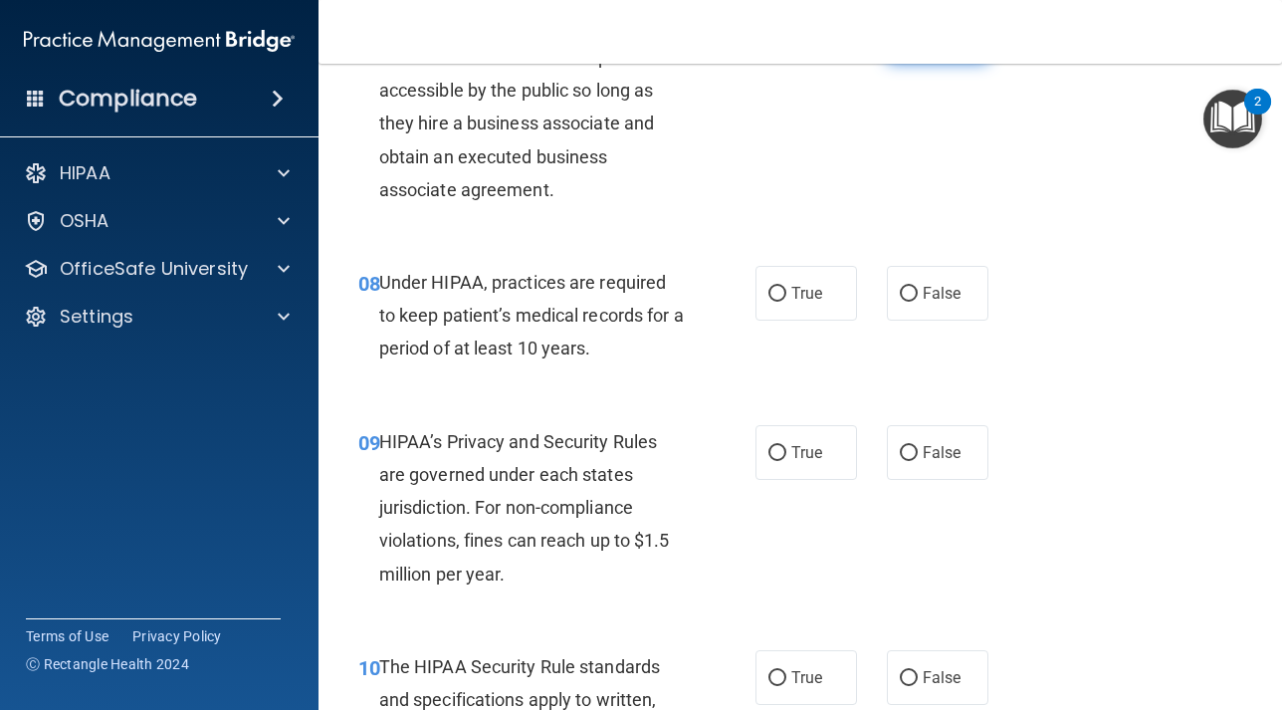
scroll to position [1476, 0]
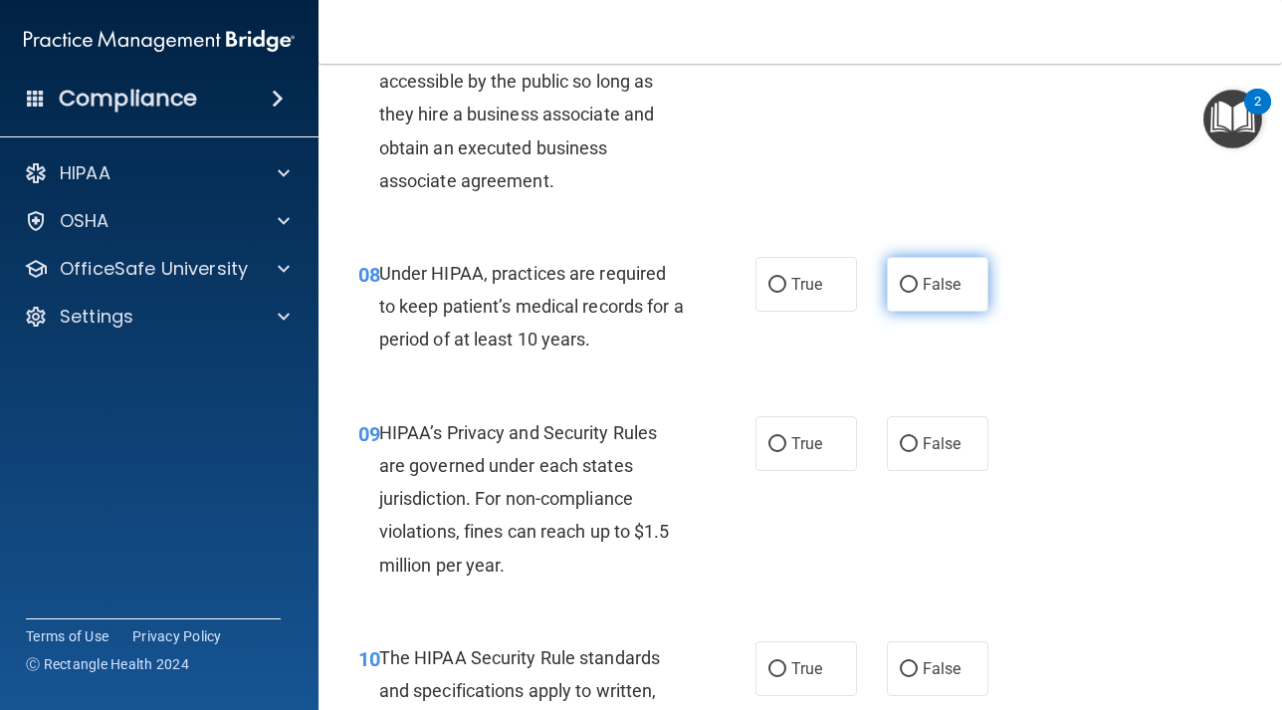
click at [909, 271] on label "False" at bounding box center [938, 284] width 102 height 55
click at [909, 278] on input "False" at bounding box center [909, 285] width 18 height 15
radio input "true"
click at [782, 439] on input "True" at bounding box center [777, 444] width 18 height 15
radio input "true"
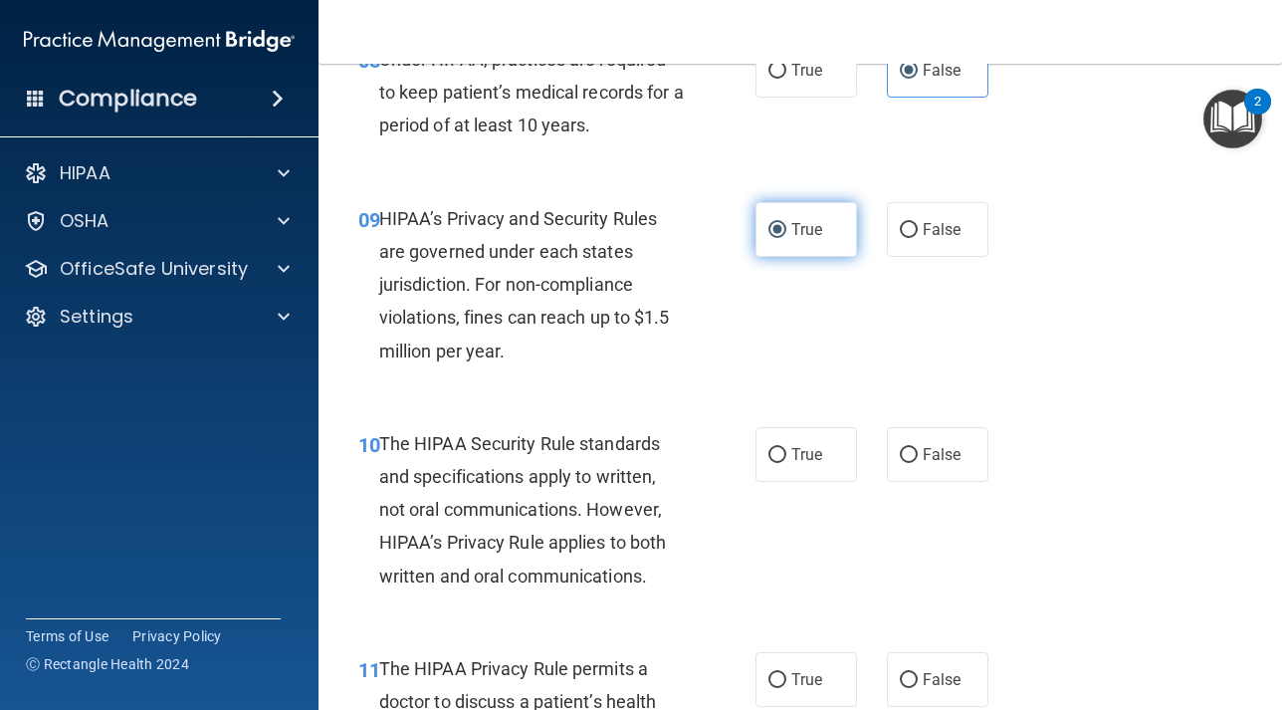
scroll to position [1813, 0]
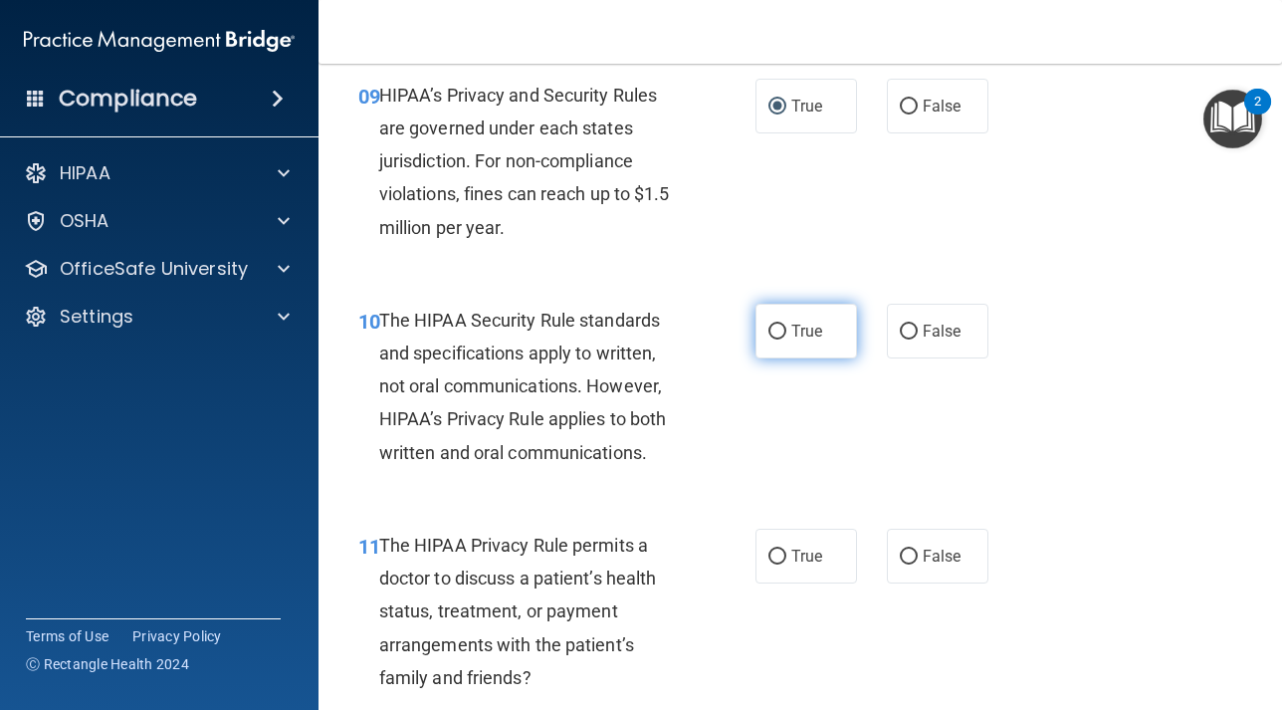
click at [783, 330] on input "True" at bounding box center [777, 331] width 18 height 15
radio input "true"
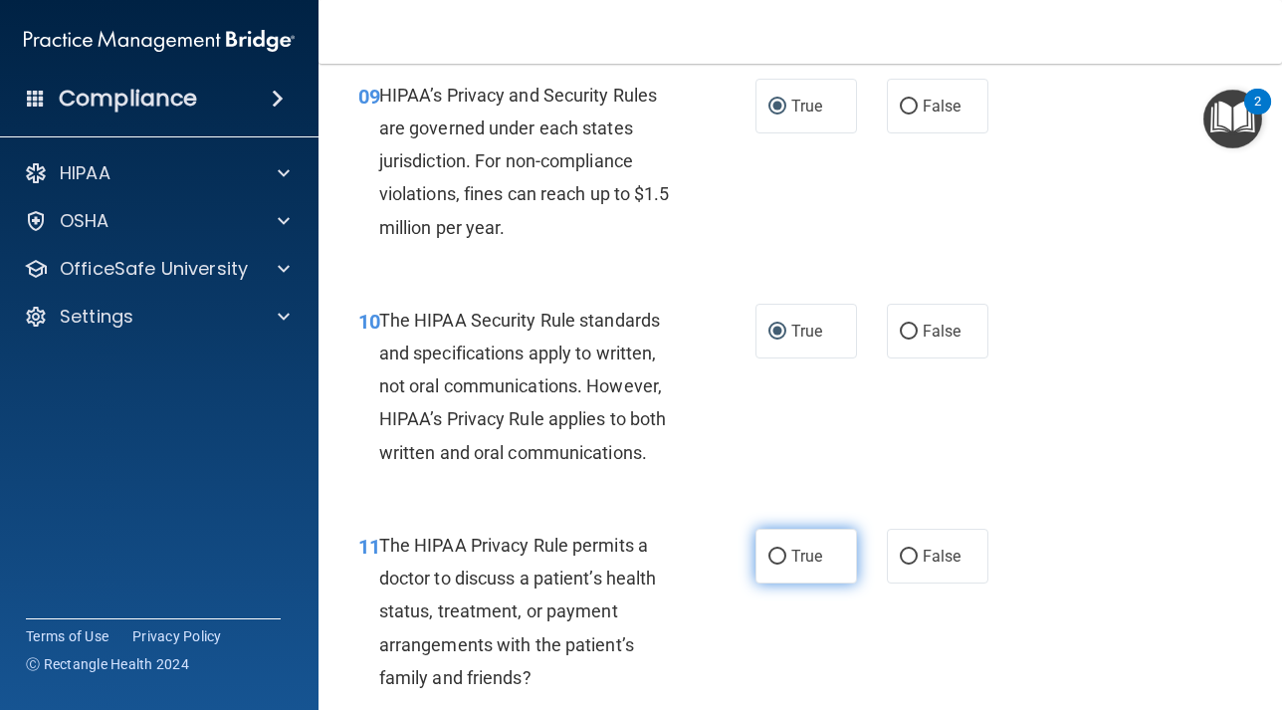
click at [778, 565] on label "True" at bounding box center [806, 555] width 102 height 55
click at [778, 564] on input "True" at bounding box center [777, 556] width 18 height 15
radio input "true"
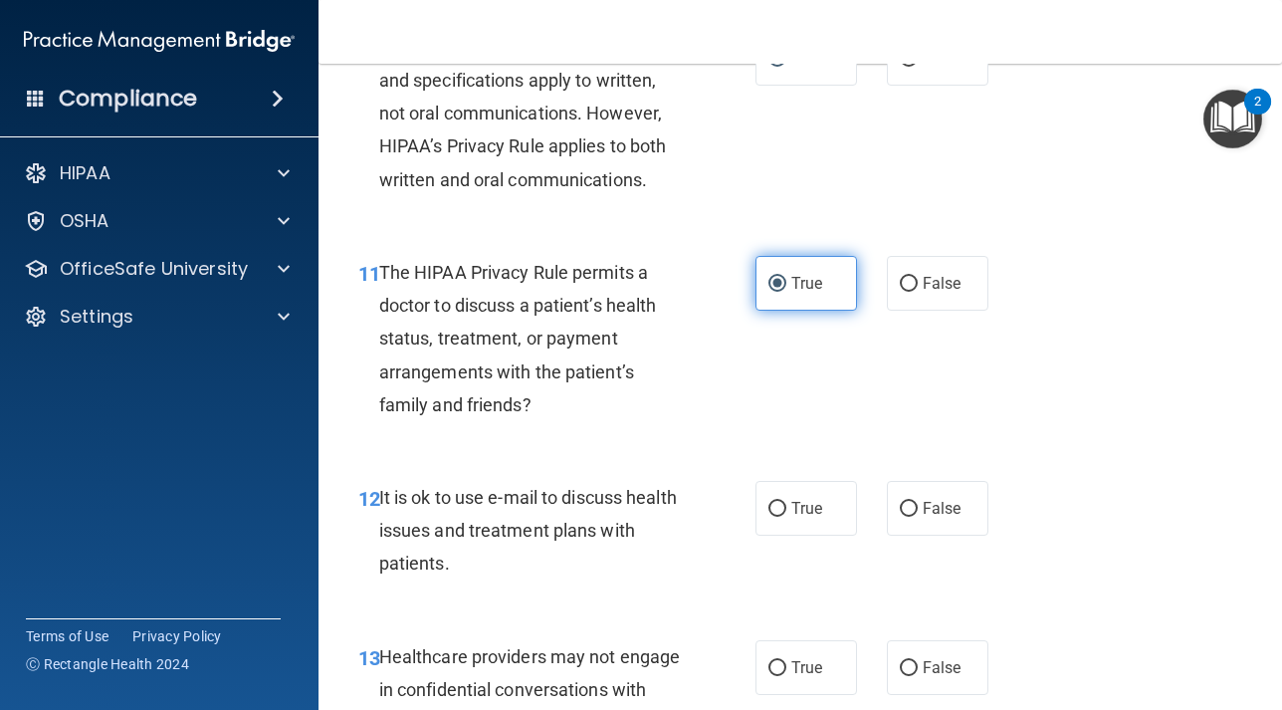
scroll to position [2146, 0]
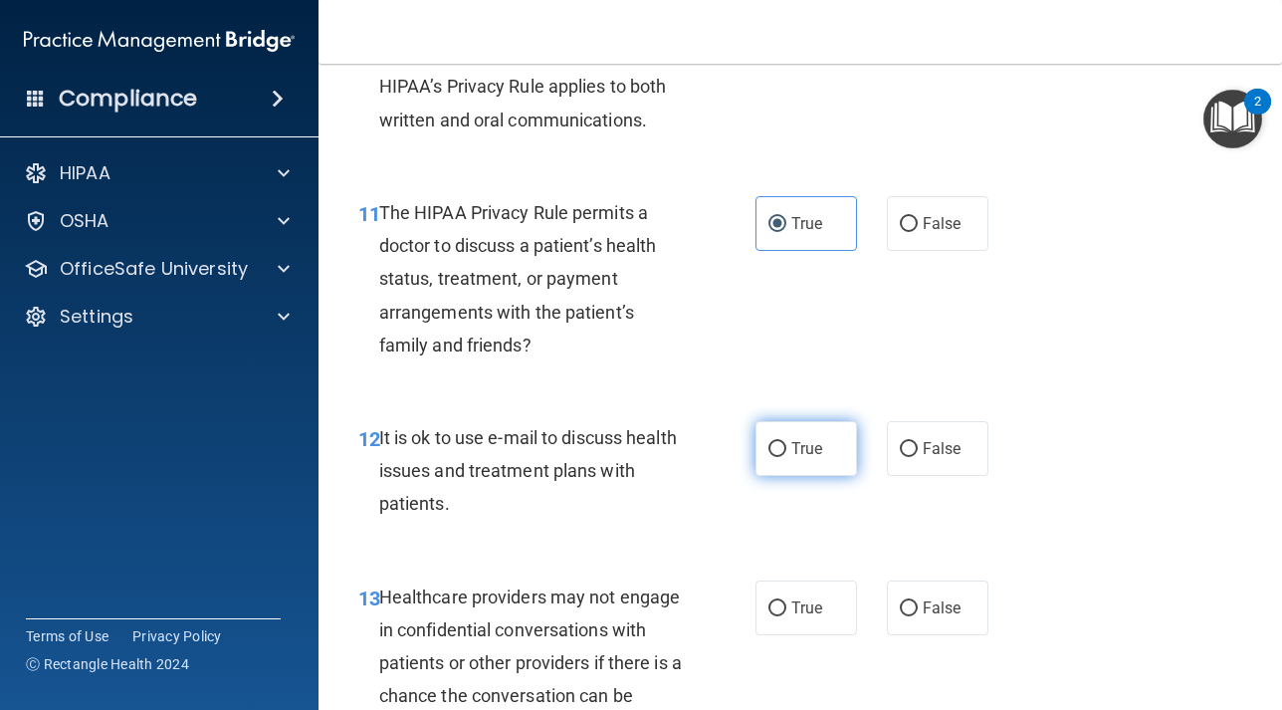
click at [778, 449] on input "True" at bounding box center [777, 449] width 18 height 15
radio input "true"
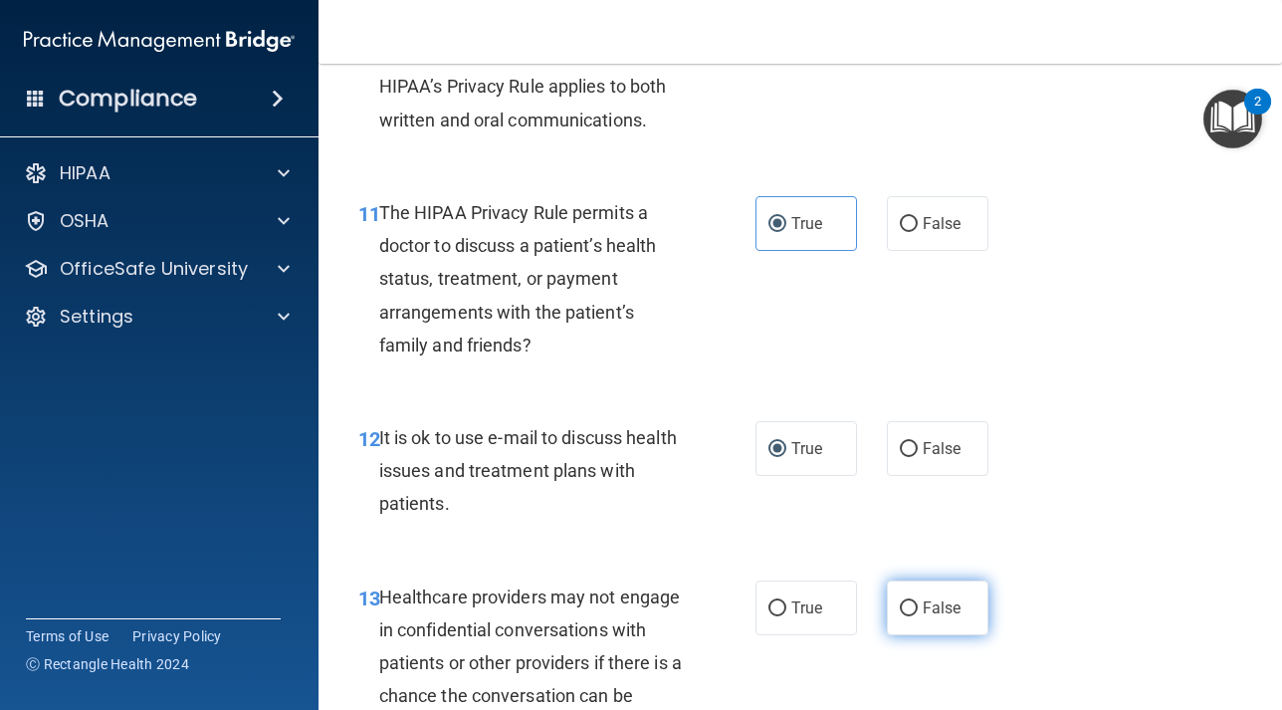
click at [901, 603] on input "False" at bounding box center [909, 608] width 18 height 15
radio input "true"
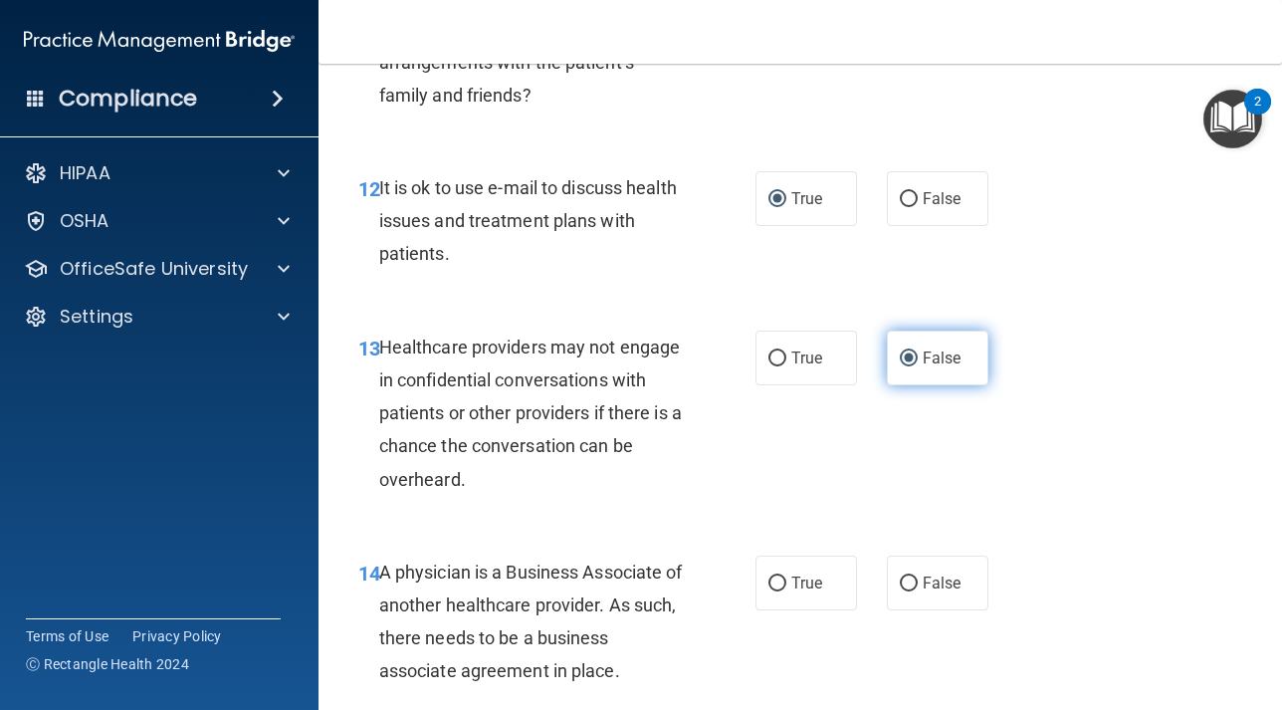
scroll to position [2396, 0]
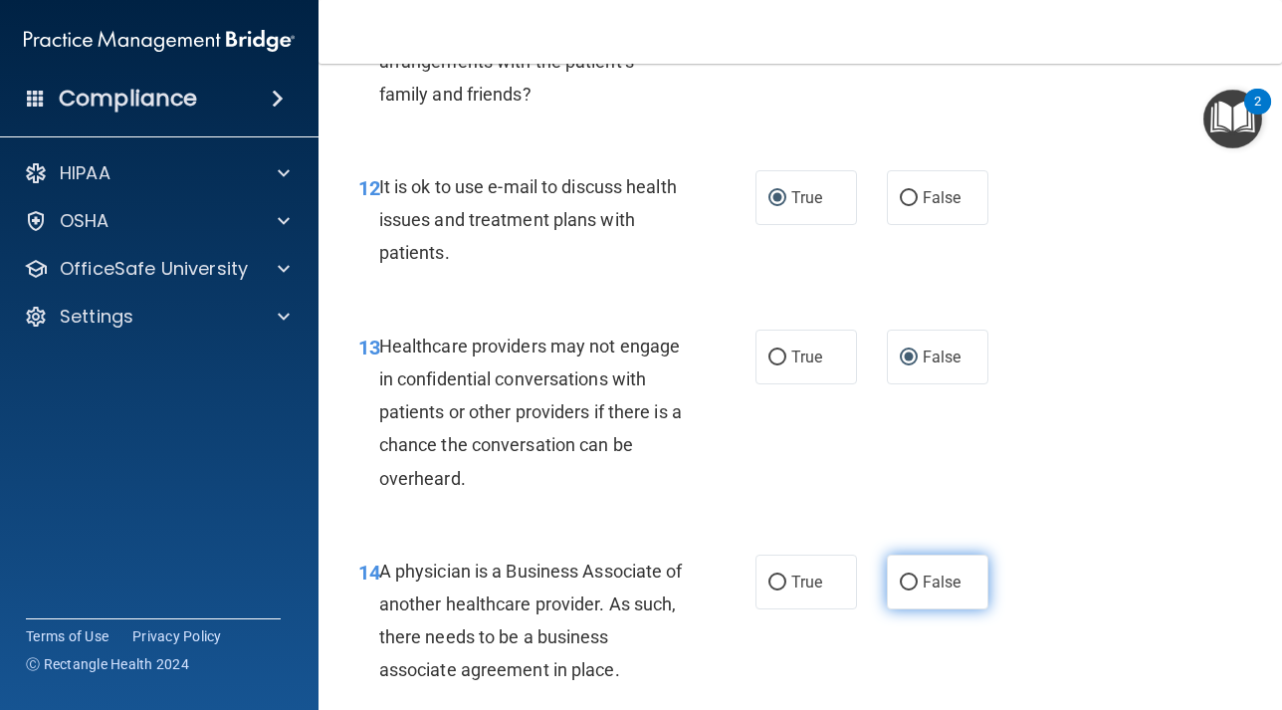
click at [916, 583] on input "False" at bounding box center [909, 582] width 18 height 15
radio input "true"
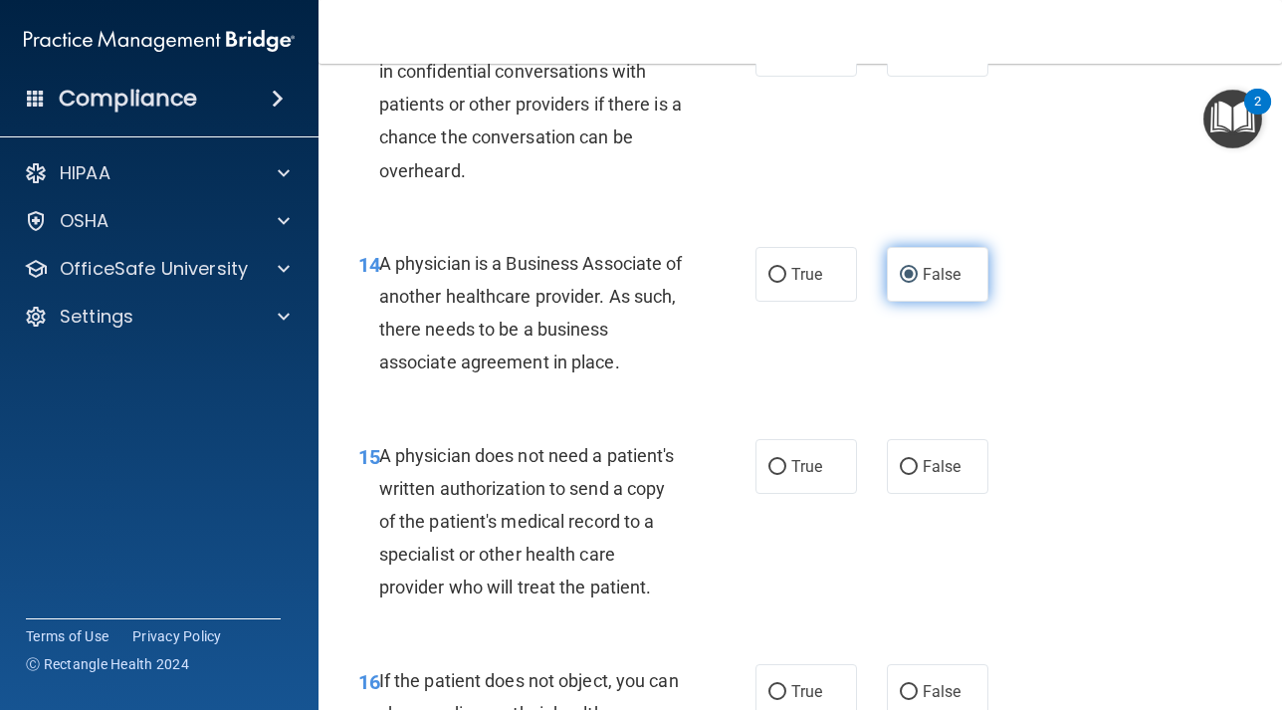
scroll to position [2718, 0]
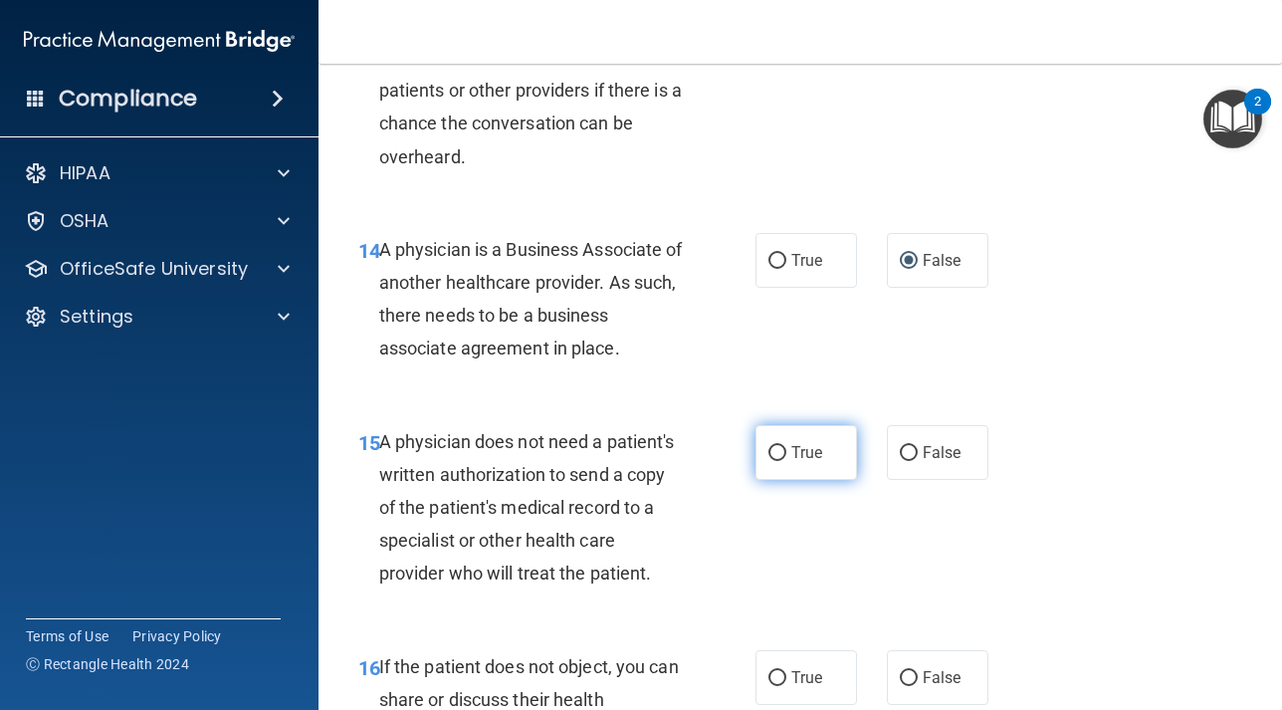
click at [772, 455] on input "True" at bounding box center [777, 453] width 18 height 15
radio input "true"
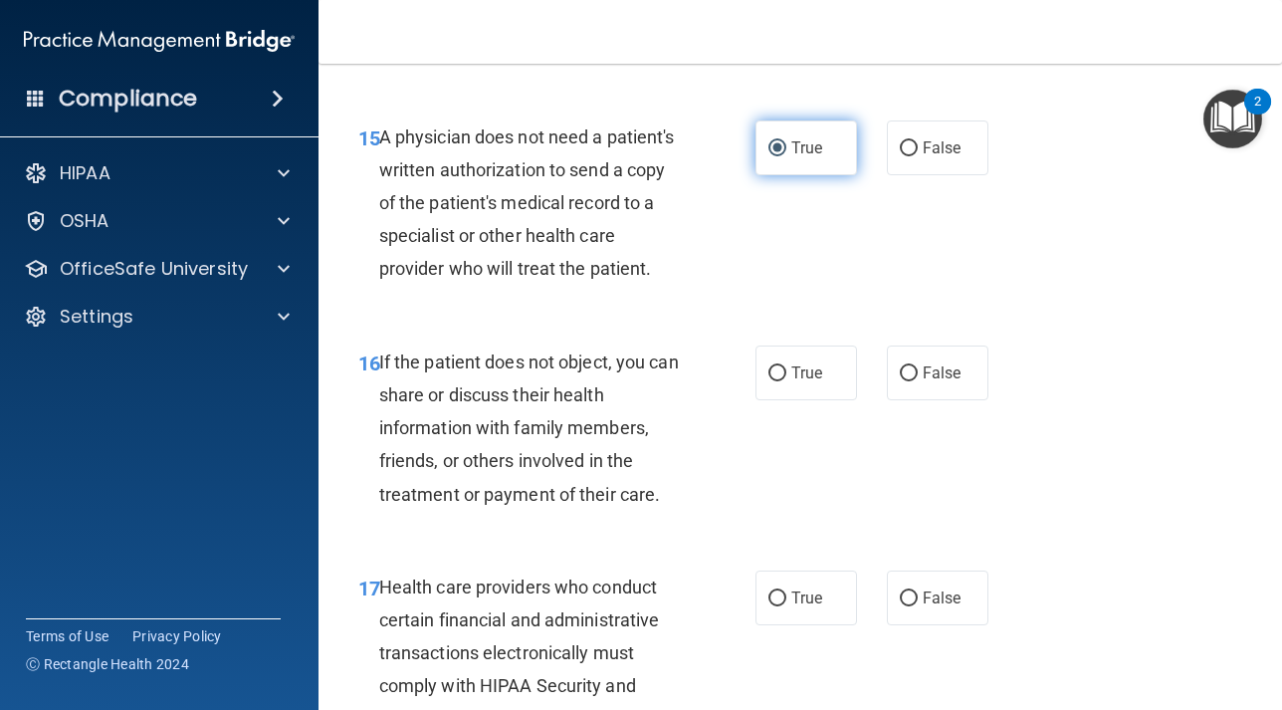
scroll to position [3038, 0]
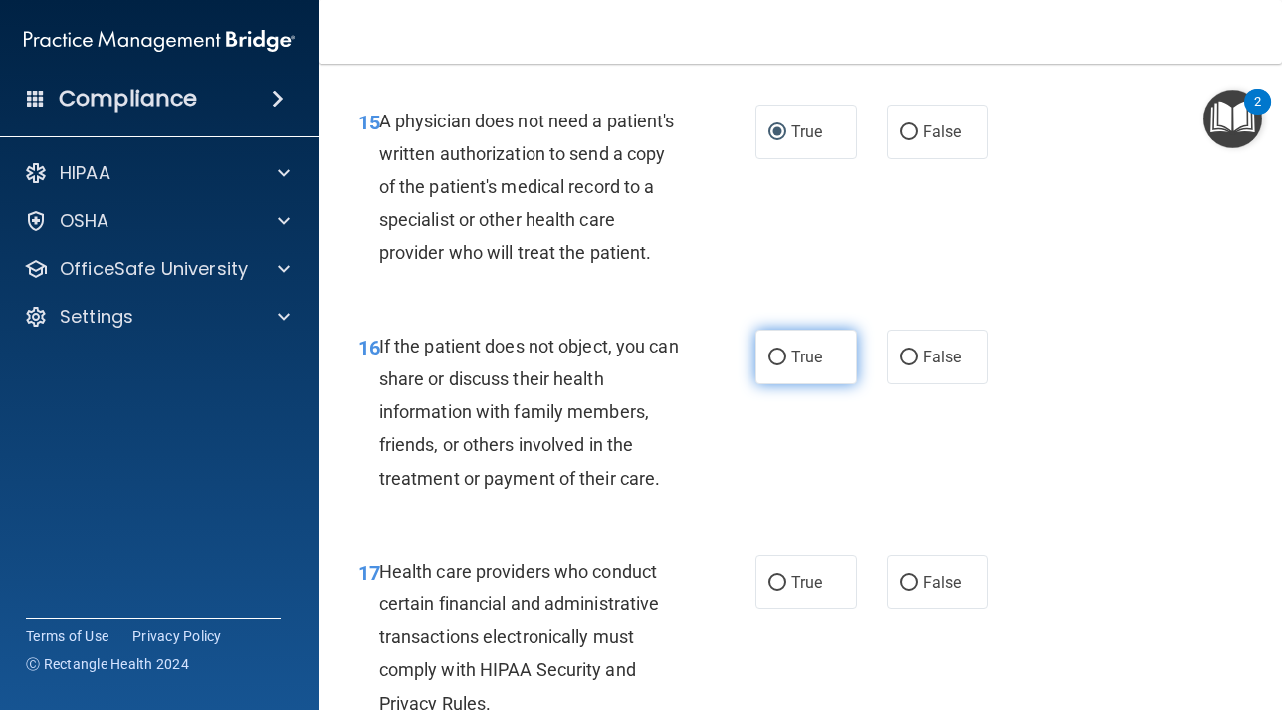
click at [773, 352] on input "True" at bounding box center [777, 357] width 18 height 15
radio input "true"
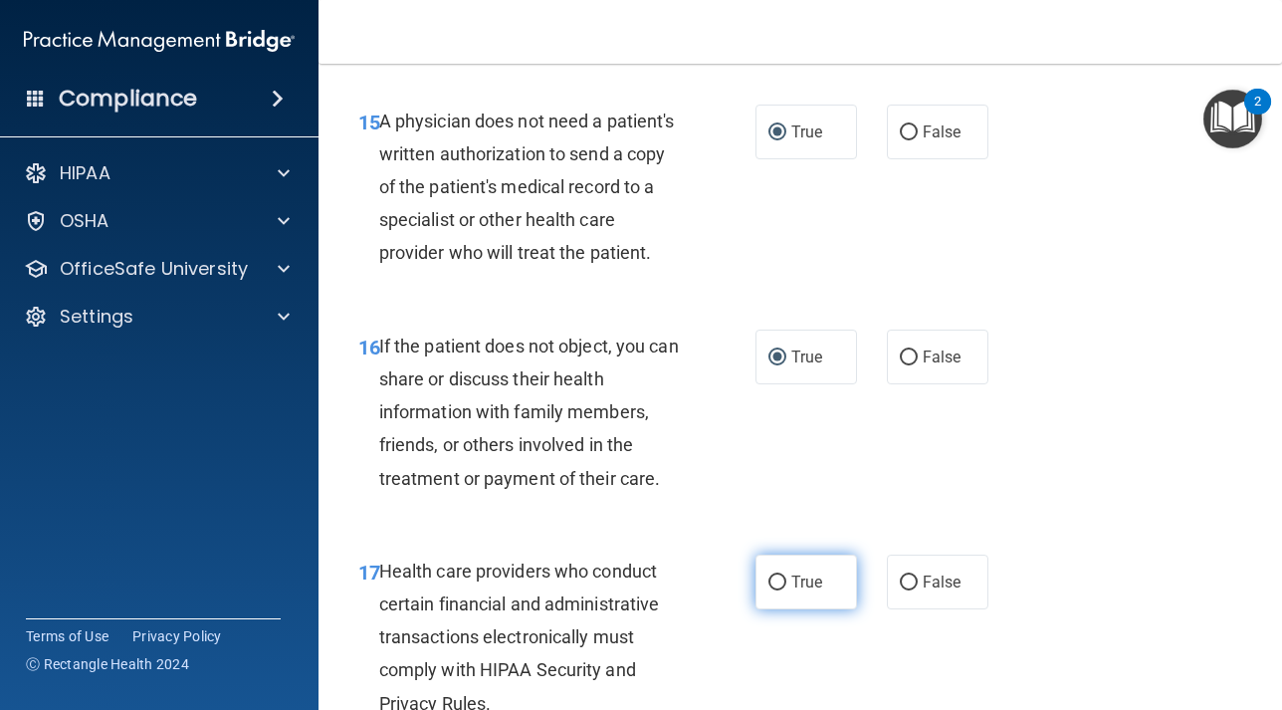
click at [775, 580] on input "True" at bounding box center [777, 582] width 18 height 15
radio input "true"
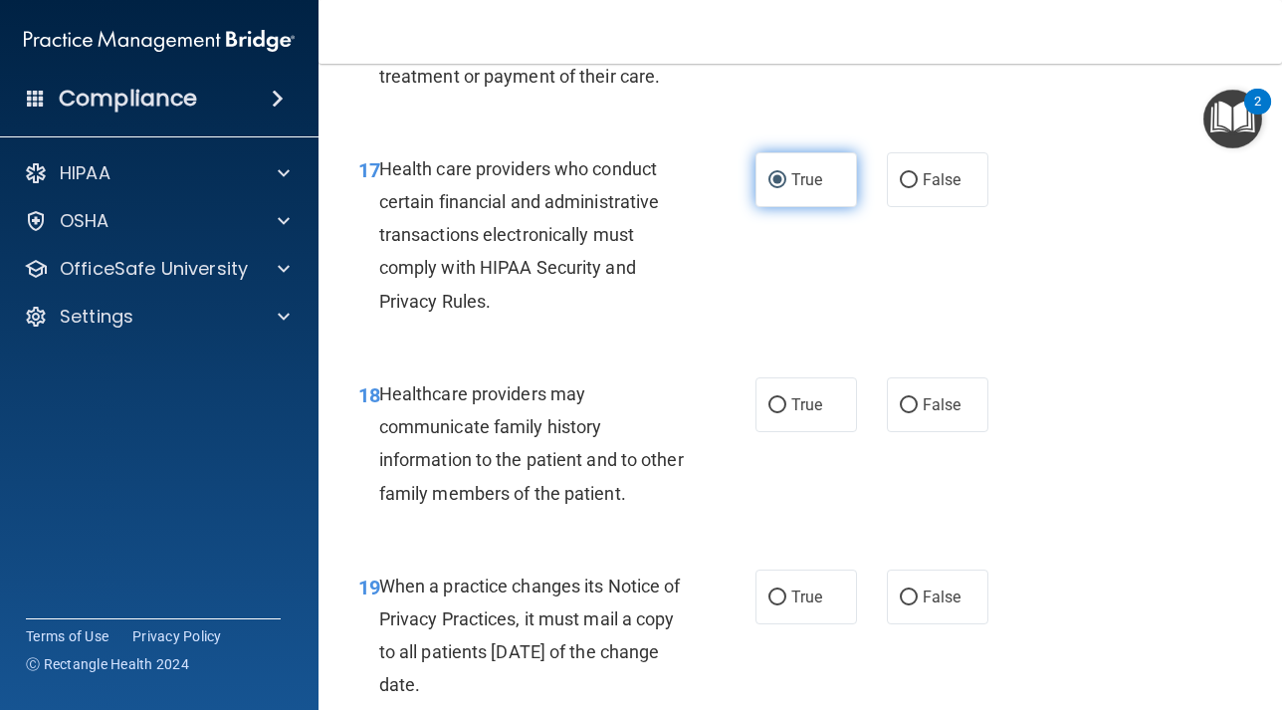
scroll to position [3441, 0]
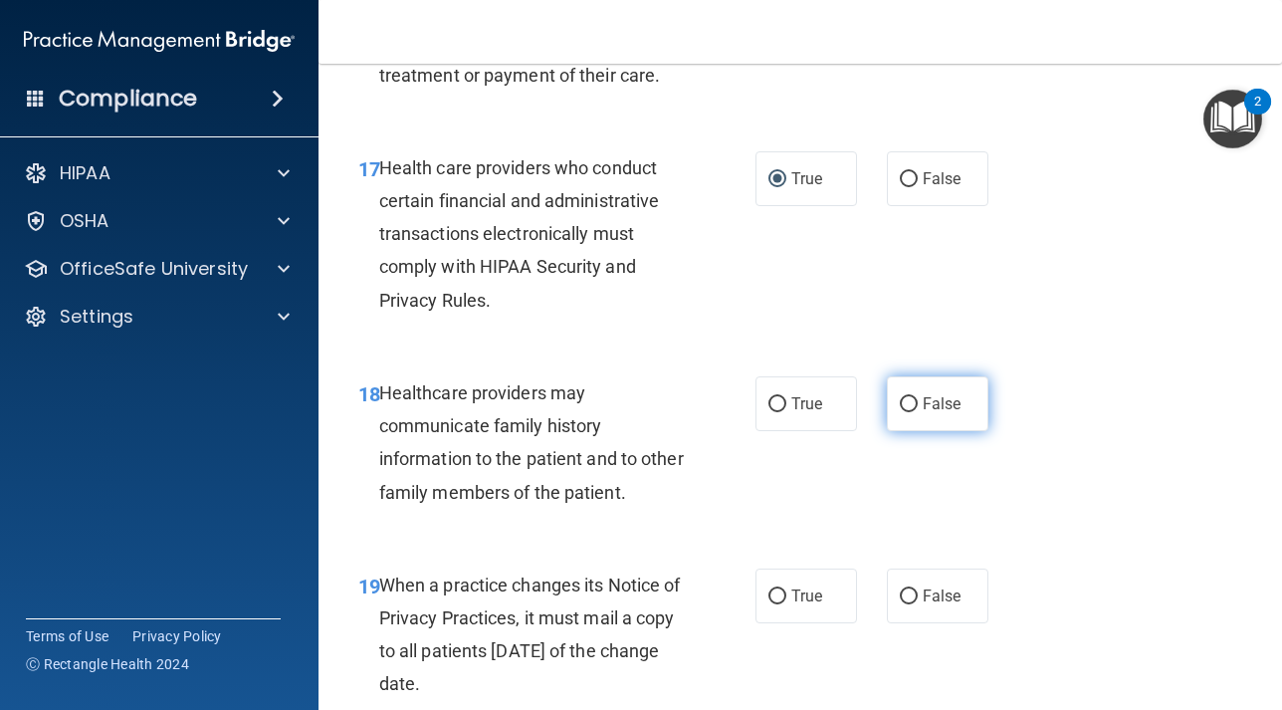
click at [907, 408] on input "False" at bounding box center [909, 404] width 18 height 15
radio input "true"
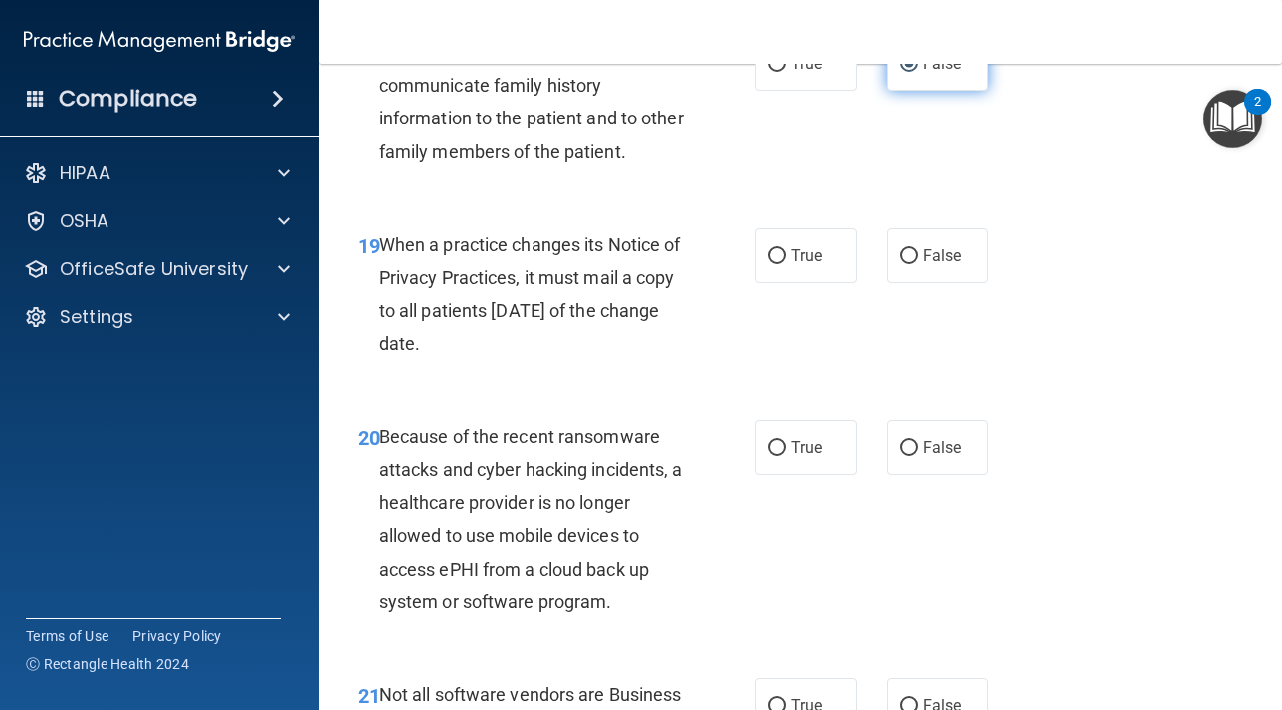
scroll to position [3783, 0]
click at [905, 252] on input "False" at bounding box center [909, 255] width 18 height 15
radio input "true"
click at [912, 440] on input "False" at bounding box center [909, 447] width 18 height 15
radio input "true"
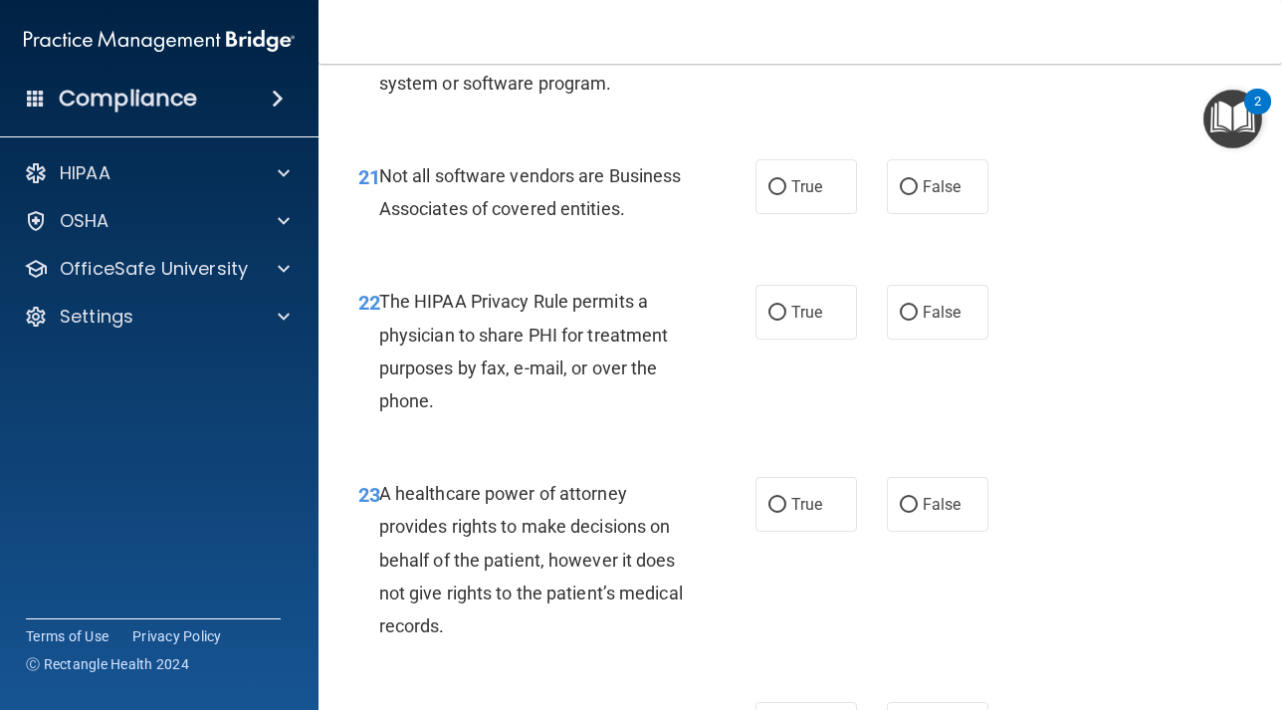
scroll to position [4301, 0]
click at [780, 184] on input "True" at bounding box center [777, 186] width 18 height 15
radio input "true"
click at [779, 308] on input "True" at bounding box center [777, 312] width 18 height 15
radio input "true"
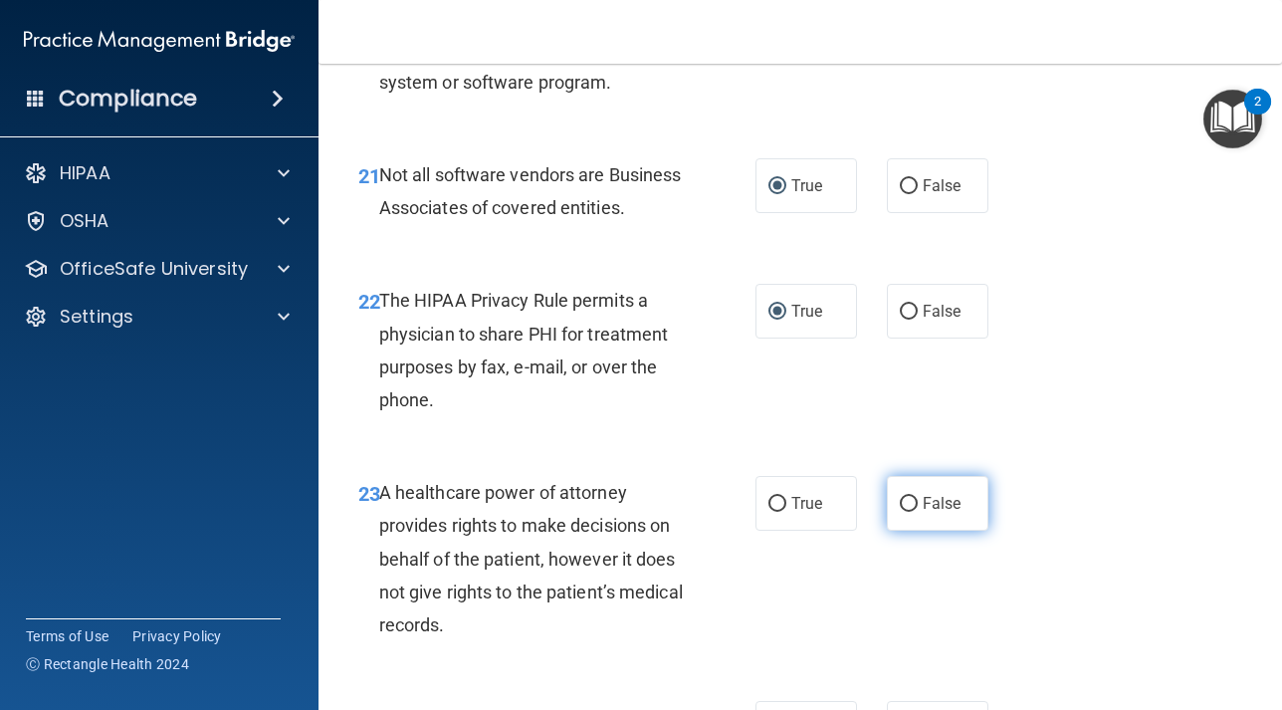
click at [912, 509] on input "False" at bounding box center [909, 504] width 18 height 15
radio input "true"
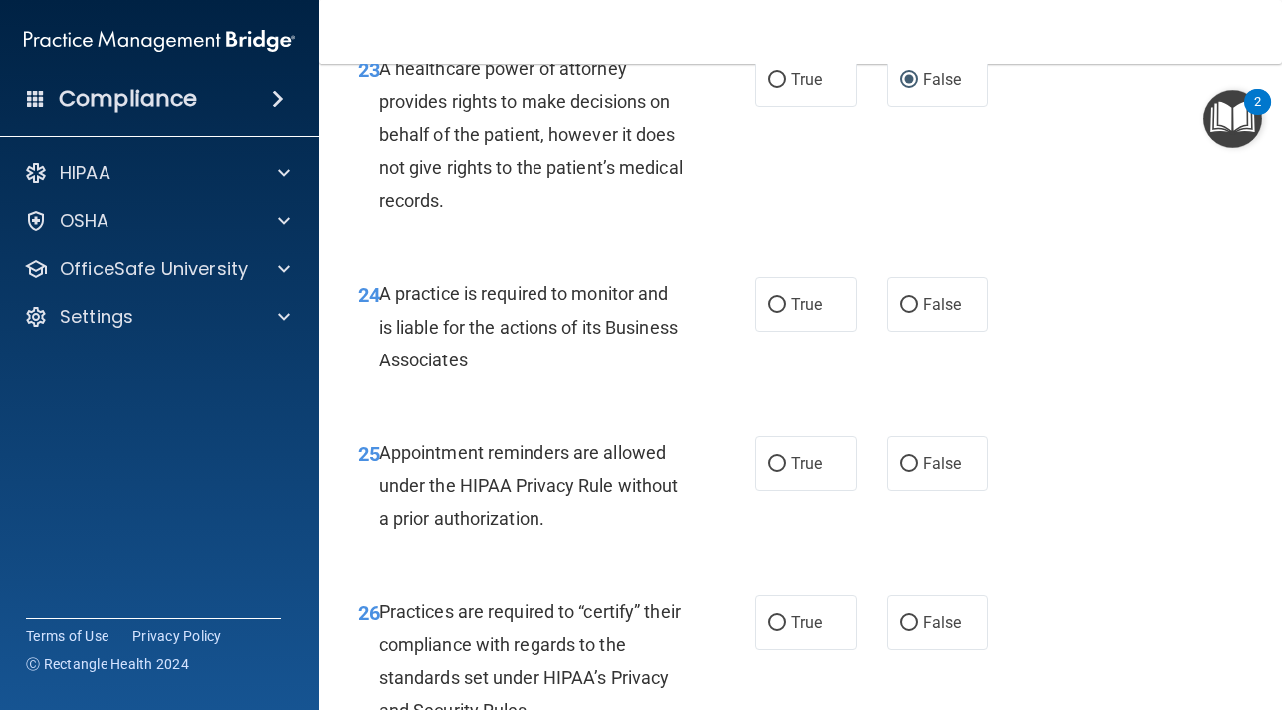
scroll to position [4778, 0]
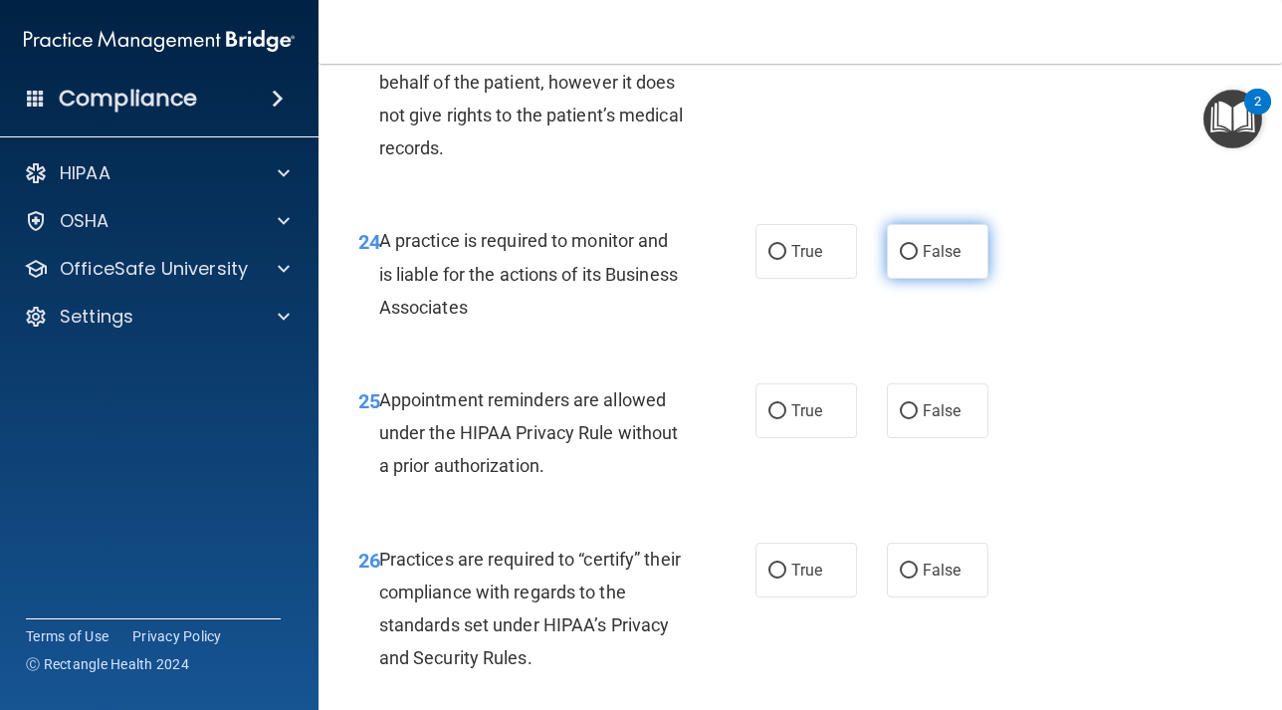
click at [907, 252] on input "False" at bounding box center [909, 252] width 18 height 15
radio input "true"
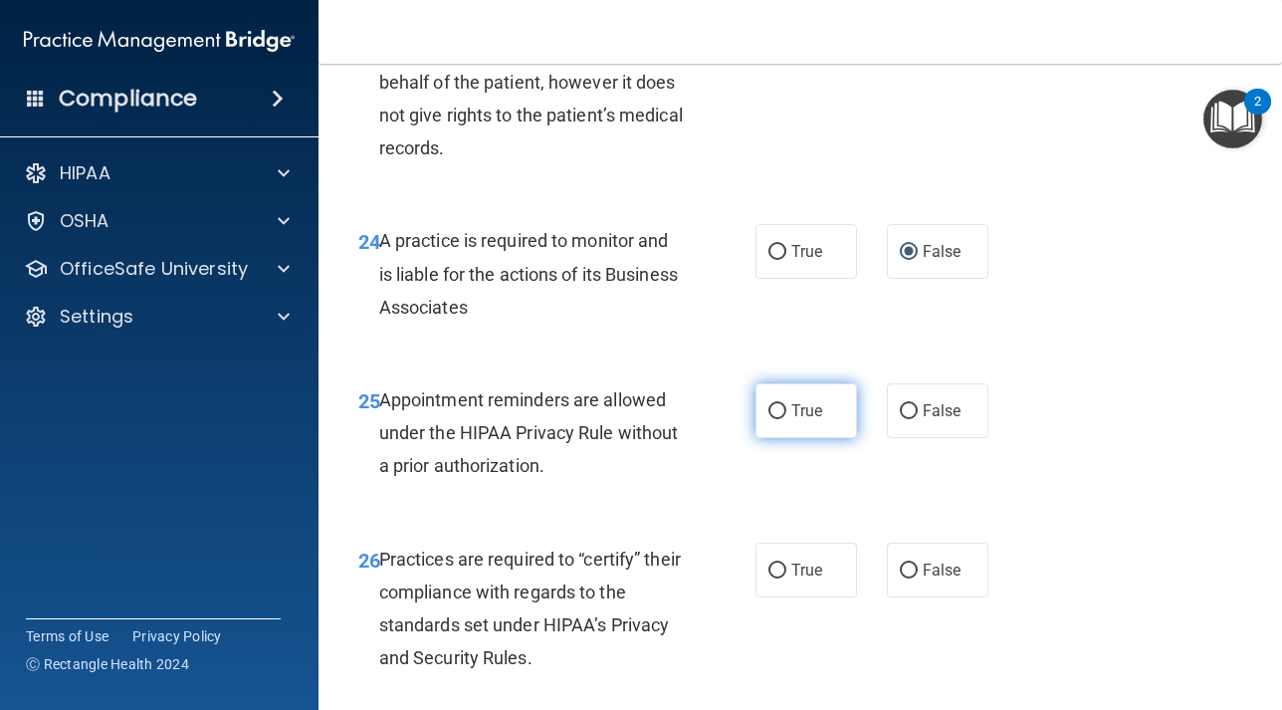
click at [778, 409] on input "True" at bounding box center [777, 411] width 18 height 15
radio input "true"
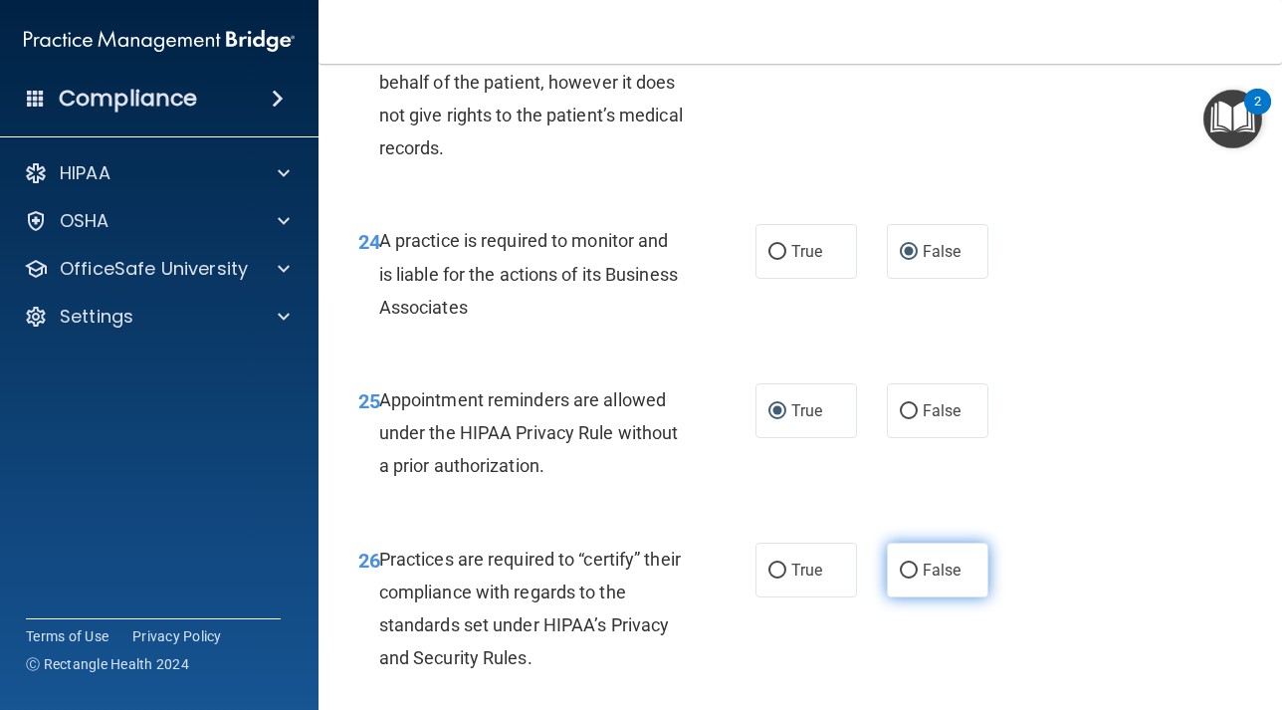
click at [909, 563] on input "False" at bounding box center [909, 570] width 18 height 15
radio input "true"
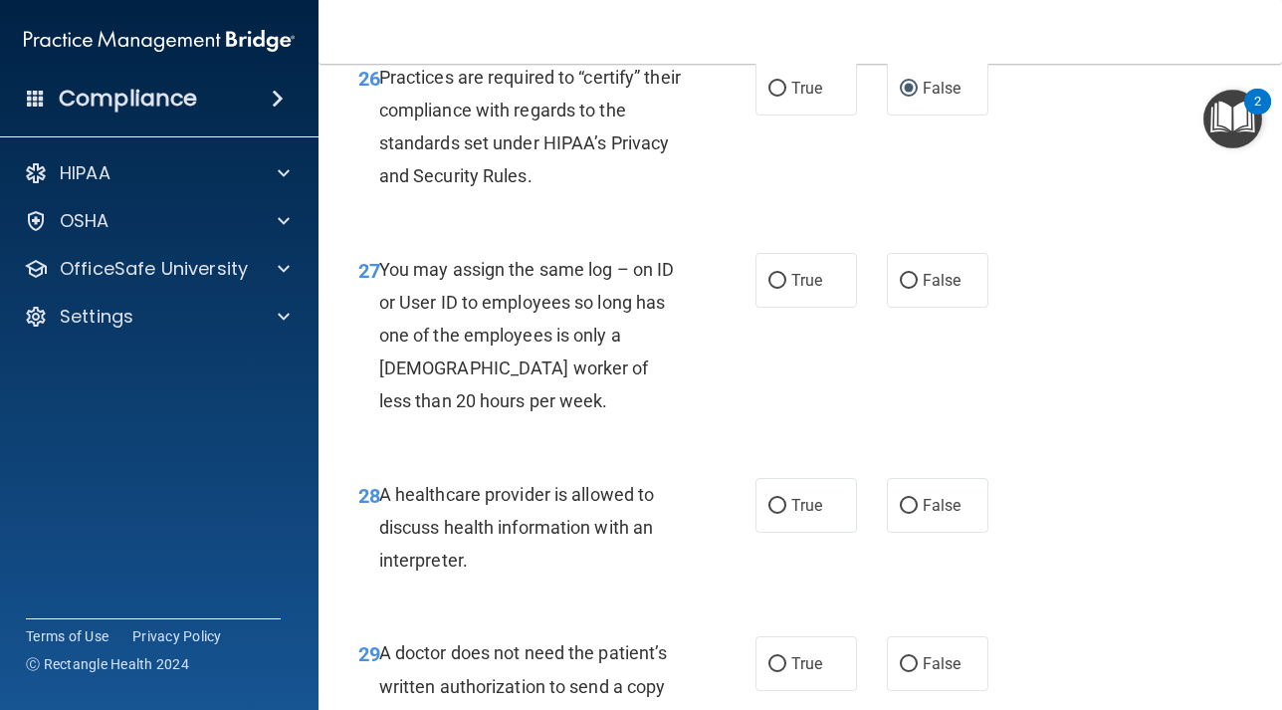
scroll to position [5261, 0]
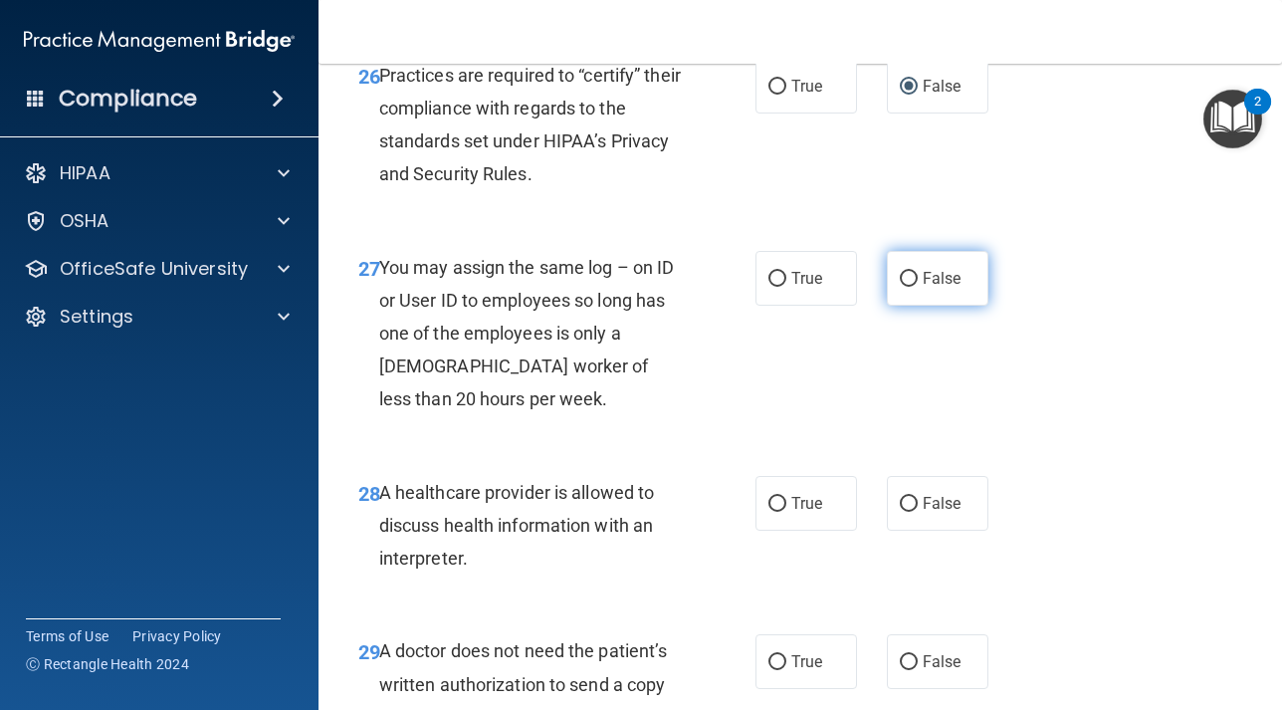
click at [910, 283] on input "False" at bounding box center [909, 279] width 18 height 15
radio input "true"
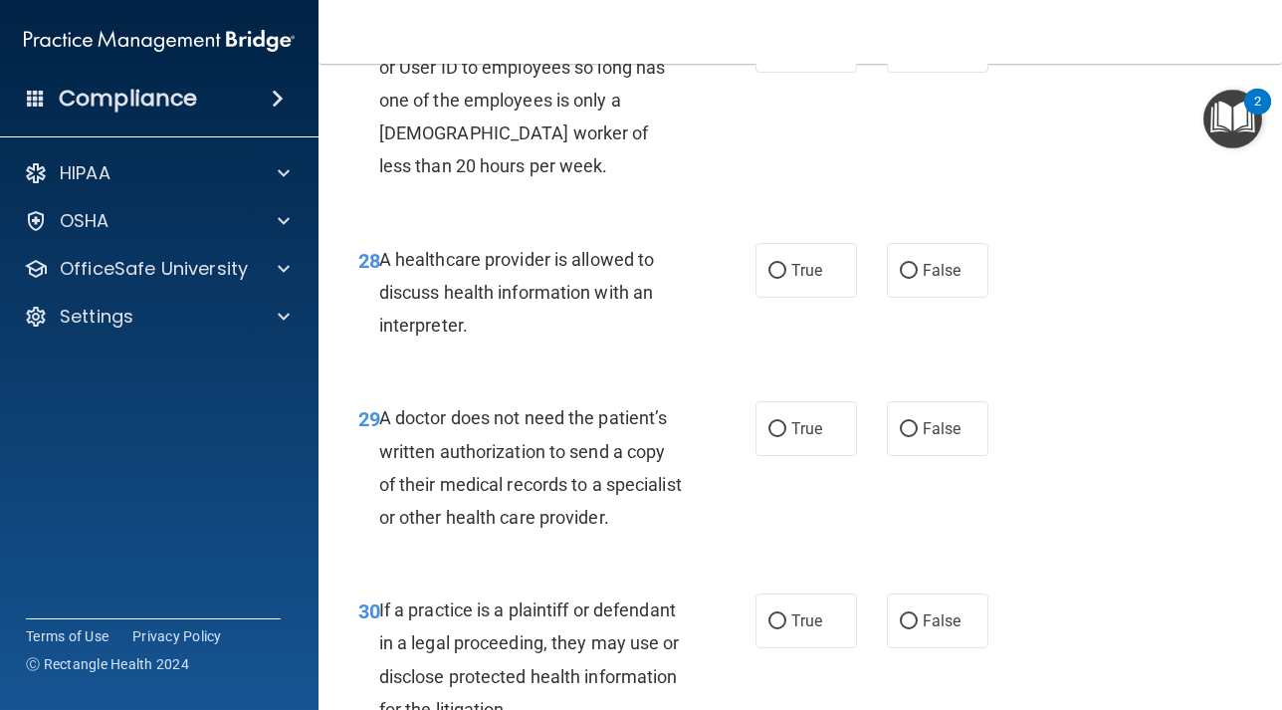
scroll to position [5511, 0]
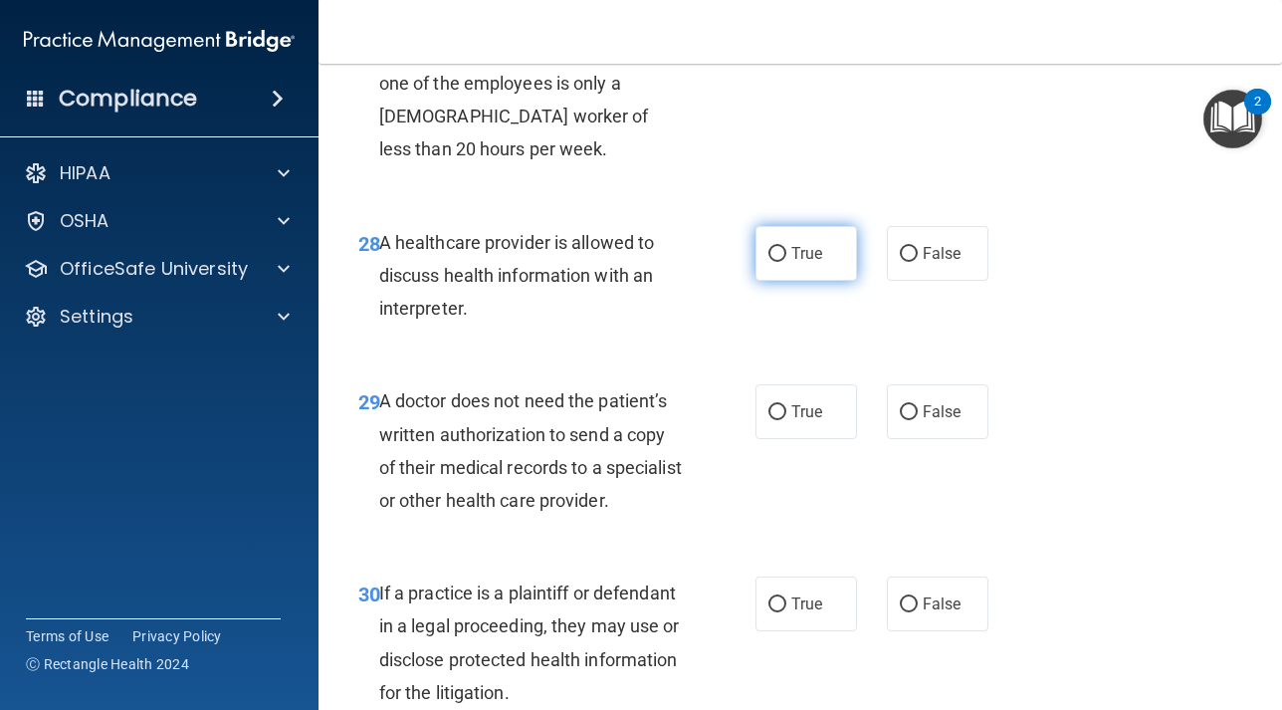
click at [778, 254] on input "True" at bounding box center [777, 254] width 18 height 15
radio input "true"
click at [780, 414] on input "True" at bounding box center [777, 412] width 18 height 15
radio input "true"
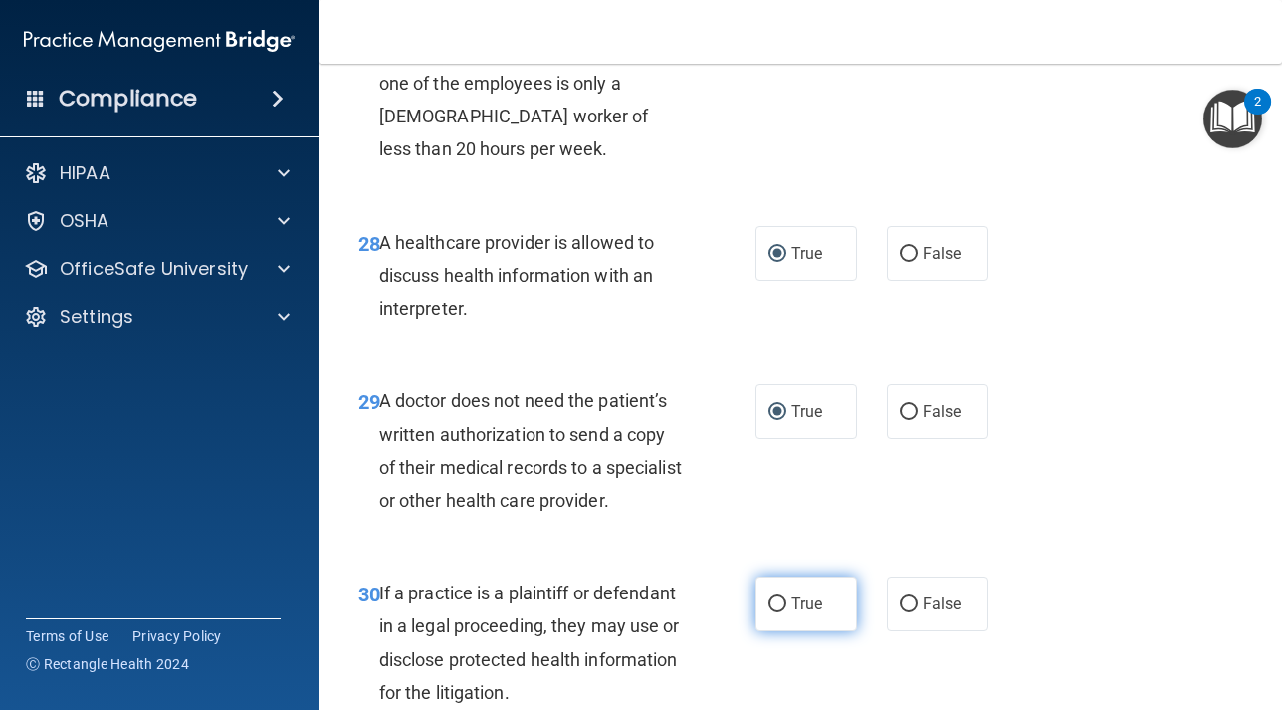
click at [789, 631] on label "True" at bounding box center [806, 603] width 102 height 55
click at [786, 612] on input "True" at bounding box center [777, 604] width 18 height 15
radio input "true"
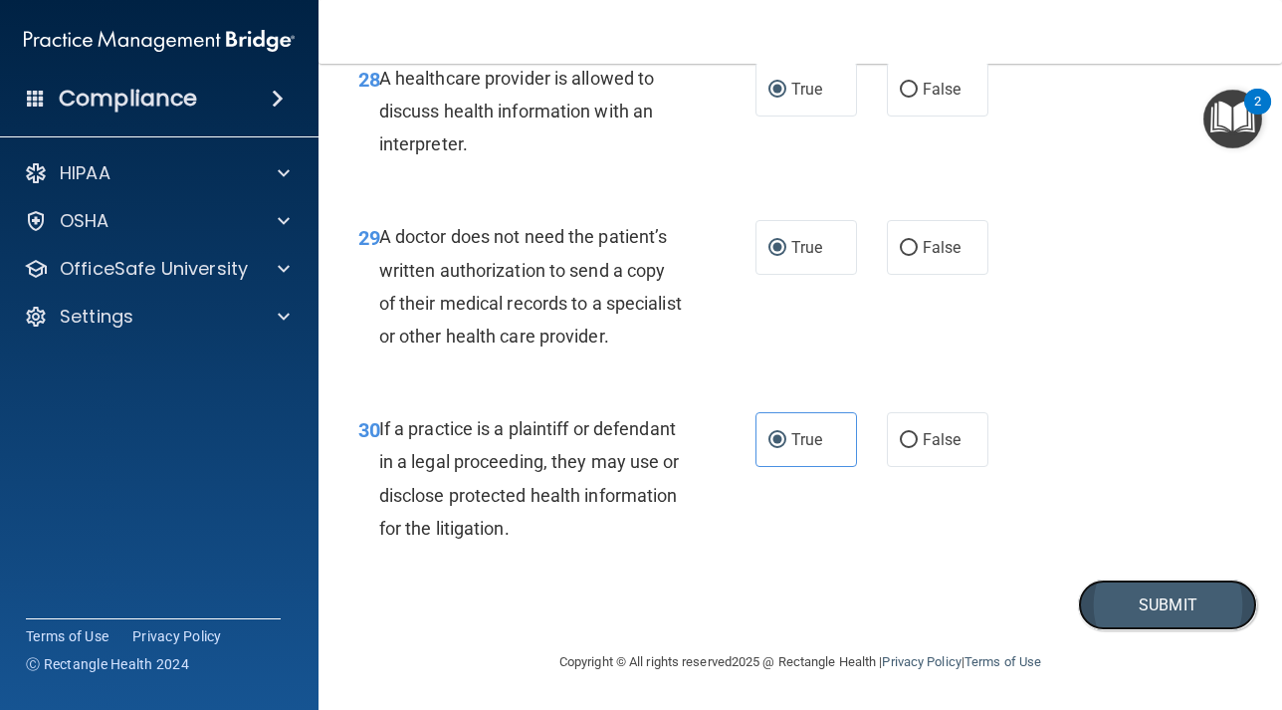
click at [1135, 601] on button "Submit" at bounding box center [1167, 604] width 179 height 51
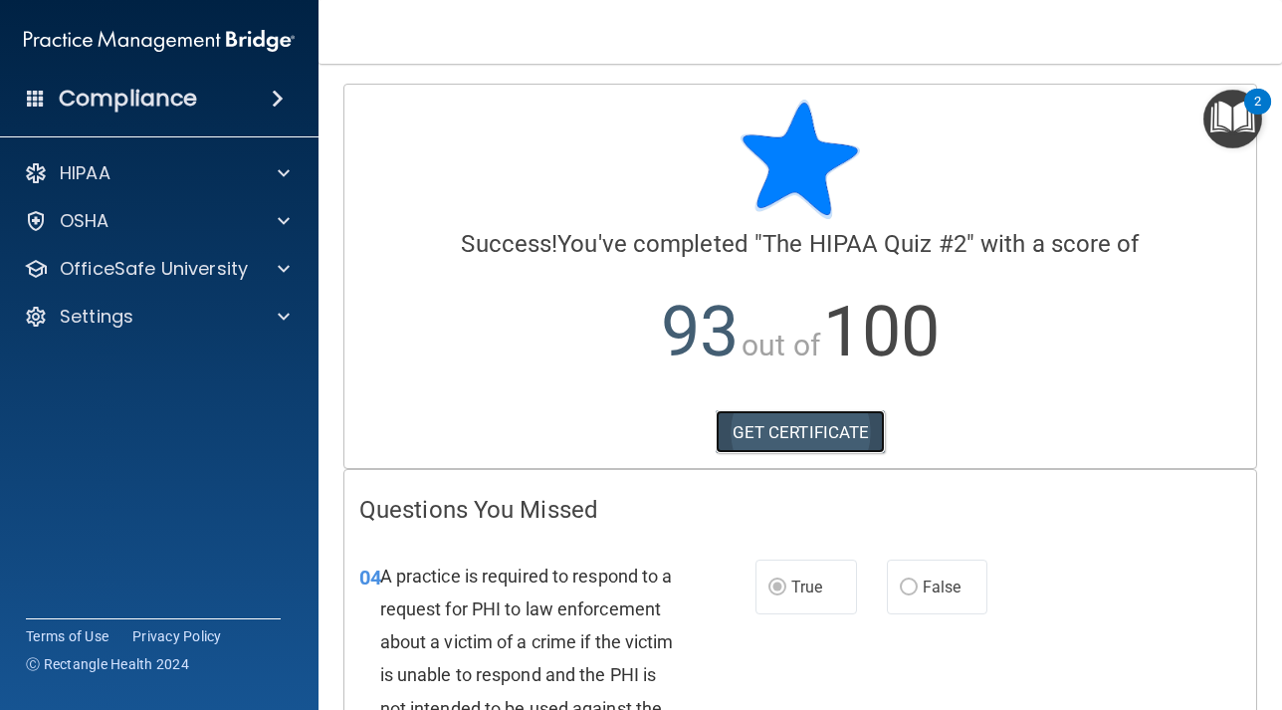
click at [788, 426] on link "GET CERTIFICATE" at bounding box center [801, 432] width 170 height 44
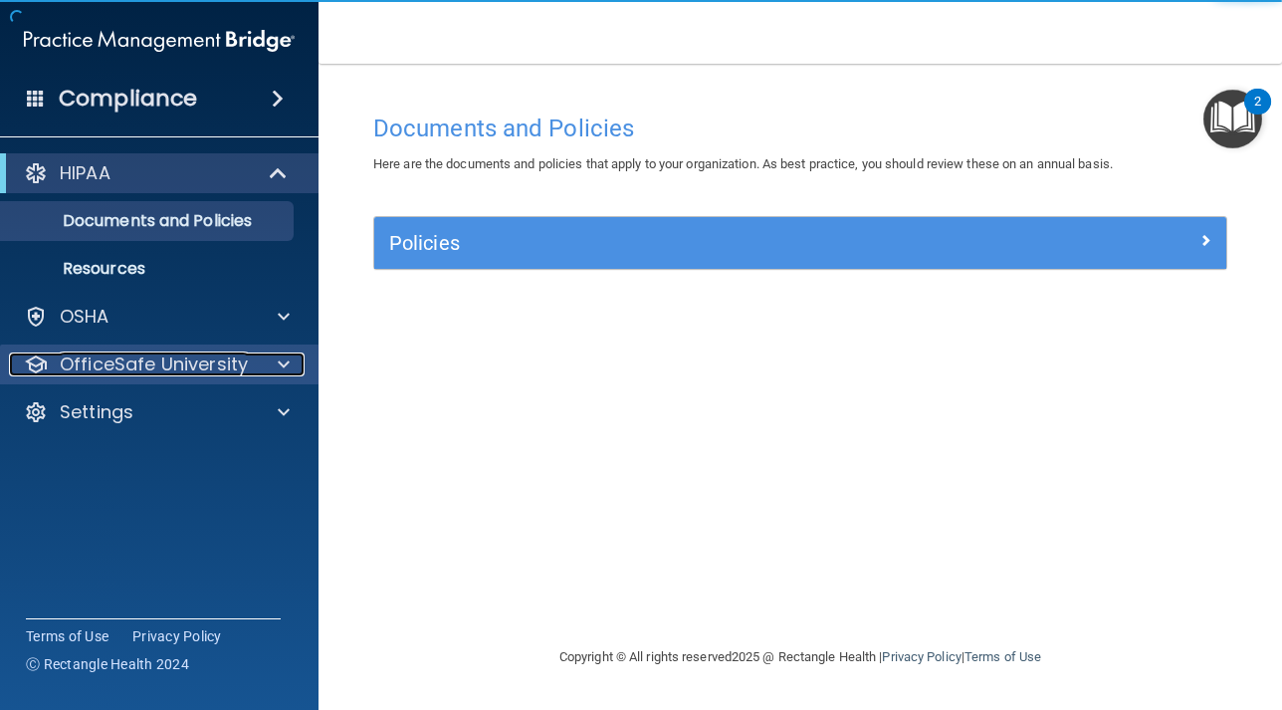
click at [279, 371] on span at bounding box center [284, 364] width 12 height 24
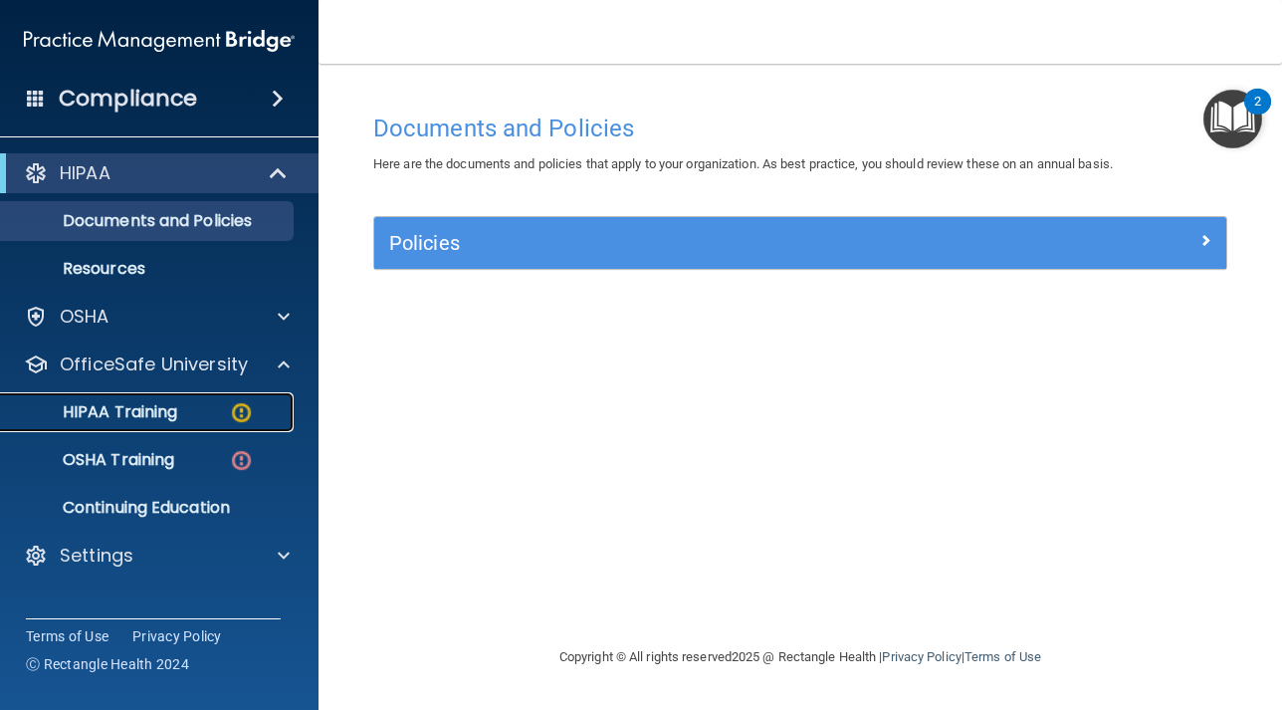
click at [237, 417] on img at bounding box center [241, 412] width 25 height 25
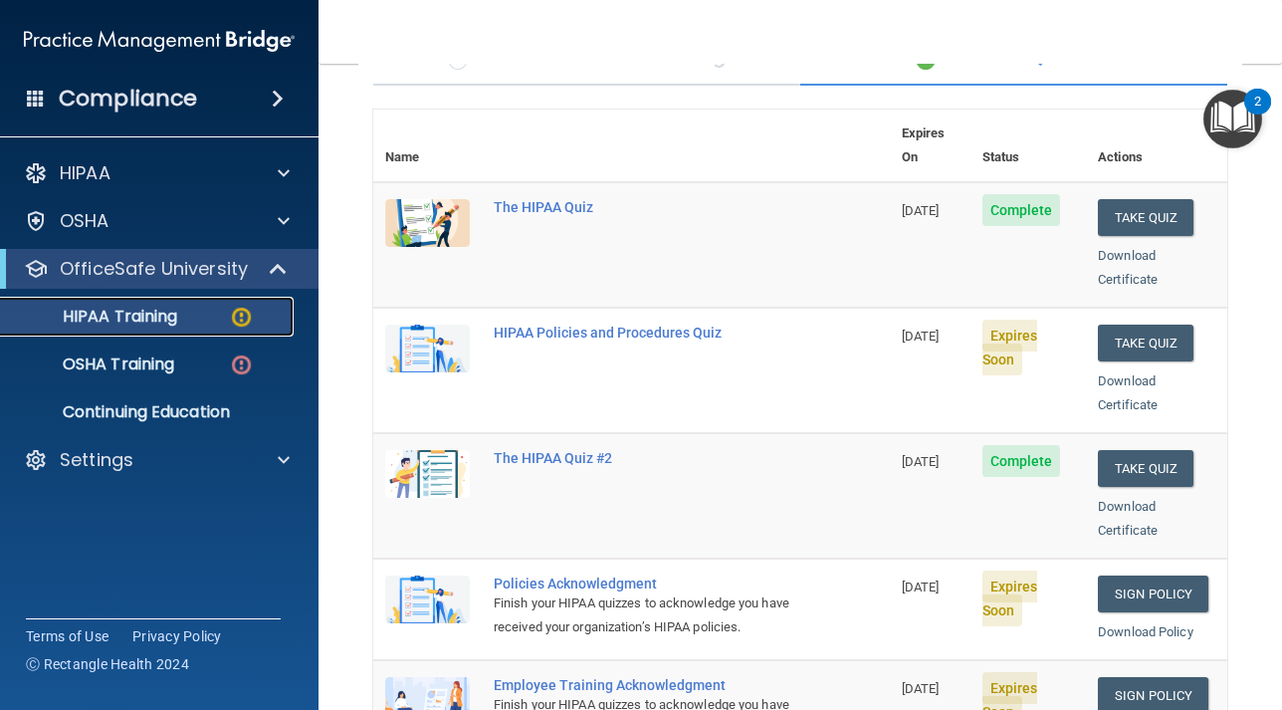
scroll to position [191, 0]
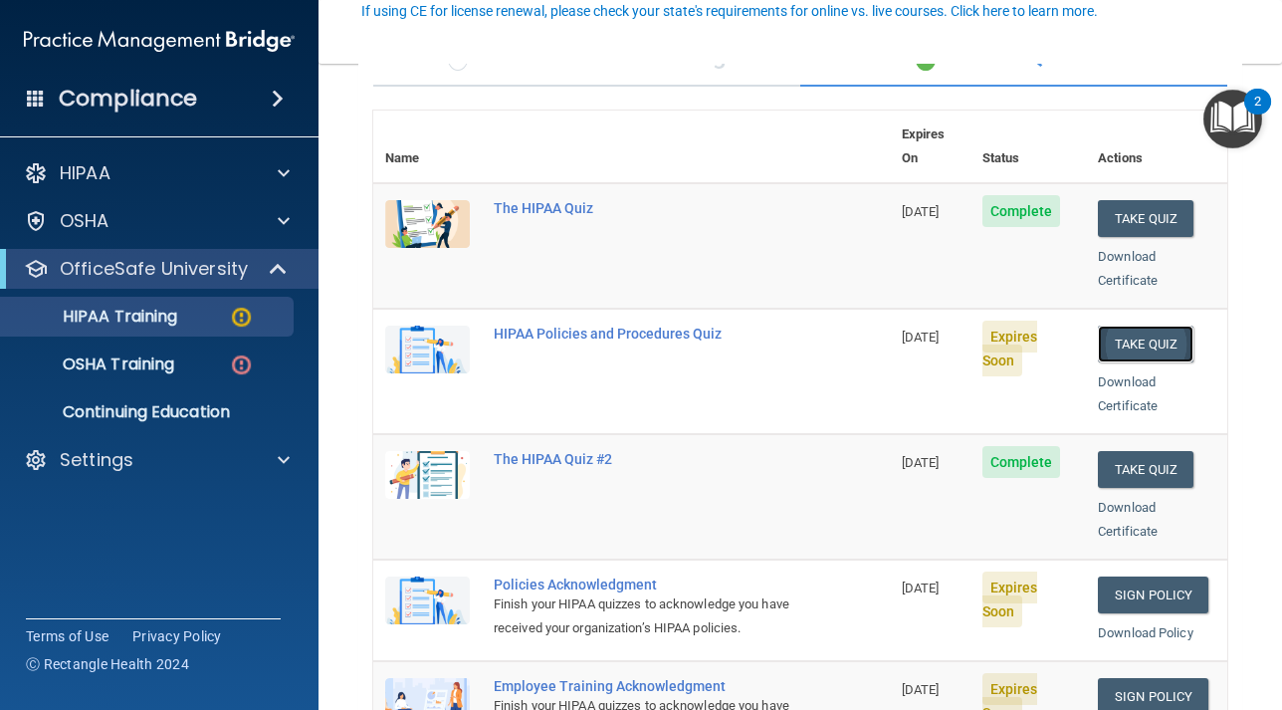
click at [1158, 325] on button "Take Quiz" at bounding box center [1146, 343] width 96 height 37
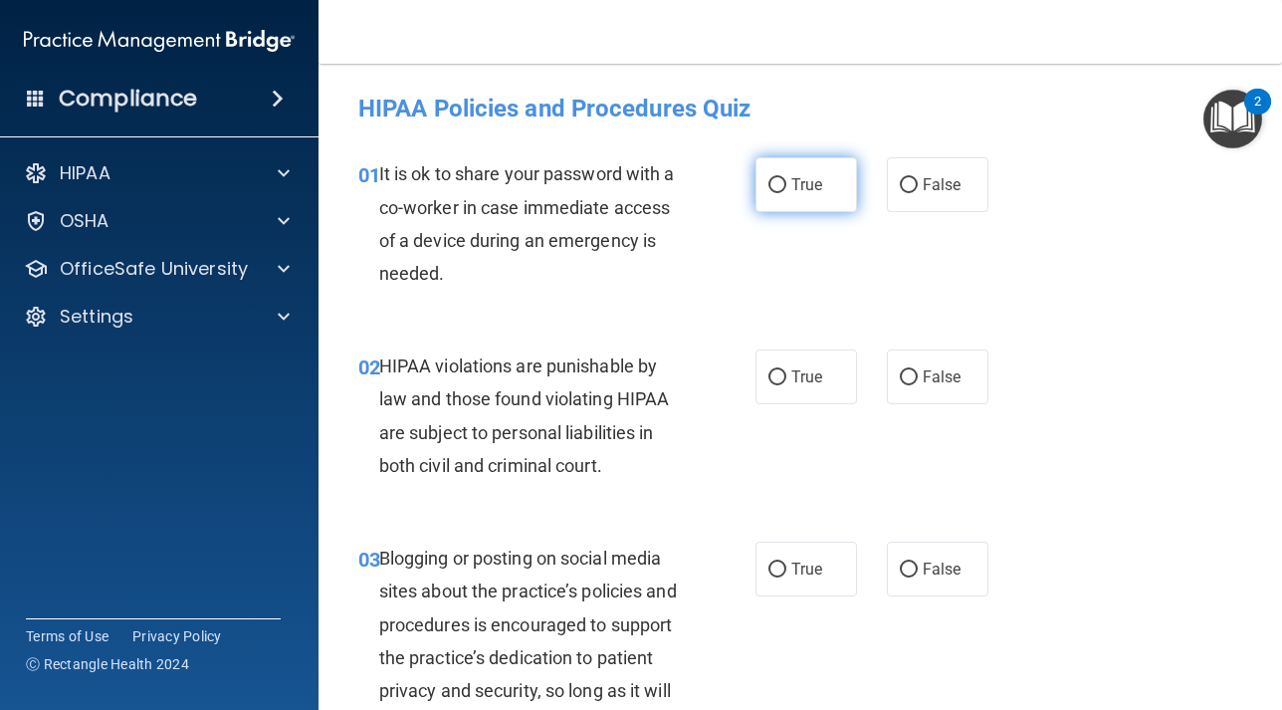
click at [775, 186] on input "True" at bounding box center [777, 185] width 18 height 15
radio input "true"
click at [781, 375] on input "True" at bounding box center [777, 377] width 18 height 15
radio input "true"
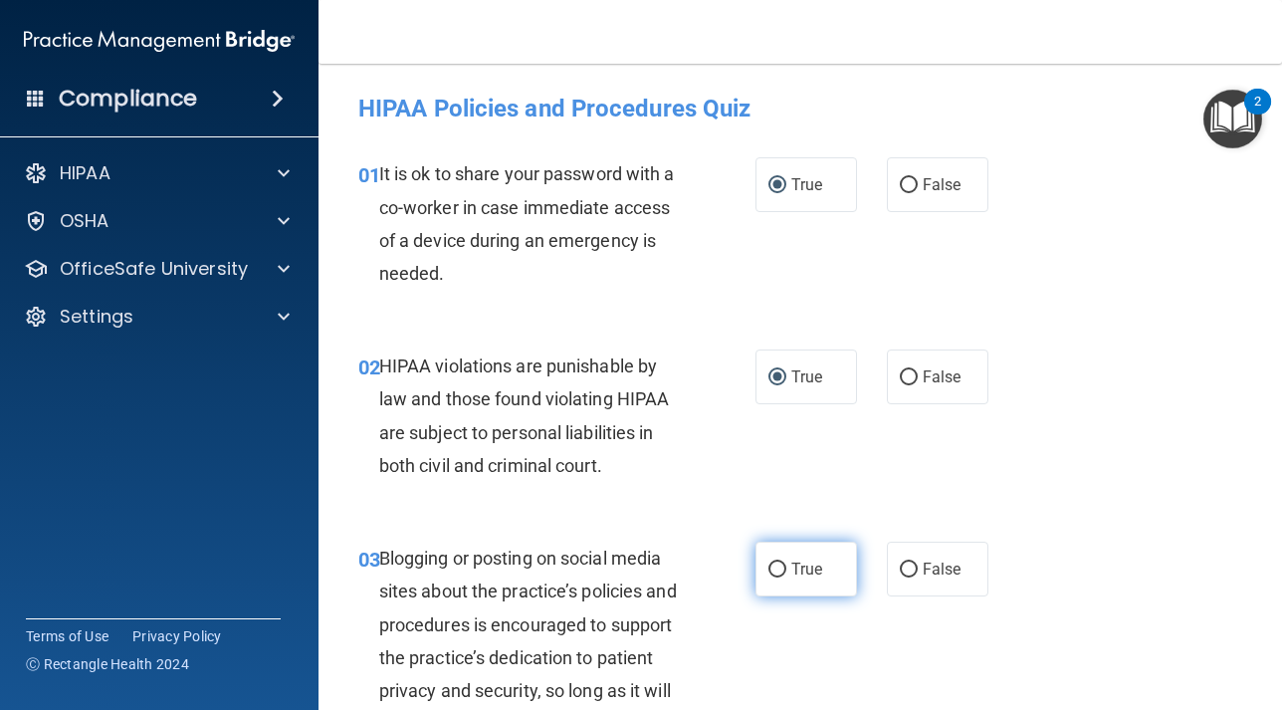
click at [780, 565] on input "True" at bounding box center [777, 569] width 18 height 15
radio input "true"
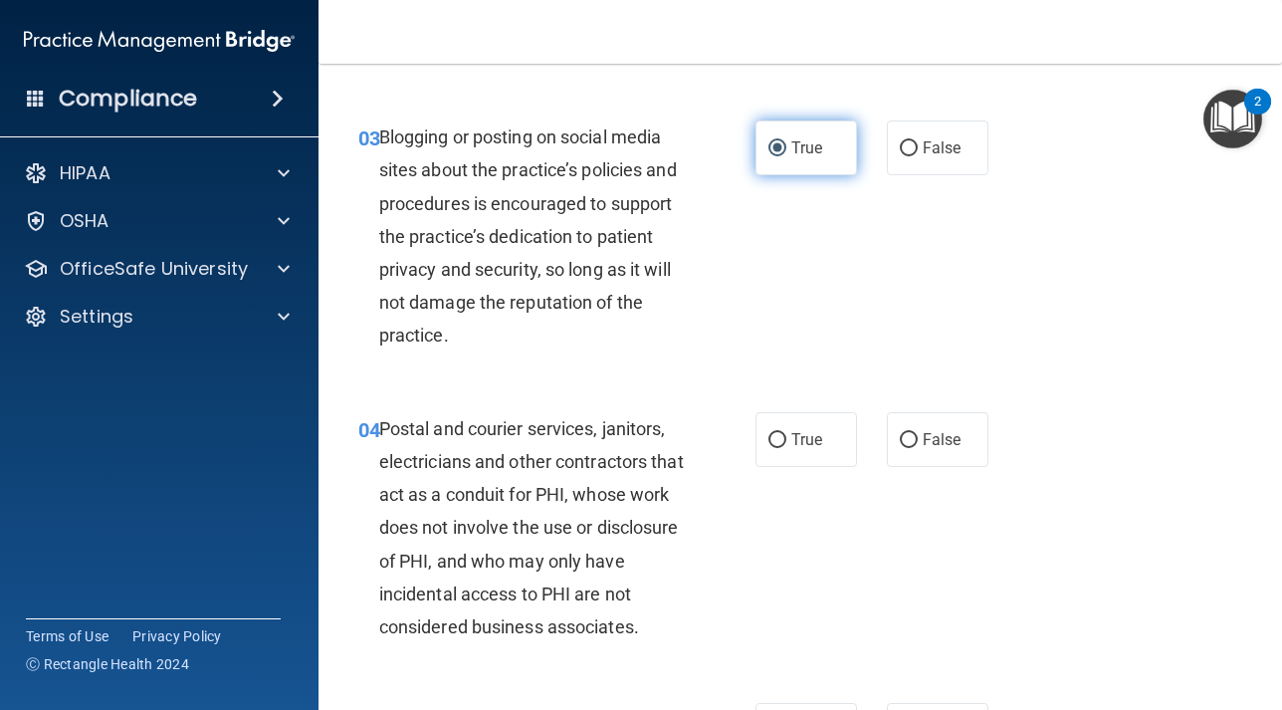
scroll to position [428, 0]
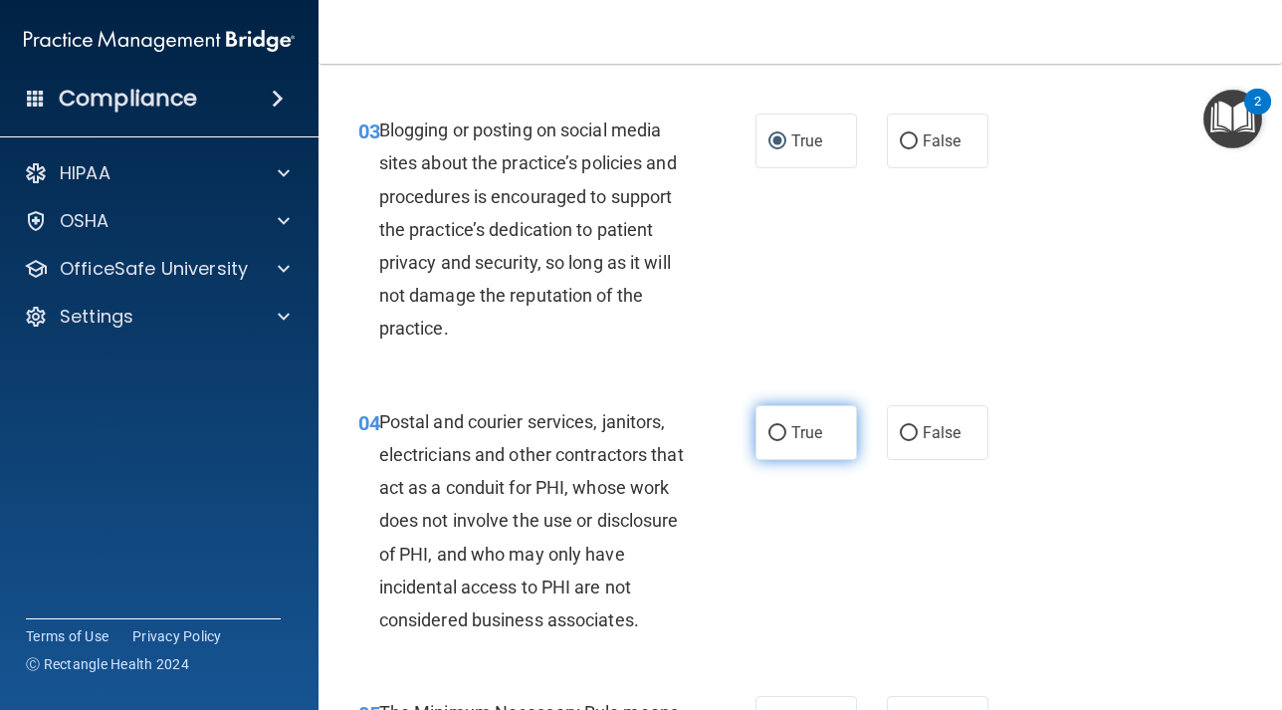
click at [778, 437] on input "True" at bounding box center [777, 433] width 18 height 15
radio input "true"
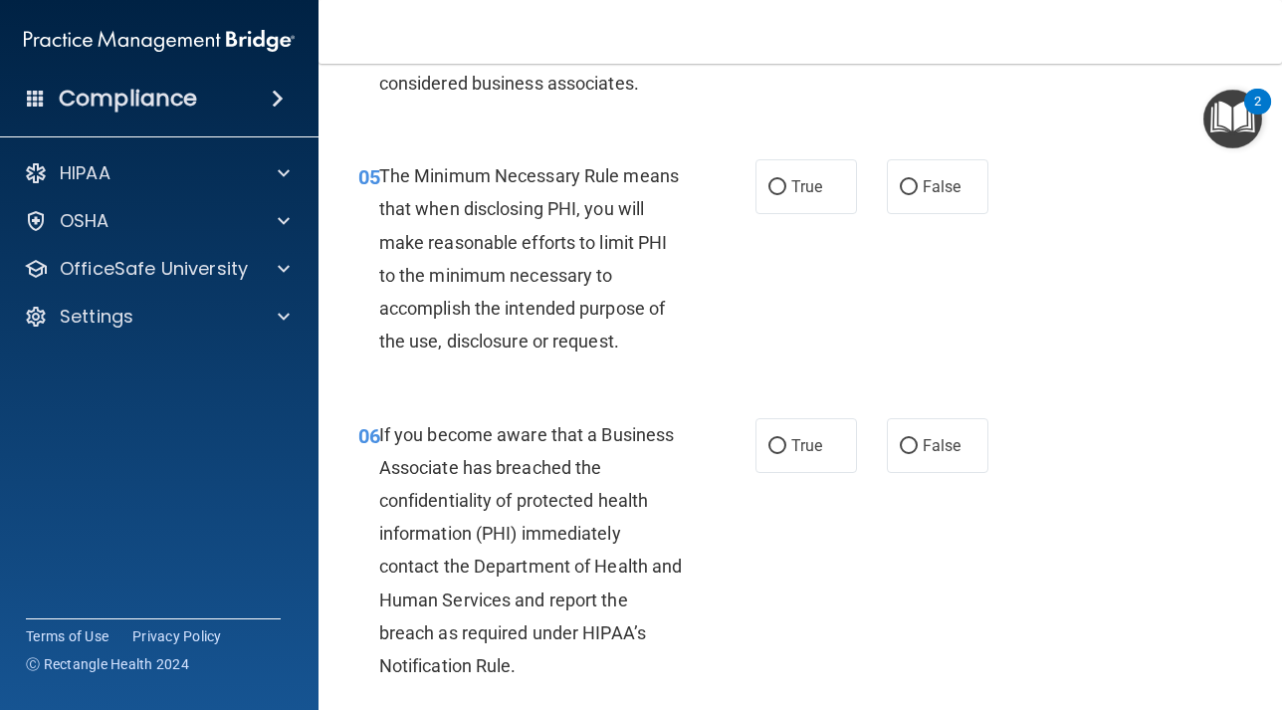
scroll to position [1041, 0]
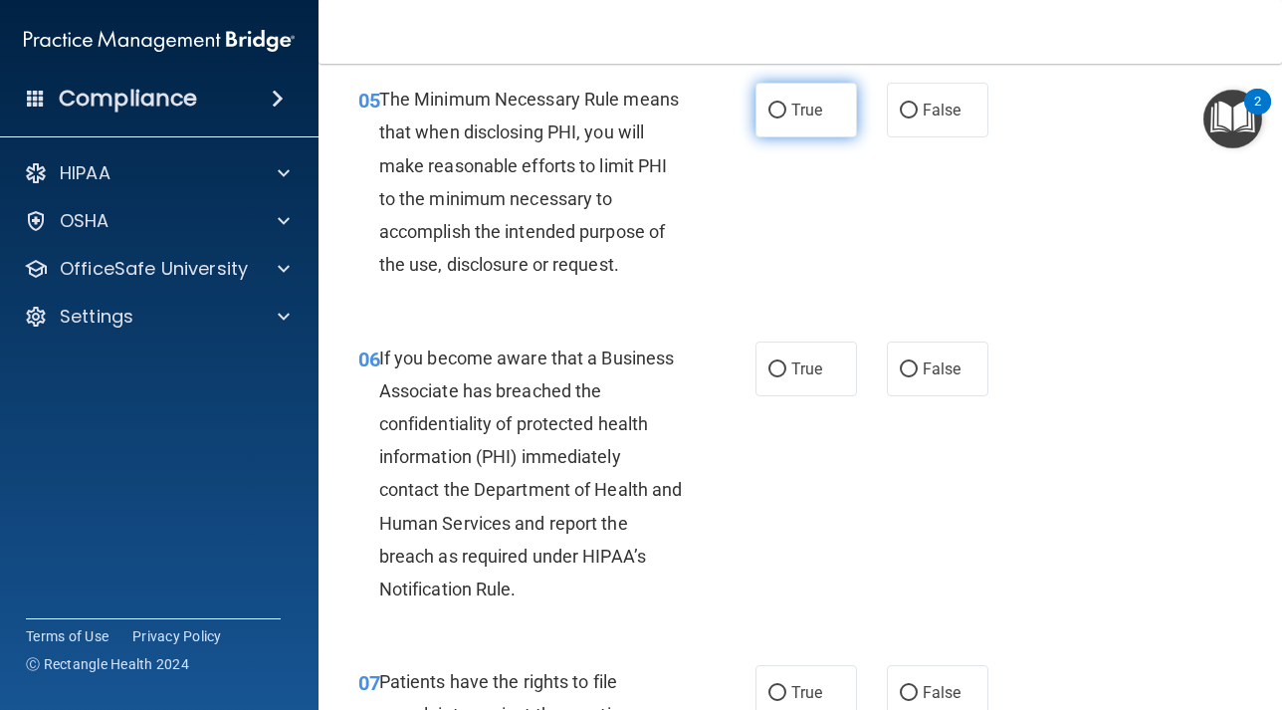
click at [771, 104] on input "True" at bounding box center [777, 110] width 18 height 15
radio input "true"
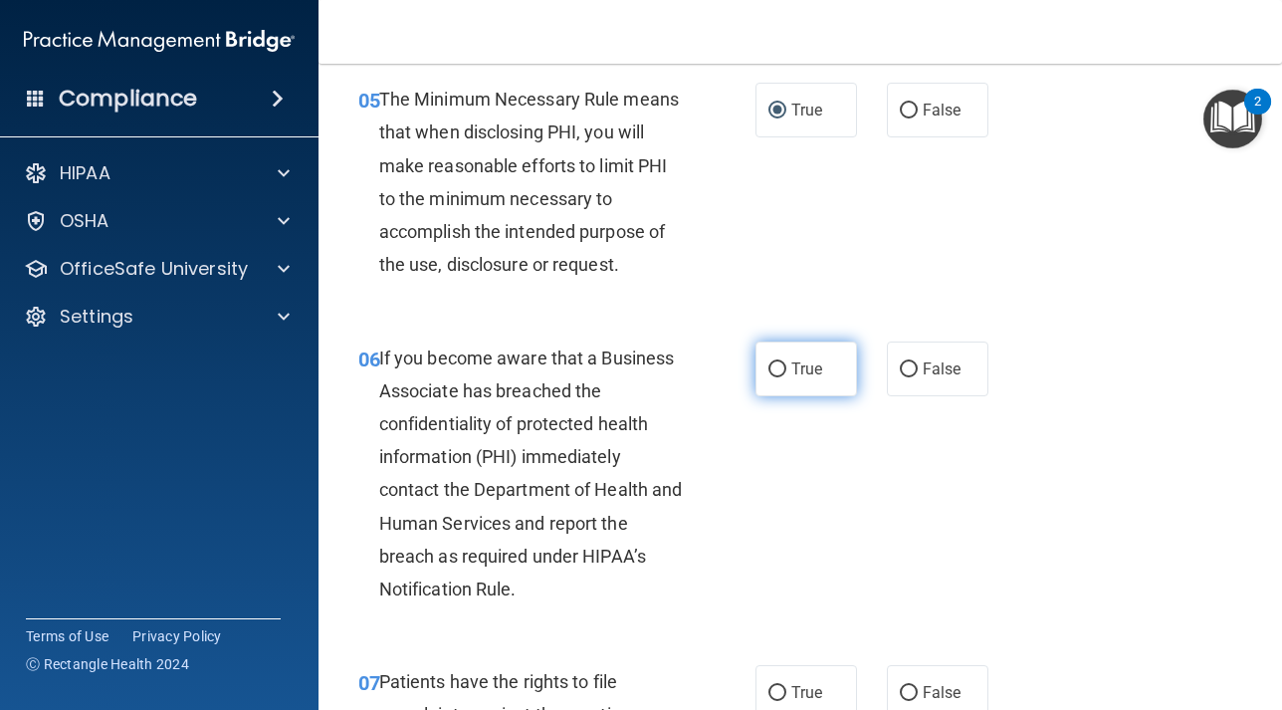
click at [781, 365] on input "True" at bounding box center [777, 369] width 18 height 15
radio input "true"
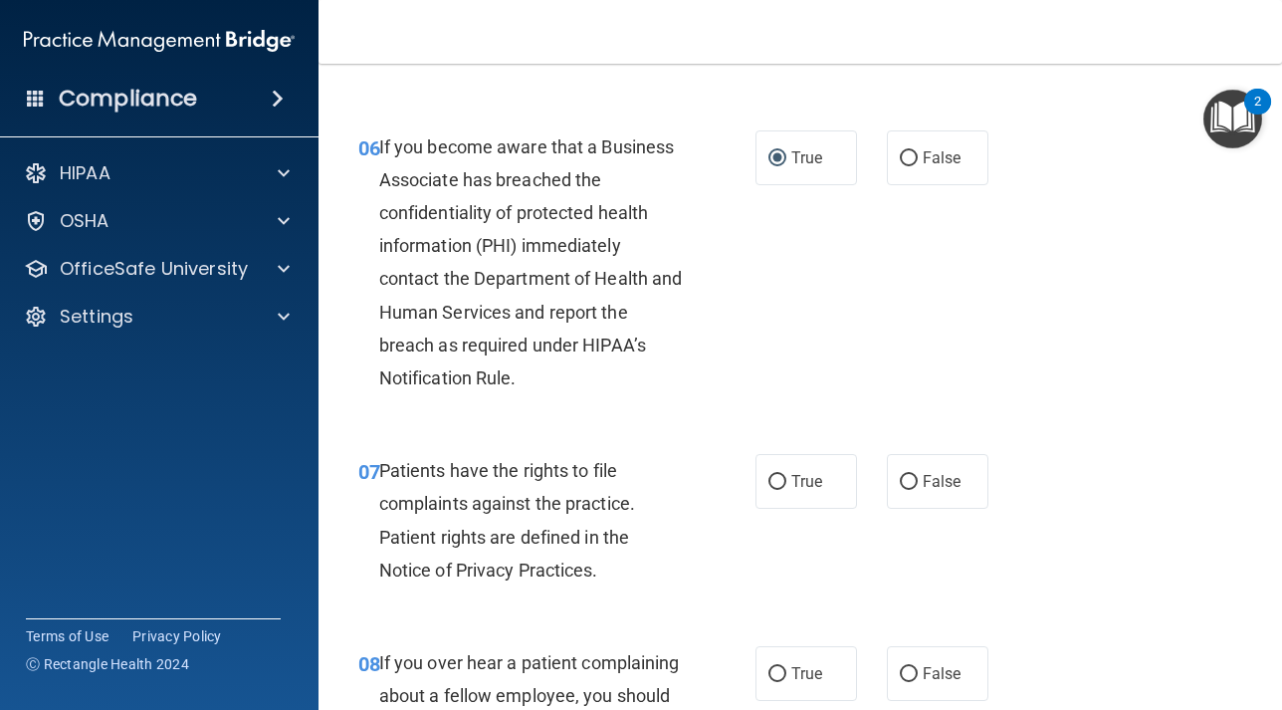
scroll to position [1289, 0]
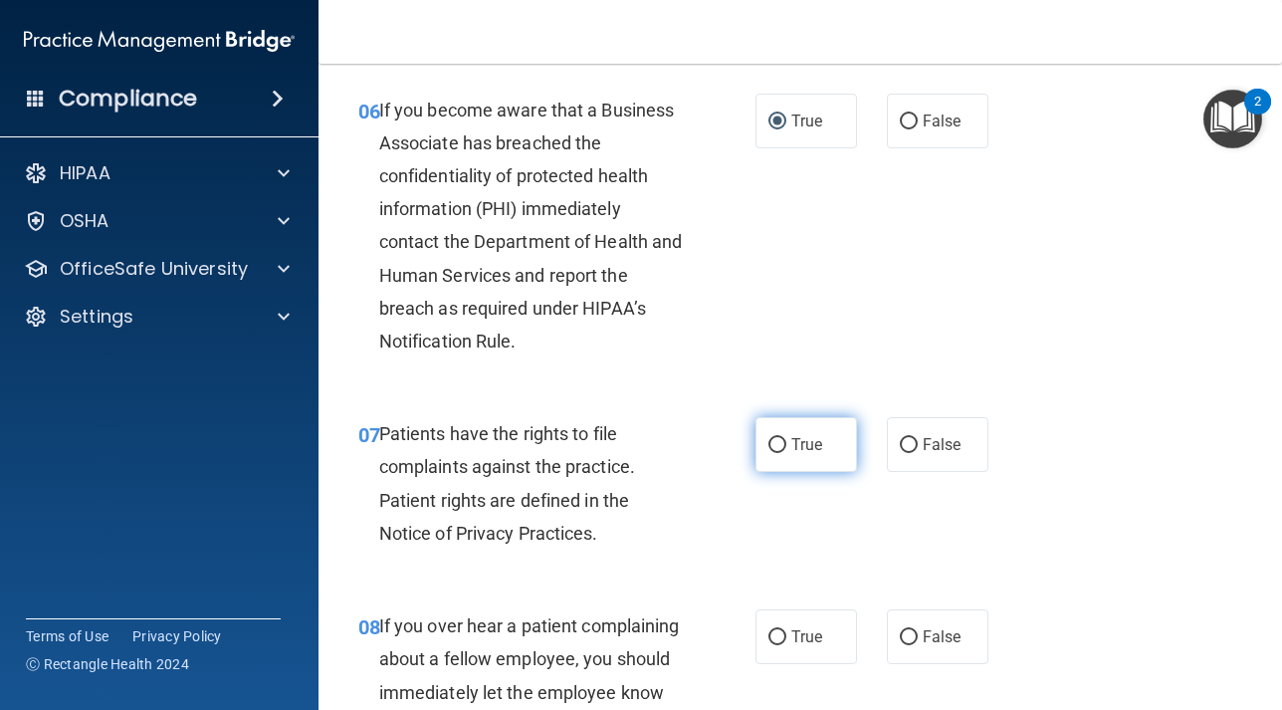
click at [778, 447] on input "True" at bounding box center [777, 445] width 18 height 15
radio input "true"
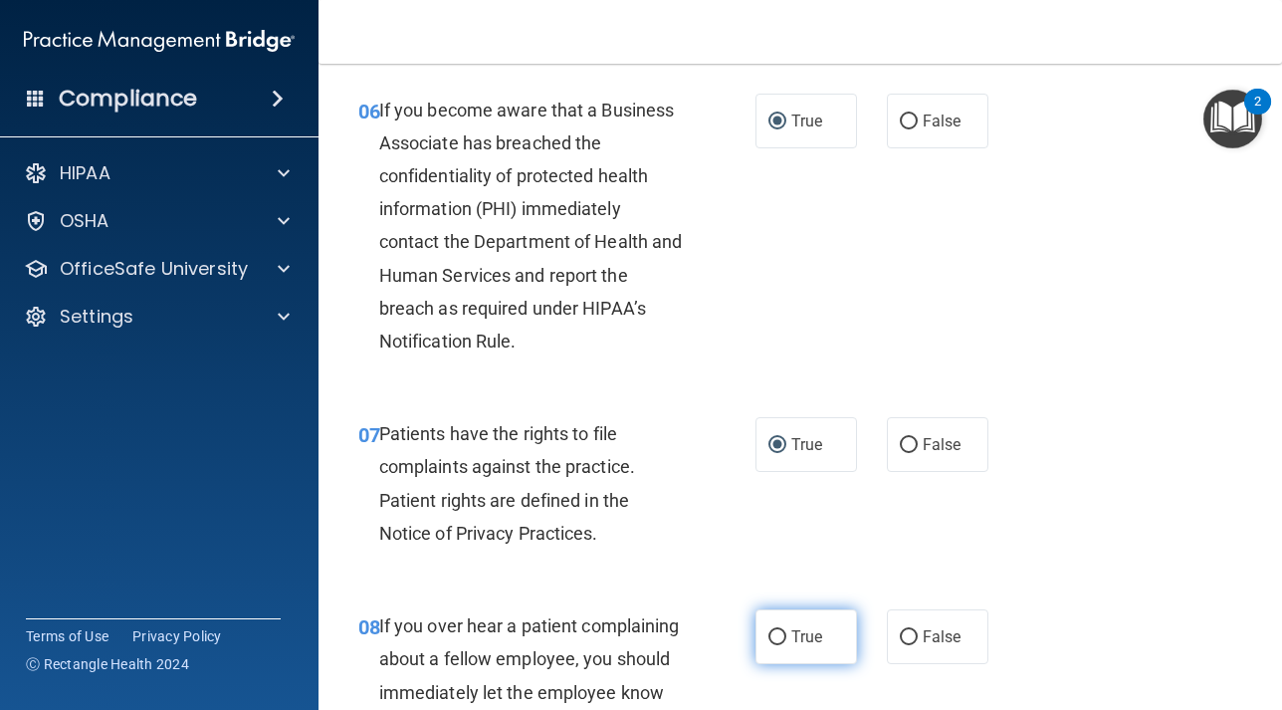
click at [786, 637] on label "True" at bounding box center [806, 636] width 102 height 55
click at [786, 637] on input "True" at bounding box center [777, 637] width 18 height 15
radio input "true"
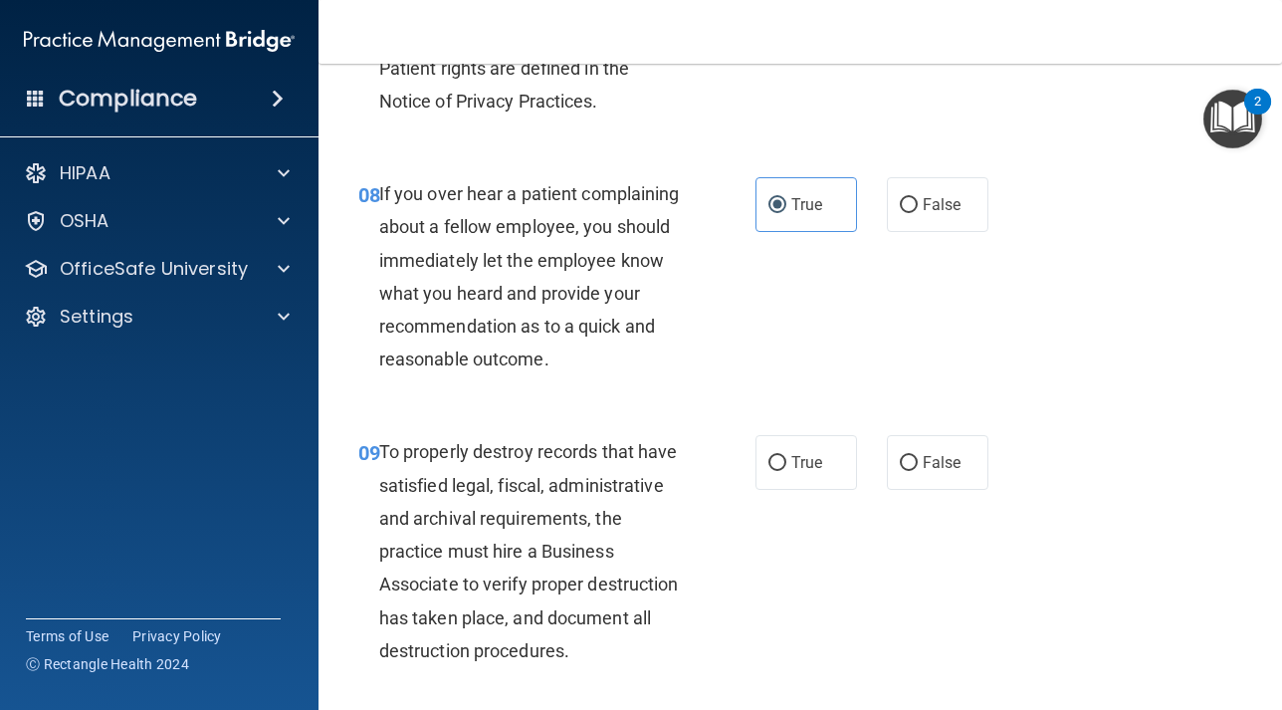
scroll to position [1724, 0]
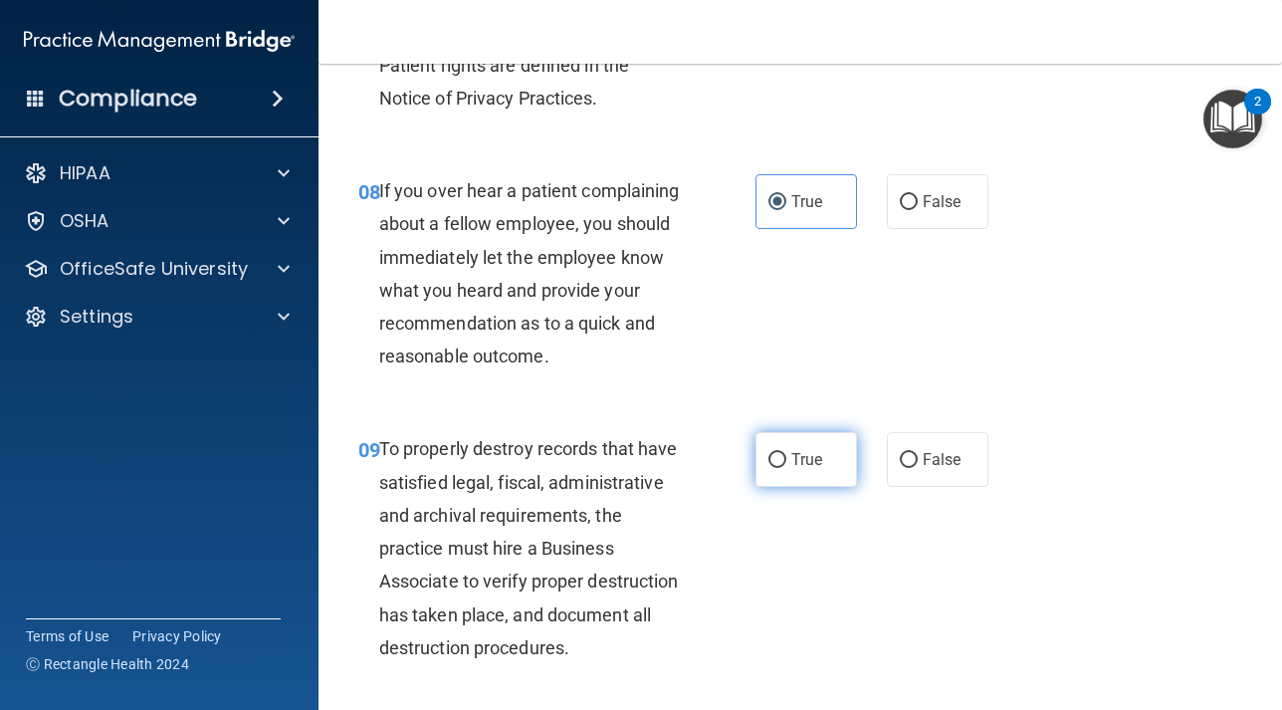
click at [782, 460] on input "True" at bounding box center [777, 460] width 18 height 15
radio input "true"
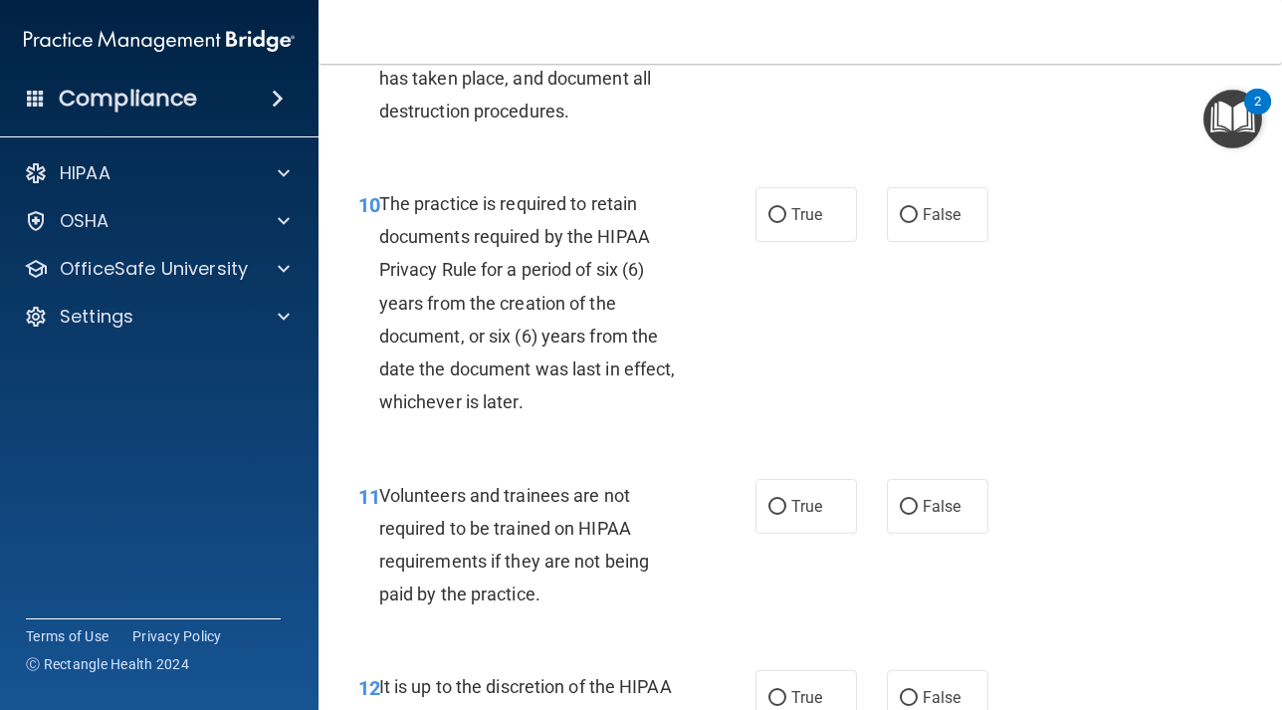
scroll to position [2234, 0]
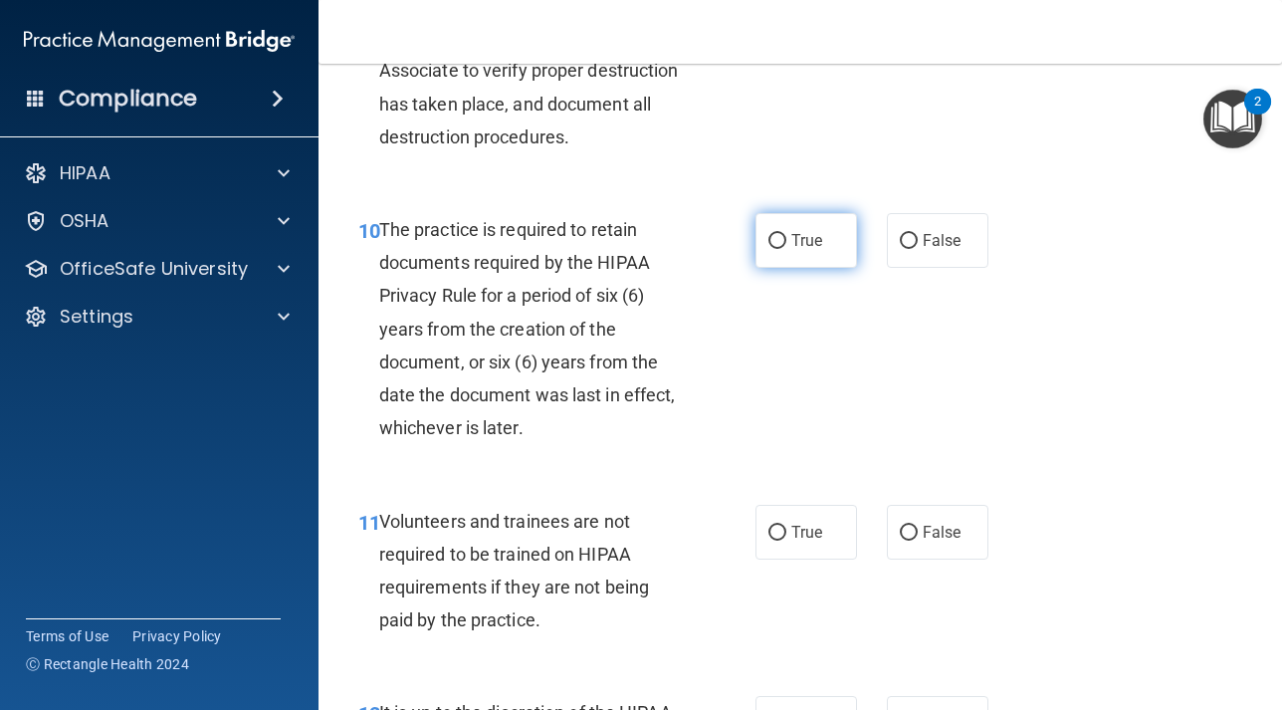
click at [773, 249] on label "True" at bounding box center [806, 240] width 102 height 55
click at [773, 249] on input "True" at bounding box center [777, 241] width 18 height 15
radio input "true"
click at [776, 526] on input "True" at bounding box center [777, 532] width 18 height 15
radio input "true"
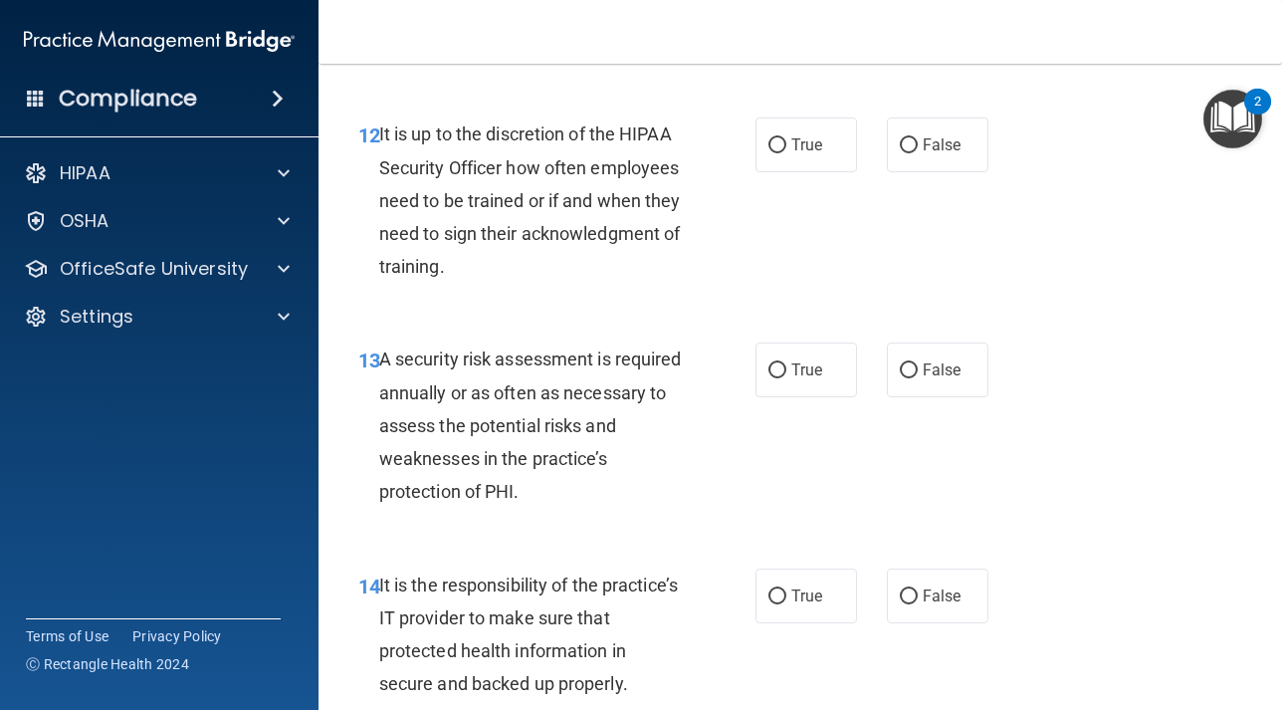
scroll to position [2813, 0]
click at [784, 143] on input "True" at bounding box center [777, 144] width 18 height 15
radio input "true"
click at [789, 363] on label "True" at bounding box center [806, 368] width 102 height 55
click at [786, 363] on input "True" at bounding box center [777, 369] width 18 height 15
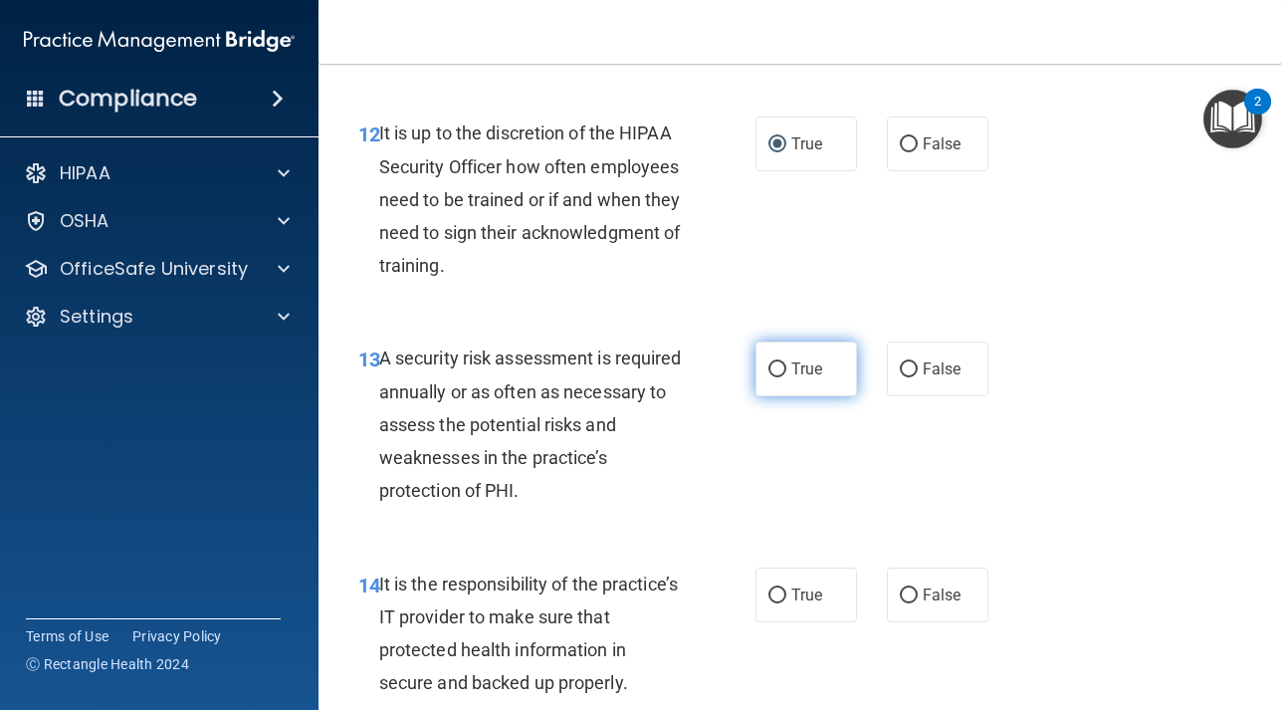
radio input "true"
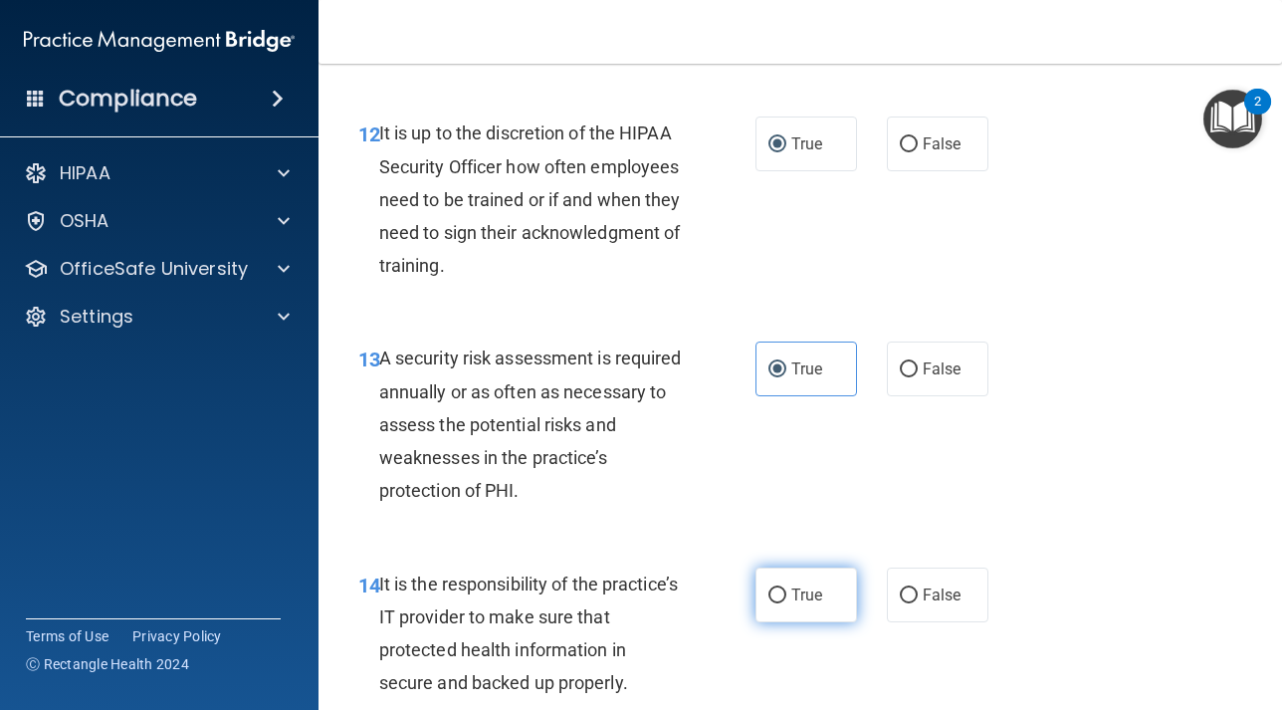
click at [781, 584] on label "True" at bounding box center [806, 594] width 102 height 55
click at [781, 588] on input "True" at bounding box center [777, 595] width 18 height 15
radio input "true"
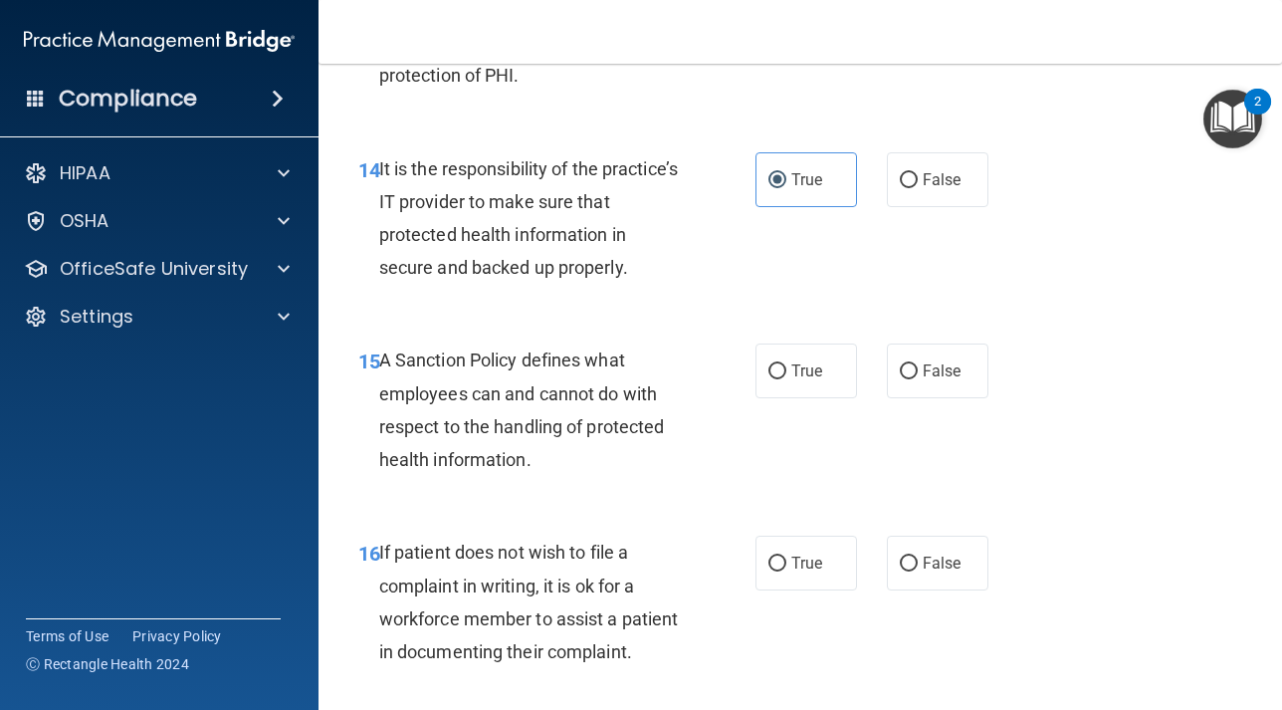
scroll to position [3230, 0]
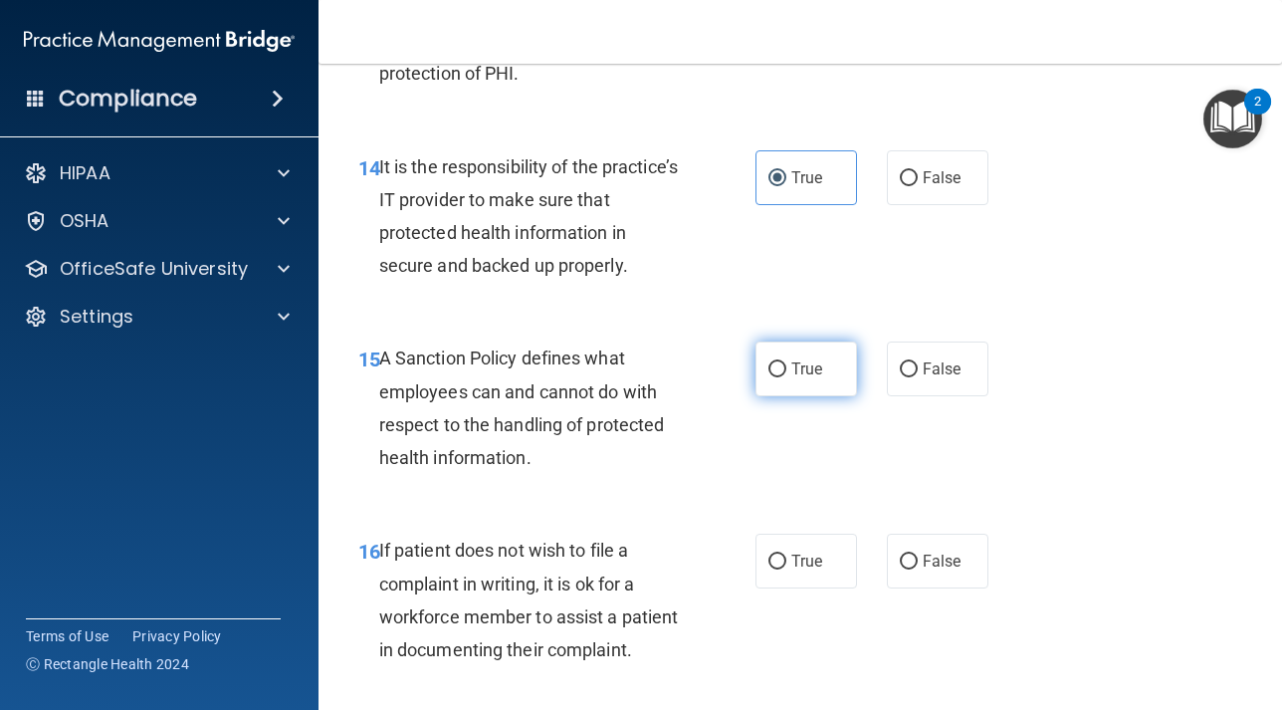
click at [772, 370] on input "True" at bounding box center [777, 369] width 18 height 15
radio input "true"
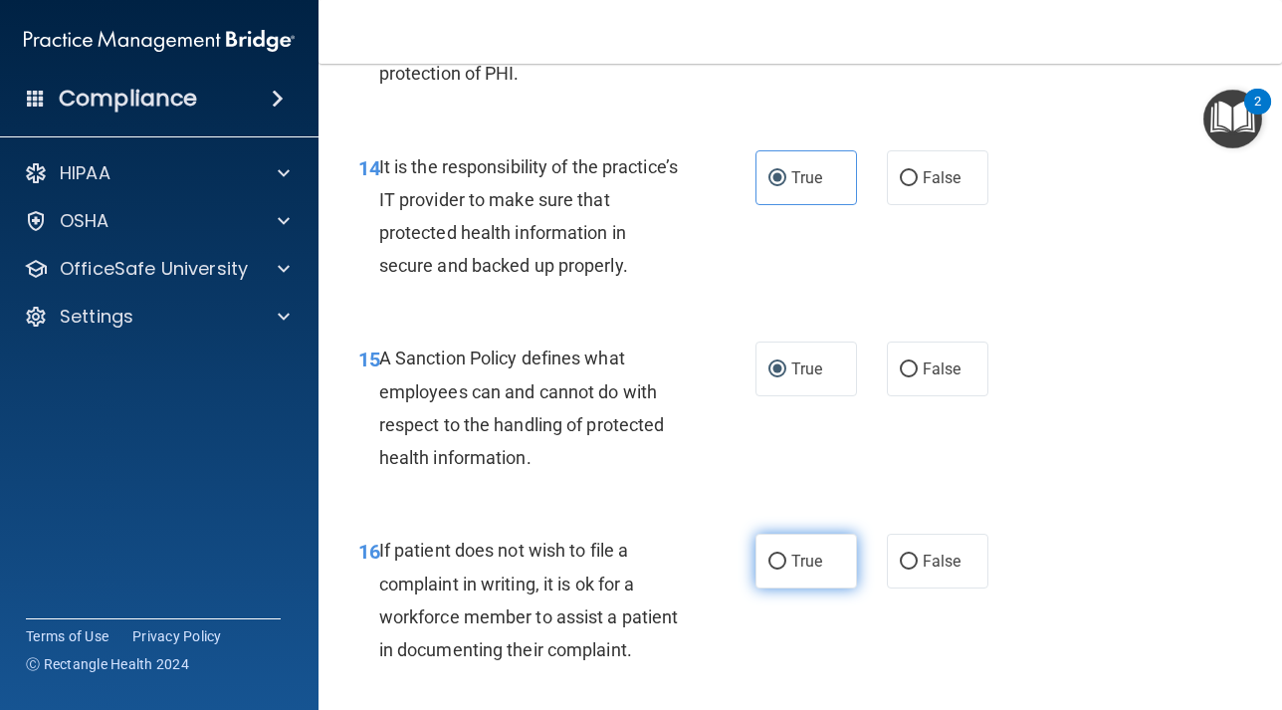
click at [771, 562] on input "True" at bounding box center [777, 561] width 18 height 15
radio input "true"
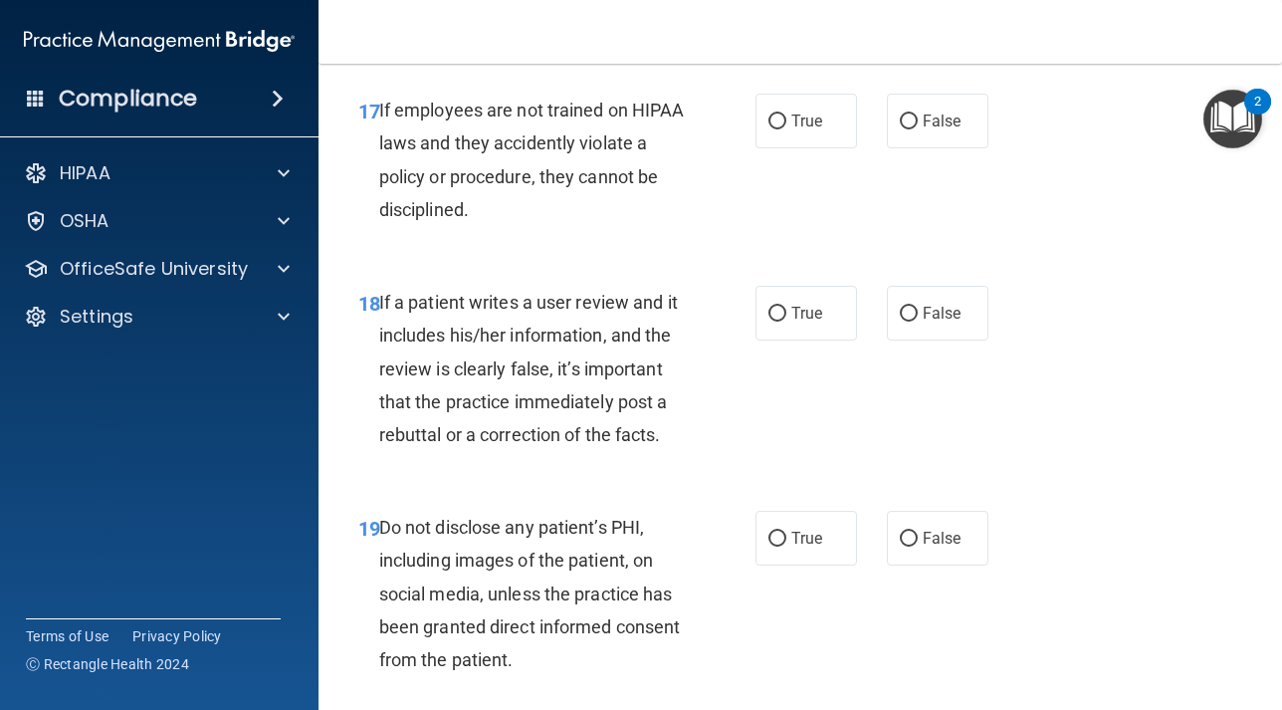
scroll to position [3864, 0]
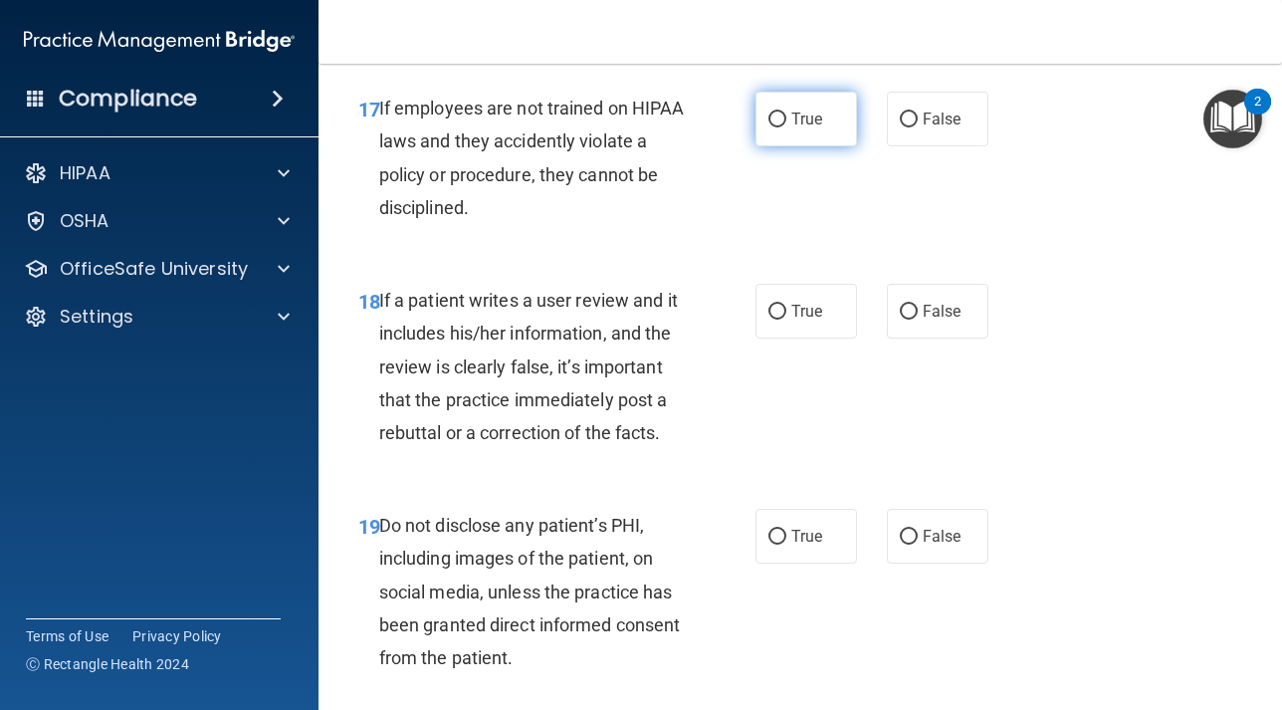
click at [778, 112] on input "True" at bounding box center [777, 119] width 18 height 15
radio input "true"
click at [782, 308] on input "True" at bounding box center [777, 312] width 18 height 15
radio input "true"
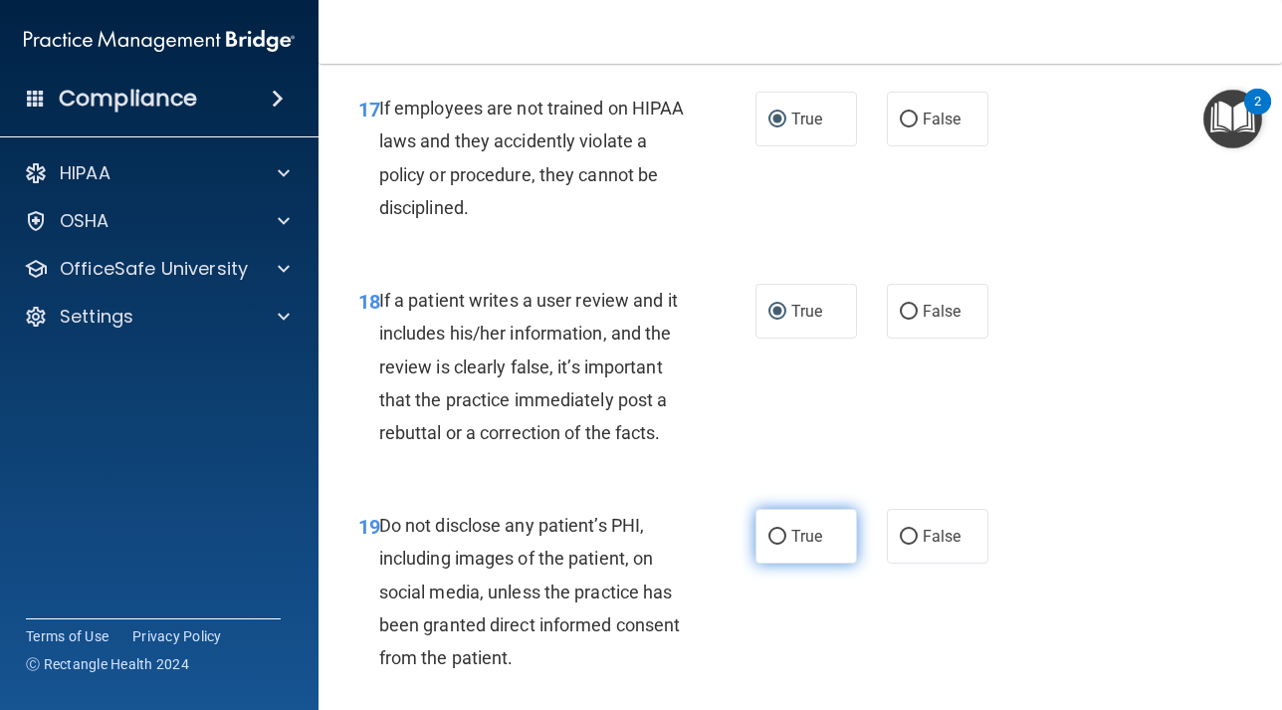
click at [783, 545] on label "True" at bounding box center [806, 536] width 102 height 55
click at [783, 544] on input "True" at bounding box center [777, 536] width 18 height 15
radio input "true"
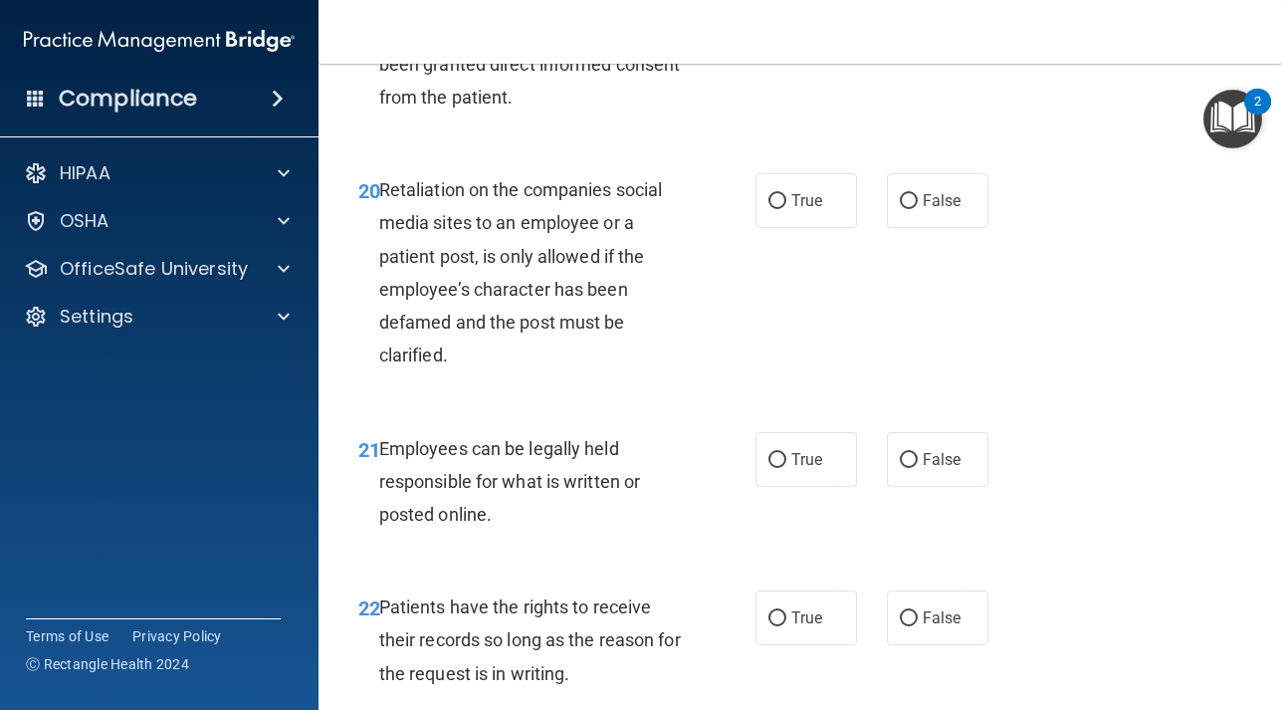
scroll to position [4429, 0]
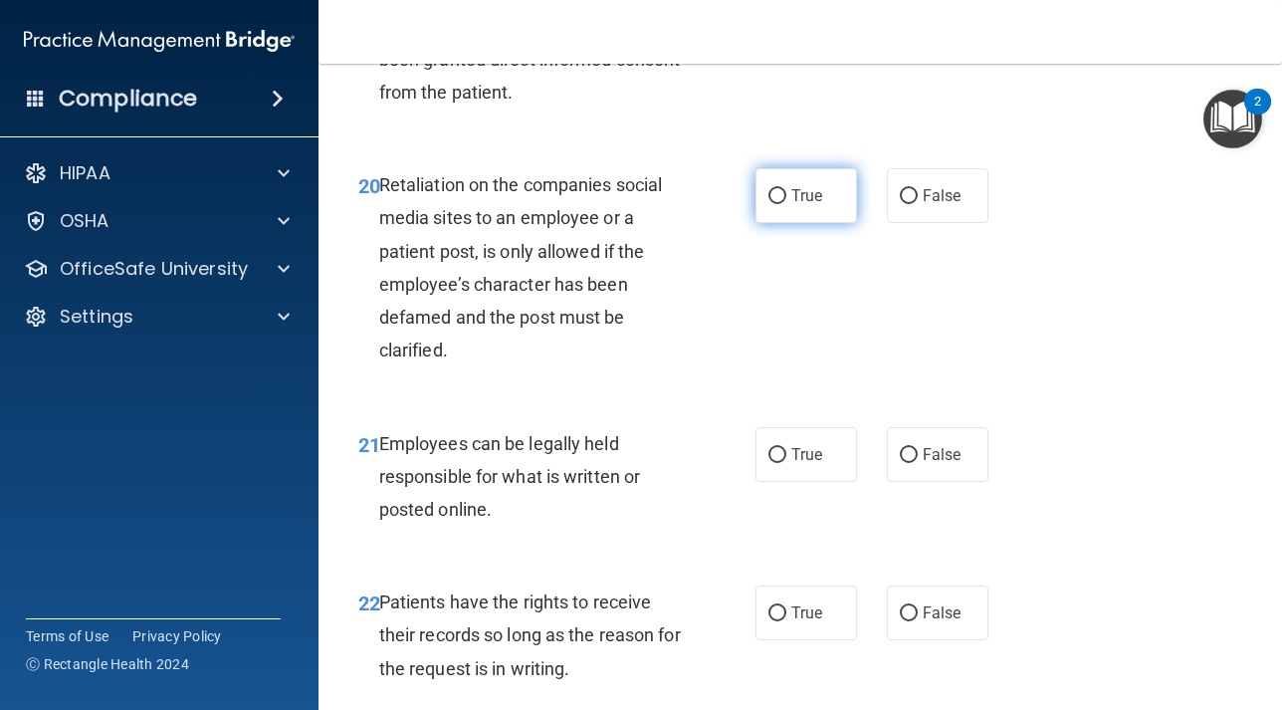
click at [776, 196] on input "True" at bounding box center [777, 196] width 18 height 15
radio input "true"
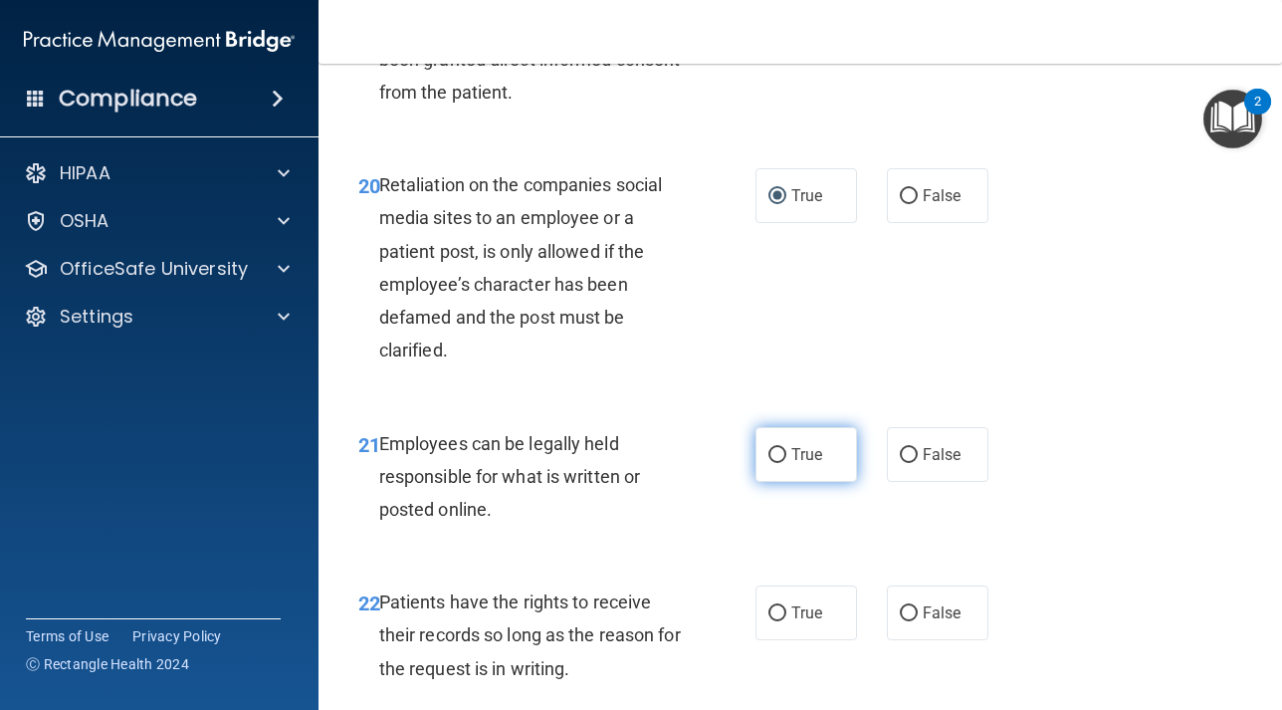
click at [781, 451] on input "True" at bounding box center [777, 455] width 18 height 15
radio input "true"
click at [783, 614] on input "True" at bounding box center [777, 613] width 18 height 15
radio input "true"
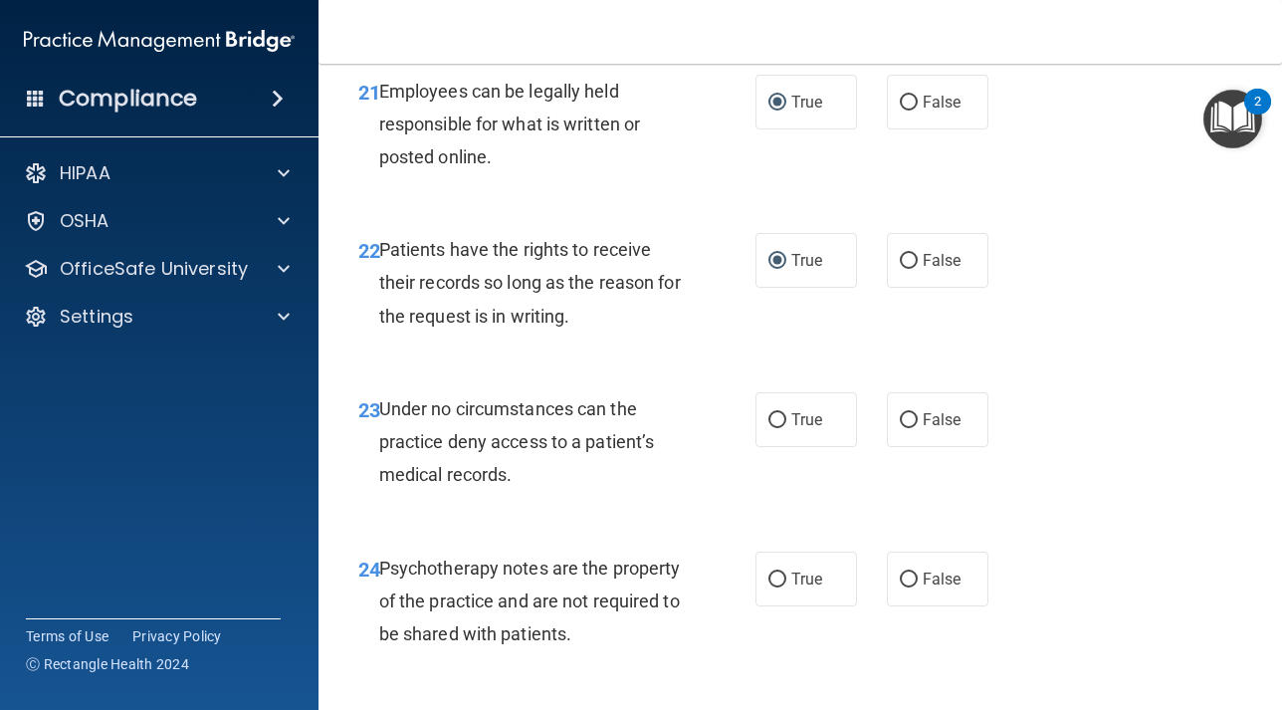
scroll to position [4786, 0]
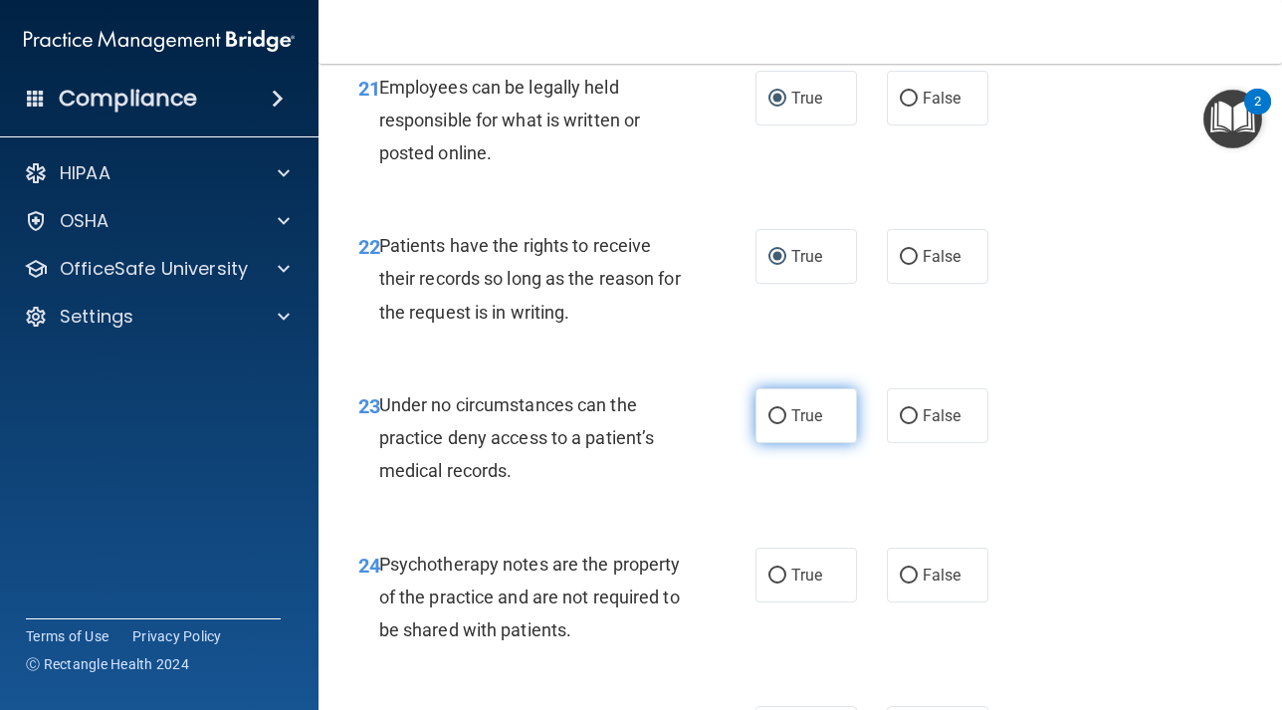
click at [788, 417] on label "True" at bounding box center [806, 415] width 102 height 55
click at [786, 417] on input "True" at bounding box center [777, 416] width 18 height 15
radio input "true"
click at [796, 568] on span "True" at bounding box center [806, 574] width 31 height 19
click at [786, 568] on input "True" at bounding box center [777, 575] width 18 height 15
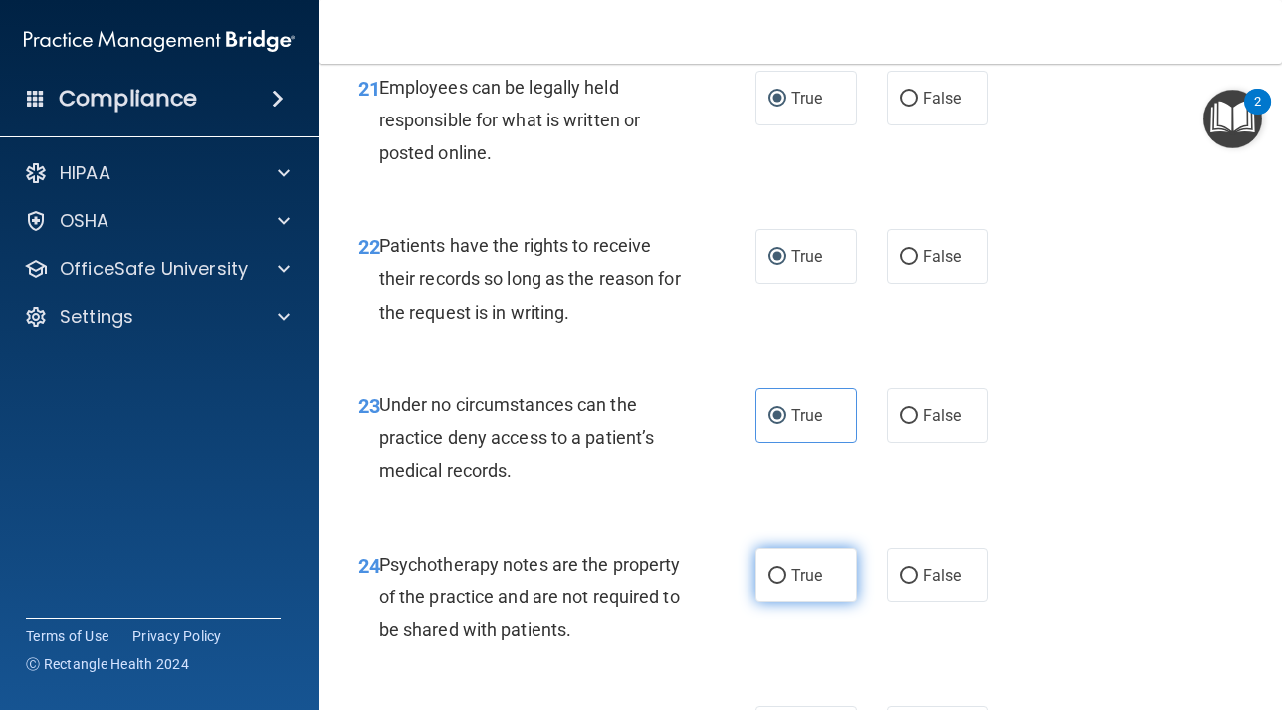
radio input "true"
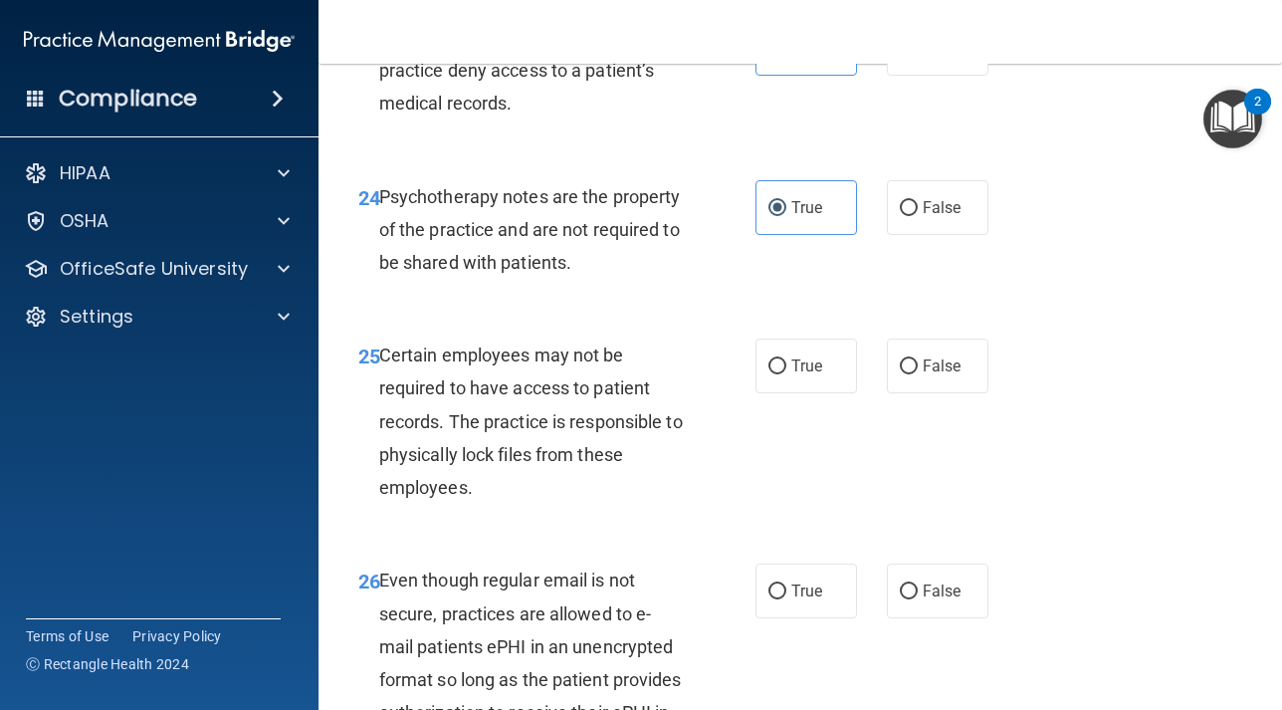
scroll to position [5158, 0]
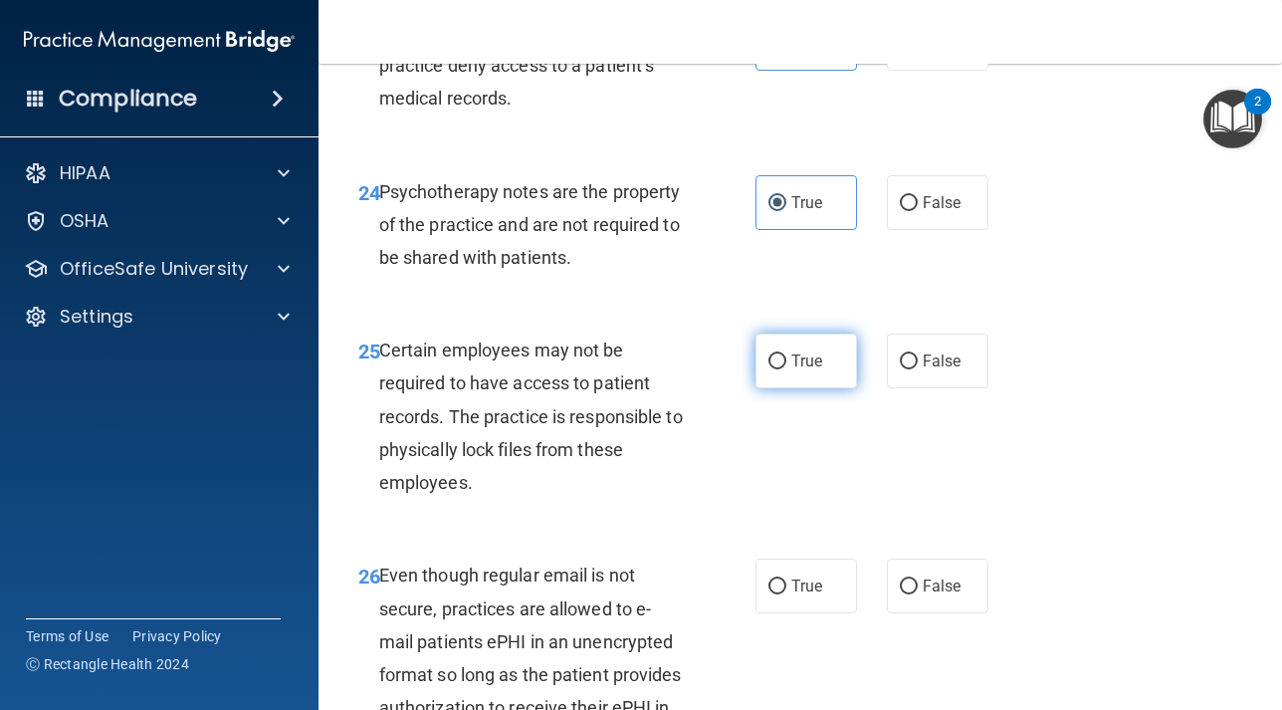
click at [803, 367] on span "True" at bounding box center [806, 360] width 31 height 19
click at [786, 367] on input "True" at bounding box center [777, 361] width 18 height 15
radio input "true"
click at [791, 586] on span "True" at bounding box center [806, 585] width 31 height 19
click at [786, 586] on input "True" at bounding box center [777, 586] width 18 height 15
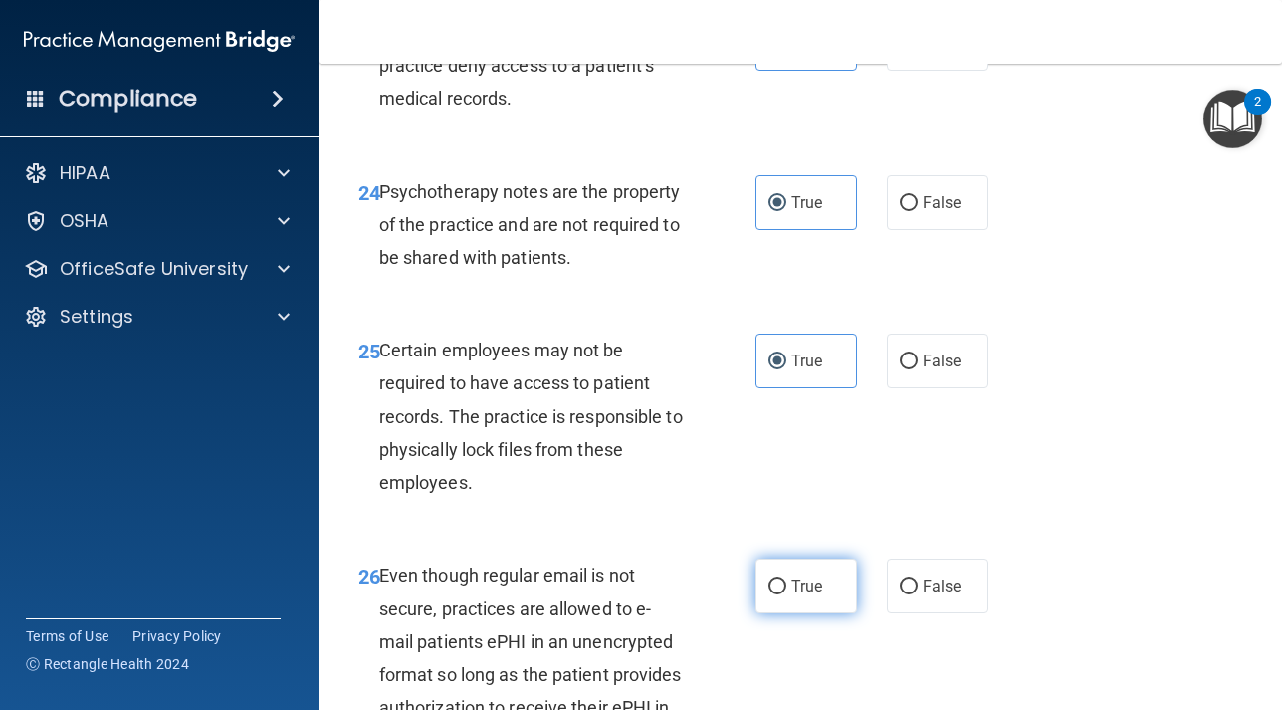
radio input "true"
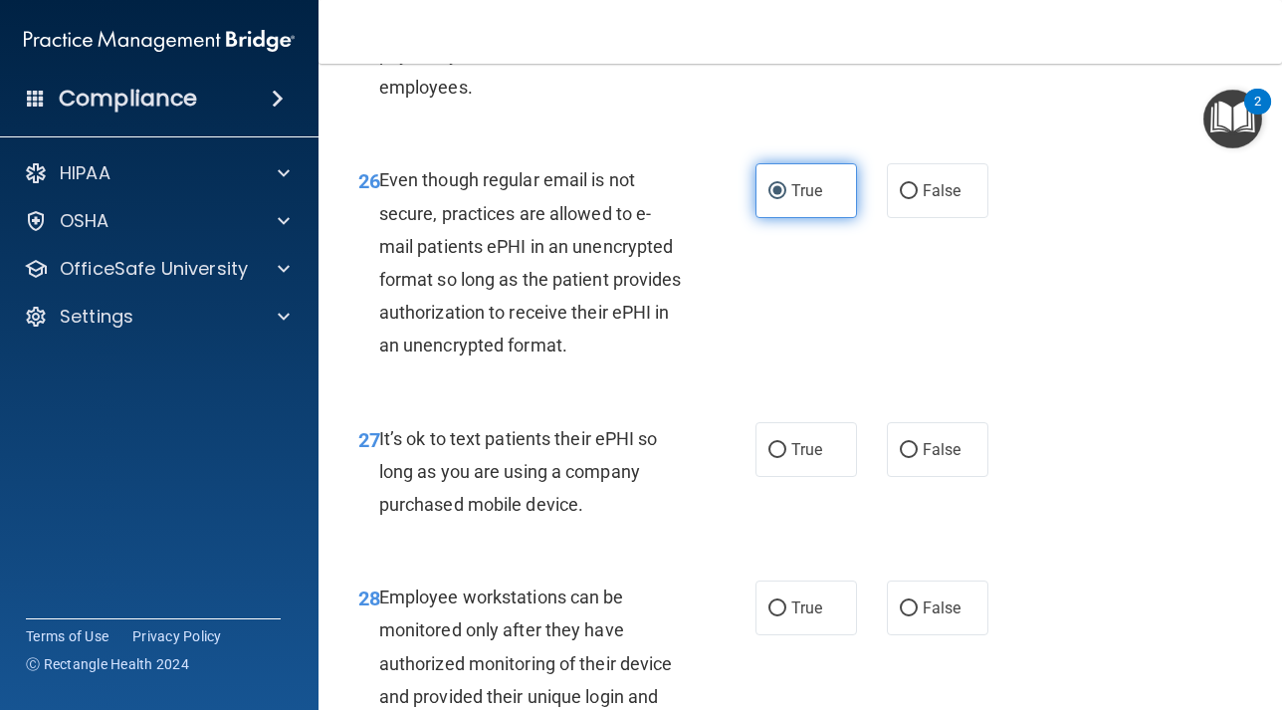
scroll to position [5575, 0]
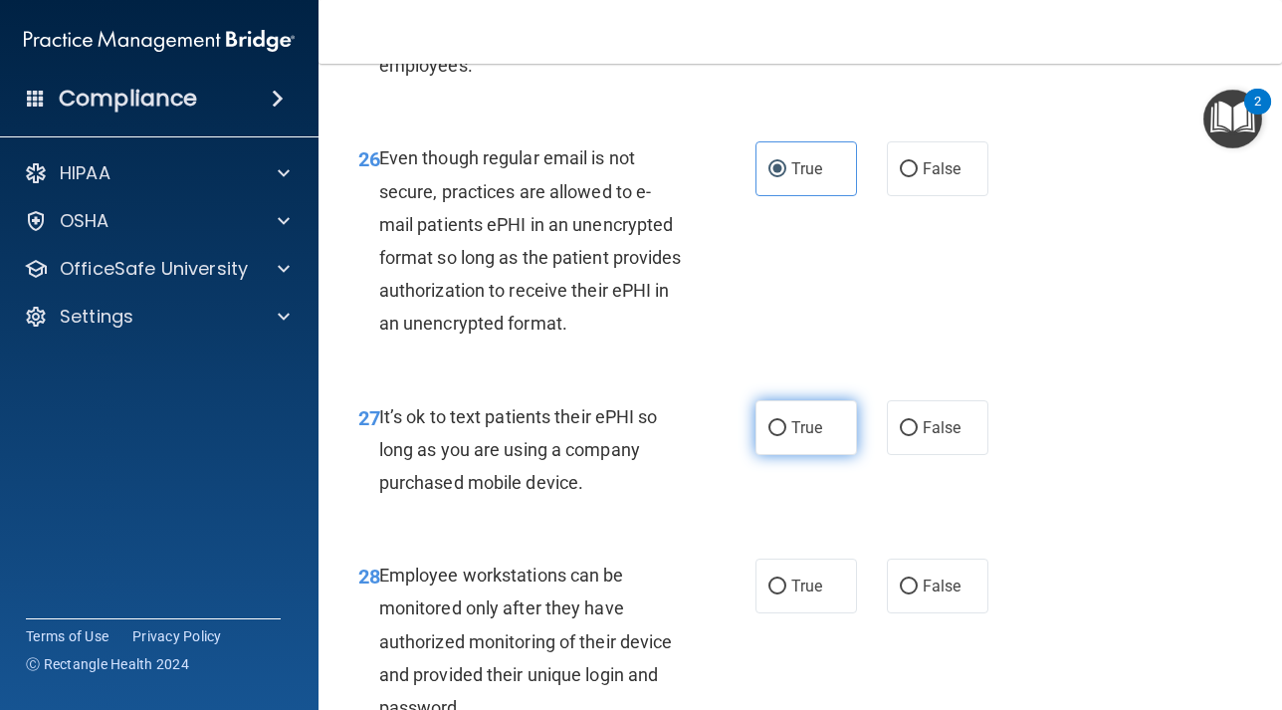
click at [788, 433] on label "True" at bounding box center [806, 427] width 102 height 55
click at [786, 433] on input "True" at bounding box center [777, 428] width 18 height 15
radio input "true"
click at [788, 598] on label "True" at bounding box center [806, 585] width 102 height 55
click at [786, 594] on input "True" at bounding box center [777, 586] width 18 height 15
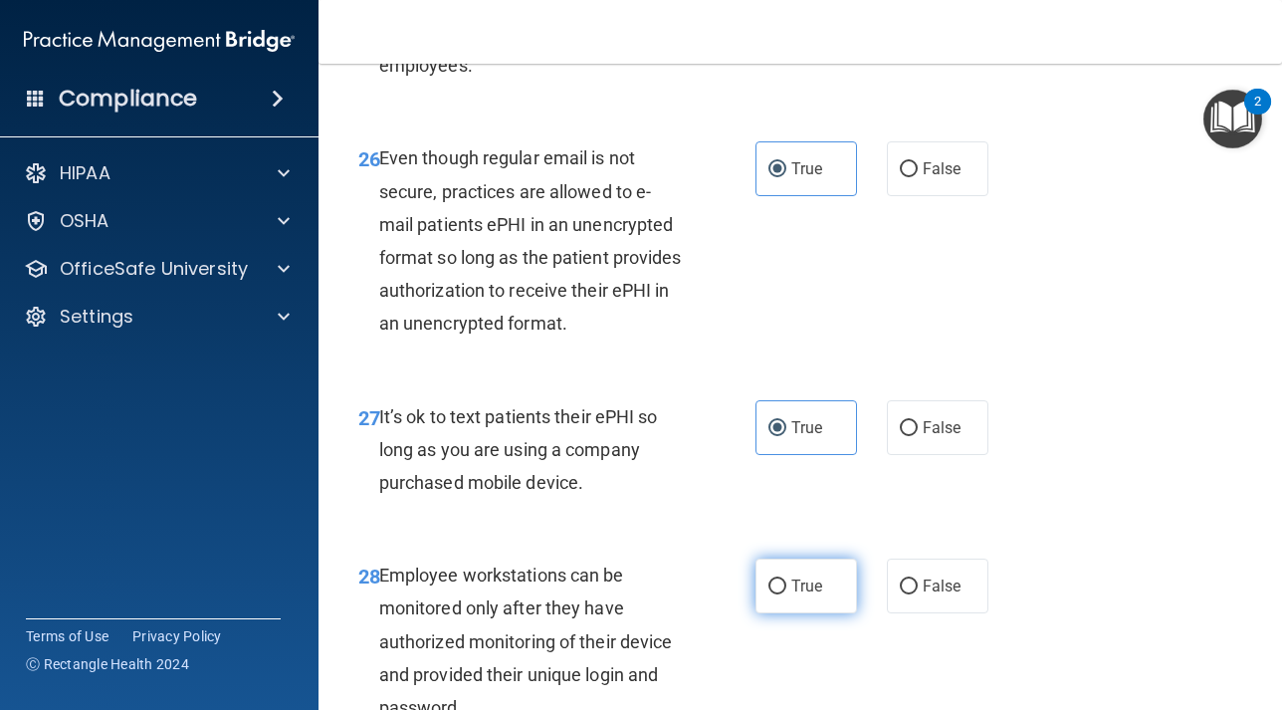
radio input "true"
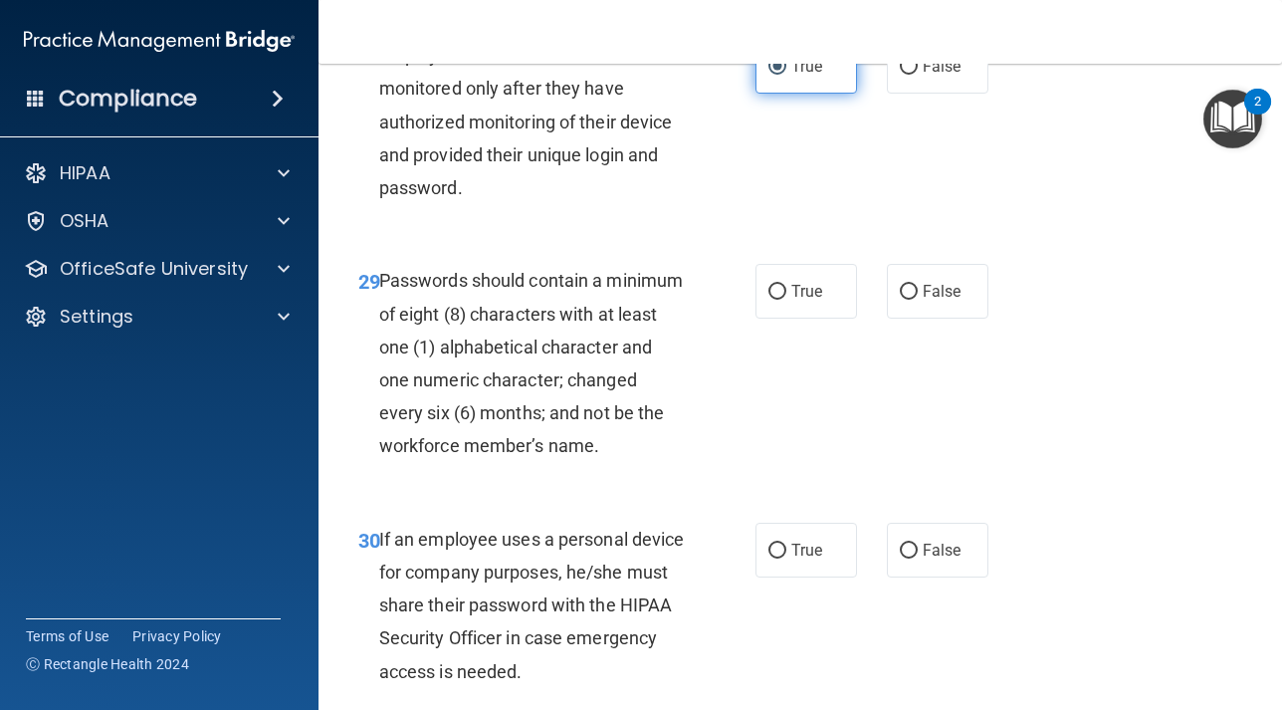
scroll to position [6110, 0]
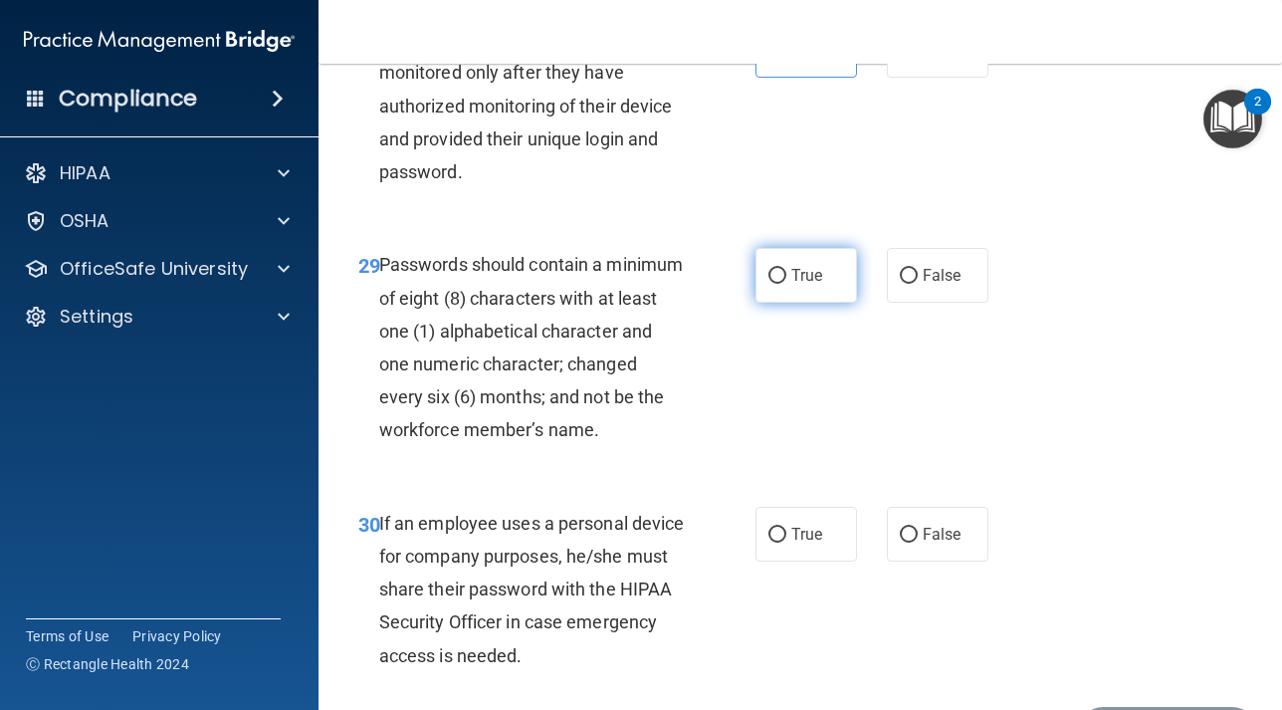
click at [797, 276] on span "True" at bounding box center [806, 275] width 31 height 19
click at [786, 276] on input "True" at bounding box center [777, 276] width 18 height 15
radio input "true"
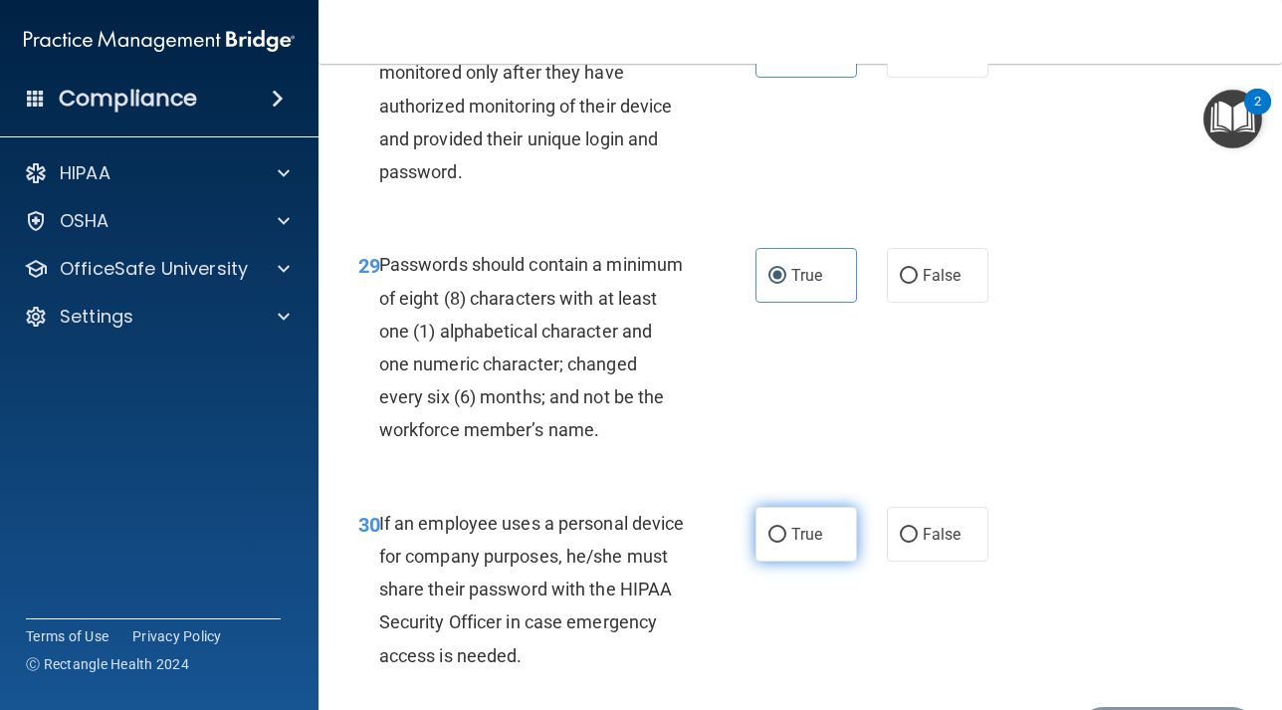
click at [804, 528] on span "True" at bounding box center [806, 533] width 31 height 19
click at [786, 528] on input "True" at bounding box center [777, 534] width 18 height 15
radio input "true"
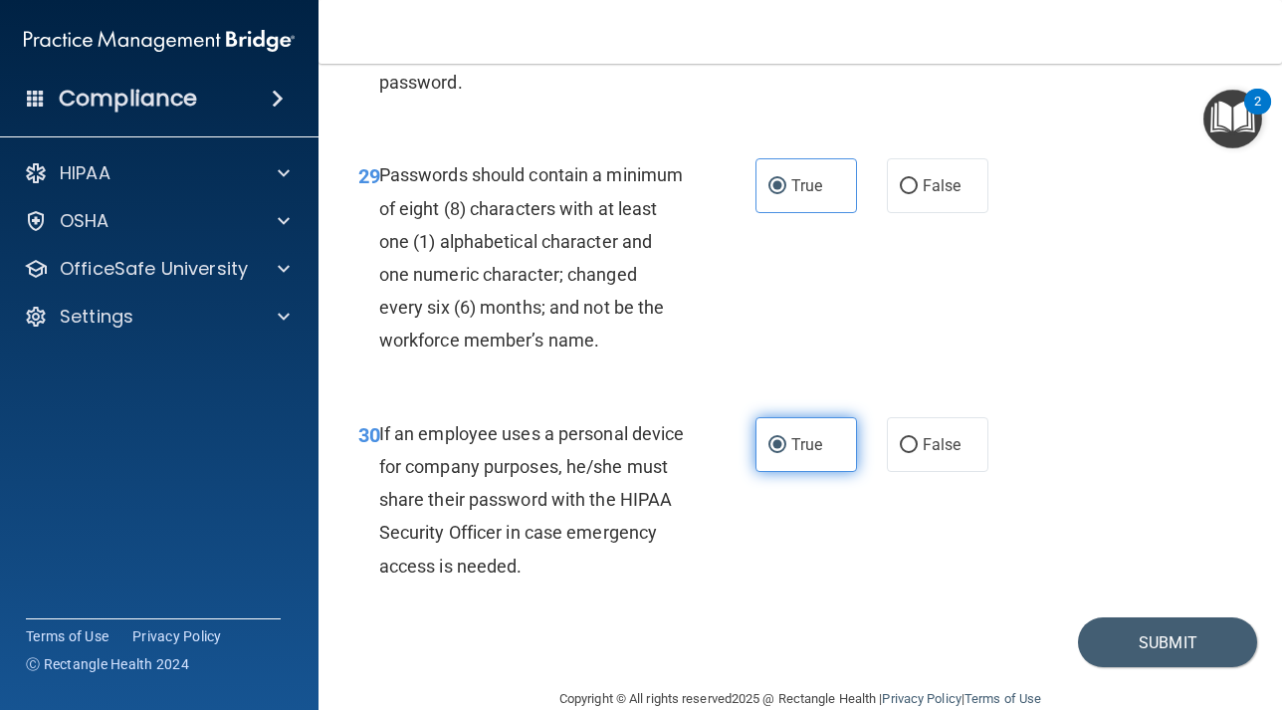
scroll to position [6238, 0]
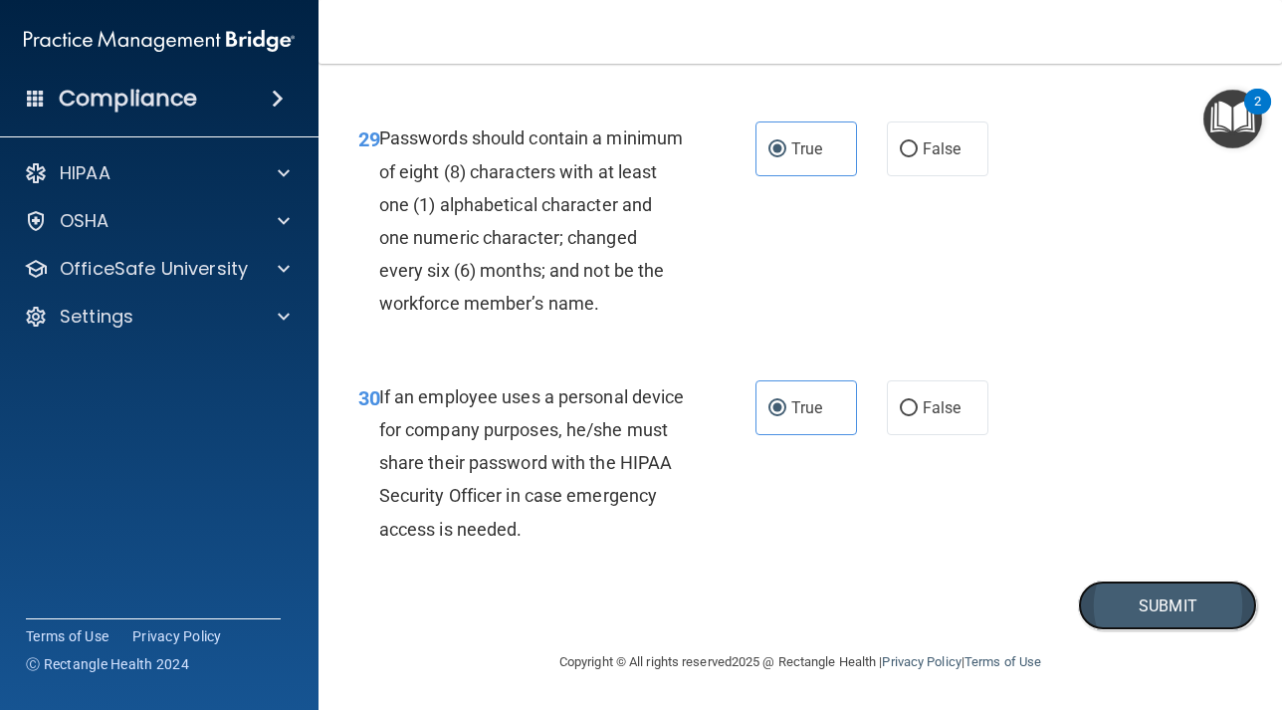
click at [1163, 612] on button "Submit" at bounding box center [1167, 605] width 179 height 51
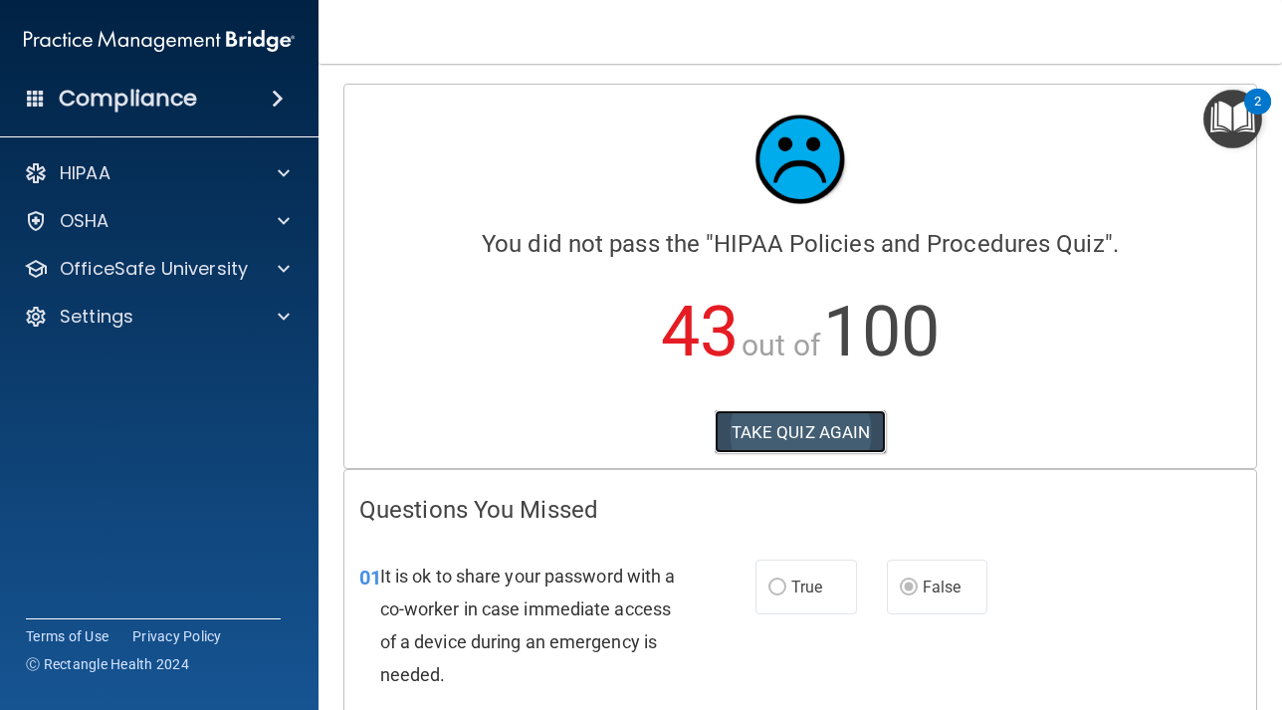
click at [849, 427] on button "TAKE QUIZ AGAIN" at bounding box center [801, 432] width 172 height 44
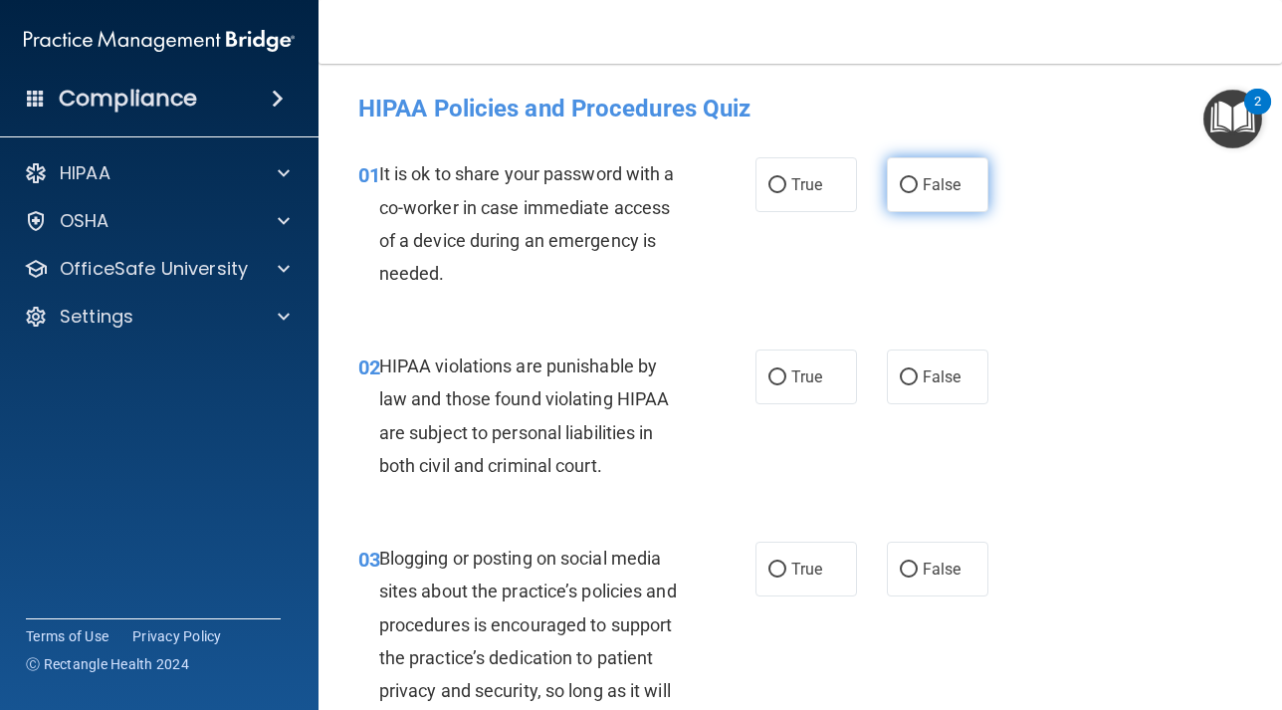
click at [905, 188] on input "False" at bounding box center [909, 185] width 18 height 15
radio input "true"
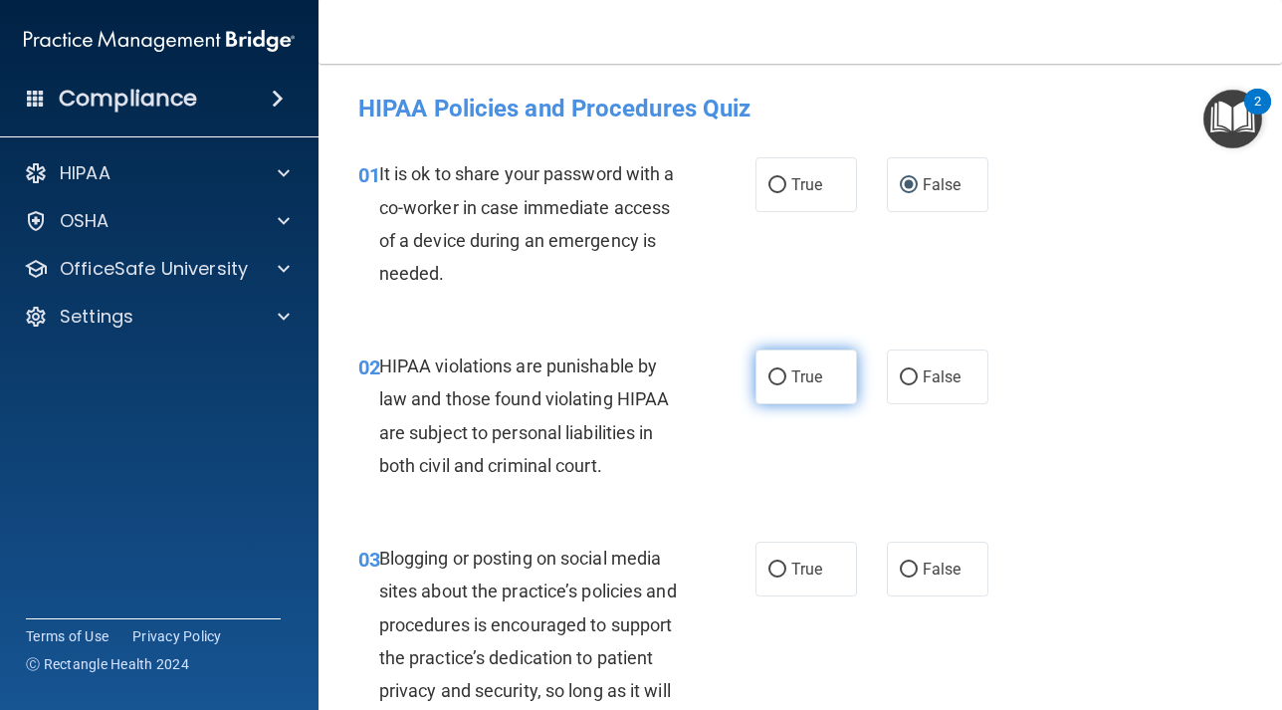
click at [785, 377] on input "True" at bounding box center [777, 377] width 18 height 15
radio input "true"
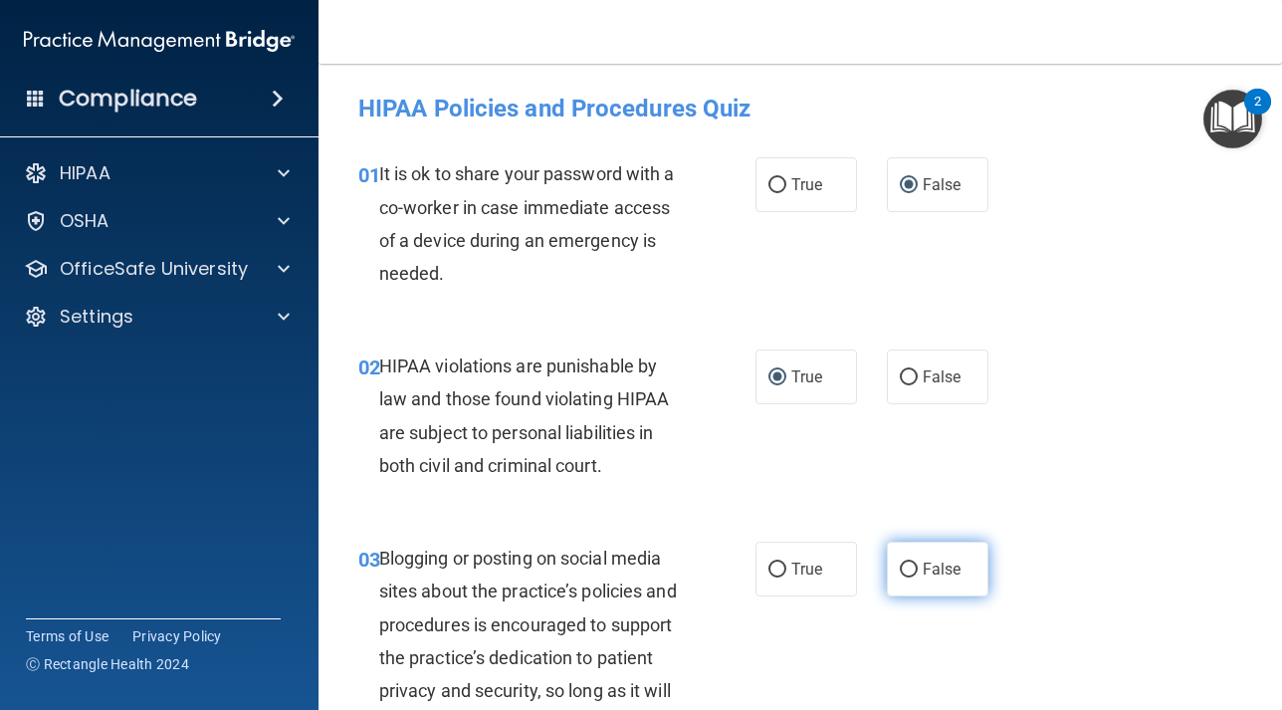
click at [920, 564] on label "False" at bounding box center [938, 568] width 102 height 55
click at [918, 564] on input "False" at bounding box center [909, 569] width 18 height 15
radio input "true"
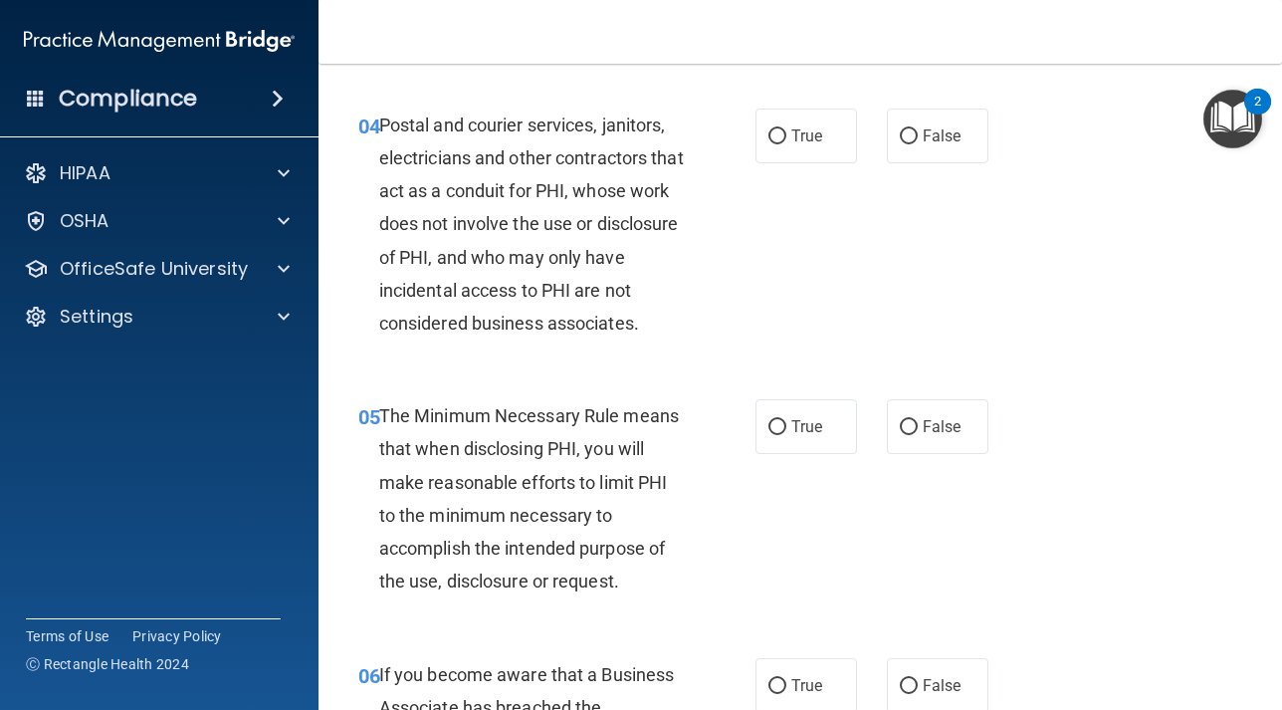
scroll to position [740, 0]
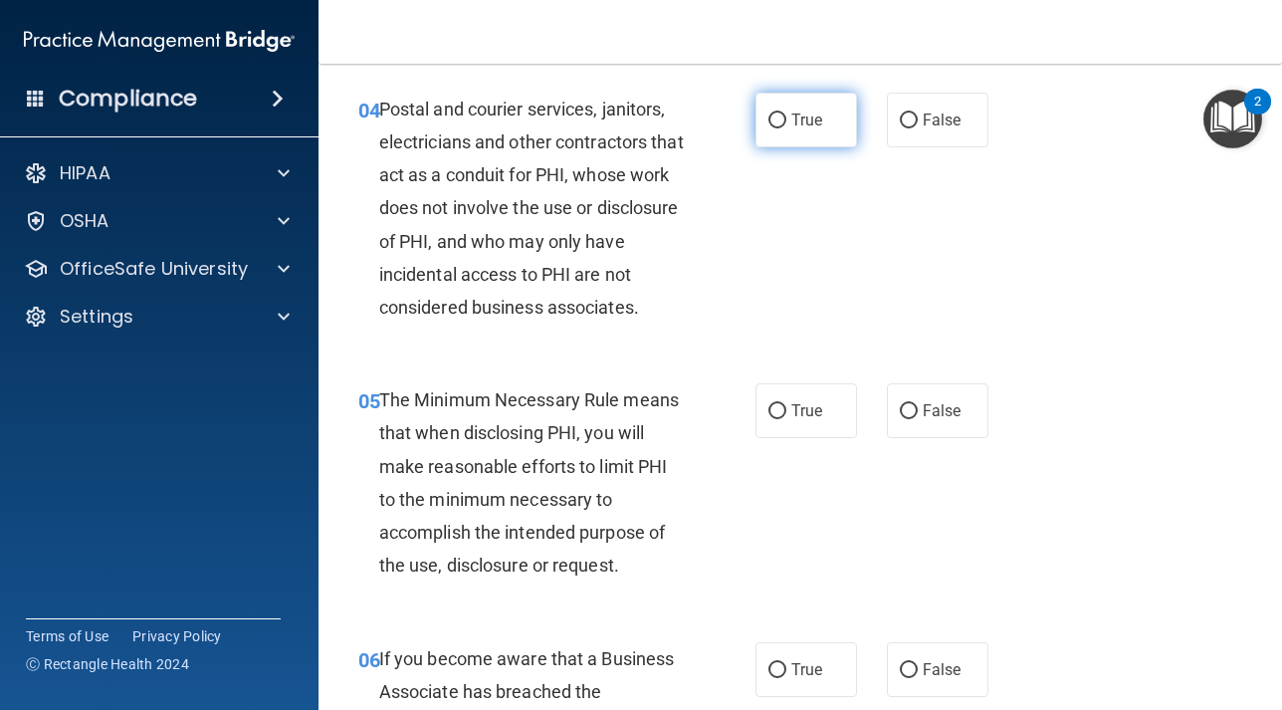
click at [772, 117] on input "True" at bounding box center [777, 120] width 18 height 15
radio input "true"
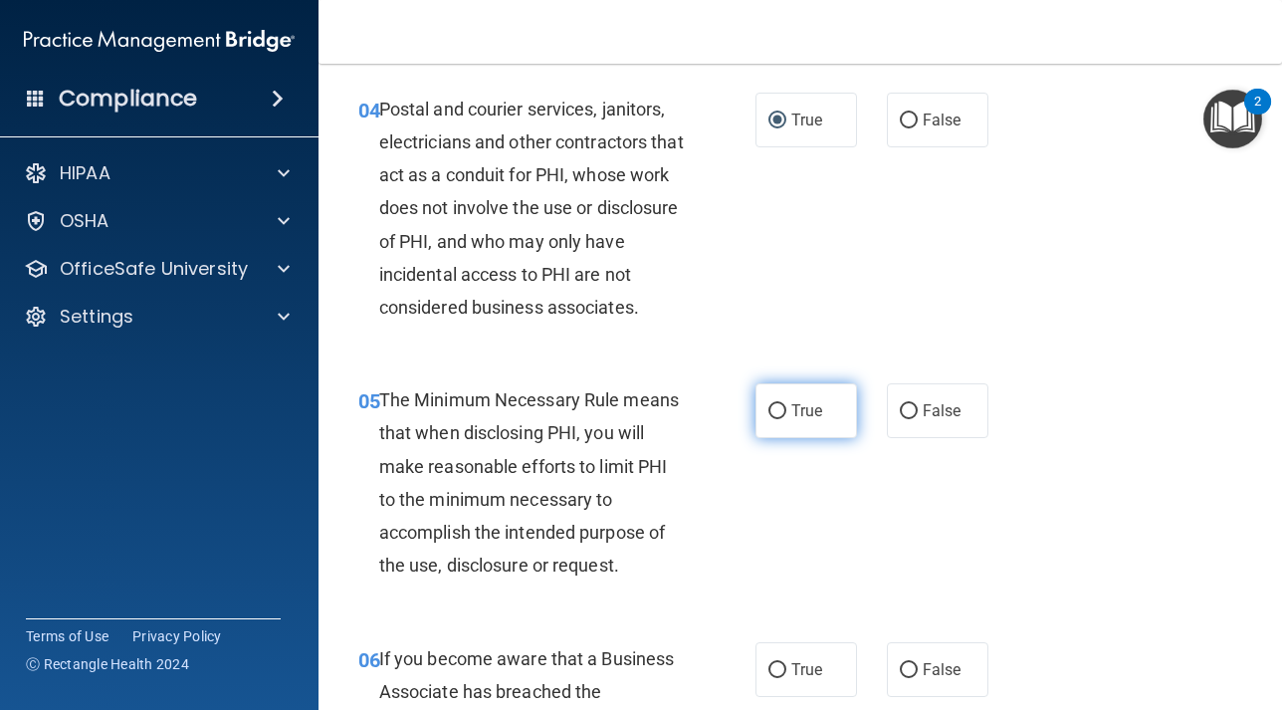
click at [779, 410] on input "True" at bounding box center [777, 411] width 18 height 15
radio input "true"
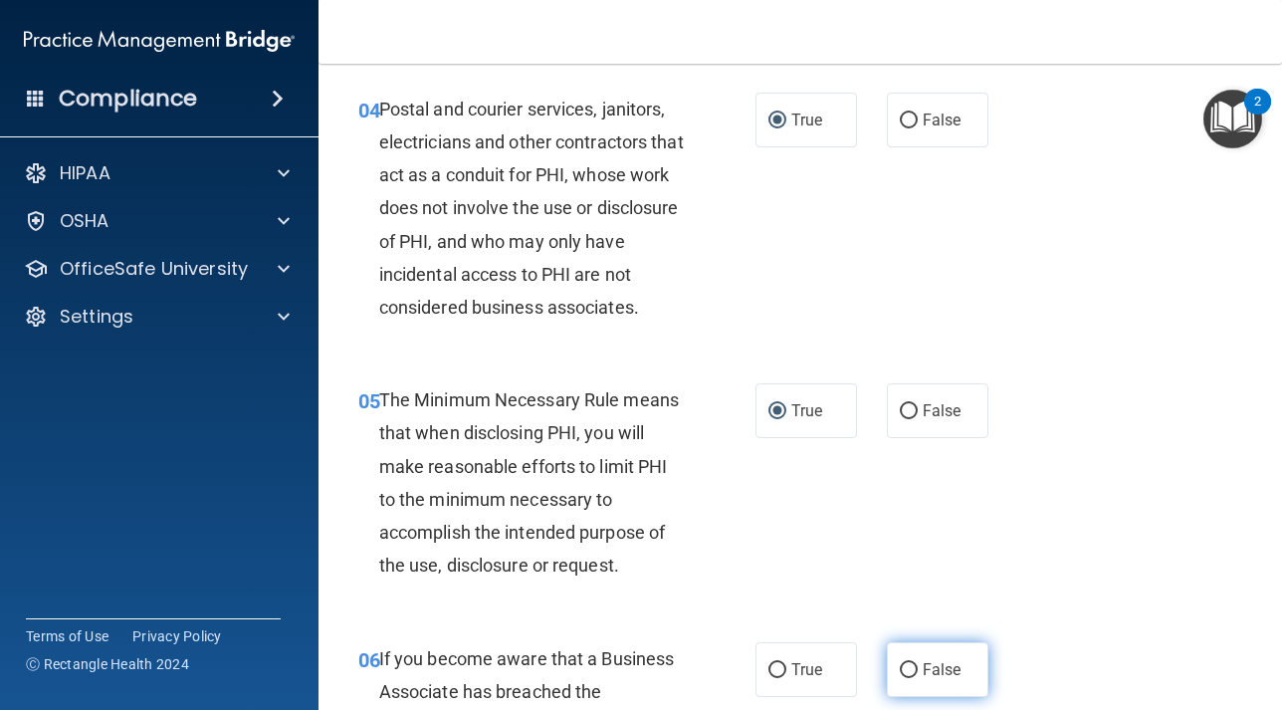
click at [911, 674] on input "False" at bounding box center [909, 670] width 18 height 15
radio input "true"
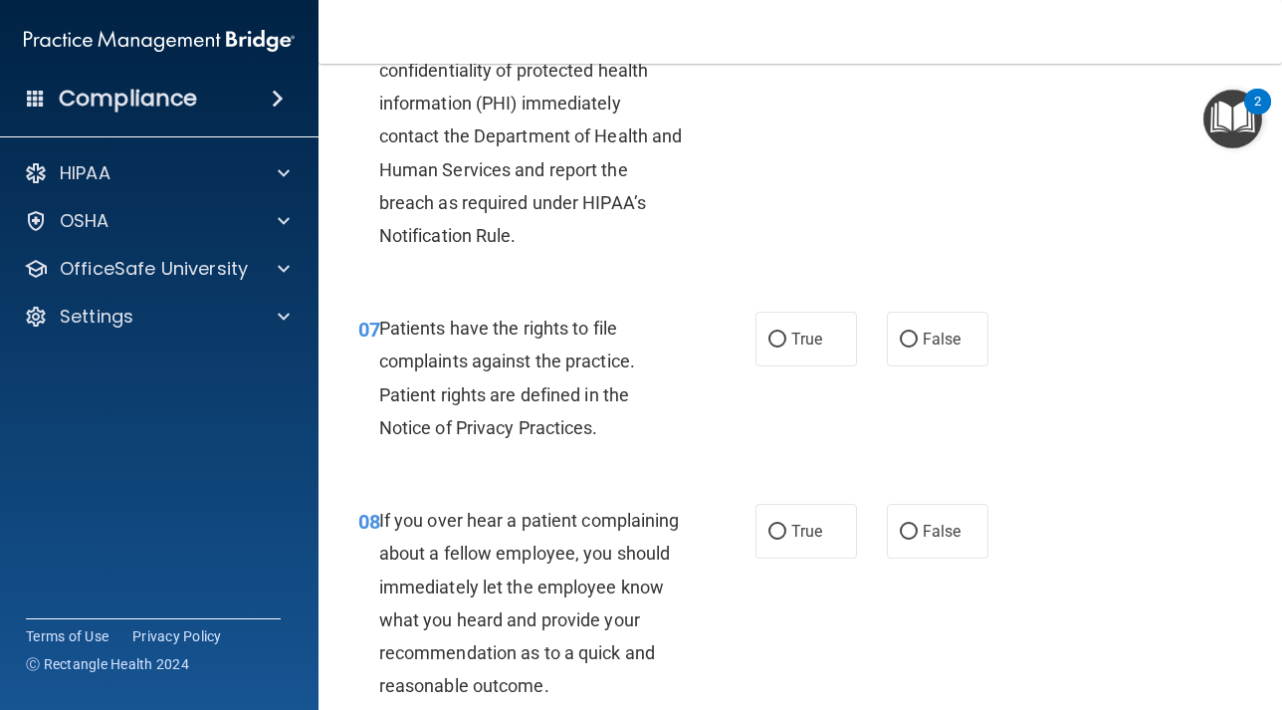
scroll to position [1399, 0]
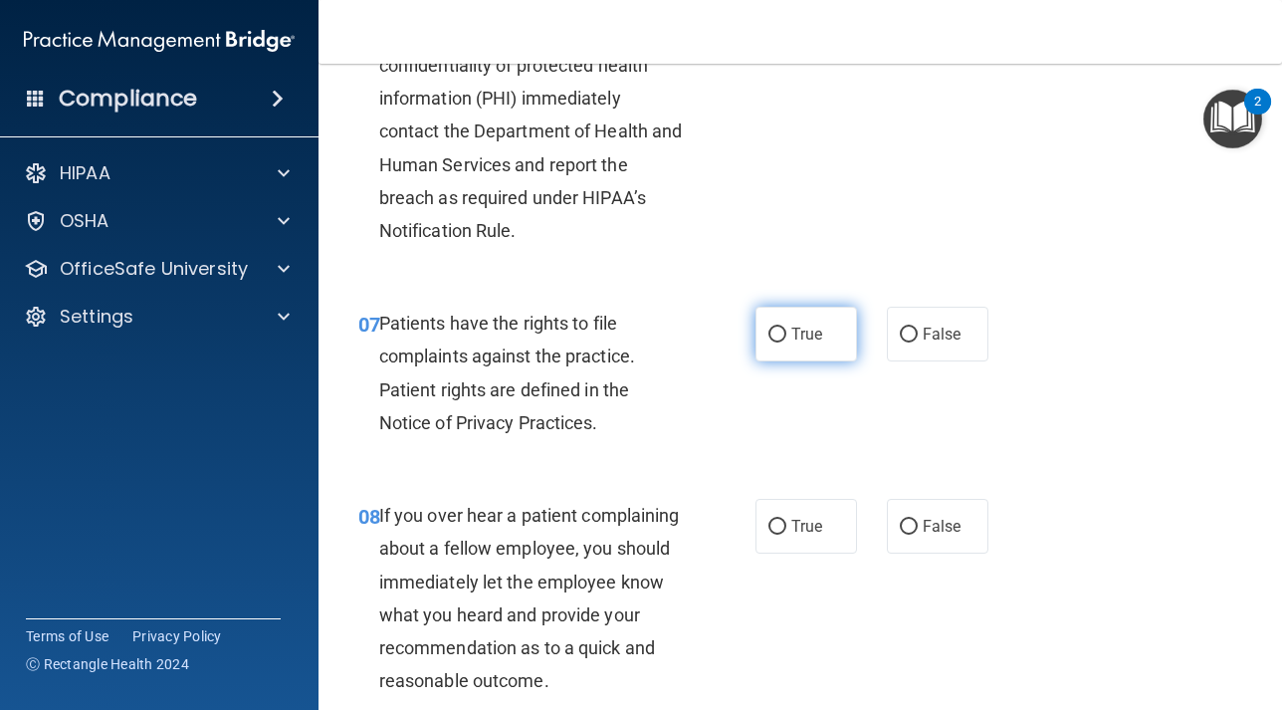
click at [779, 333] on input "True" at bounding box center [777, 334] width 18 height 15
radio input "true"
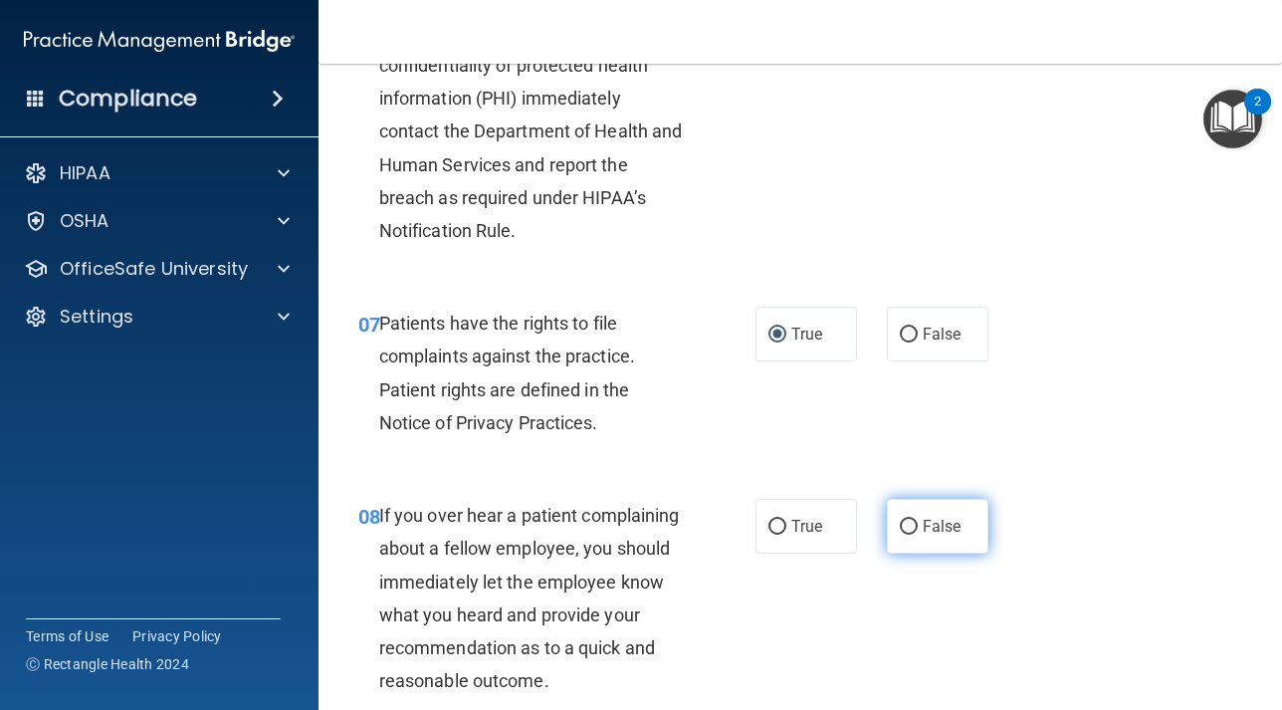
click at [908, 519] on input "False" at bounding box center [909, 526] width 18 height 15
radio input "true"
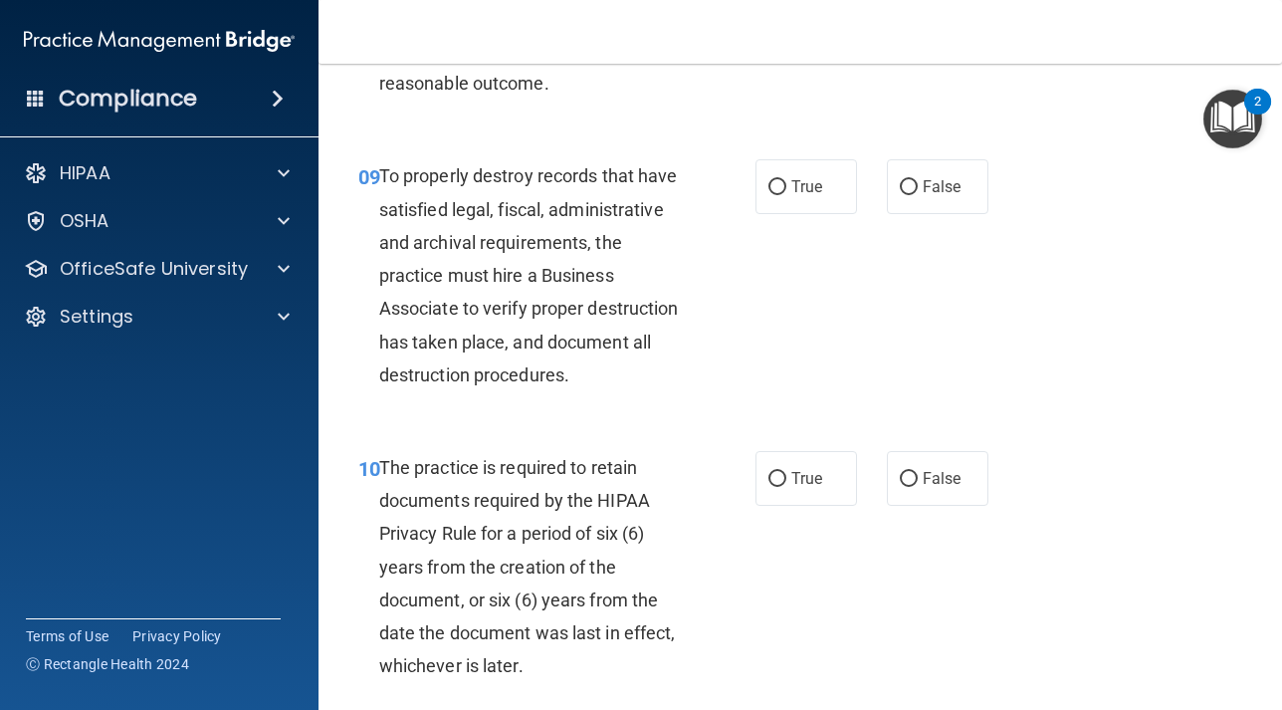
scroll to position [2070, 0]
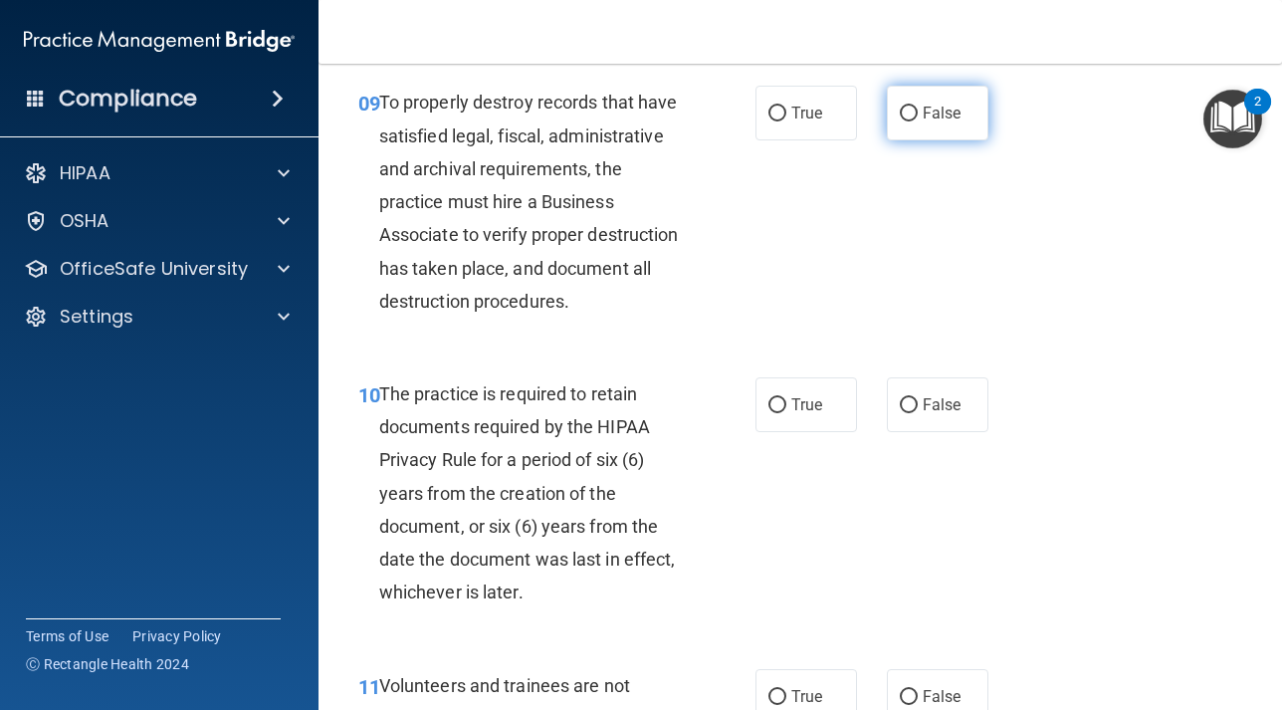
click at [906, 117] on input "False" at bounding box center [909, 113] width 18 height 15
radio input "true"
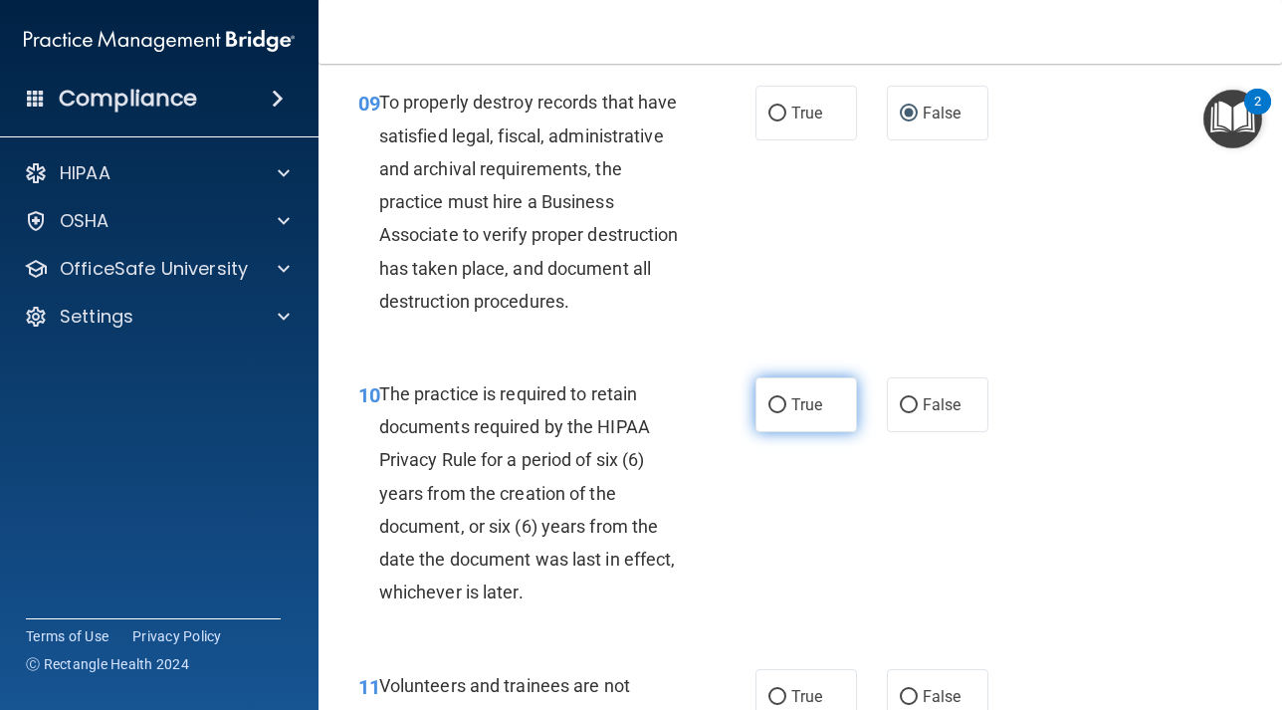
click at [780, 413] on label "True" at bounding box center [806, 404] width 102 height 55
click at [780, 413] on input "True" at bounding box center [777, 405] width 18 height 15
radio input "true"
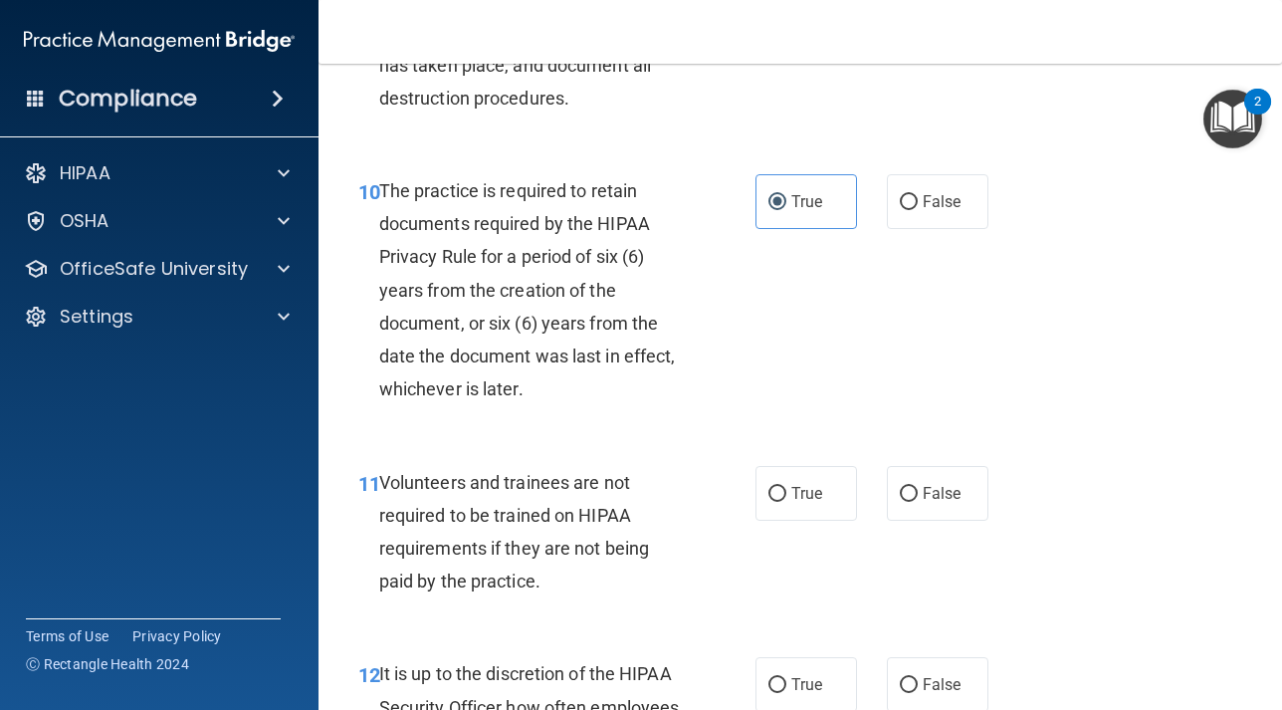
scroll to position [2287, 0]
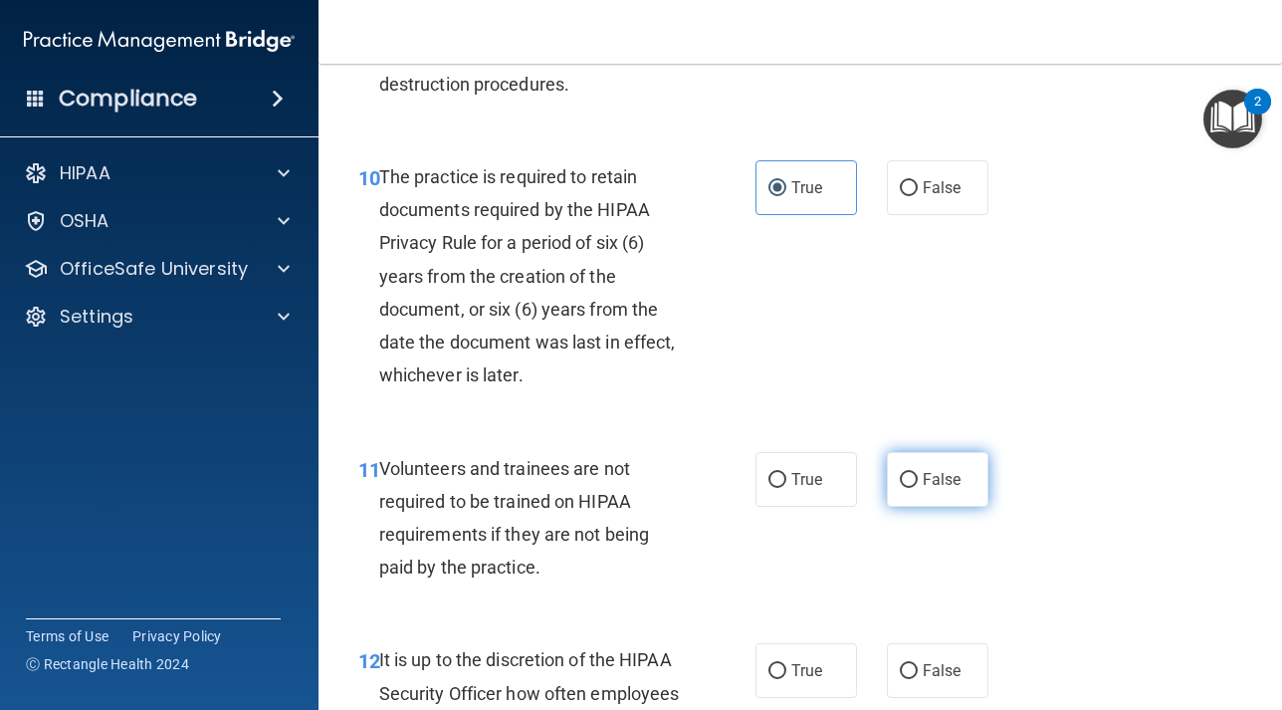
click at [901, 489] on label "False" at bounding box center [938, 479] width 102 height 55
click at [901, 488] on input "False" at bounding box center [909, 480] width 18 height 15
radio input "true"
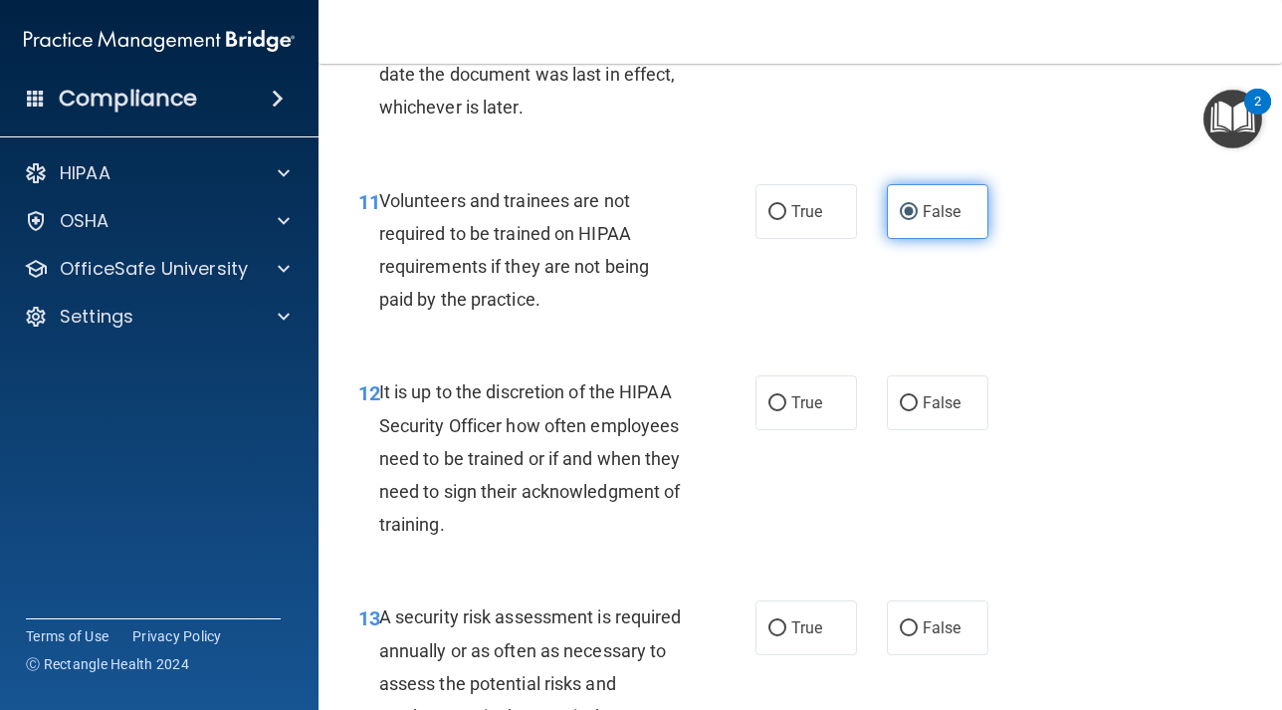
scroll to position [2576, 0]
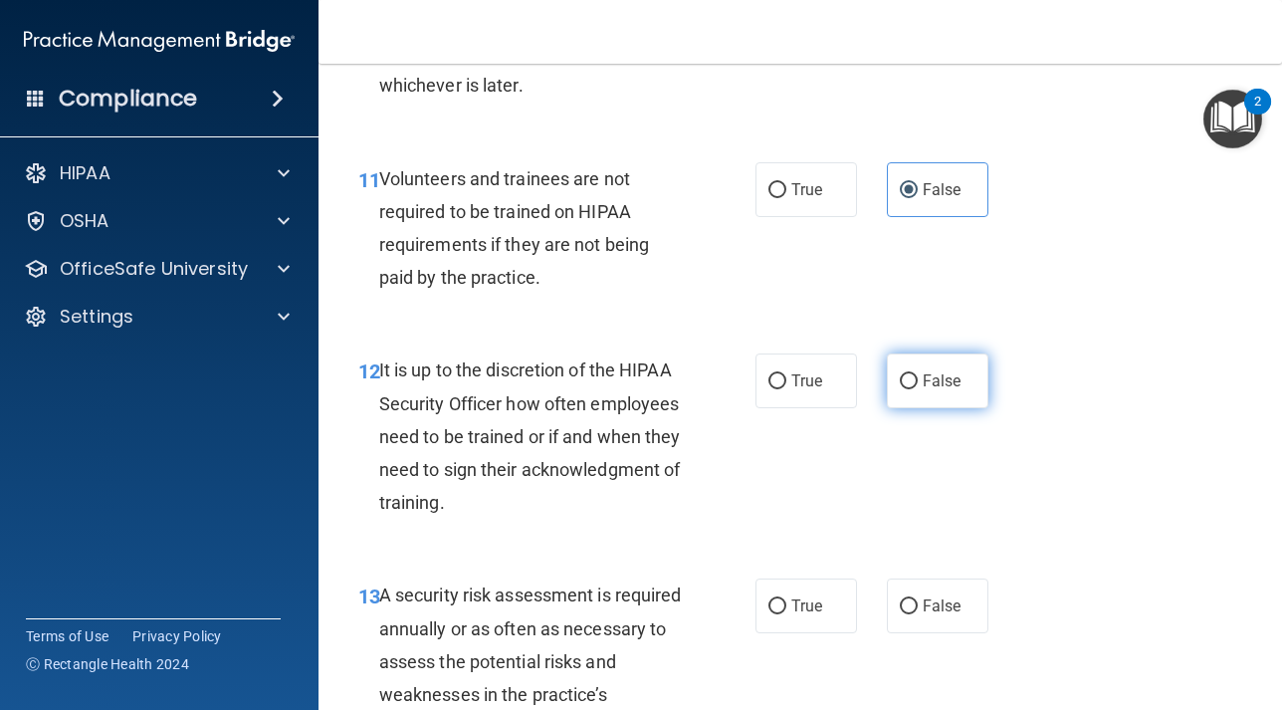
click at [903, 389] on input "False" at bounding box center [909, 381] width 18 height 15
radio input "true"
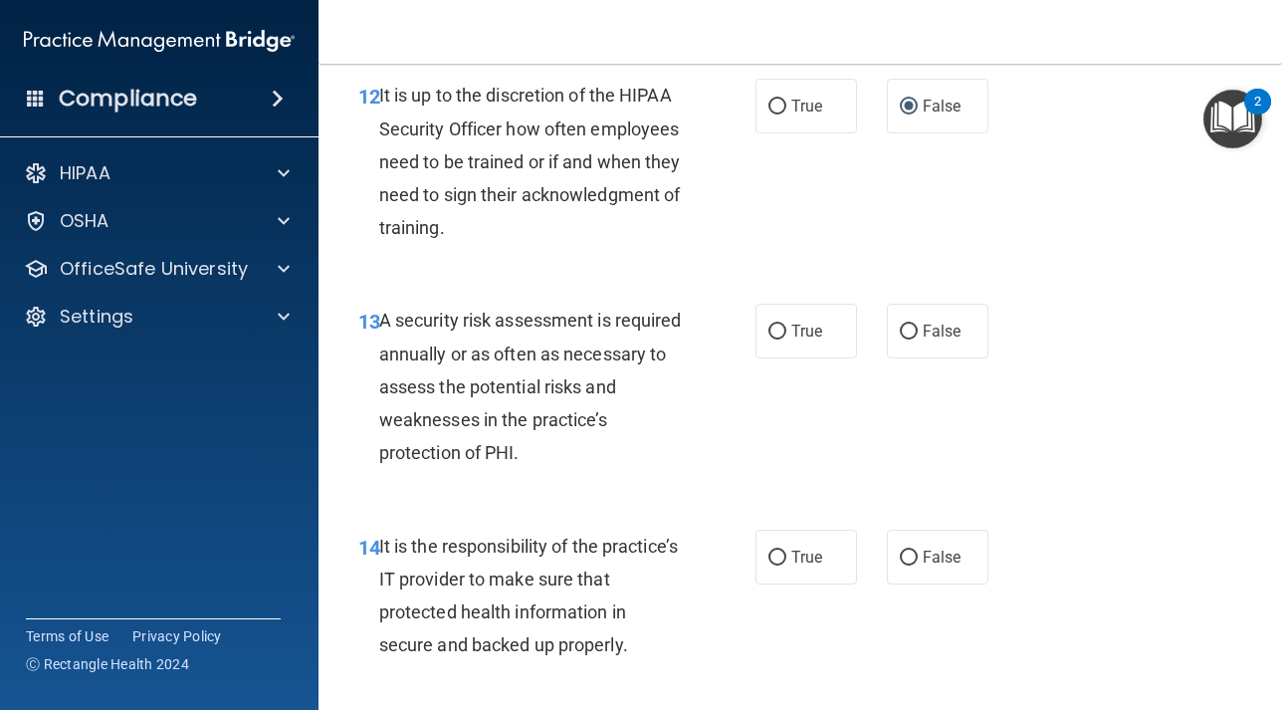
scroll to position [2971, 0]
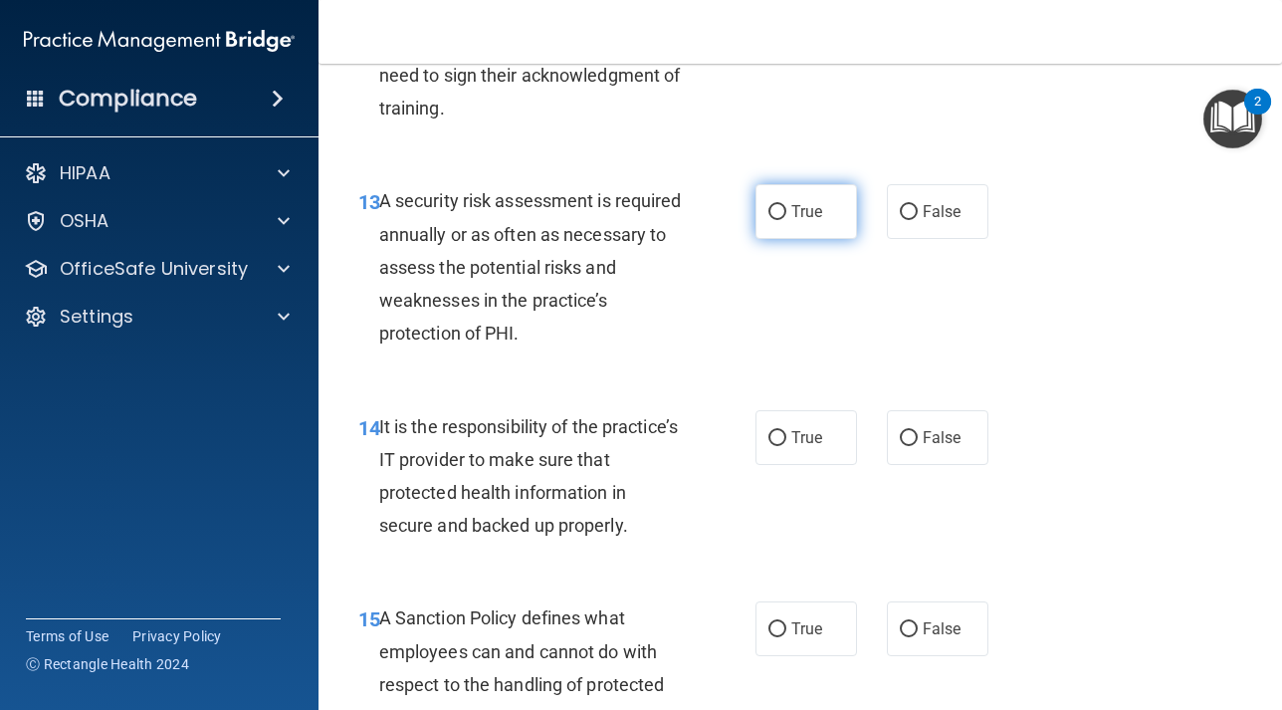
click at [778, 210] on input "True" at bounding box center [777, 212] width 18 height 15
radio input "true"
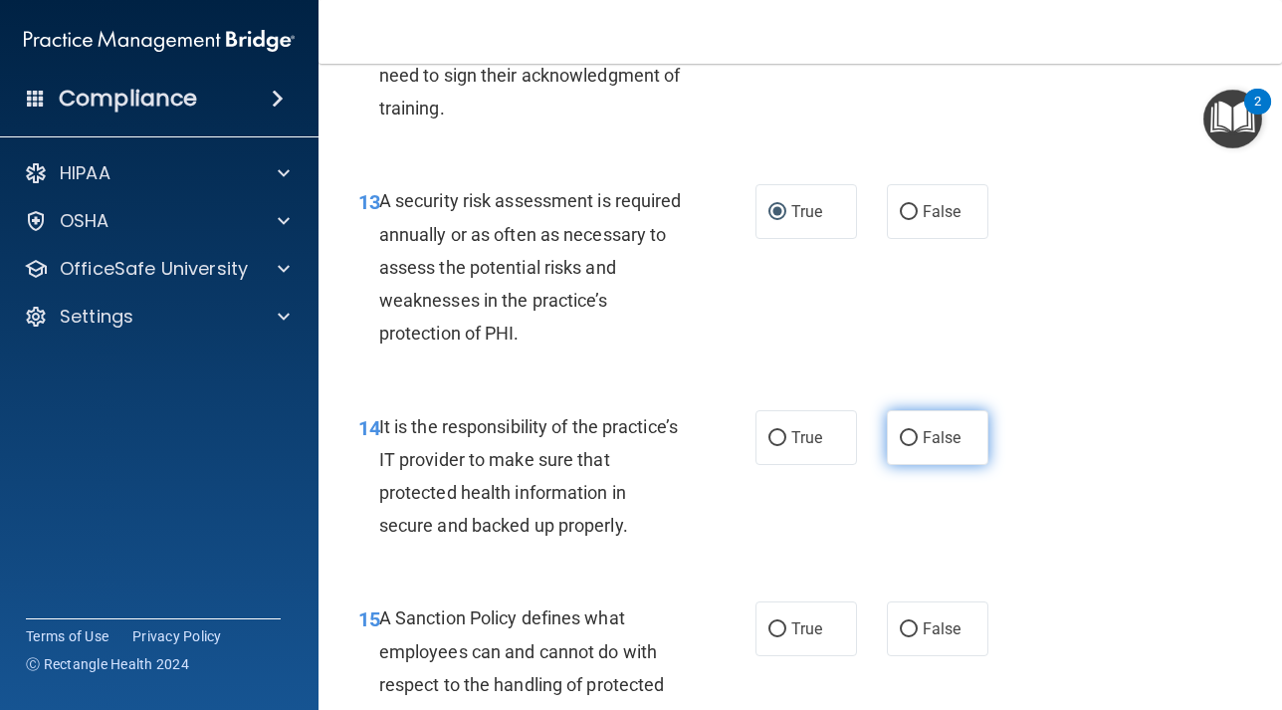
click at [915, 445] on input "False" at bounding box center [909, 438] width 18 height 15
radio input "true"
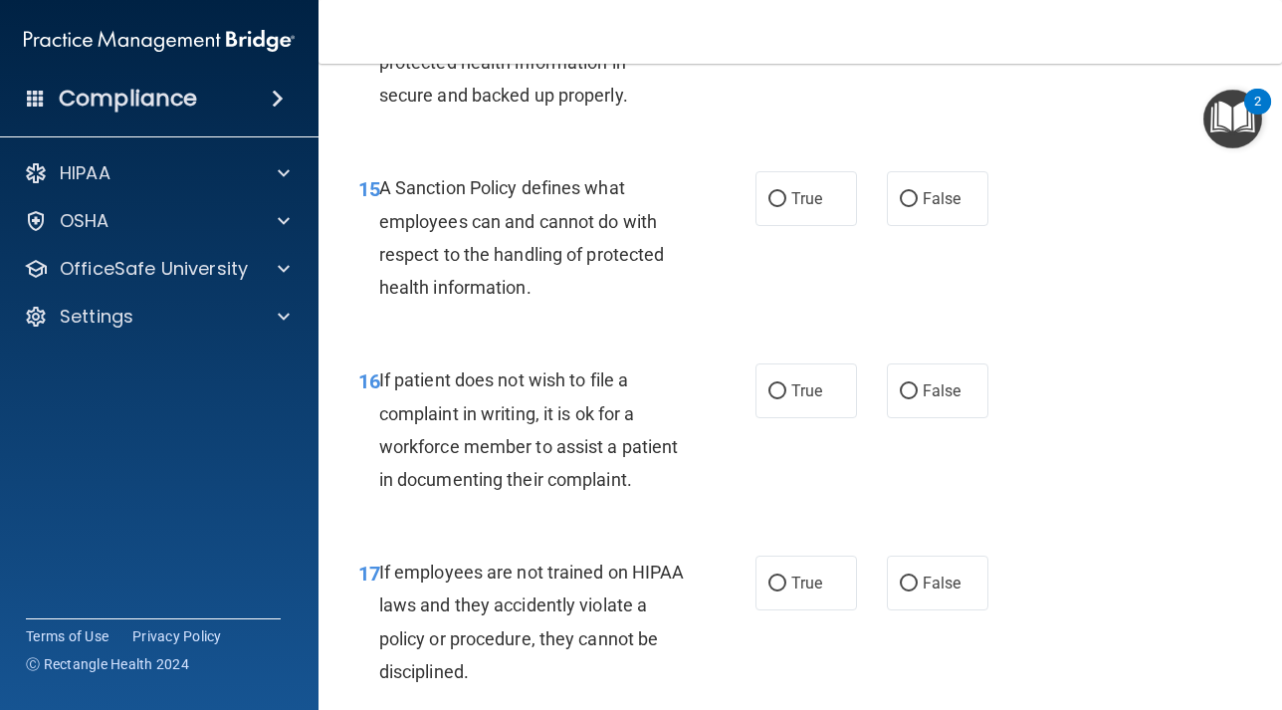
scroll to position [3418, 0]
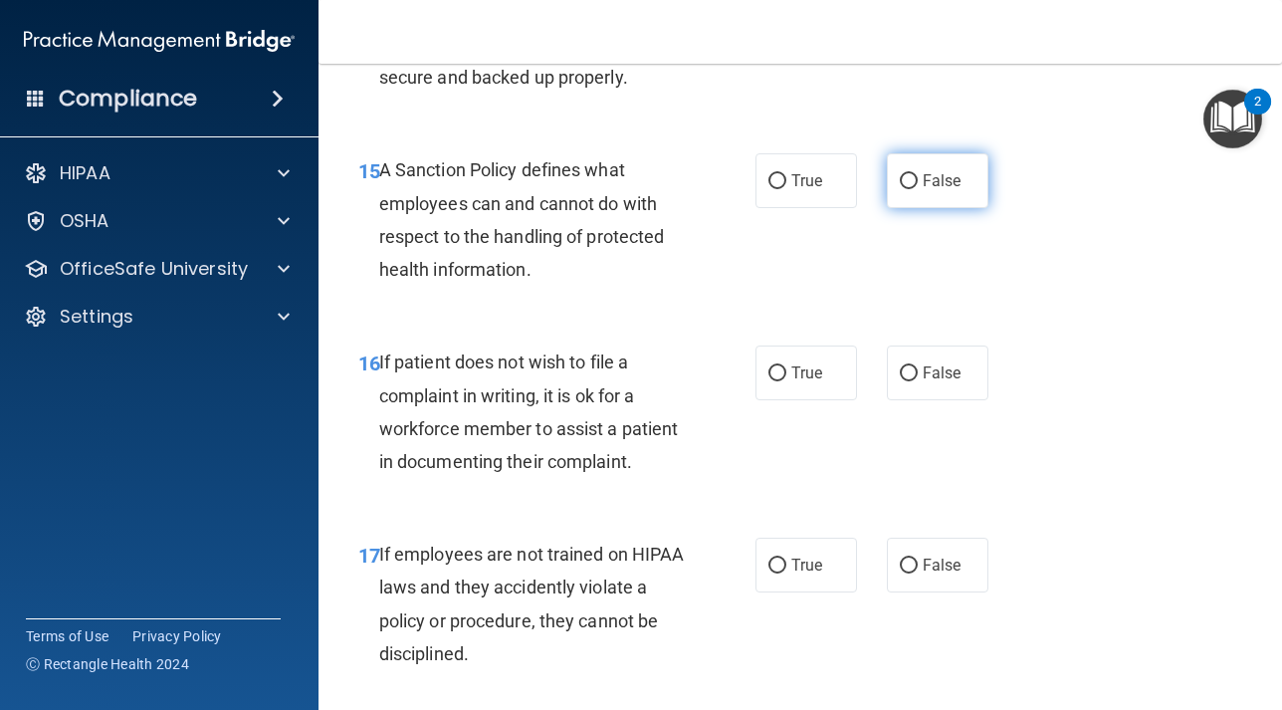
click at [904, 177] on input "False" at bounding box center [909, 181] width 18 height 15
radio input "true"
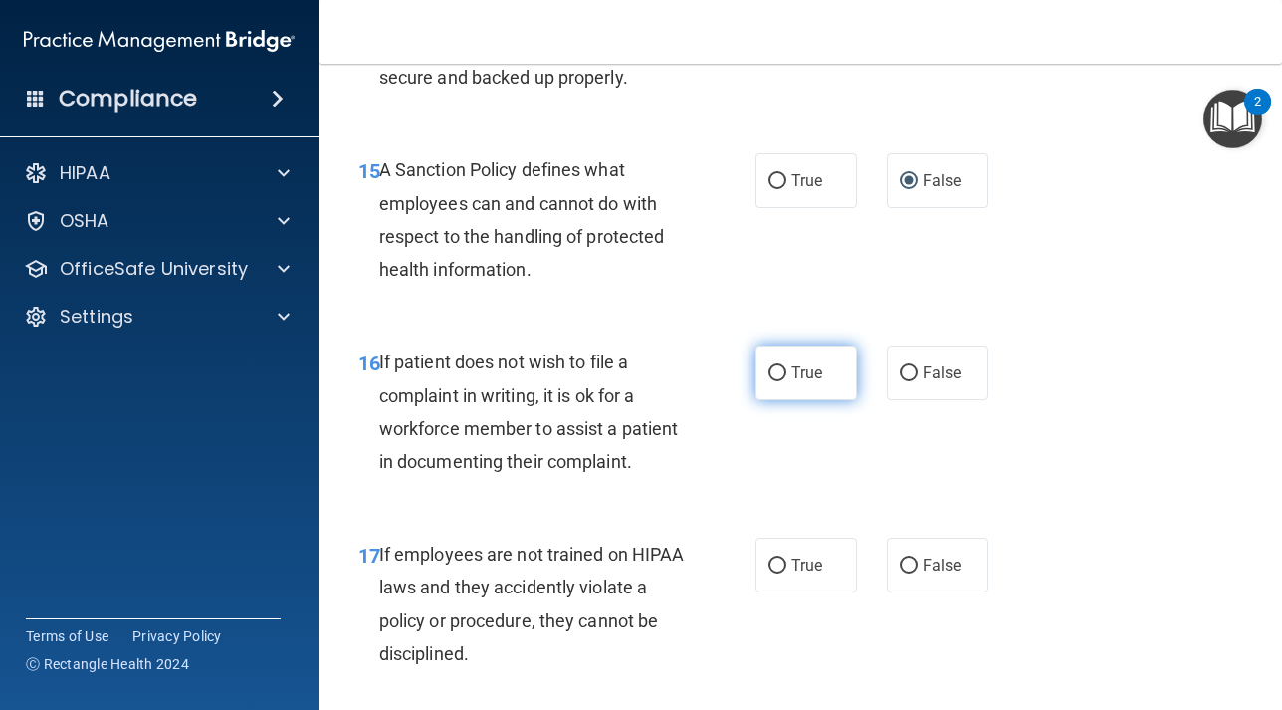
click at [784, 372] on input "True" at bounding box center [777, 373] width 18 height 15
radio input "true"
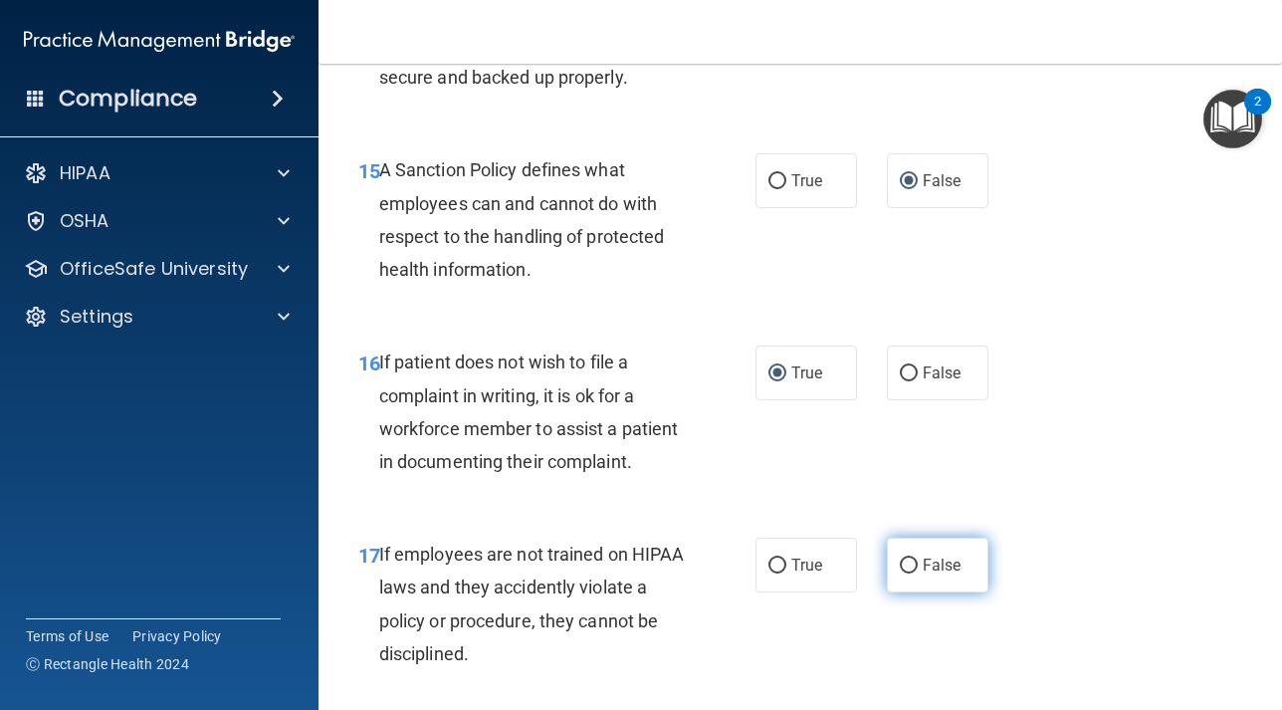
click at [912, 558] on input "False" at bounding box center [909, 565] width 18 height 15
radio input "true"
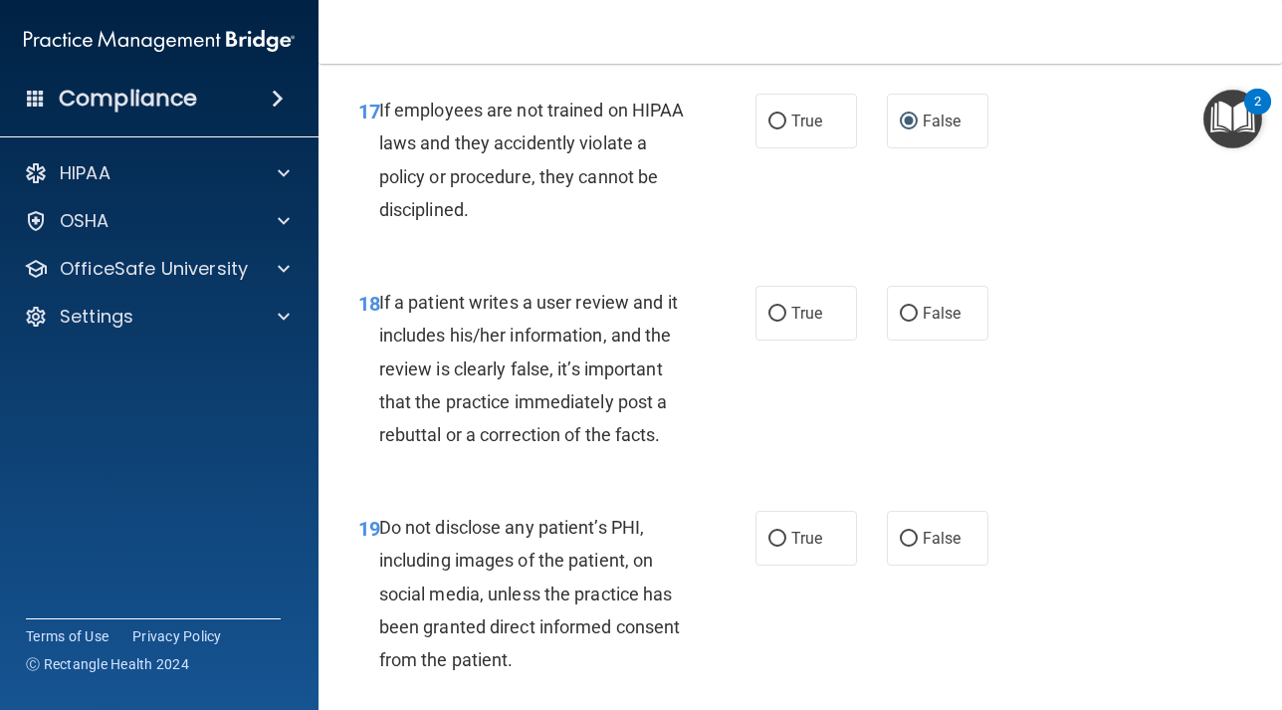
scroll to position [3872, 0]
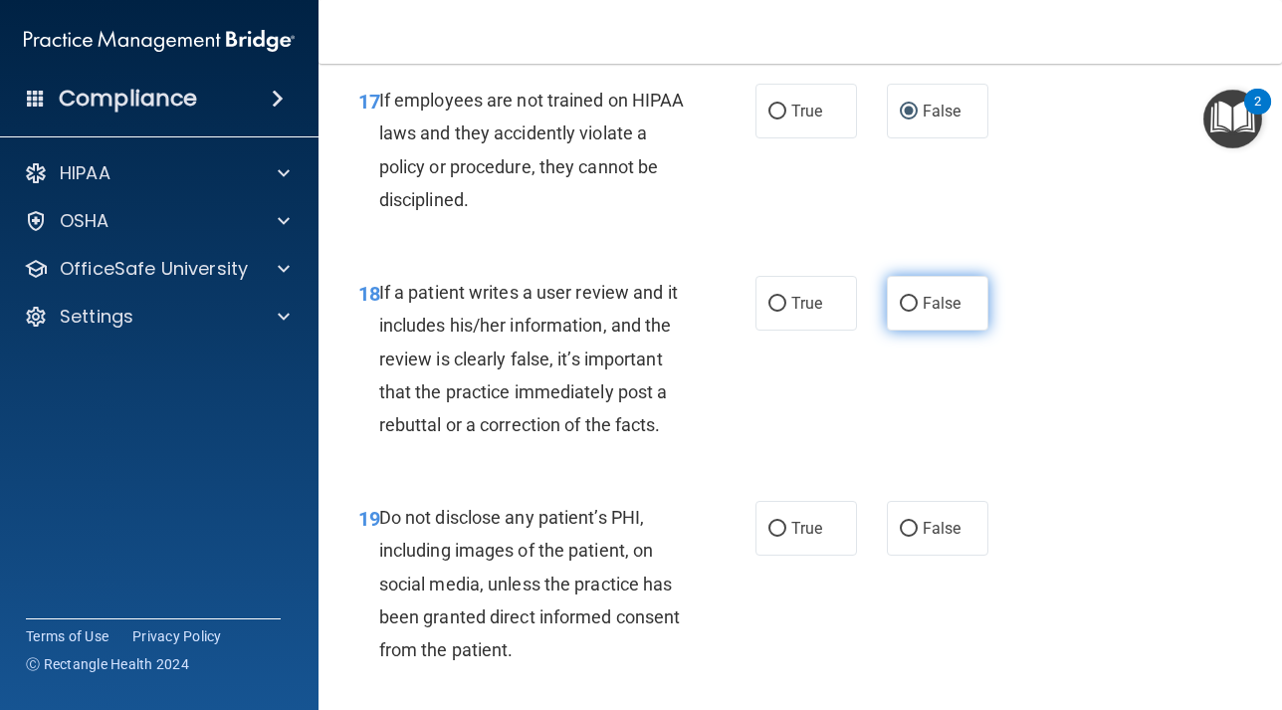
click at [912, 298] on input "False" at bounding box center [909, 304] width 18 height 15
radio input "true"
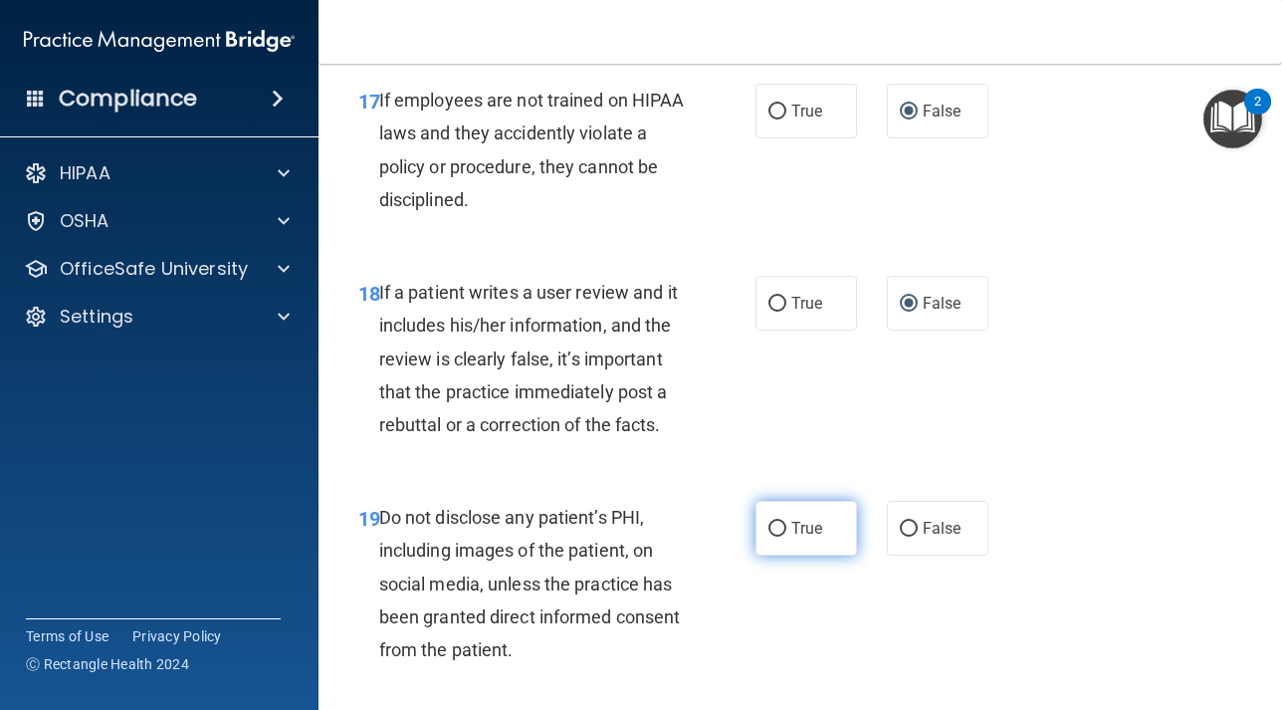
click at [773, 531] on input "True" at bounding box center [777, 528] width 18 height 15
radio input "true"
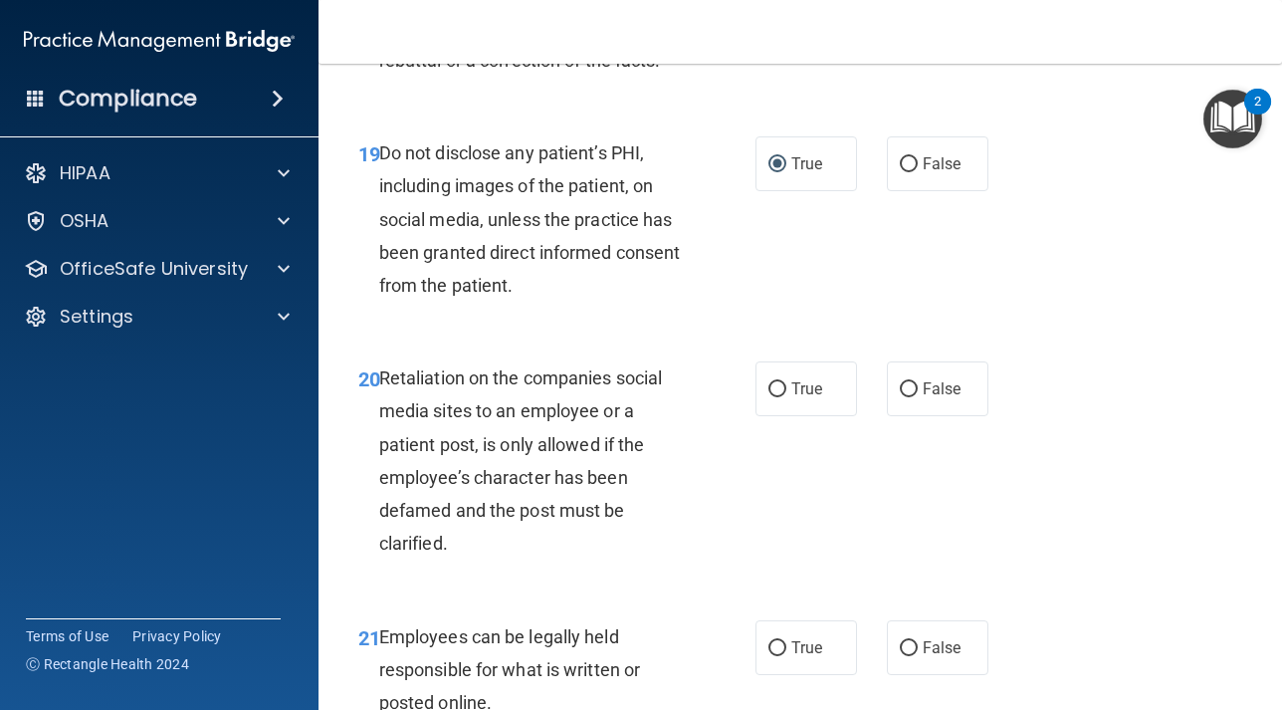
scroll to position [4239, 0]
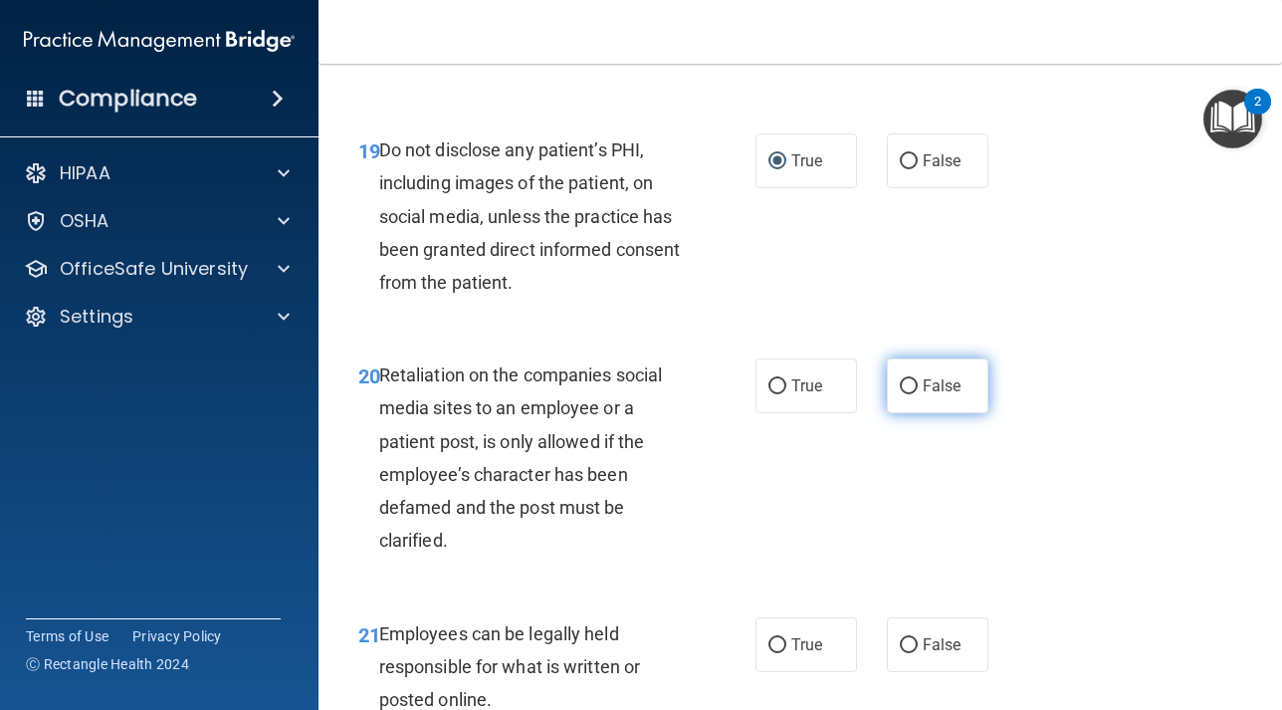
click at [911, 390] on input "False" at bounding box center [909, 386] width 18 height 15
radio input "true"
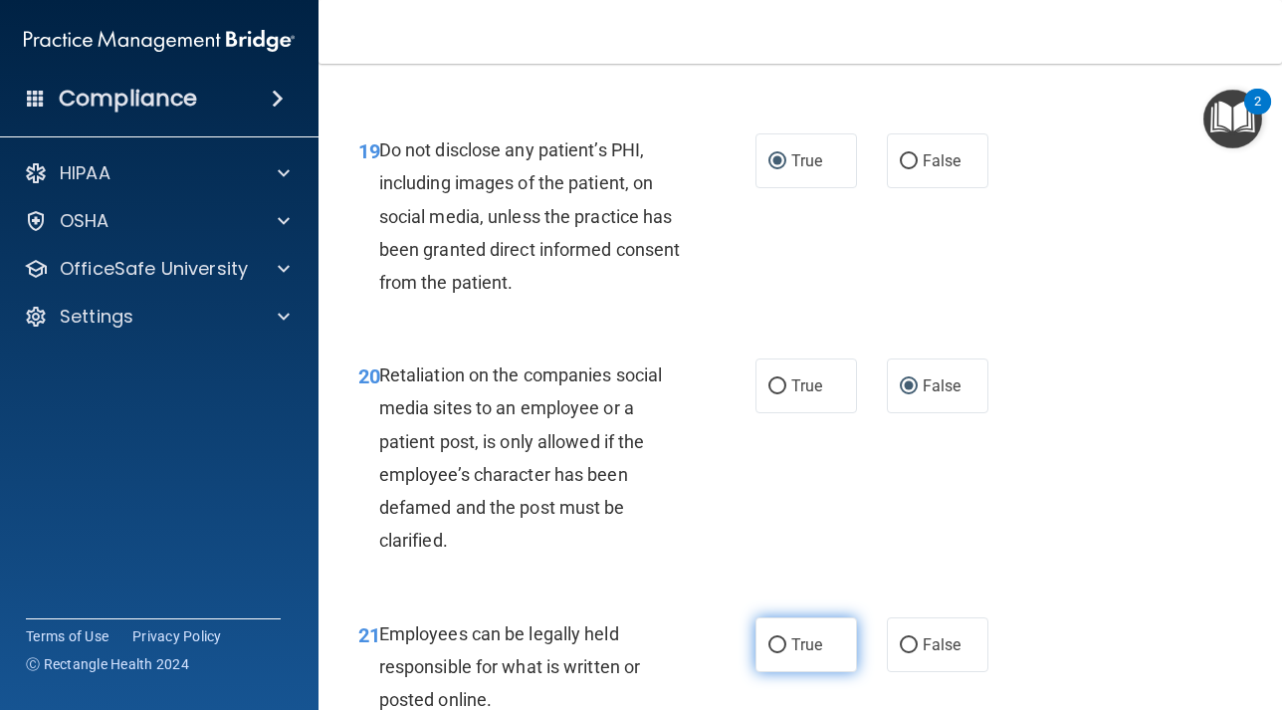
click at [785, 641] on input "True" at bounding box center [777, 645] width 18 height 15
radio input "true"
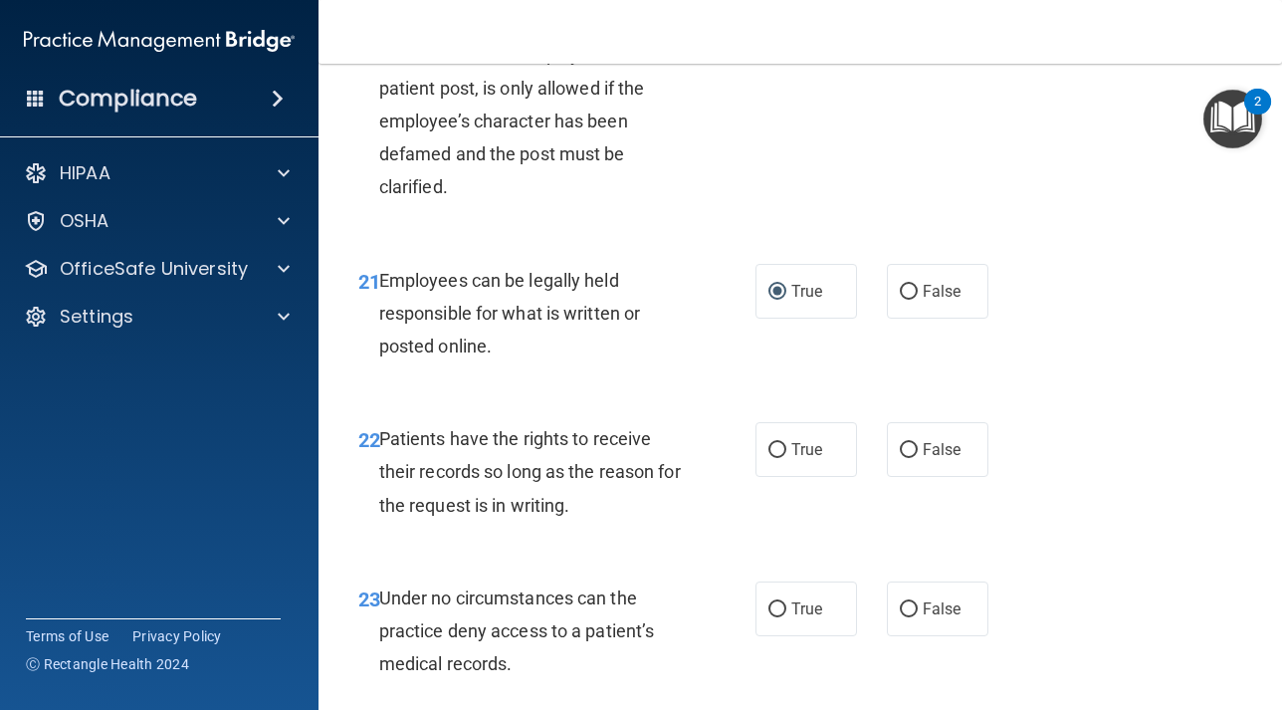
scroll to position [4605, 0]
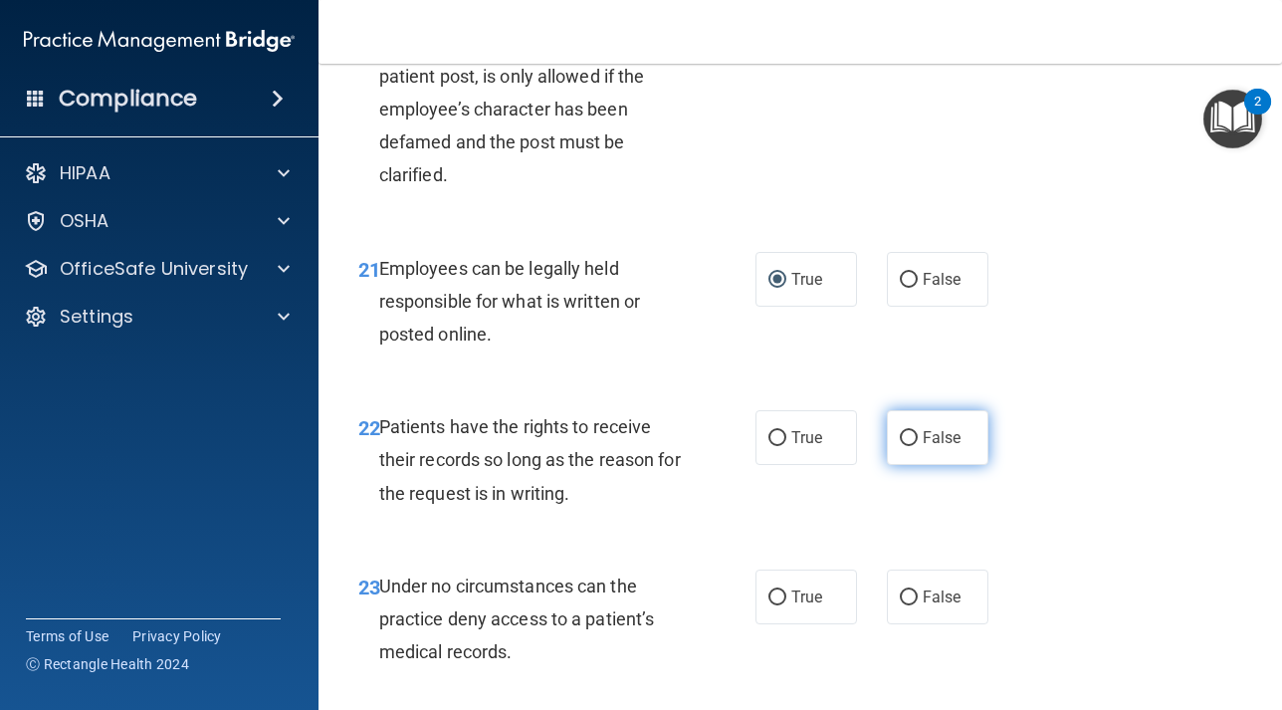
click at [915, 434] on input "False" at bounding box center [909, 438] width 18 height 15
radio input "true"
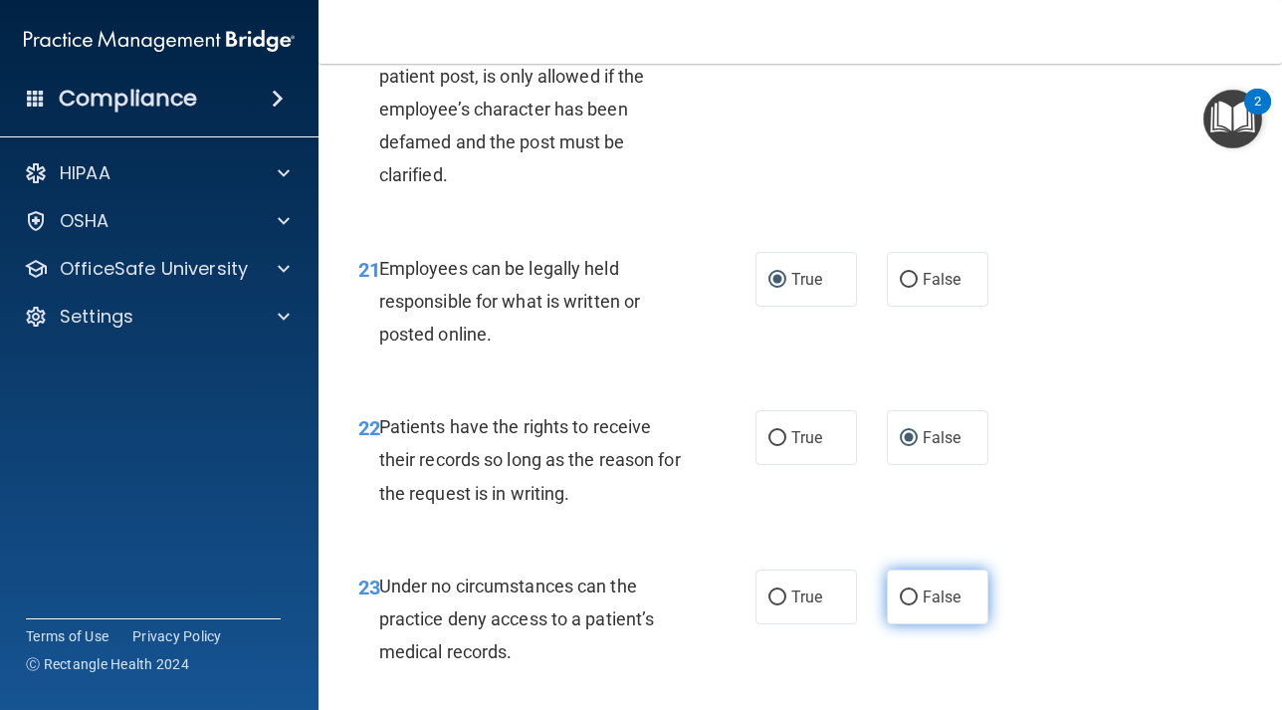
click at [909, 606] on label "False" at bounding box center [938, 596] width 102 height 55
click at [909, 605] on input "False" at bounding box center [909, 597] width 18 height 15
radio input "true"
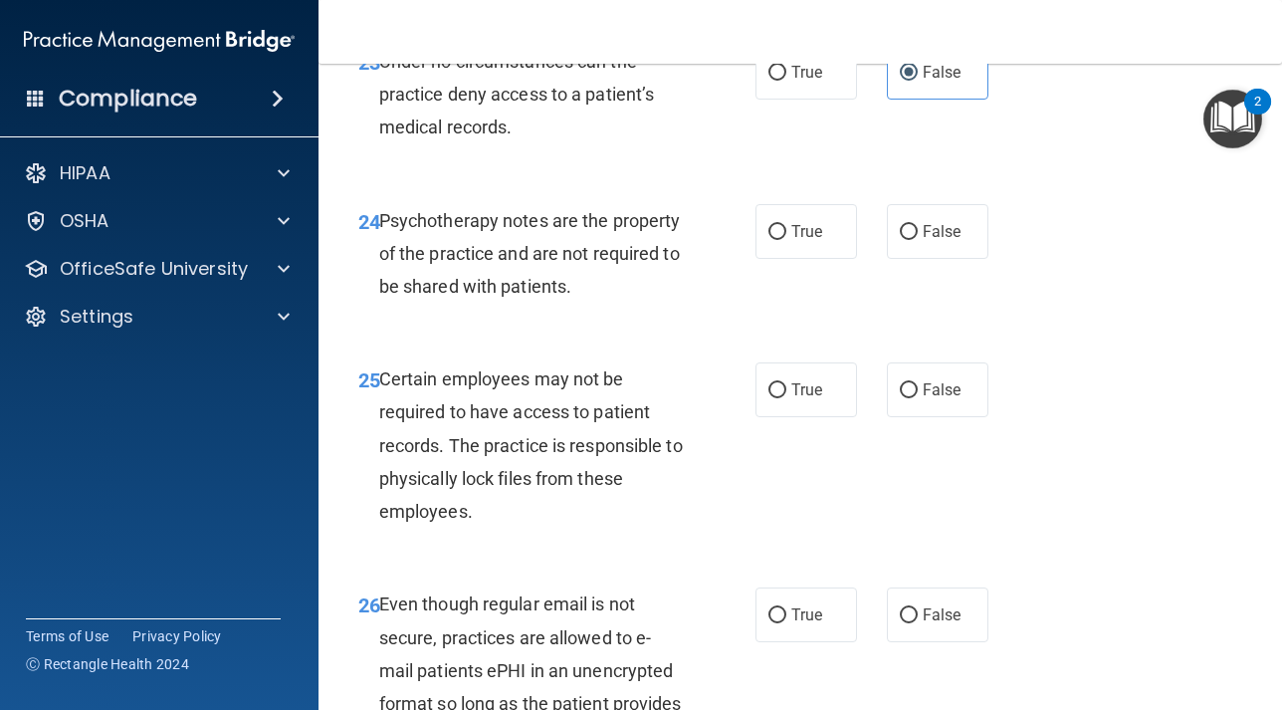
scroll to position [5220, 0]
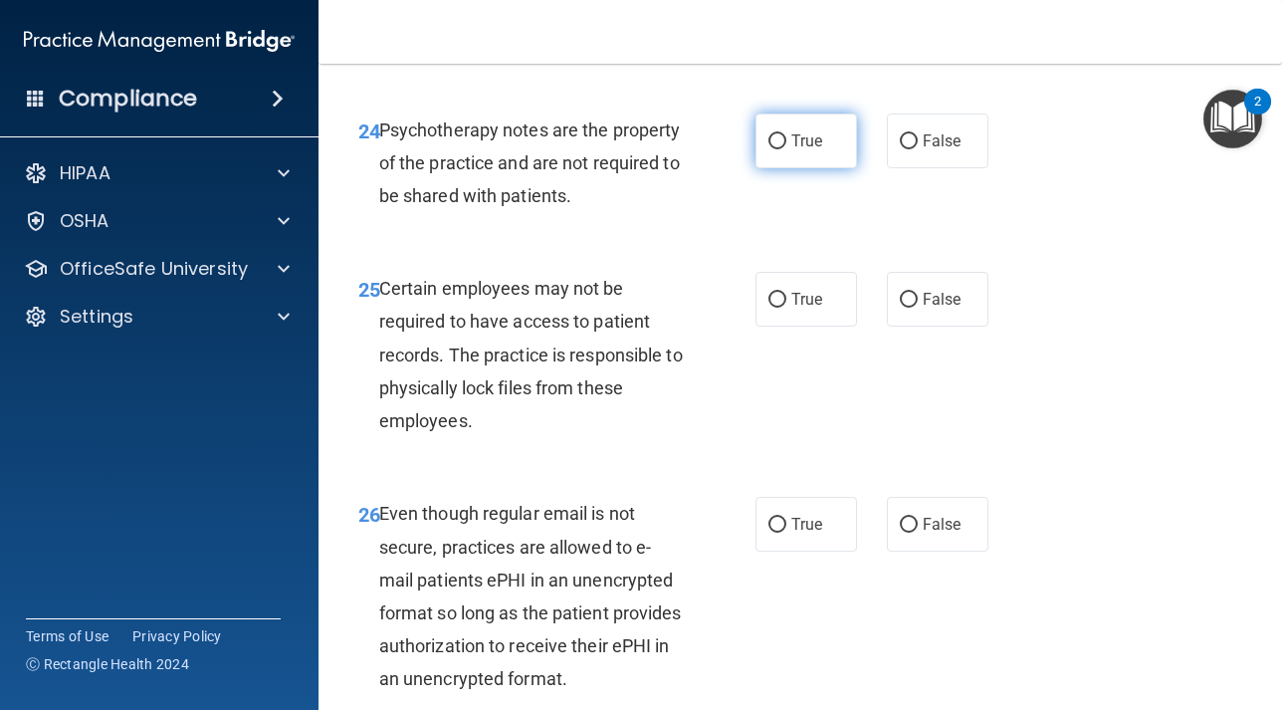
click at [774, 143] on input "True" at bounding box center [777, 141] width 18 height 15
radio input "true"
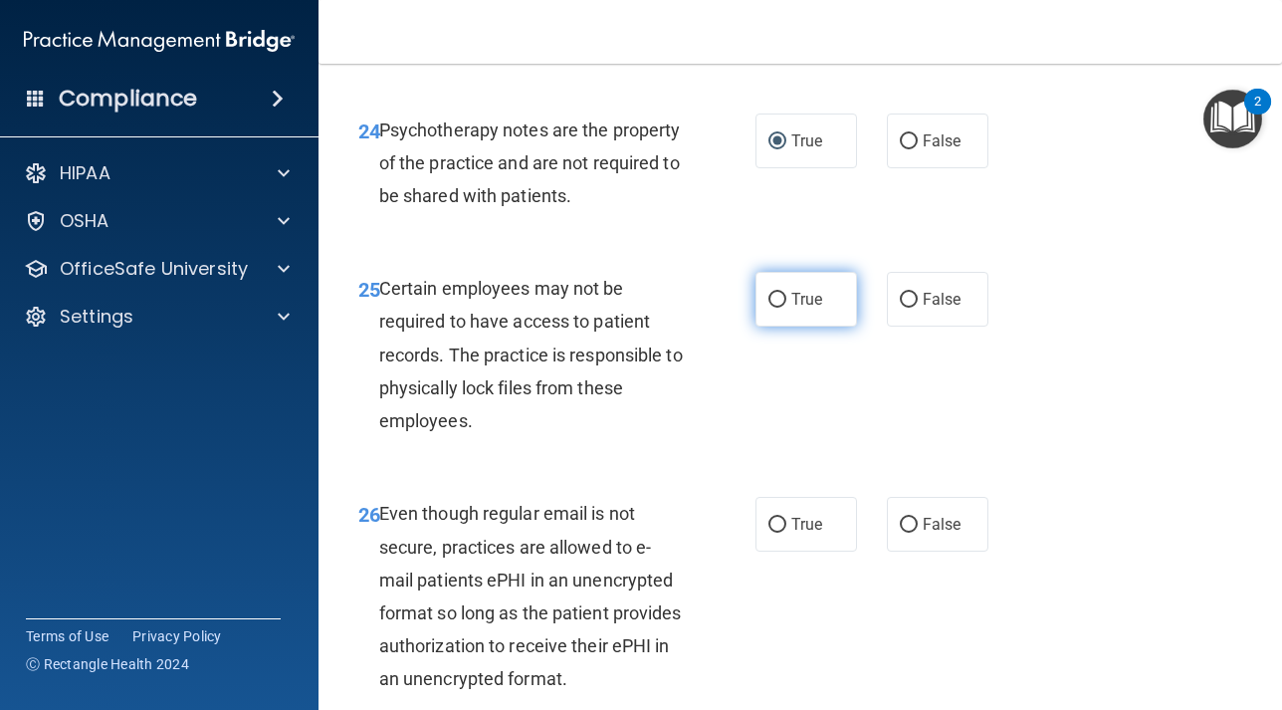
click at [788, 304] on label "True" at bounding box center [806, 299] width 102 height 55
click at [786, 304] on input "True" at bounding box center [777, 300] width 18 height 15
radio input "true"
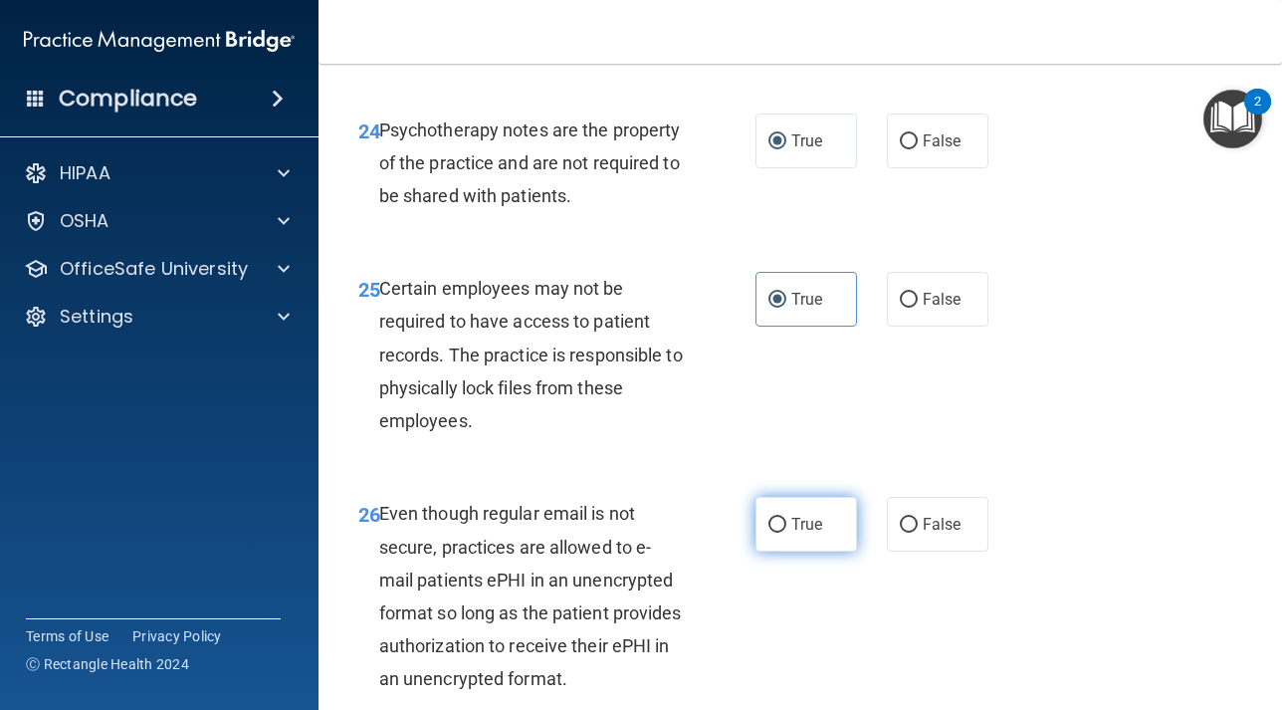
click at [793, 522] on span "True" at bounding box center [806, 523] width 31 height 19
click at [786, 522] on input "True" at bounding box center [777, 524] width 18 height 15
radio input "true"
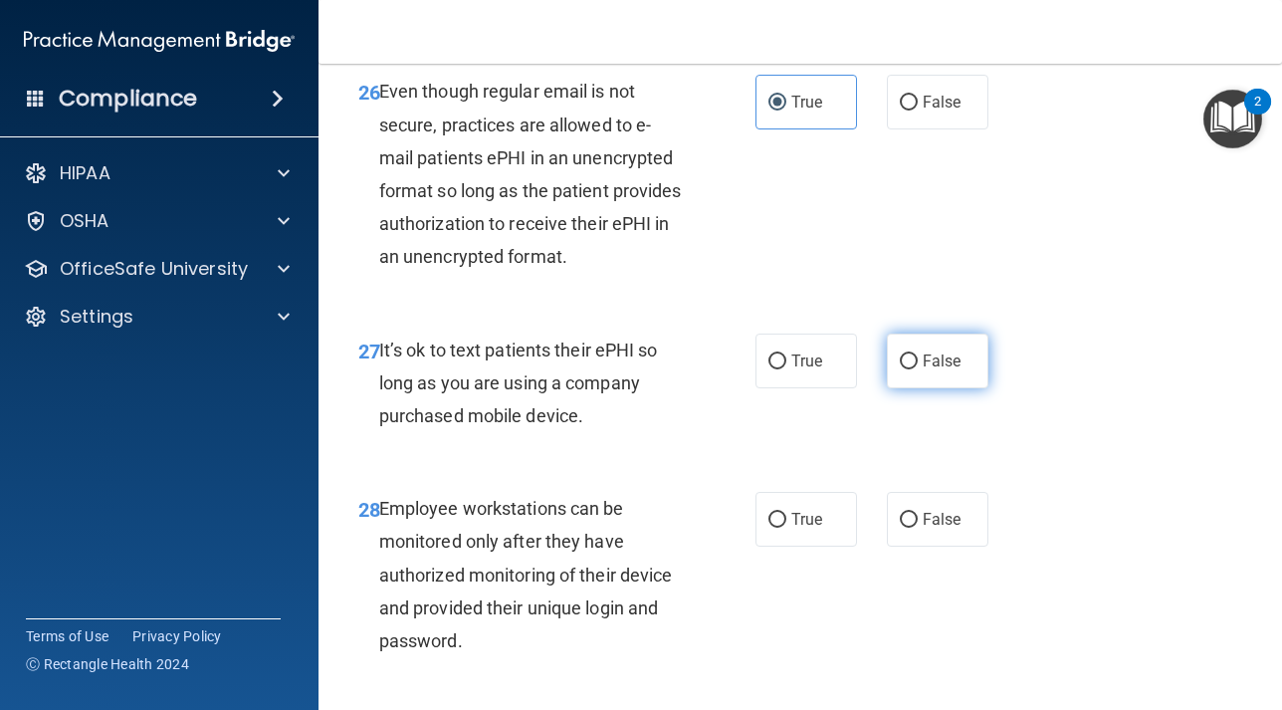
scroll to position [5642, 0]
click at [925, 358] on span "False" at bounding box center [942, 359] width 39 height 19
click at [918, 358] on input "False" at bounding box center [909, 360] width 18 height 15
radio input "true"
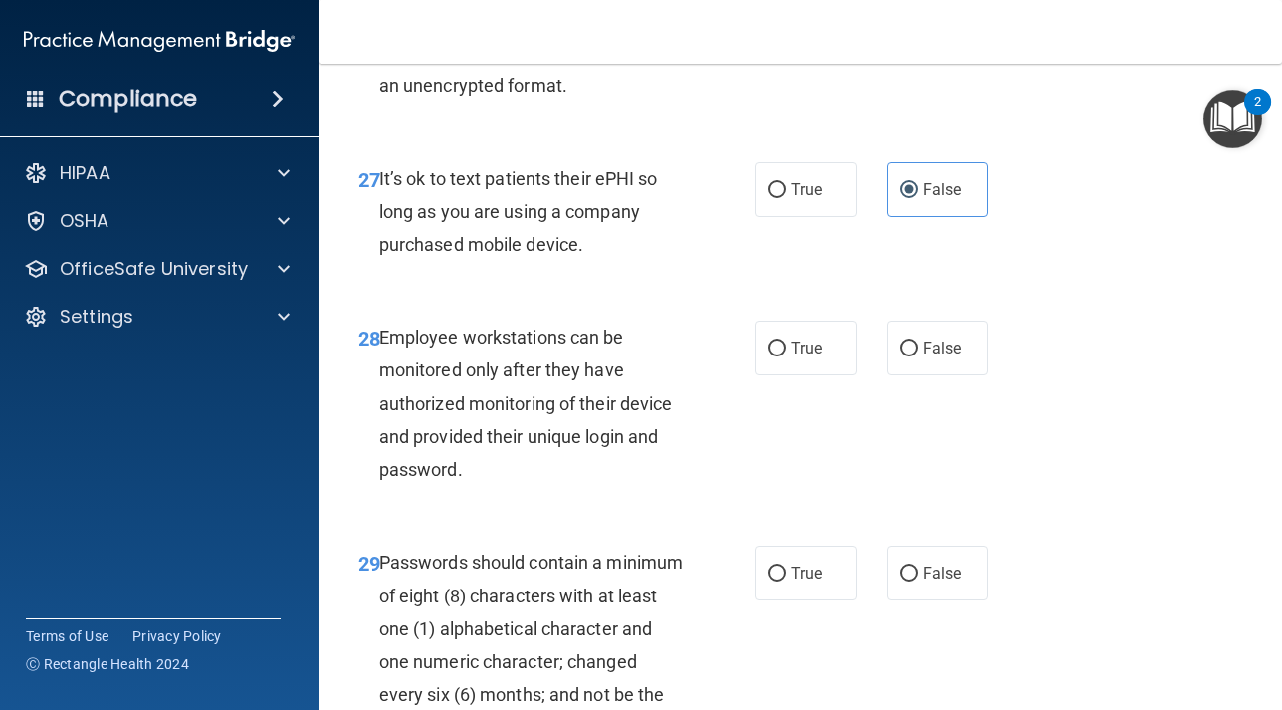
scroll to position [5814, 0]
click at [924, 341] on span "False" at bounding box center [942, 346] width 39 height 19
click at [918, 341] on input "False" at bounding box center [909, 347] width 18 height 15
radio input "true"
click at [780, 583] on label "True" at bounding box center [806, 571] width 102 height 55
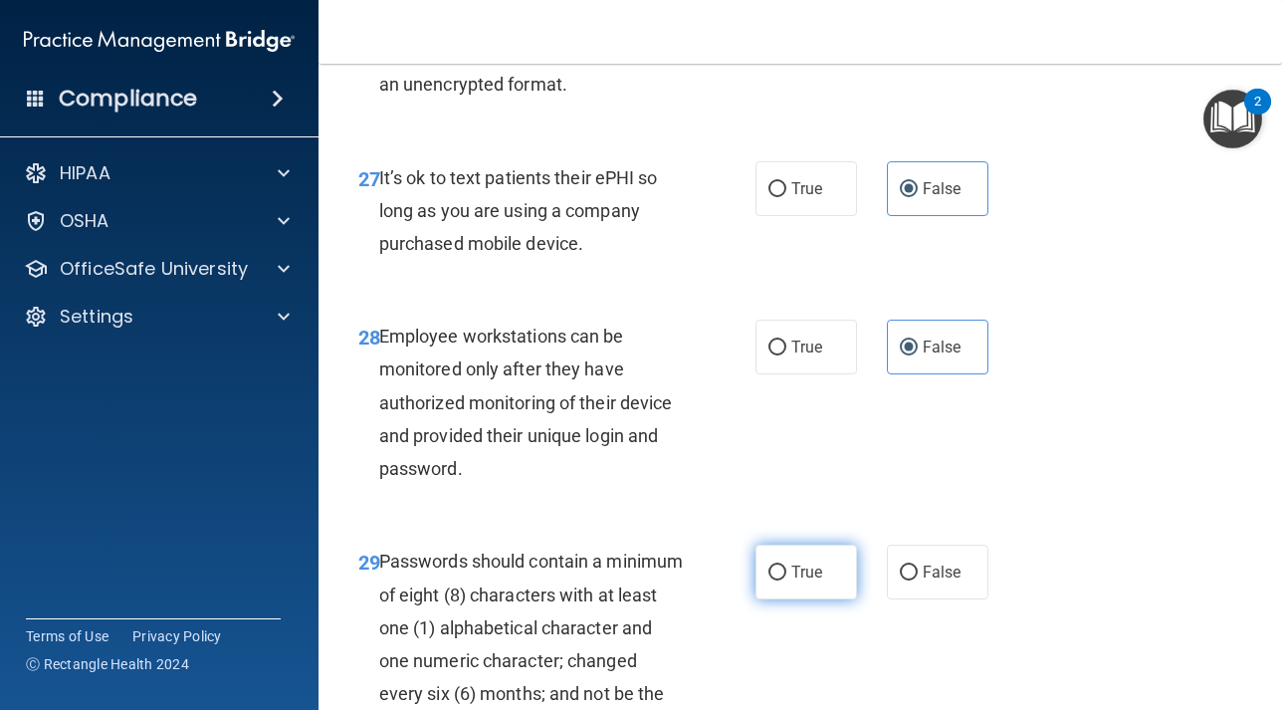
click at [780, 580] on input "True" at bounding box center [777, 572] width 18 height 15
radio input "true"
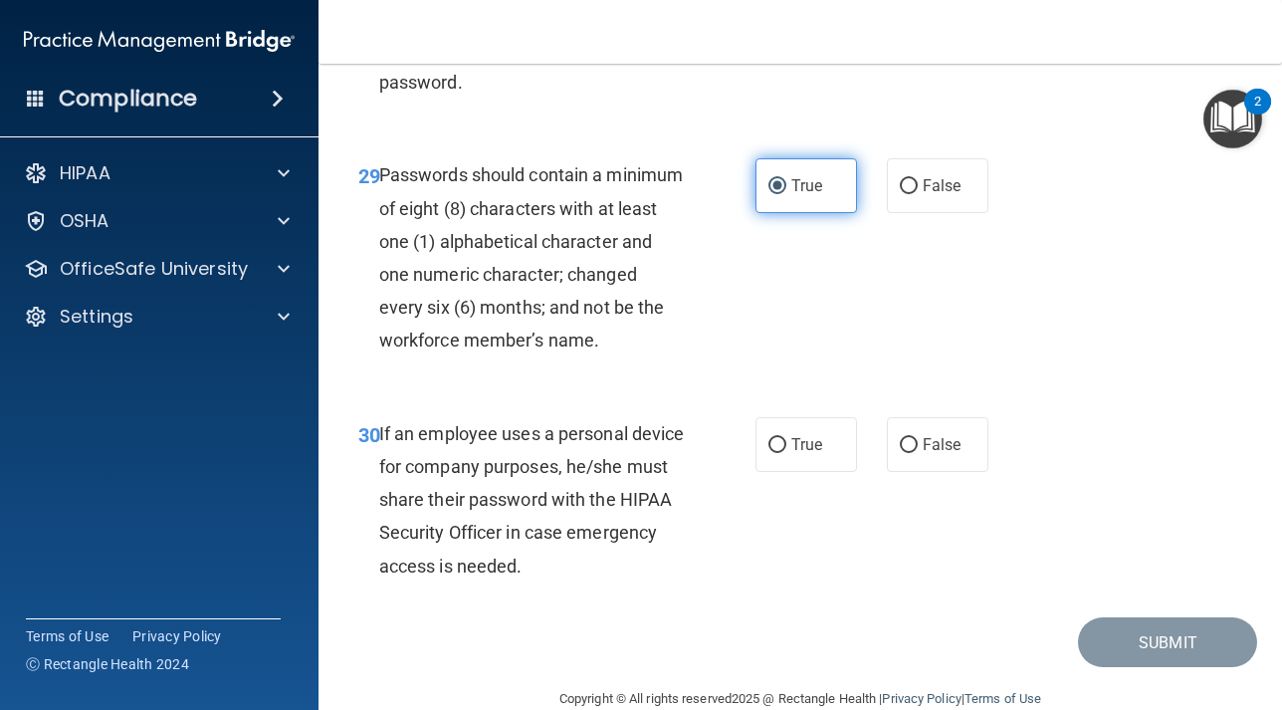
scroll to position [6208, 0]
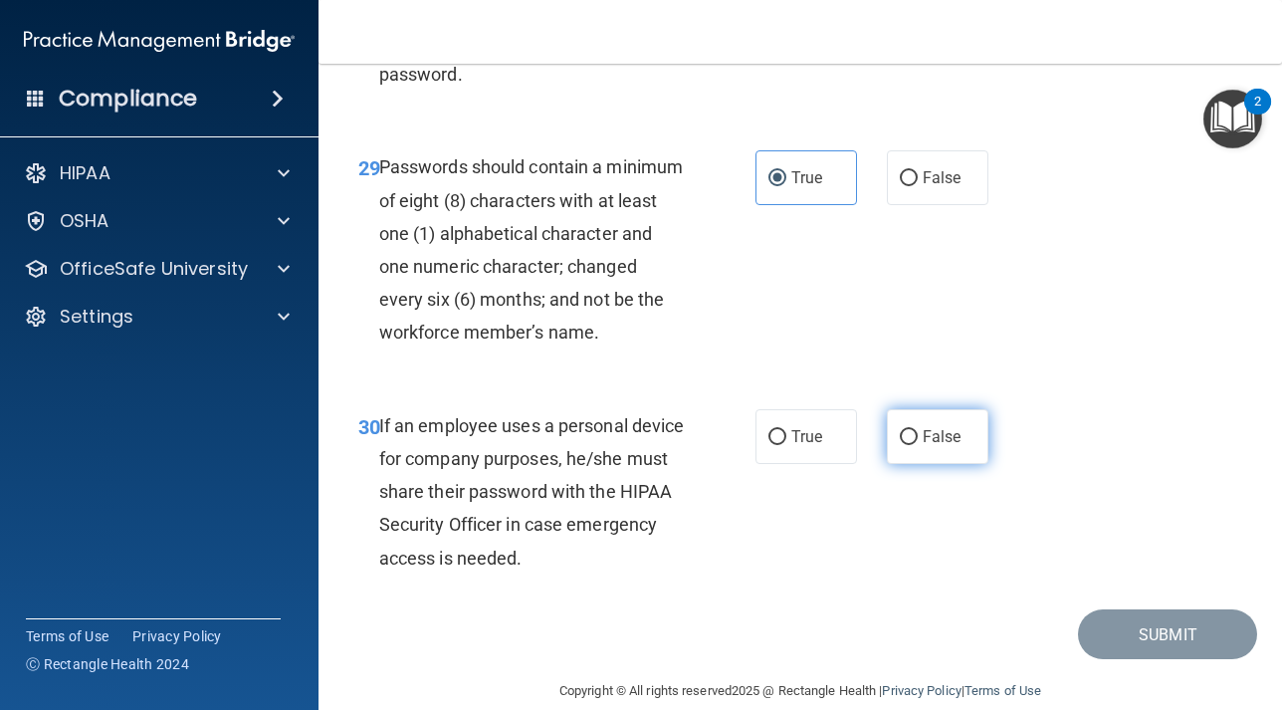
click at [904, 436] on input "False" at bounding box center [909, 437] width 18 height 15
radio input "true"
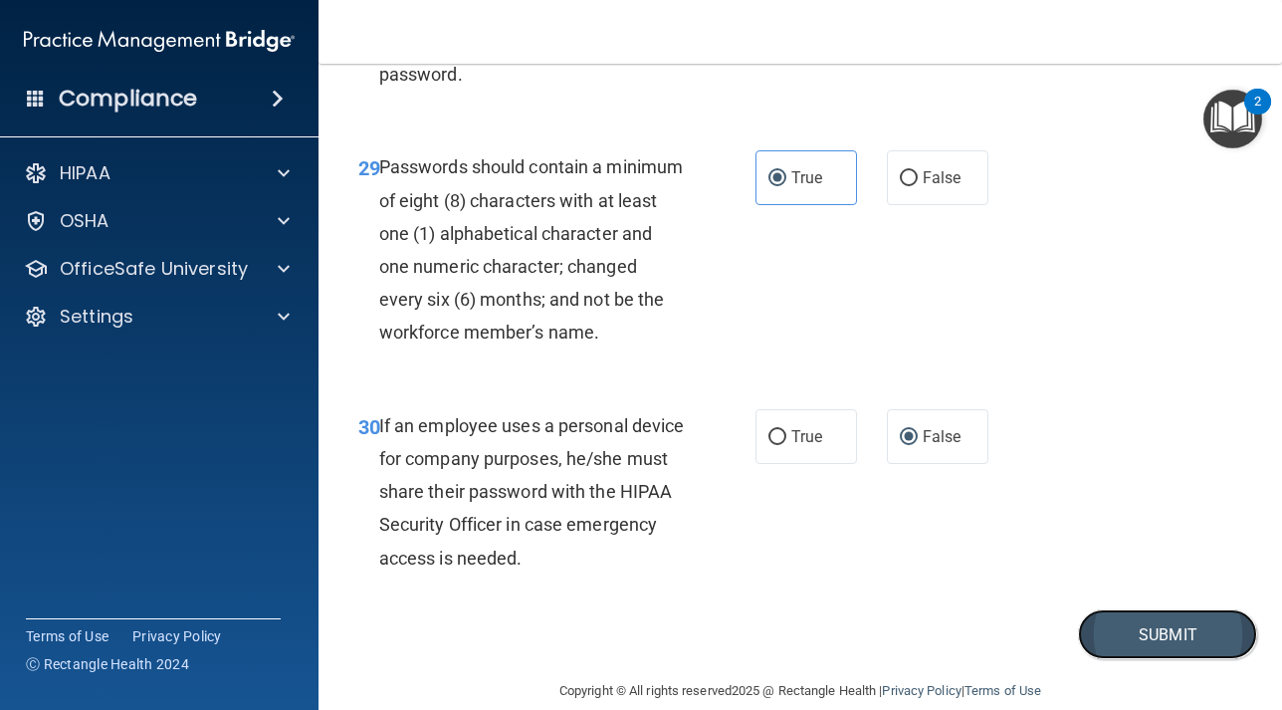
click at [1178, 640] on button "Submit" at bounding box center [1167, 634] width 179 height 51
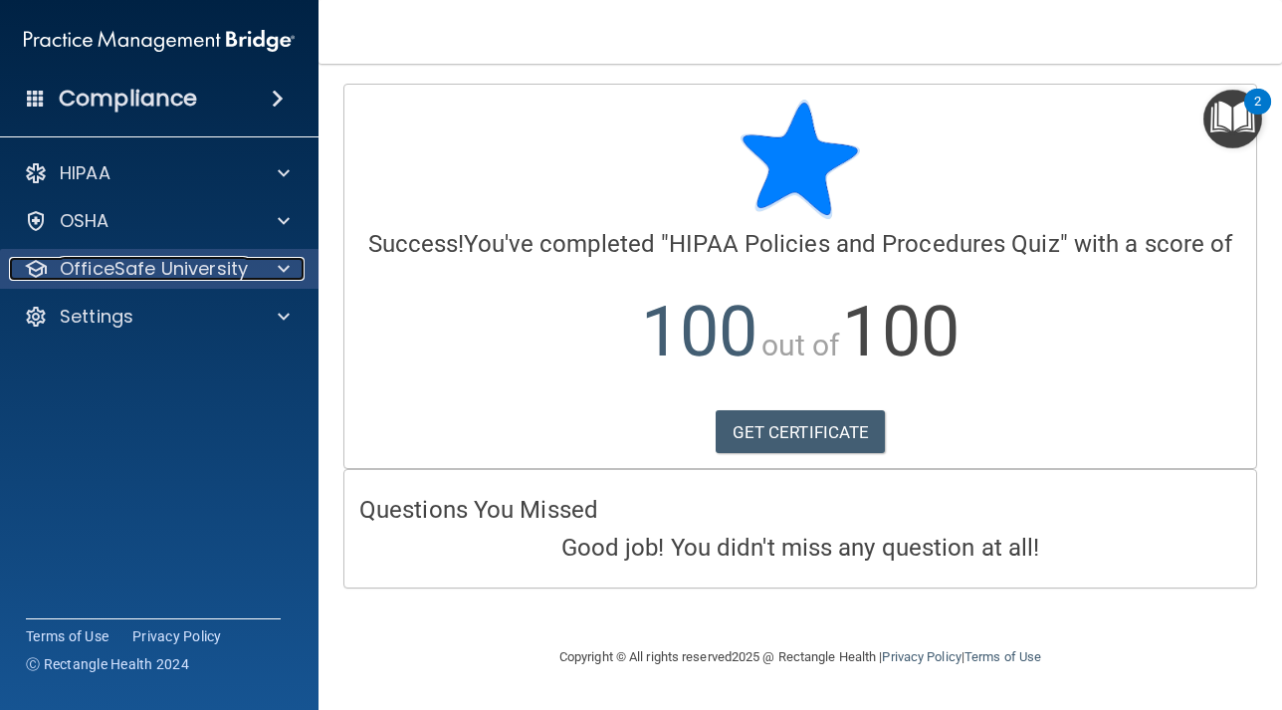
click at [162, 258] on p "OfficeSafe University" at bounding box center [154, 269] width 188 height 24
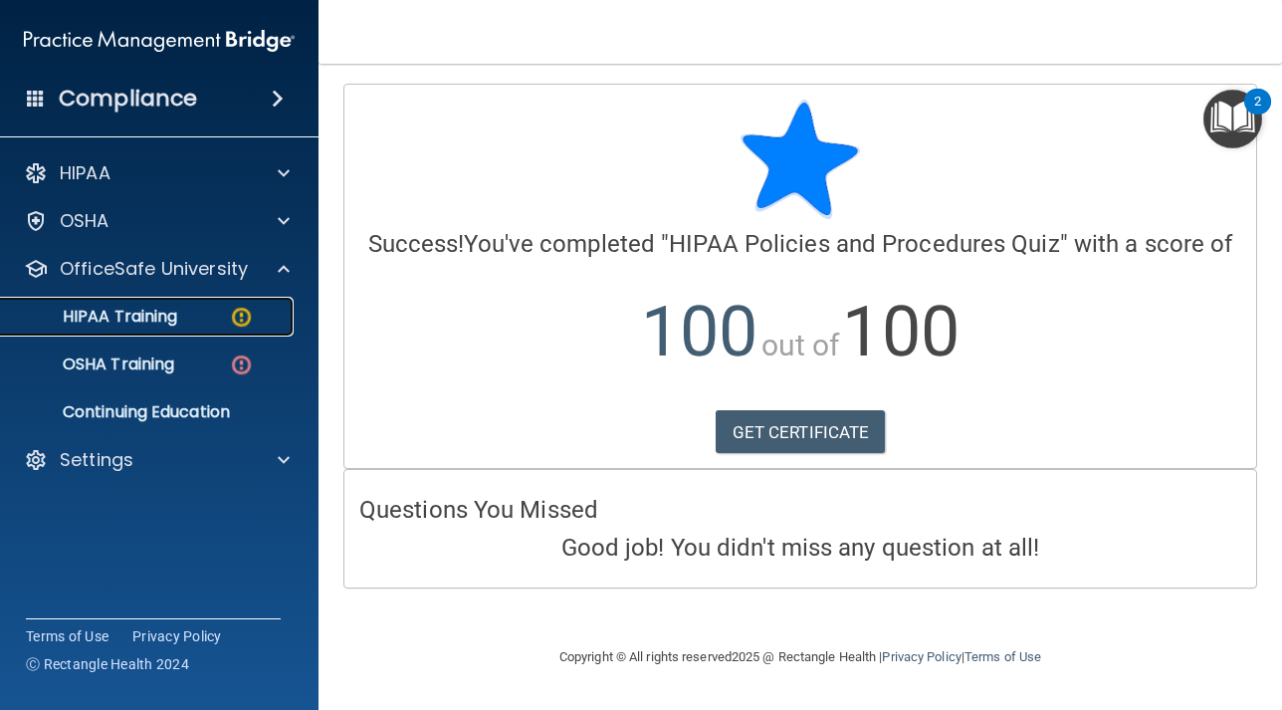
click at [187, 313] on div "HIPAA Training" at bounding box center [149, 317] width 272 height 20
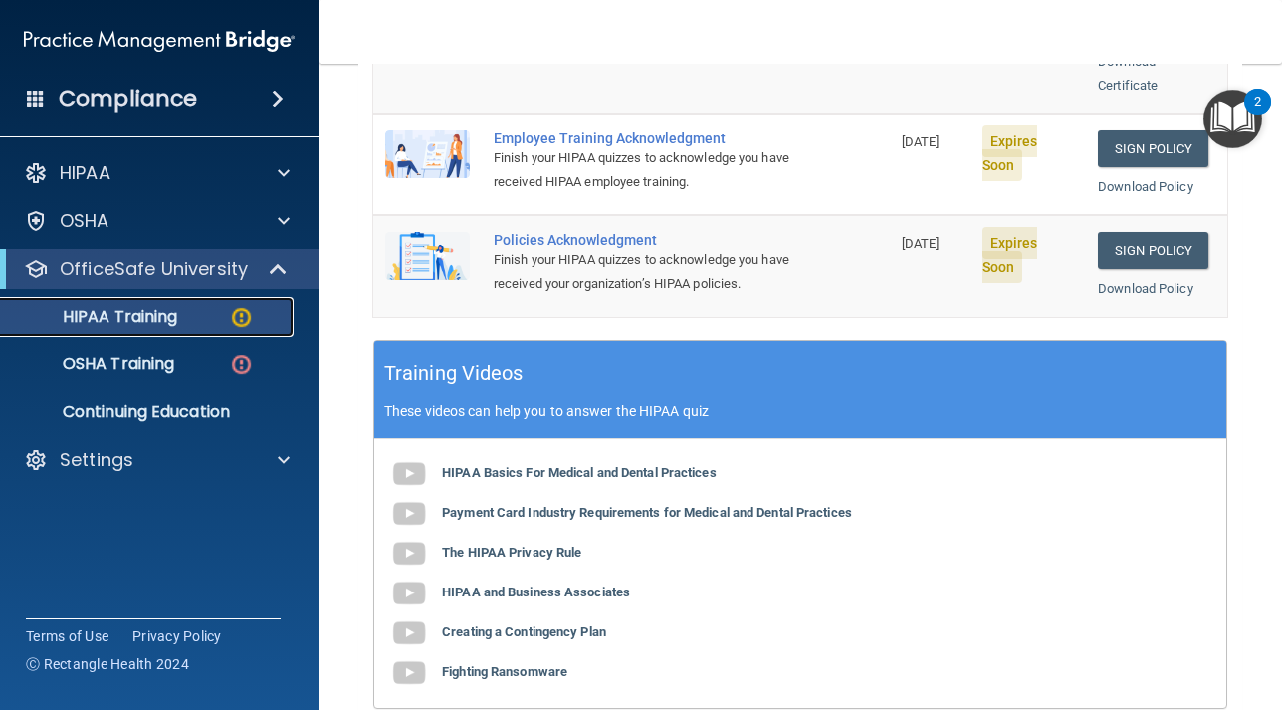
scroll to position [519, 0]
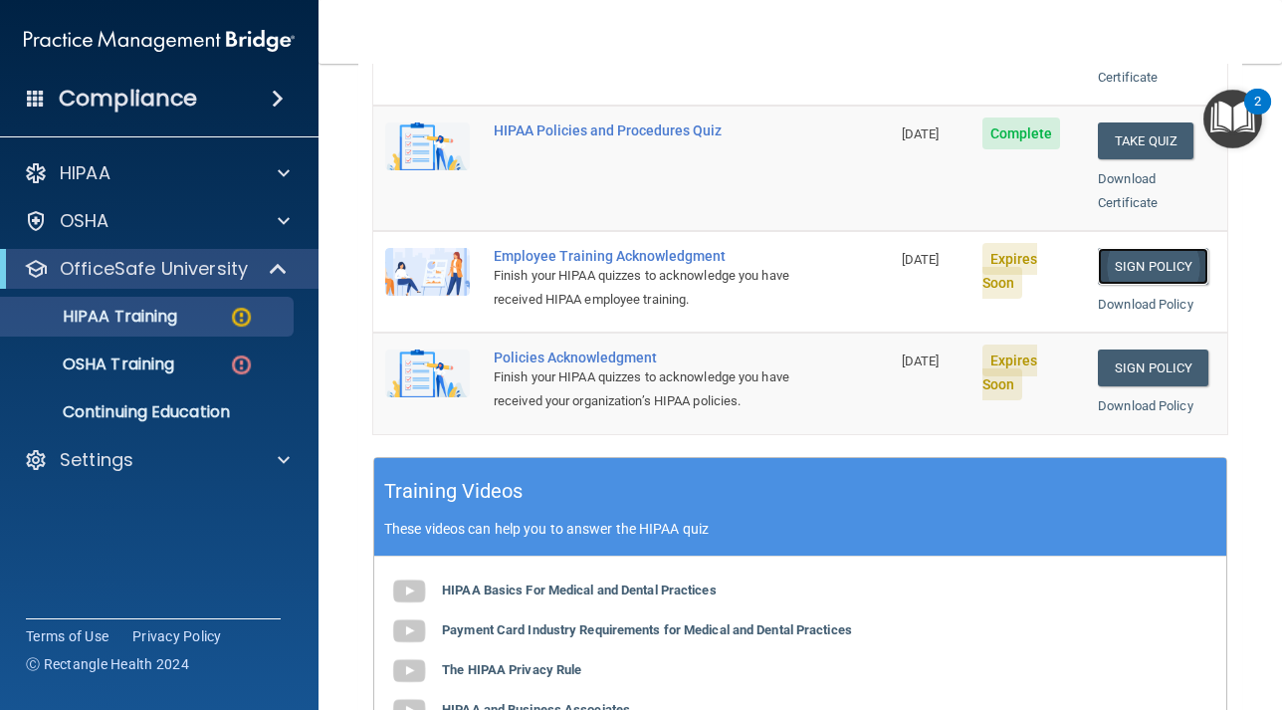
click at [1136, 248] on link "Sign Policy" at bounding box center [1153, 266] width 110 height 37
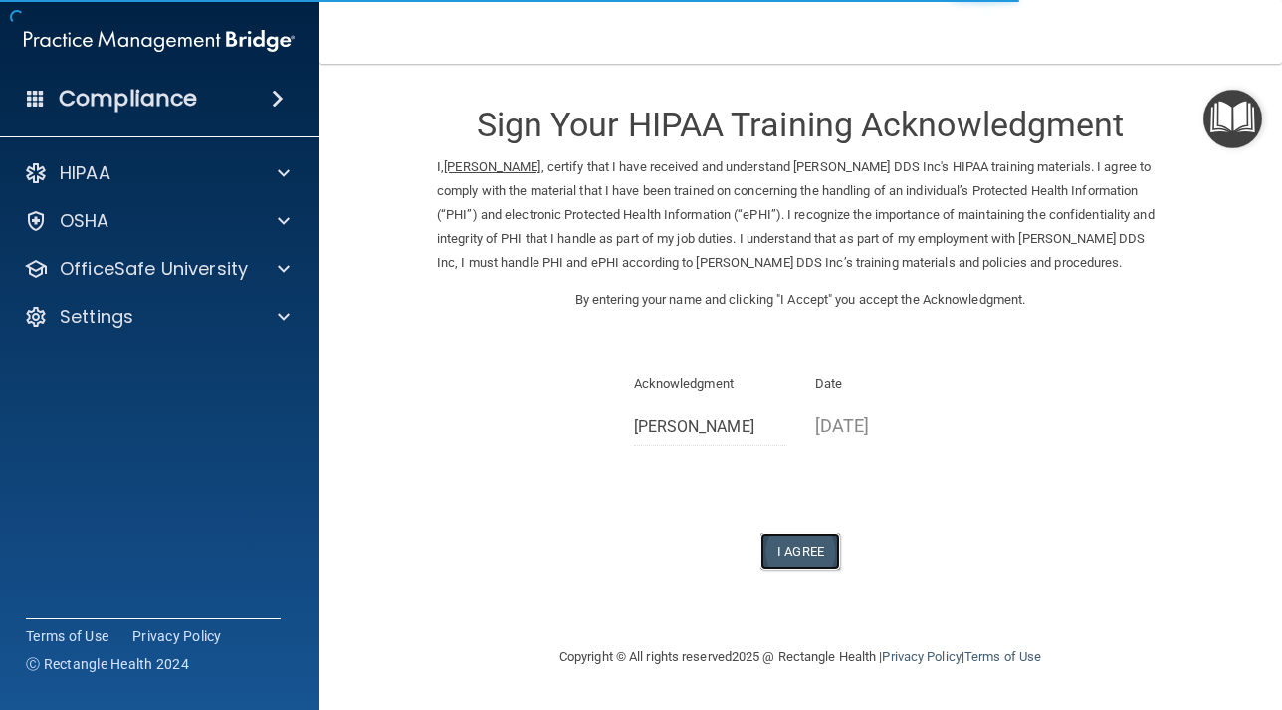
click at [811, 552] on button "I Agree" at bounding box center [800, 550] width 80 height 37
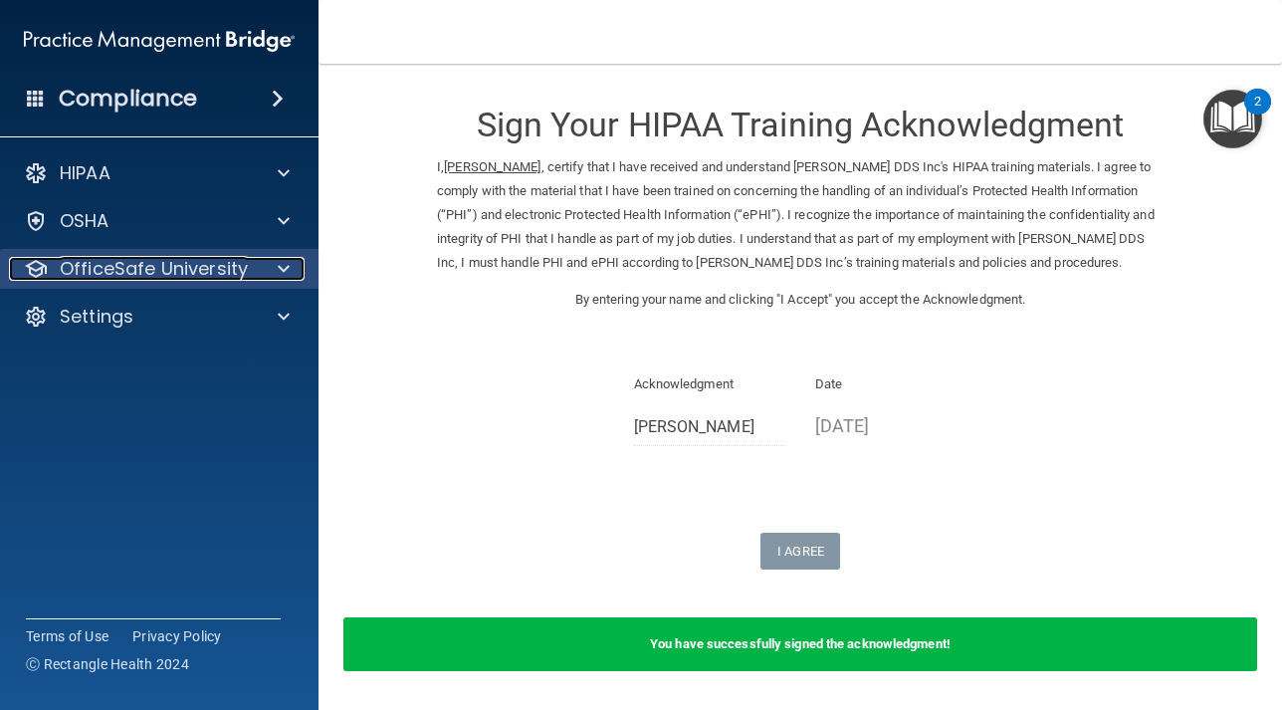
click at [246, 274] on div "OfficeSafe University" at bounding box center [132, 269] width 247 height 24
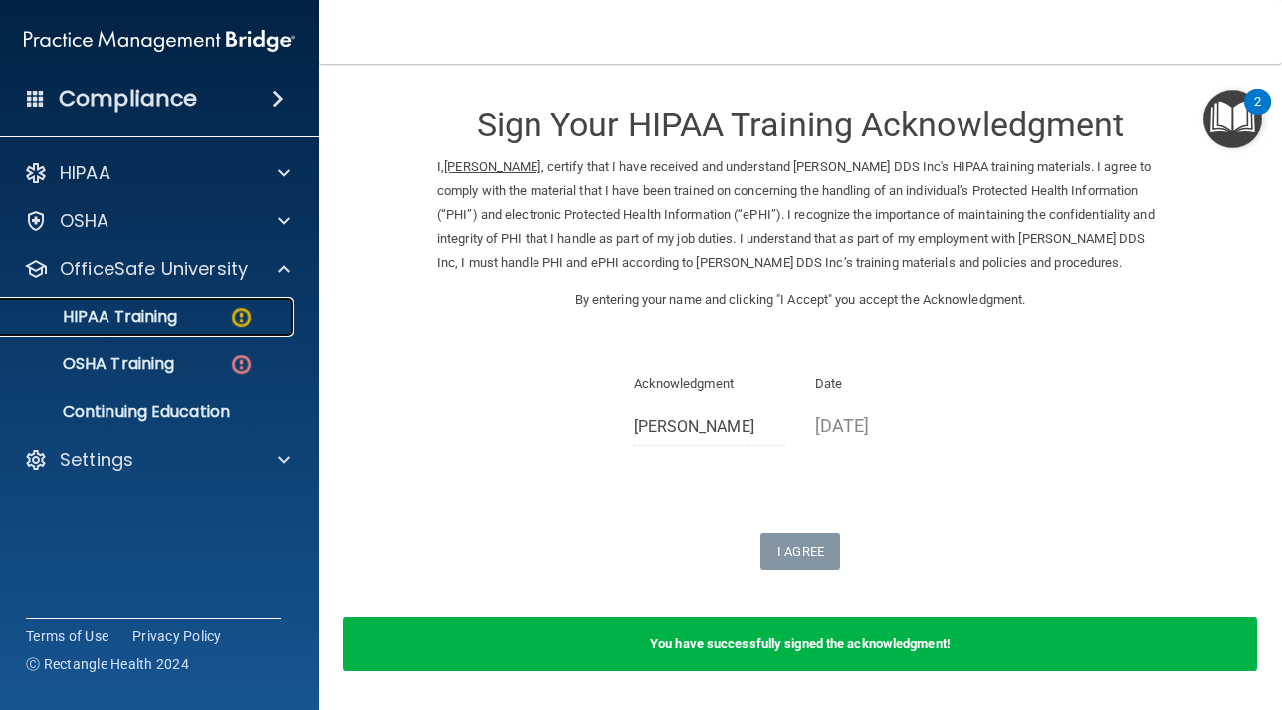
click at [241, 319] on img at bounding box center [241, 317] width 25 height 25
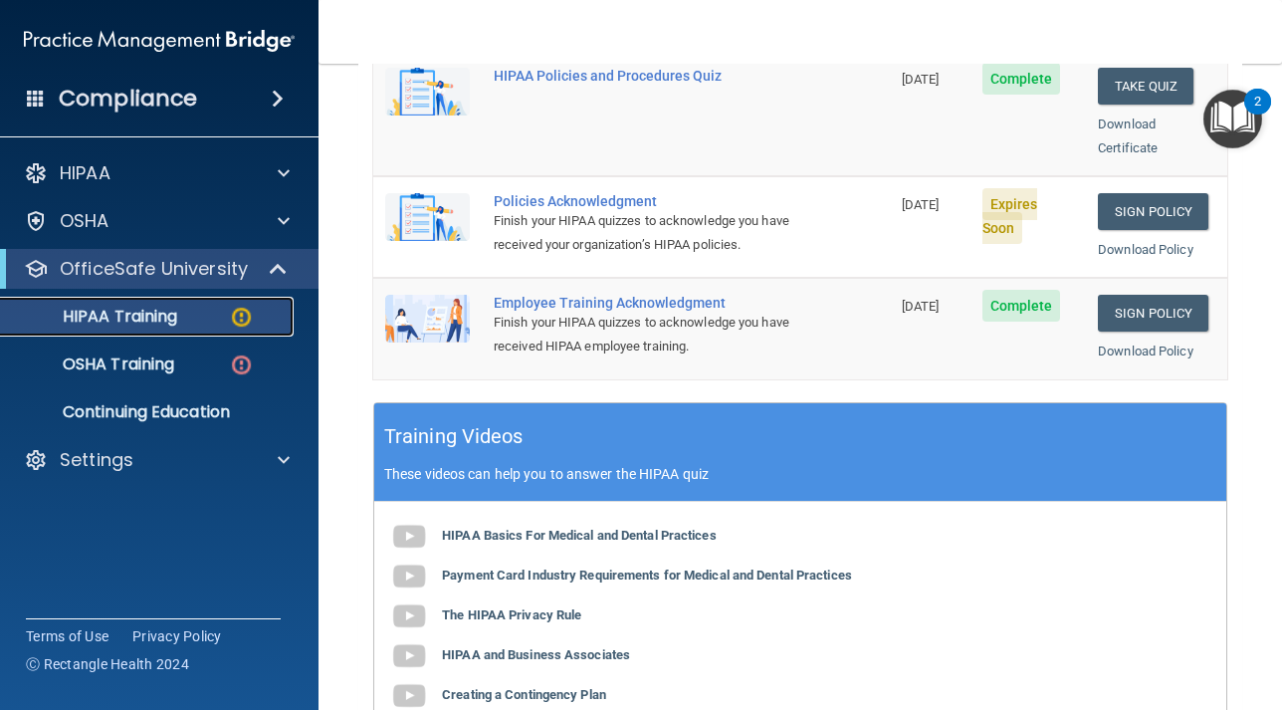
scroll to position [584, 0]
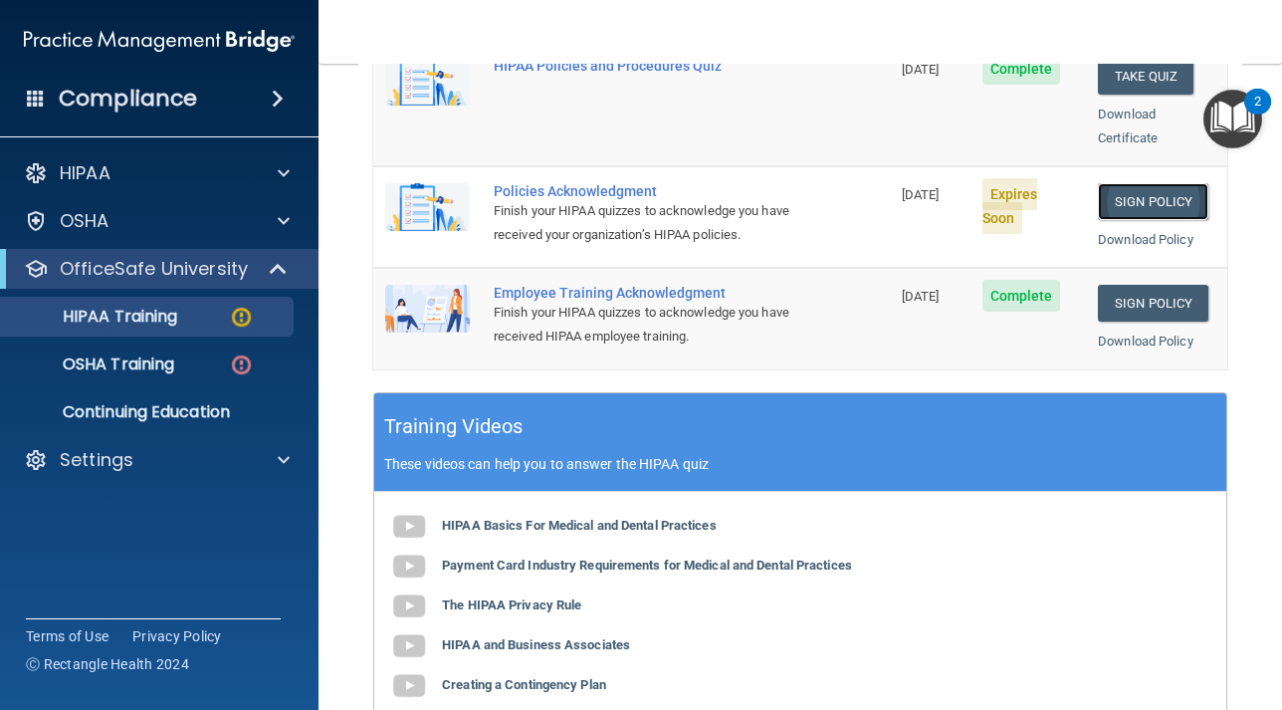
click at [1132, 183] on link "Sign Policy" at bounding box center [1153, 201] width 110 height 37
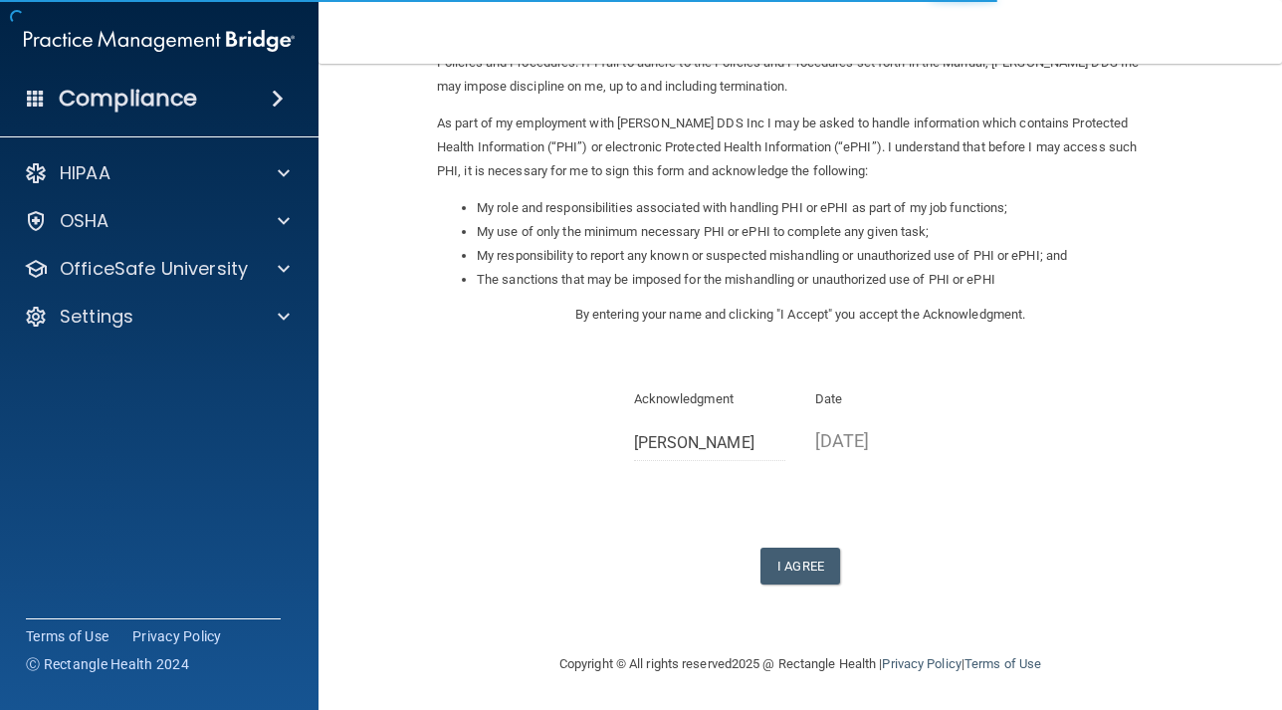
scroll to position [202, 0]
click at [809, 567] on button "I Agree" at bounding box center [800, 563] width 80 height 37
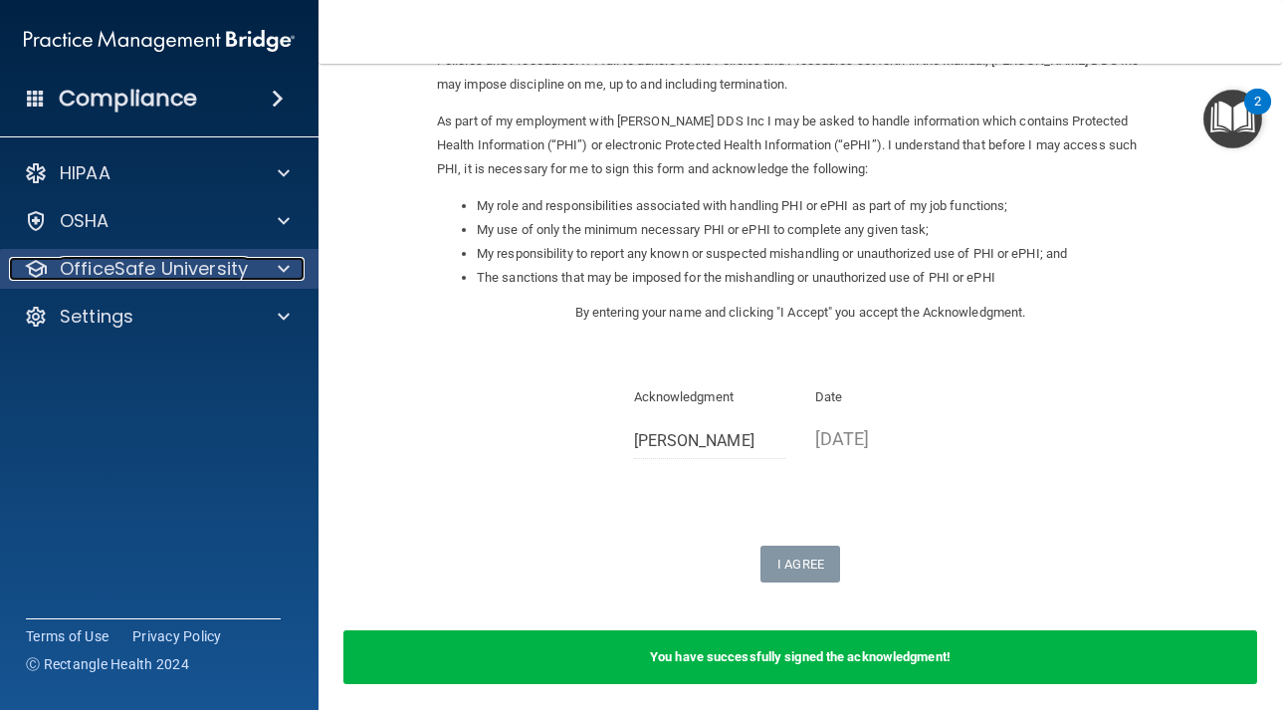
click at [210, 278] on p "OfficeSafe University" at bounding box center [154, 269] width 188 height 24
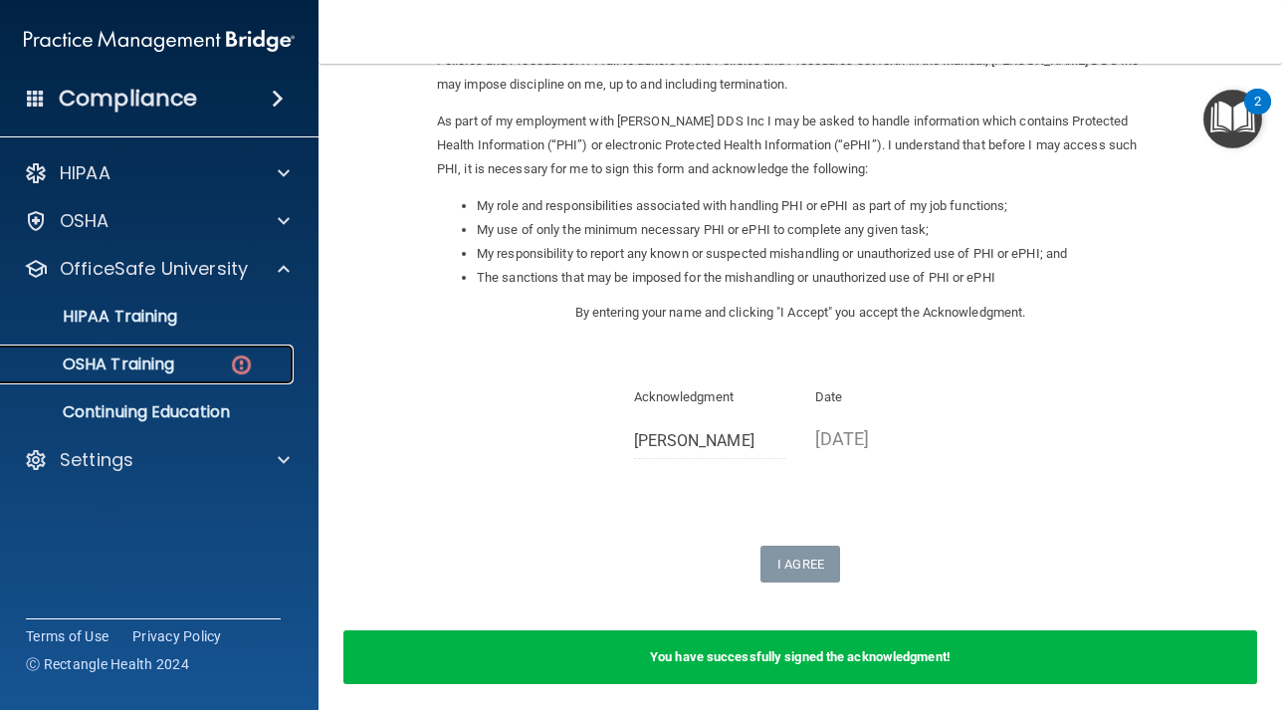
click at [201, 366] on div "OSHA Training" at bounding box center [149, 364] width 272 height 20
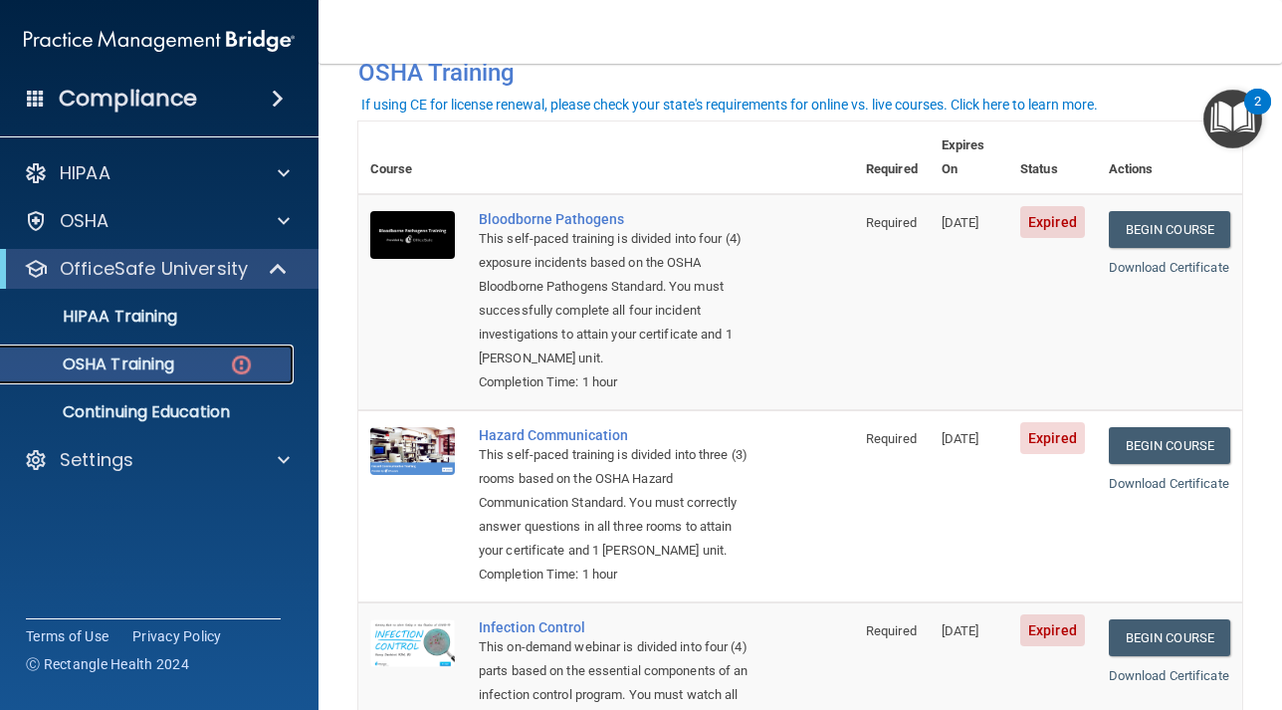
scroll to position [109, 0]
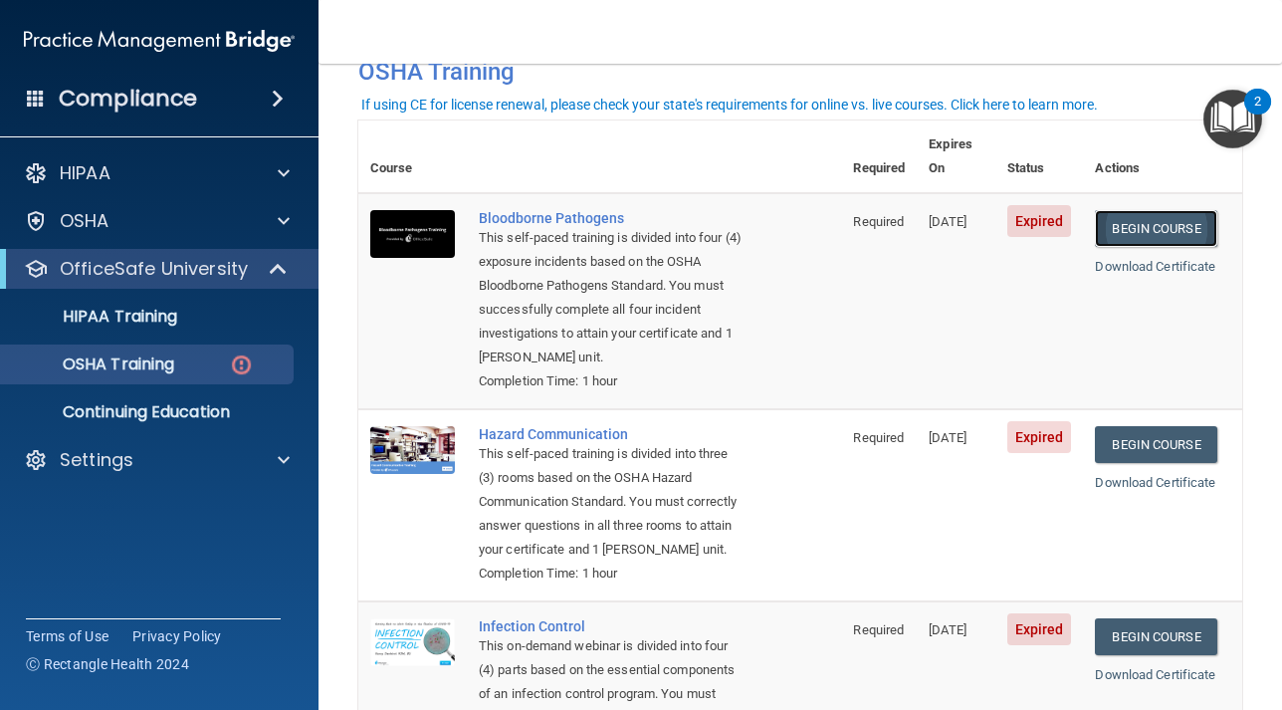
click at [1176, 210] on link "Begin Course" at bounding box center [1155, 228] width 121 height 37
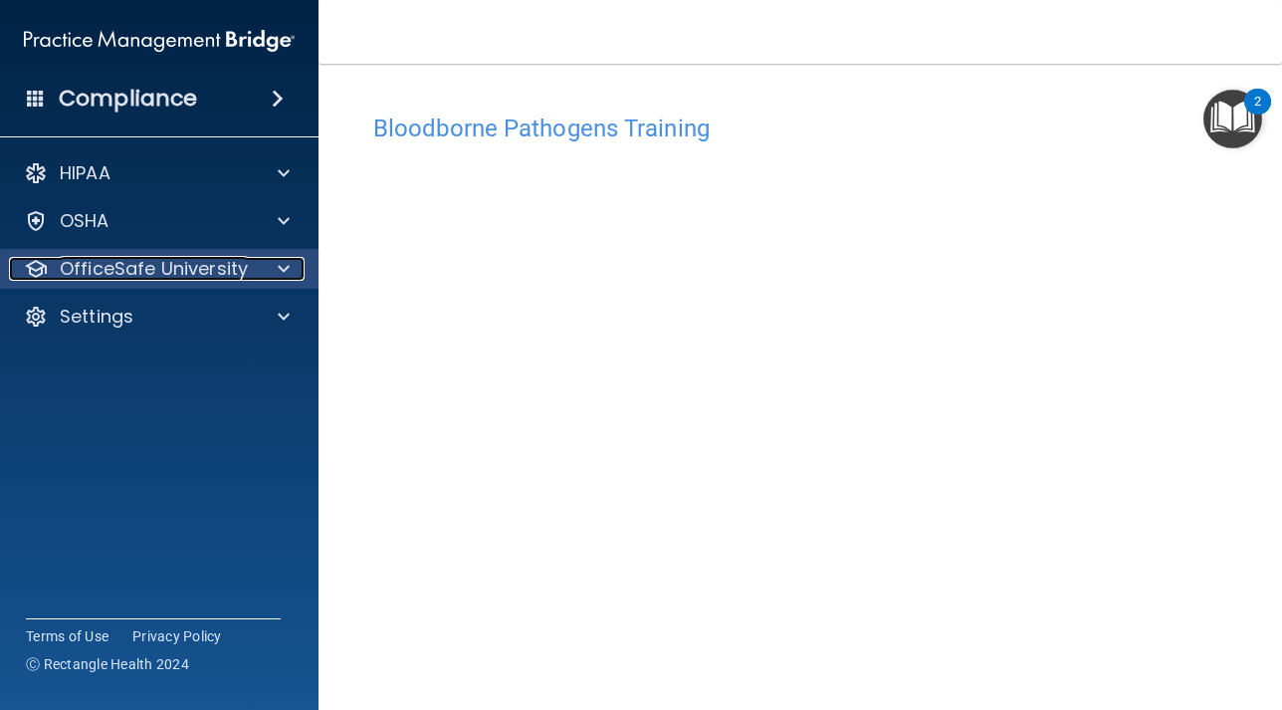
click at [283, 274] on span at bounding box center [284, 269] width 12 height 24
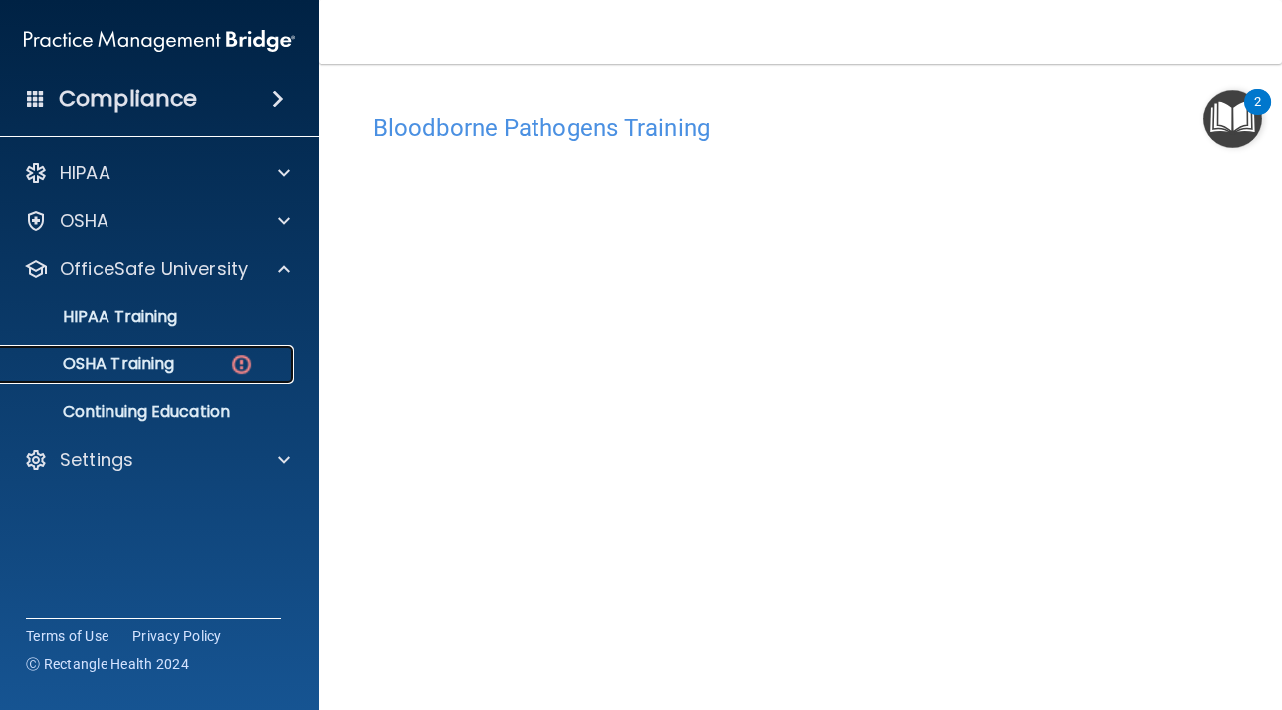
click at [237, 370] on img at bounding box center [241, 364] width 25 height 25
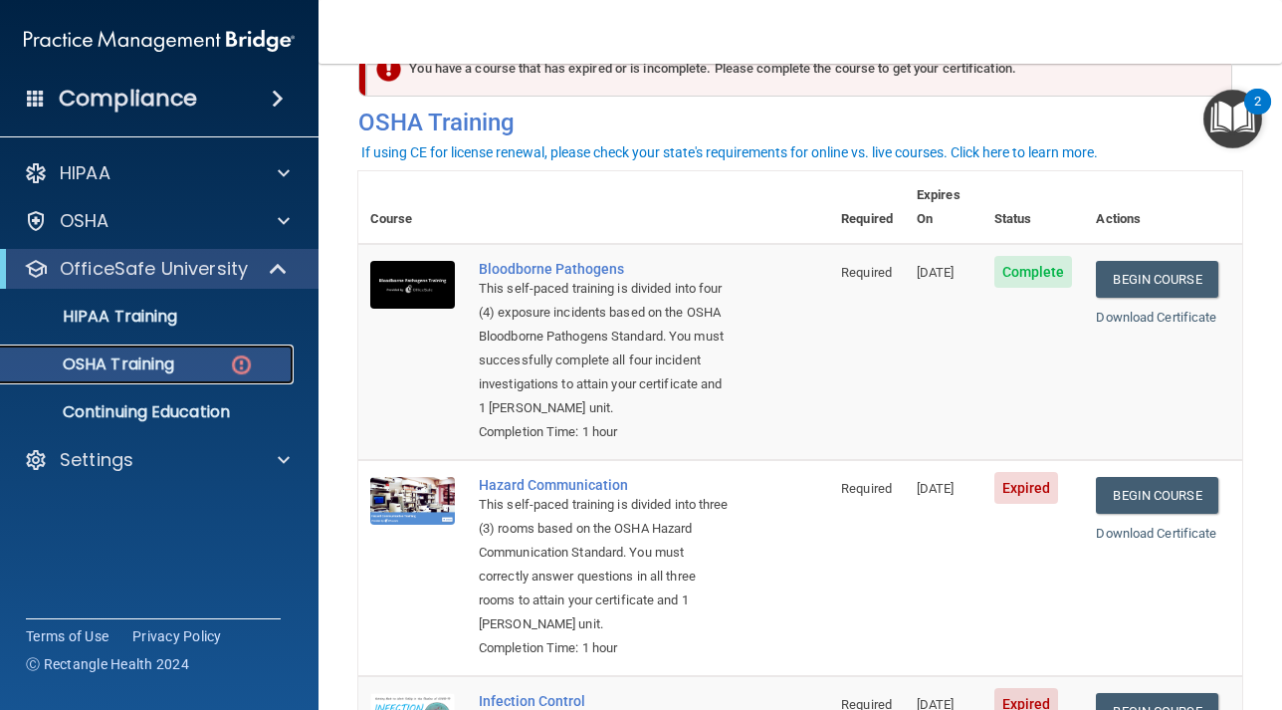
scroll to position [45, 0]
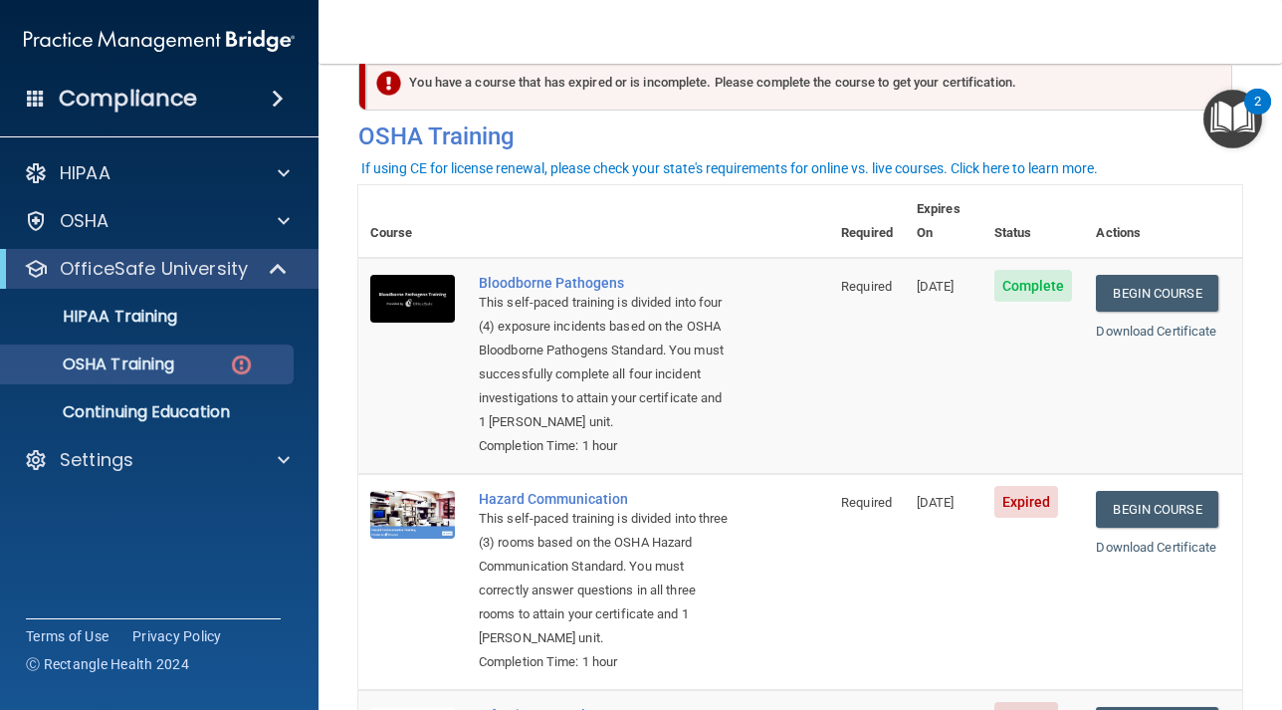
click at [284, 99] on span at bounding box center [278, 99] width 12 height 24
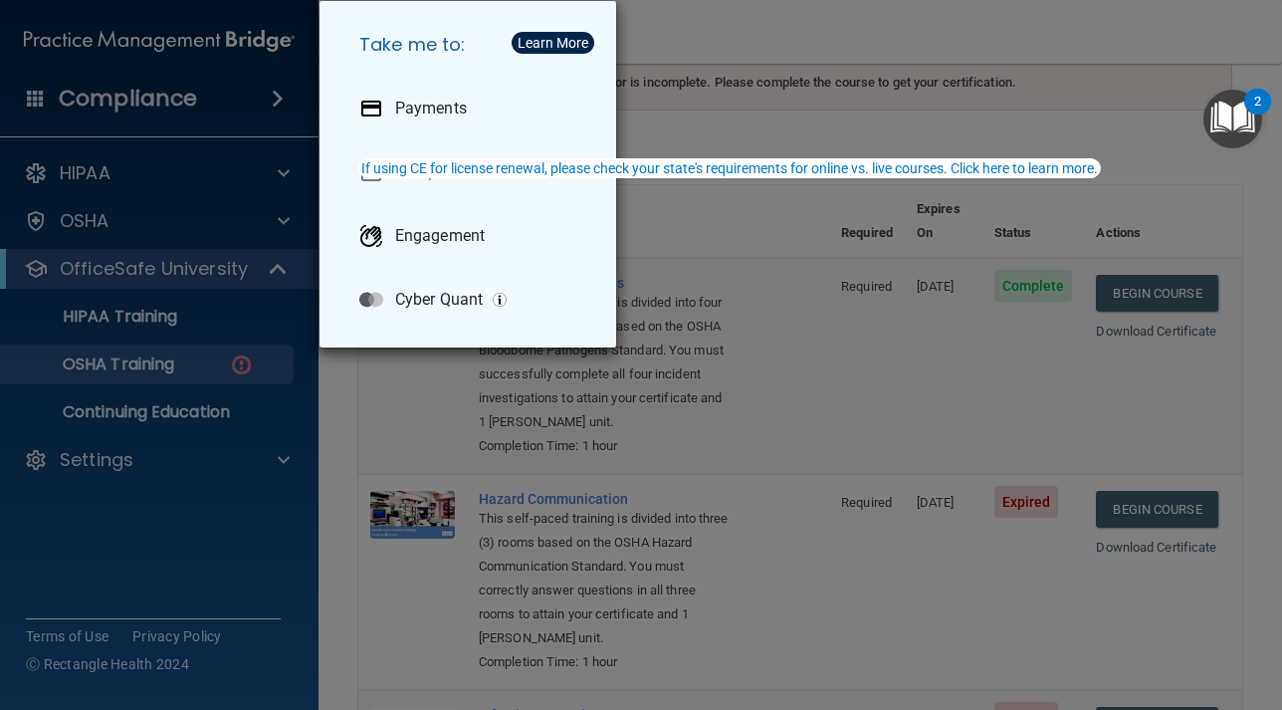
click at [131, 505] on div "Take me to: Payments Compliance Engagement Cyber Quant" at bounding box center [641, 355] width 1282 height 710
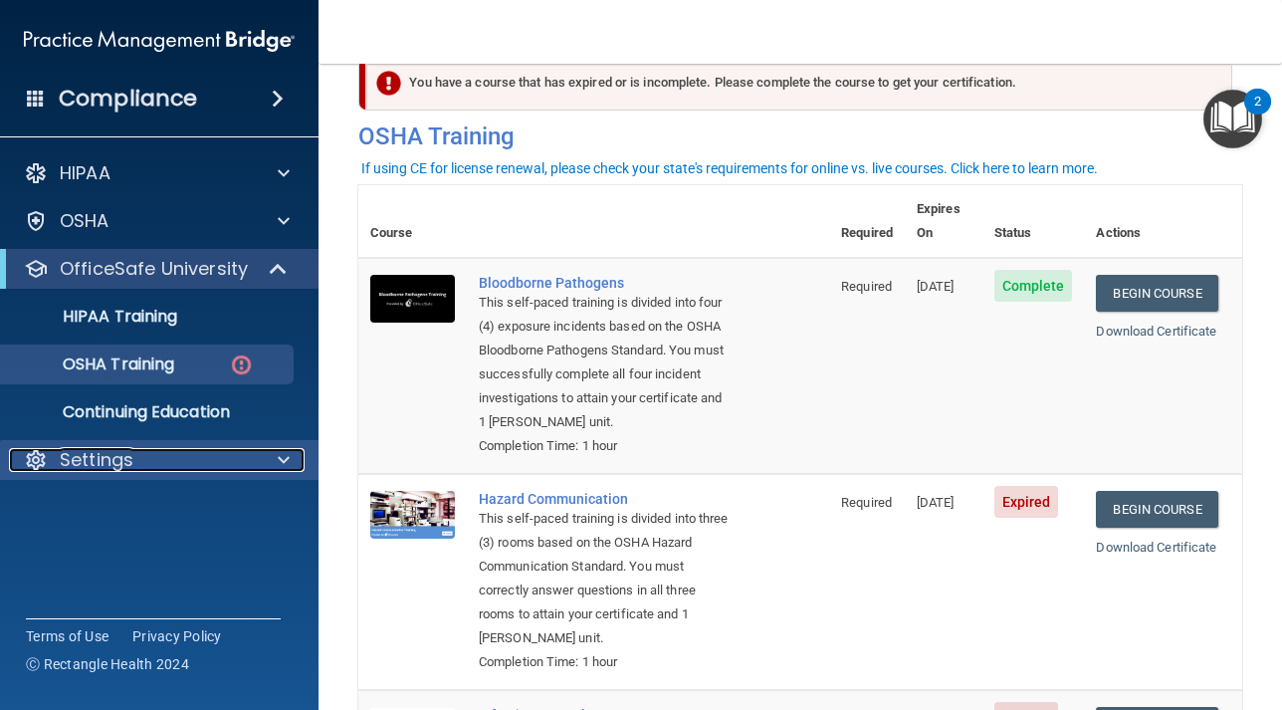
click at [235, 469] on div "Settings" at bounding box center [132, 460] width 247 height 24
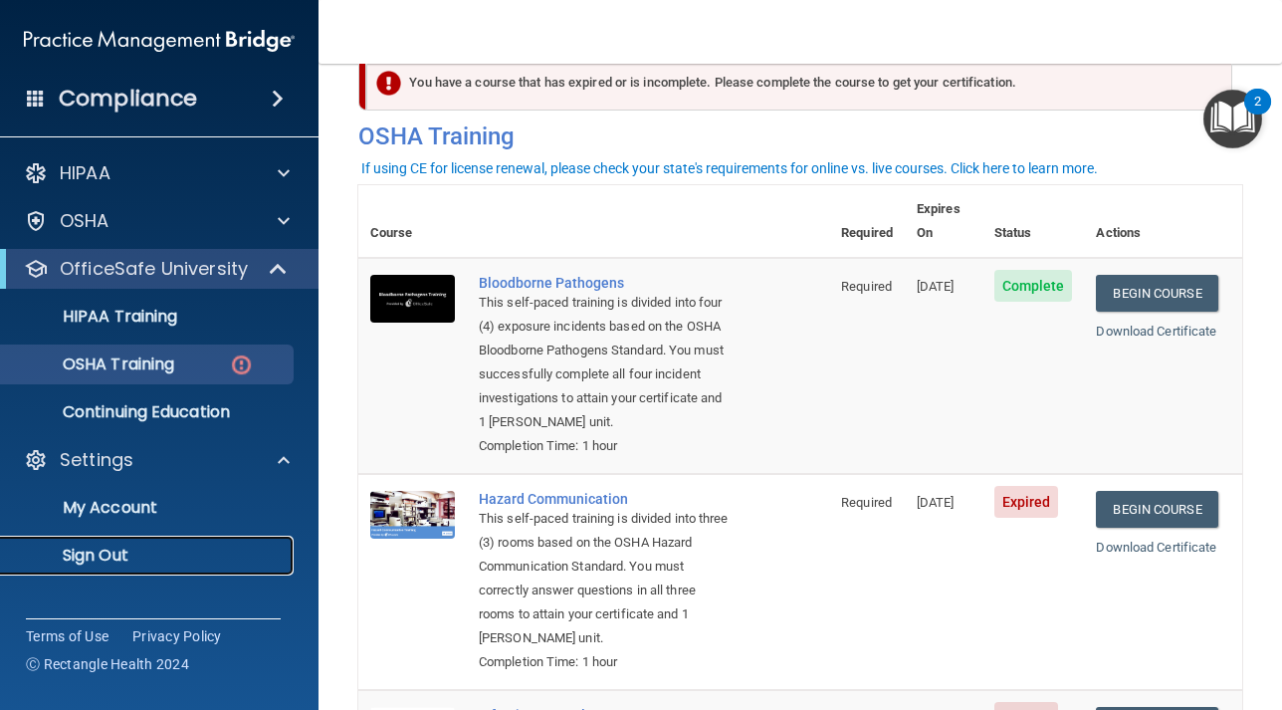
click at [110, 555] on p "Sign Out" at bounding box center [149, 555] width 272 height 20
